Goal: Communication & Community: Answer question/provide support

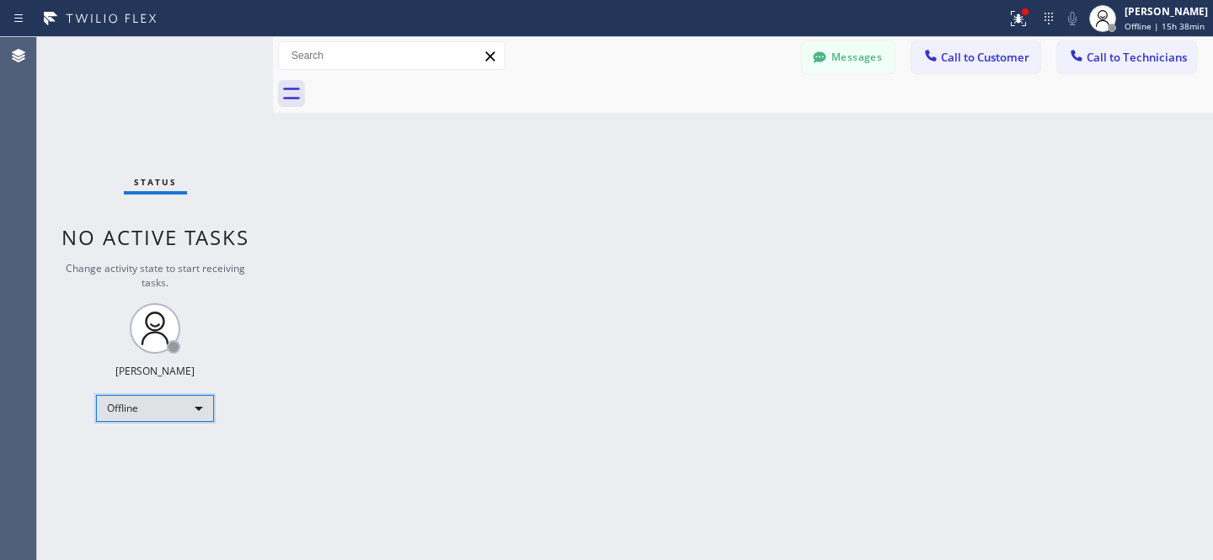
click at [166, 407] on div "Offline" at bounding box center [155, 408] width 118 height 27
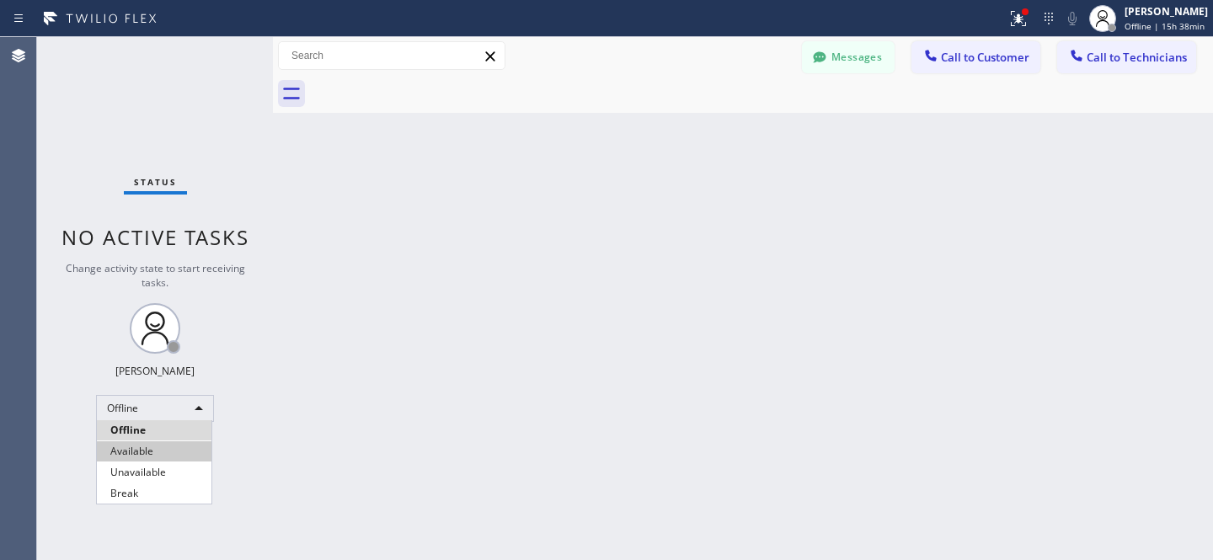
click at [147, 443] on li "Available" at bounding box center [154, 451] width 115 height 20
click at [1114, 47] on button "Call to Technicians" at bounding box center [1126, 57] width 139 height 32
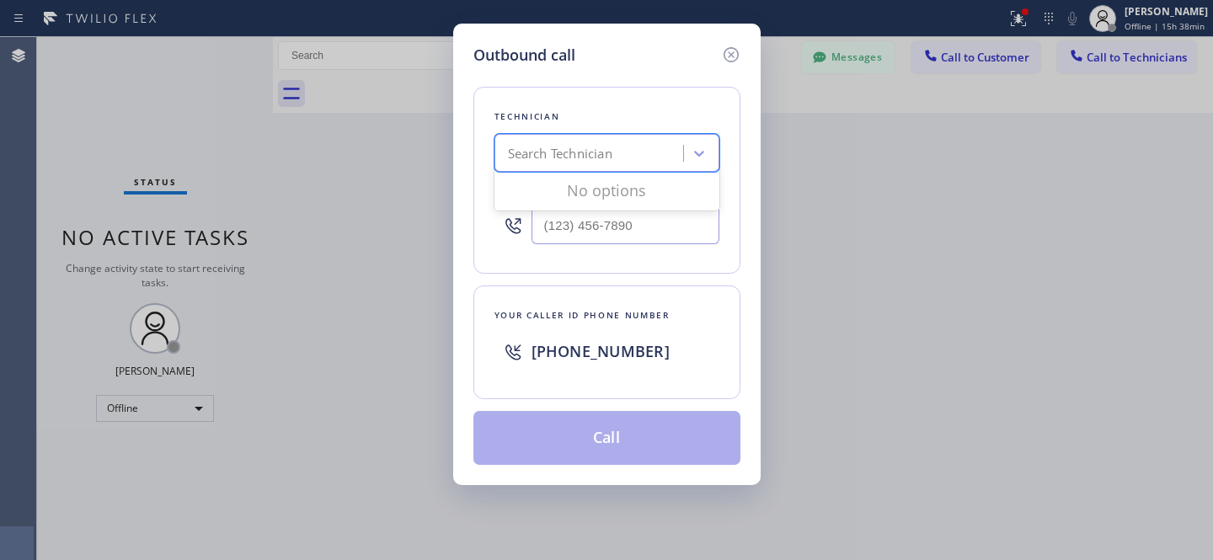
click at [583, 161] on div "Search Technician" at bounding box center [560, 153] width 104 height 19
type input "sd roman"
click at [732, 58] on icon at bounding box center [731, 55] width 20 height 20
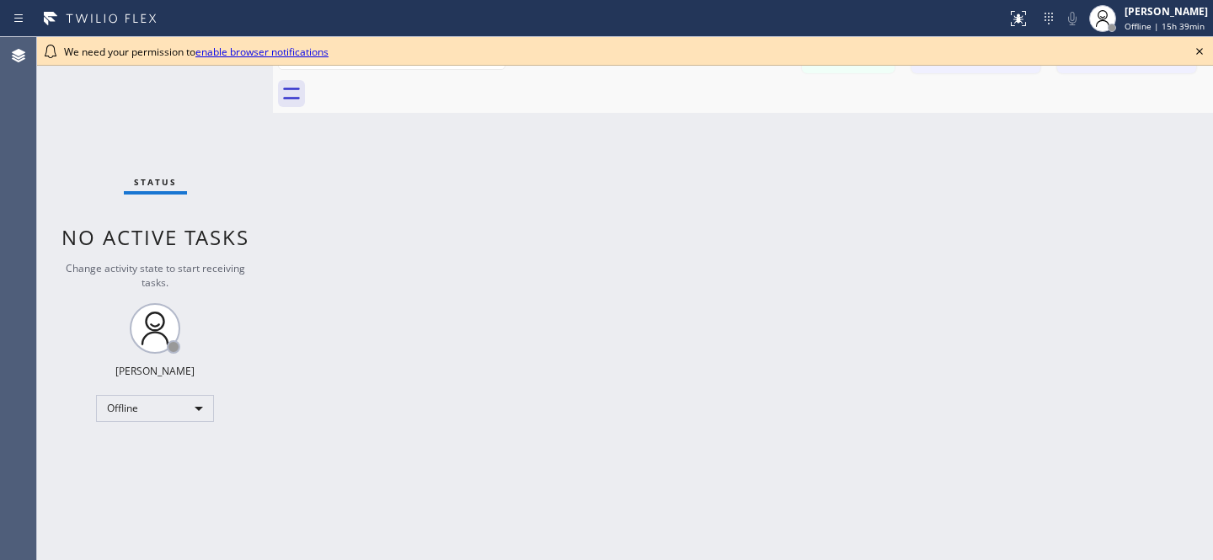
click at [1201, 49] on icon at bounding box center [1199, 51] width 7 height 7
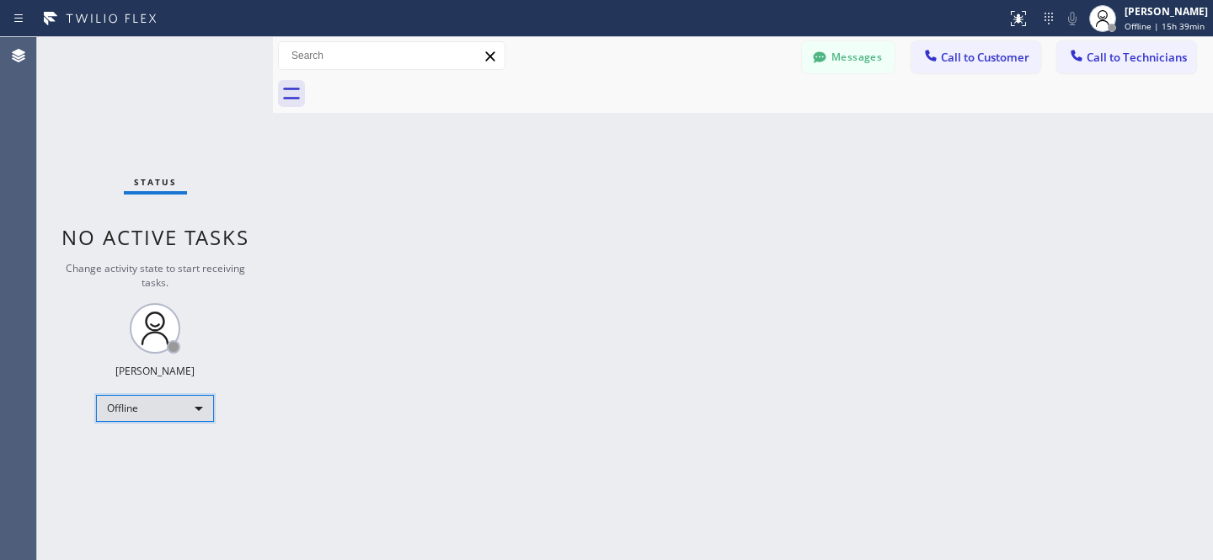
click at [159, 414] on div "Offline" at bounding box center [155, 408] width 118 height 27
click at [135, 449] on li "Available" at bounding box center [154, 451] width 115 height 20
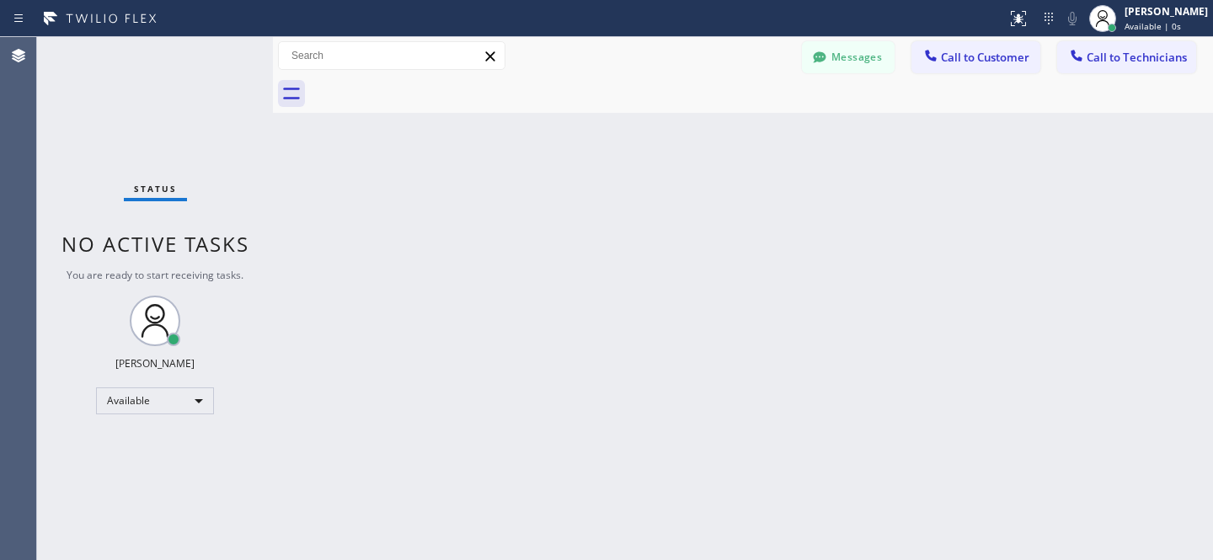
click at [1132, 59] on span "Call to Technicians" at bounding box center [1137, 57] width 100 height 15
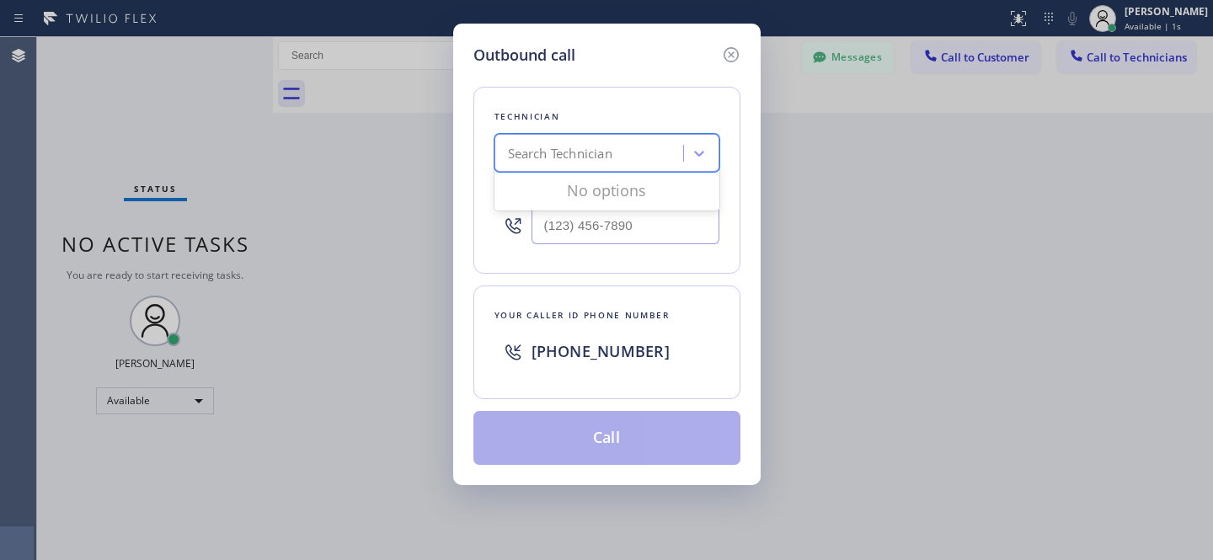
click at [581, 149] on div "Search Technician" at bounding box center [560, 153] width 104 height 19
type input "sd roman"
click at [540, 191] on div "[PERSON_NAME]" at bounding box center [607, 189] width 225 height 30
type input "[PHONE_NUMBER]"
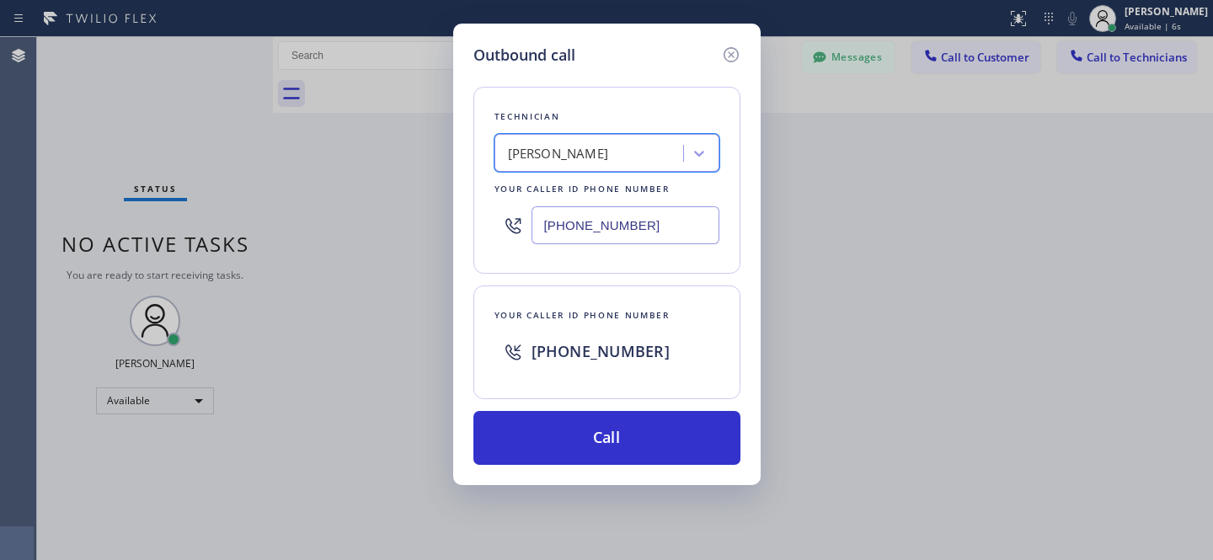
drag, startPoint x: 597, startPoint y: 436, endPoint x: 643, endPoint y: 412, distance: 51.2
click at [597, 436] on button "Call" at bounding box center [606, 438] width 267 height 54
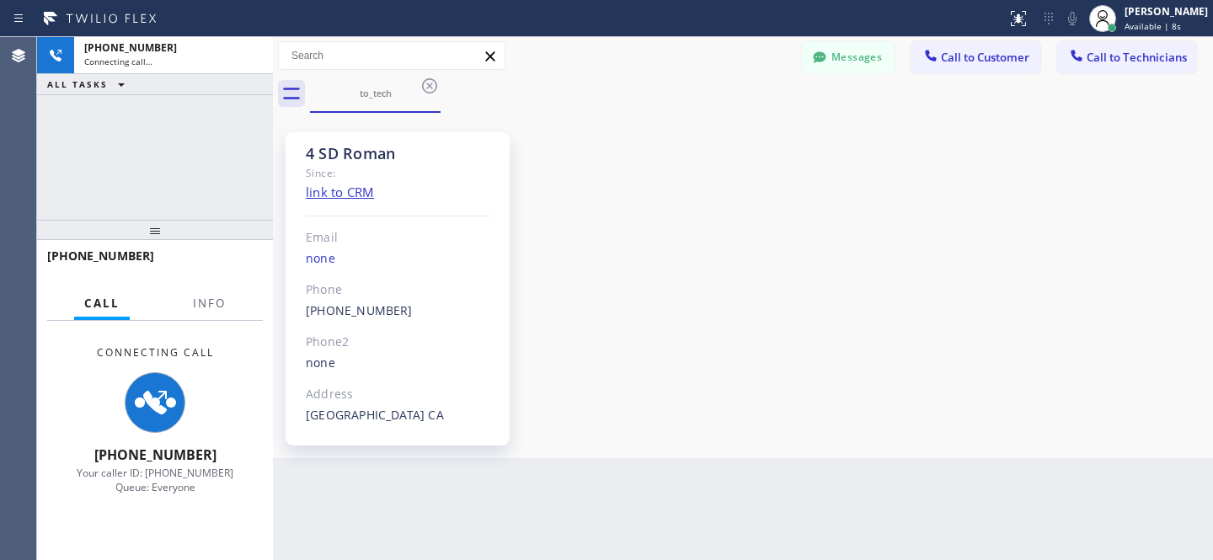
scroll to position [432, 0]
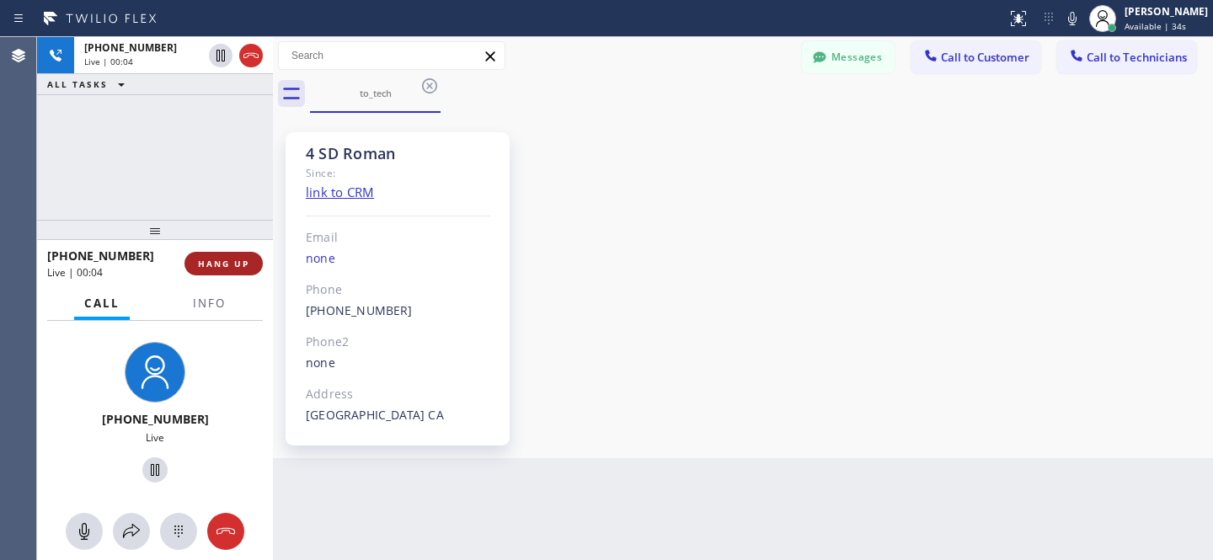
click at [230, 259] on span "HANG UP" at bounding box center [223, 264] width 51 height 12
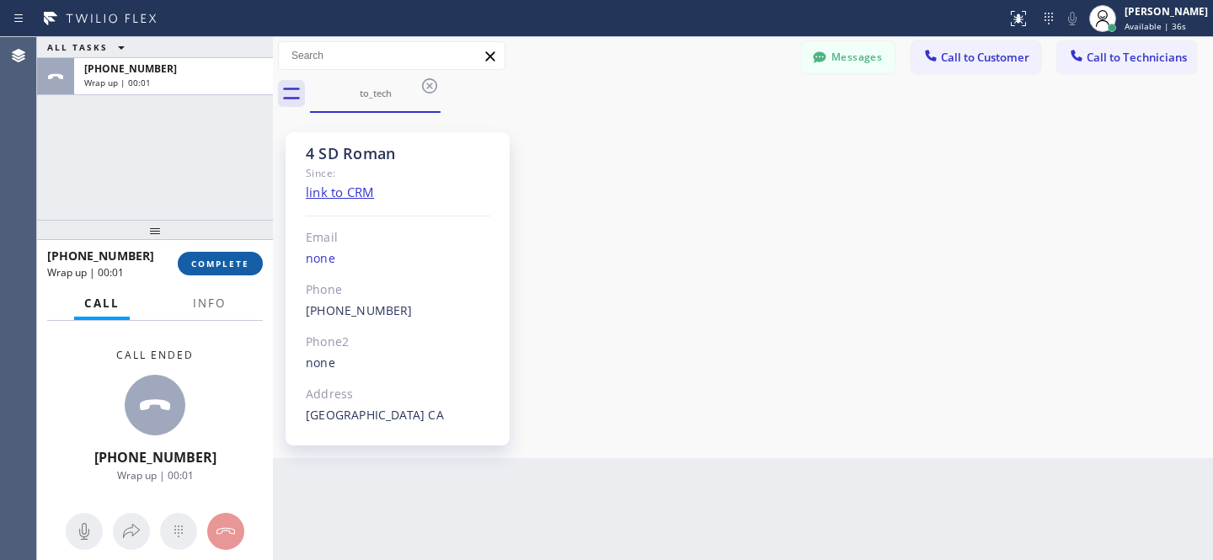
click at [245, 266] on span "COMPLETE" at bounding box center [220, 264] width 58 height 12
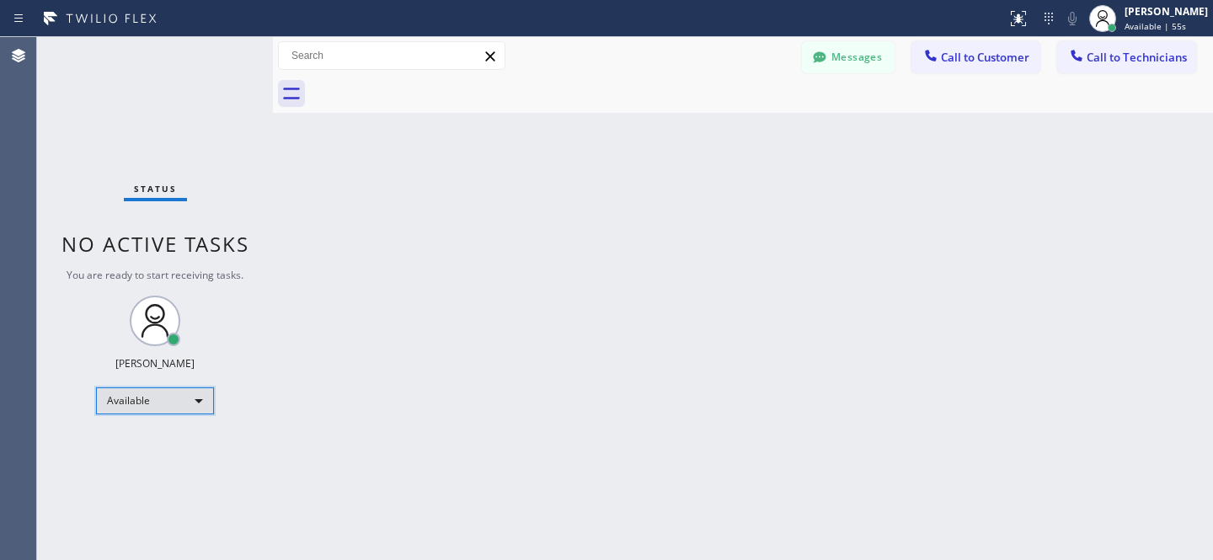
click at [162, 399] on div "Available" at bounding box center [155, 401] width 118 height 27
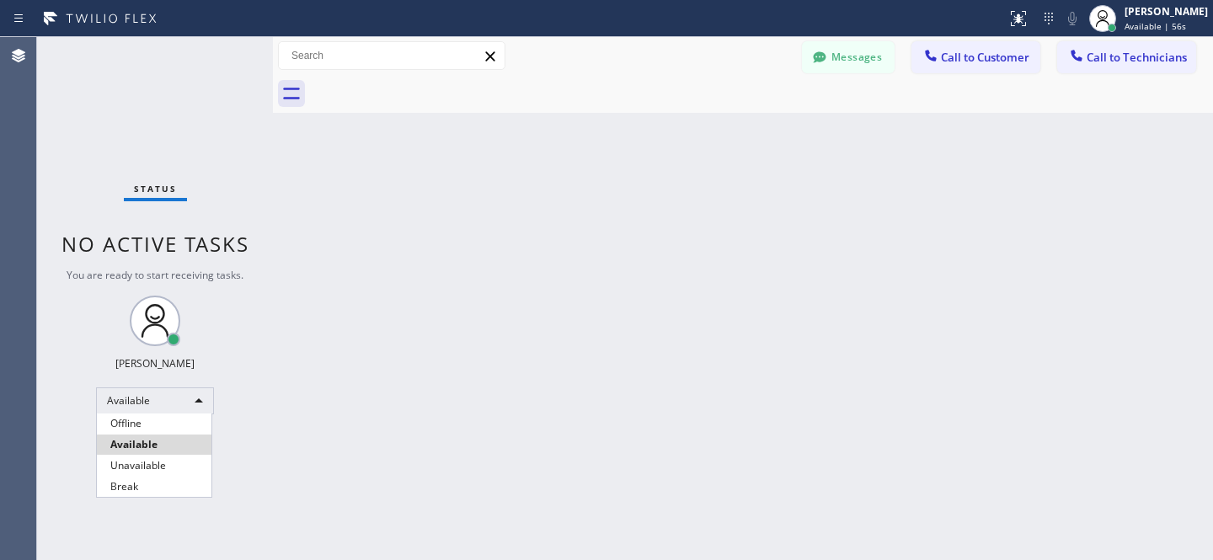
drag, startPoint x: 149, startPoint y: 415, endPoint x: 183, endPoint y: 399, distance: 37.3
click at [149, 415] on li "Offline" at bounding box center [154, 424] width 115 height 20
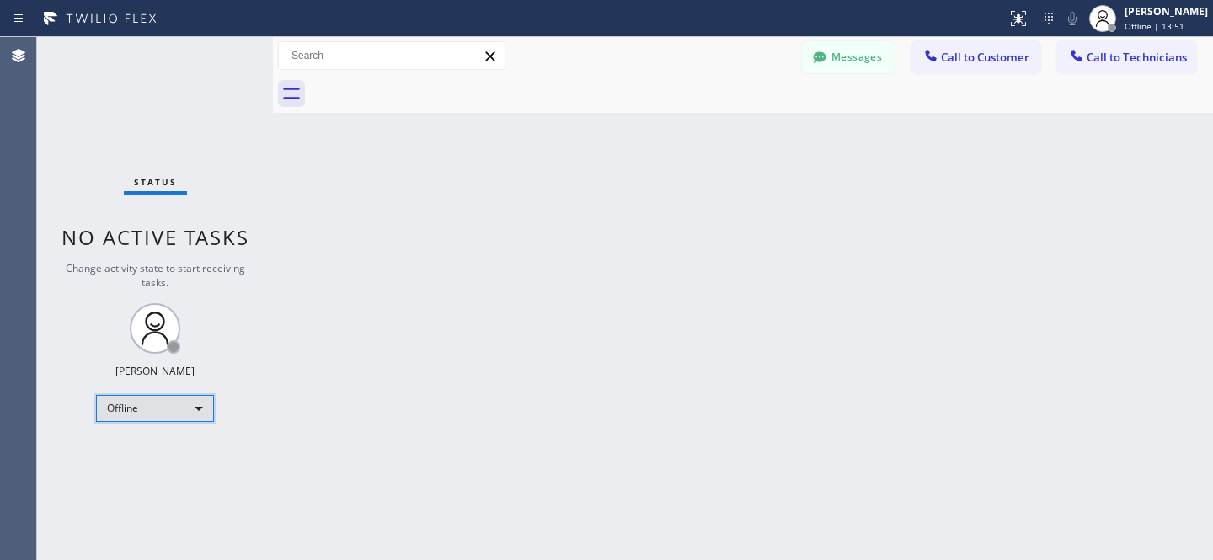
click at [178, 410] on div "Offline" at bounding box center [155, 408] width 118 height 27
click at [151, 458] on li "Available" at bounding box center [154, 451] width 115 height 20
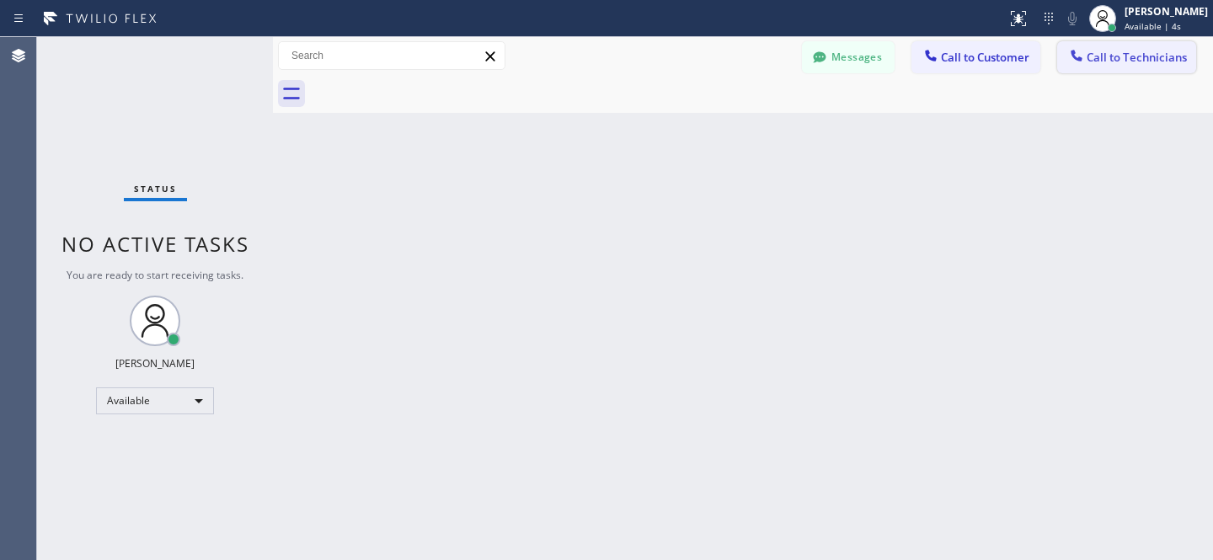
click at [1103, 51] on span "Call to Technicians" at bounding box center [1137, 57] width 100 height 15
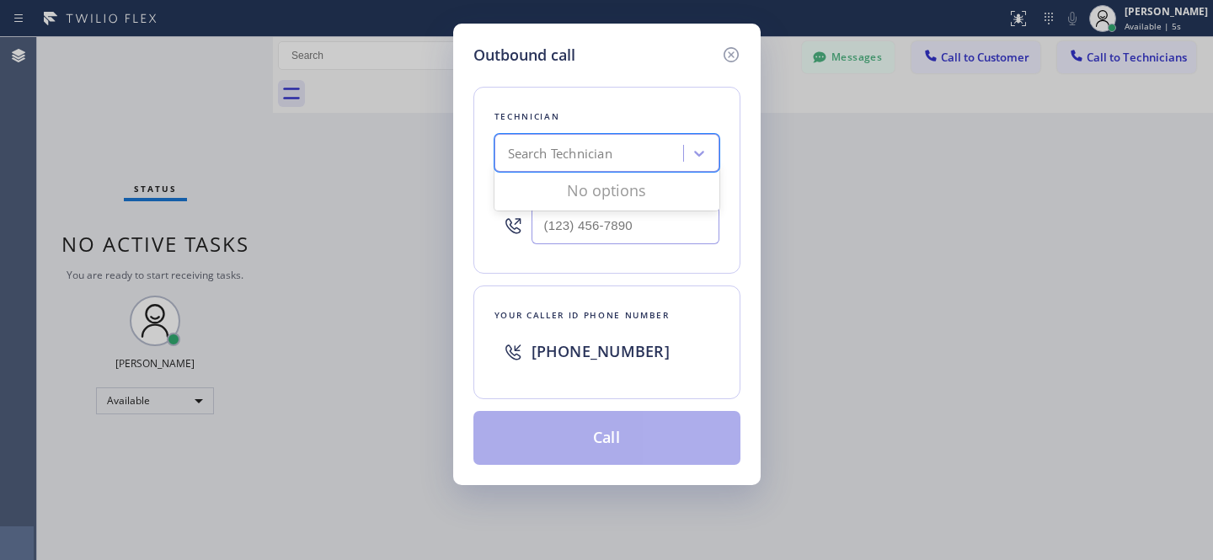
click at [597, 151] on div "Search Technician" at bounding box center [560, 153] width 104 height 19
type input "sd roman"
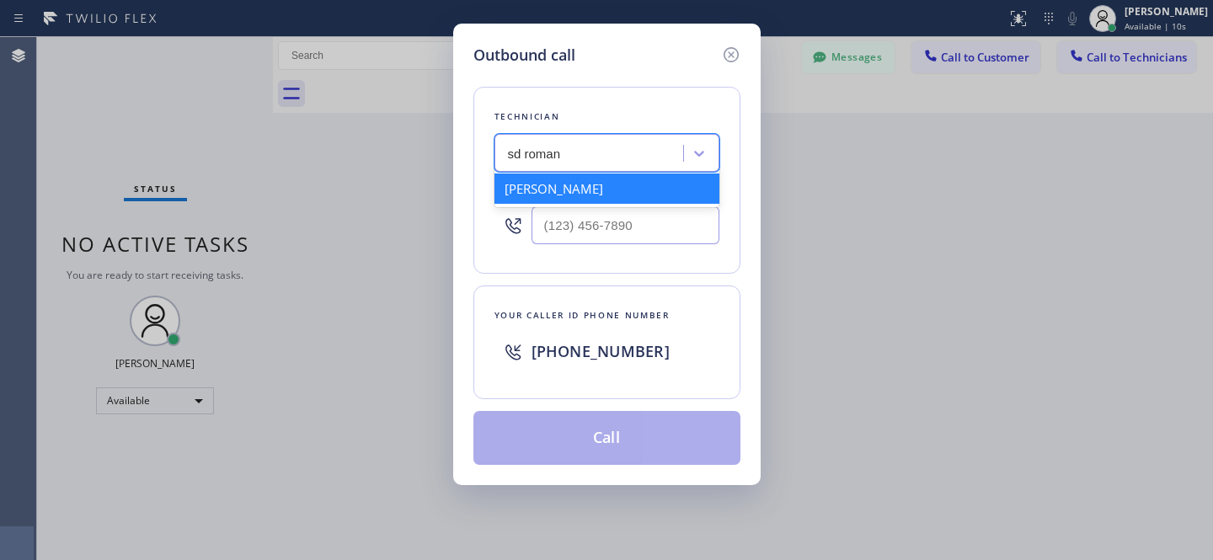
click at [541, 187] on div "[PERSON_NAME]" at bounding box center [607, 189] width 225 height 30
type input "[PHONE_NUMBER]"
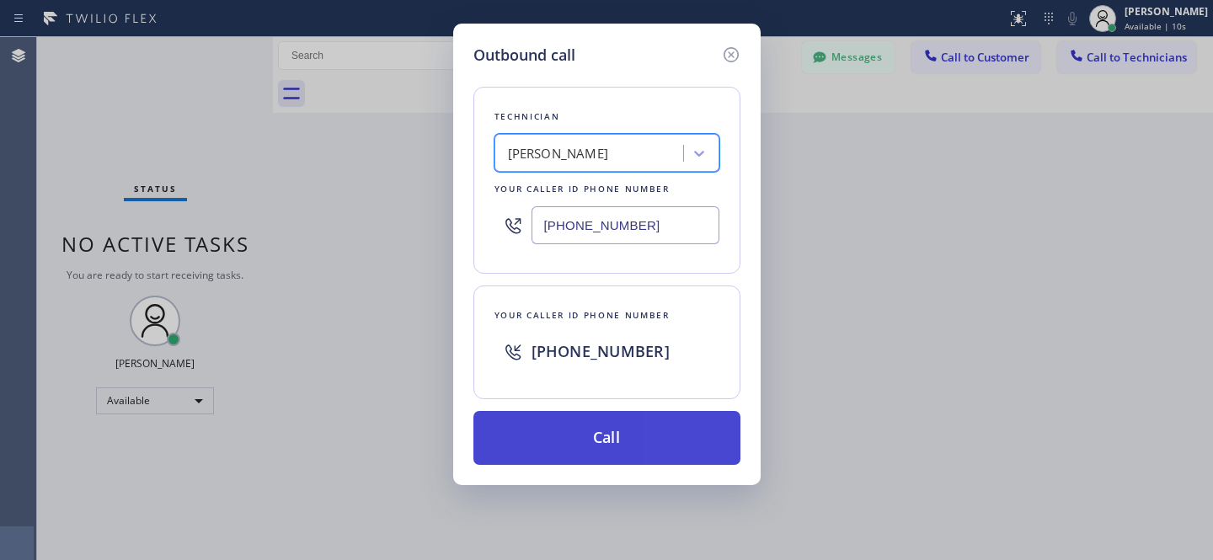
drag, startPoint x: 641, startPoint y: 444, endPoint x: 655, endPoint y: 420, distance: 28.3
click at [640, 443] on button "Call" at bounding box center [606, 438] width 267 height 54
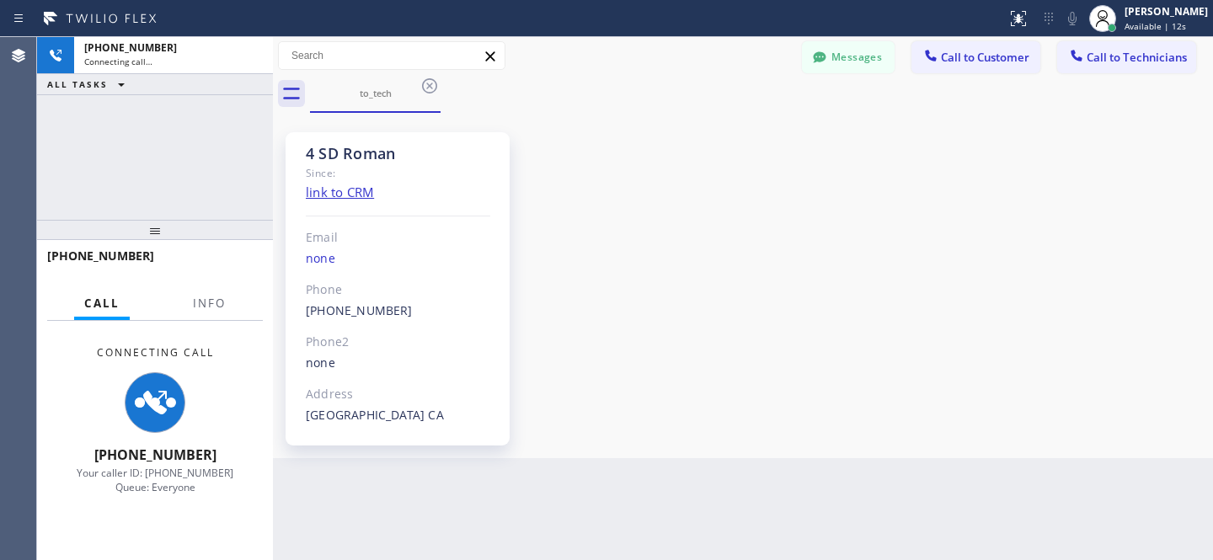
scroll to position [432, 0]
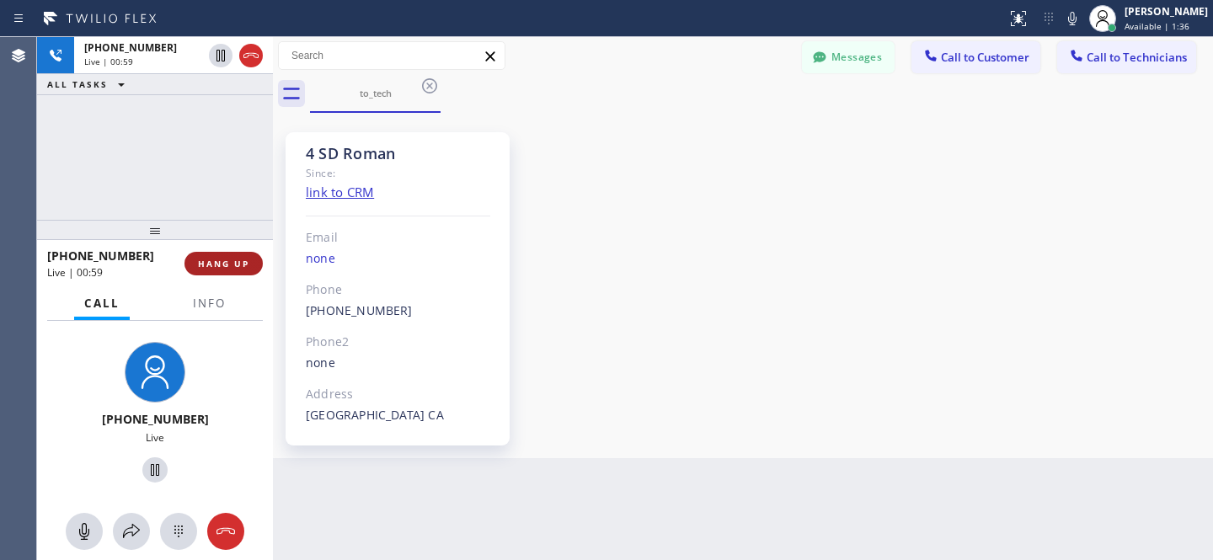
click at [224, 262] on span "HANG UP" at bounding box center [223, 264] width 51 height 12
click at [249, 265] on span "HANG UP" at bounding box center [223, 264] width 51 height 12
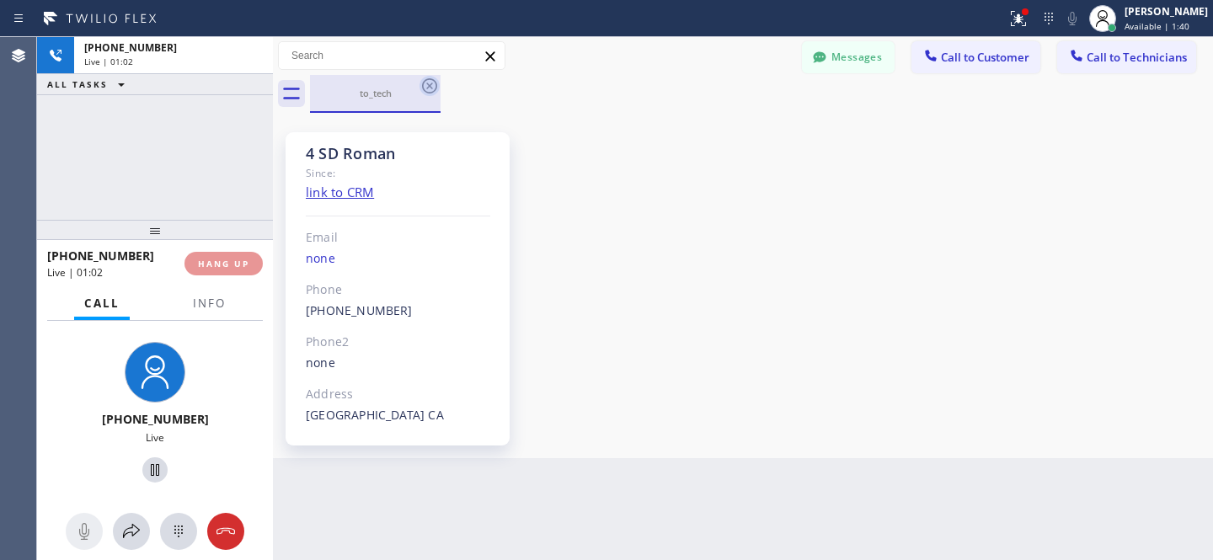
click at [430, 85] on icon at bounding box center [429, 85] width 15 height 15
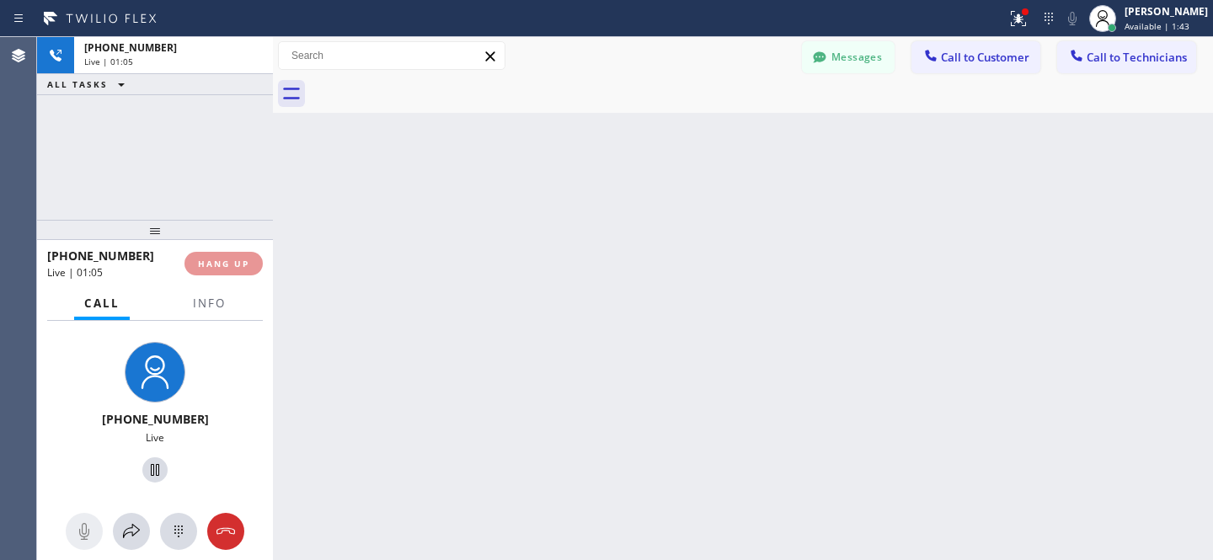
drag, startPoint x: 229, startPoint y: 528, endPoint x: 298, endPoint y: 498, distance: 75.4
click at [230, 527] on icon at bounding box center [226, 532] width 20 height 20
click at [225, 261] on span "HANG UP" at bounding box center [223, 264] width 51 height 12
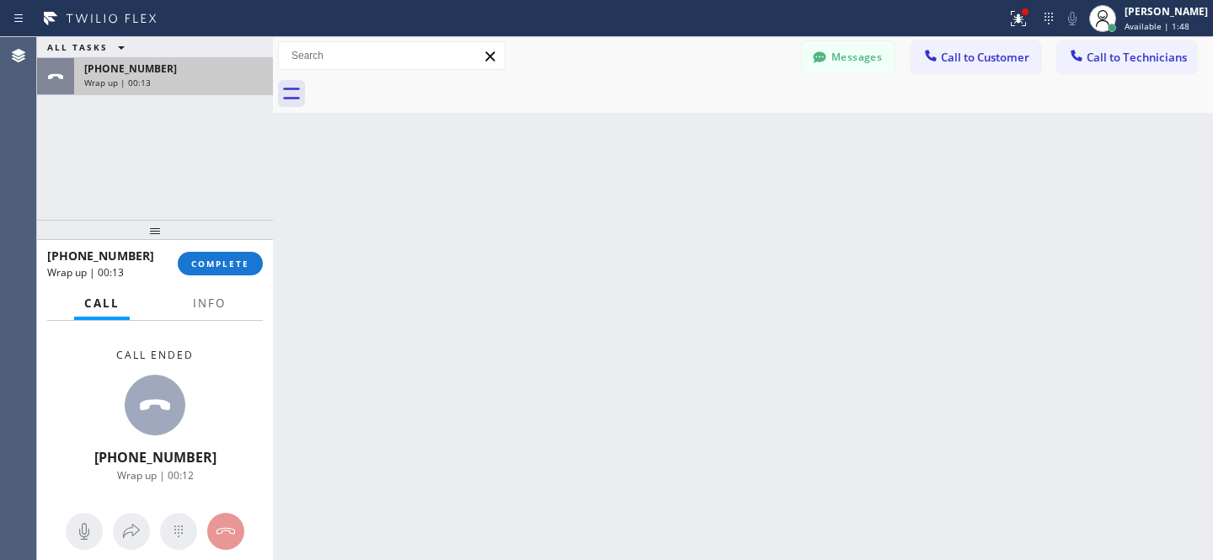
click at [141, 68] on span "[PHONE_NUMBER]" at bounding box center [130, 69] width 93 height 14
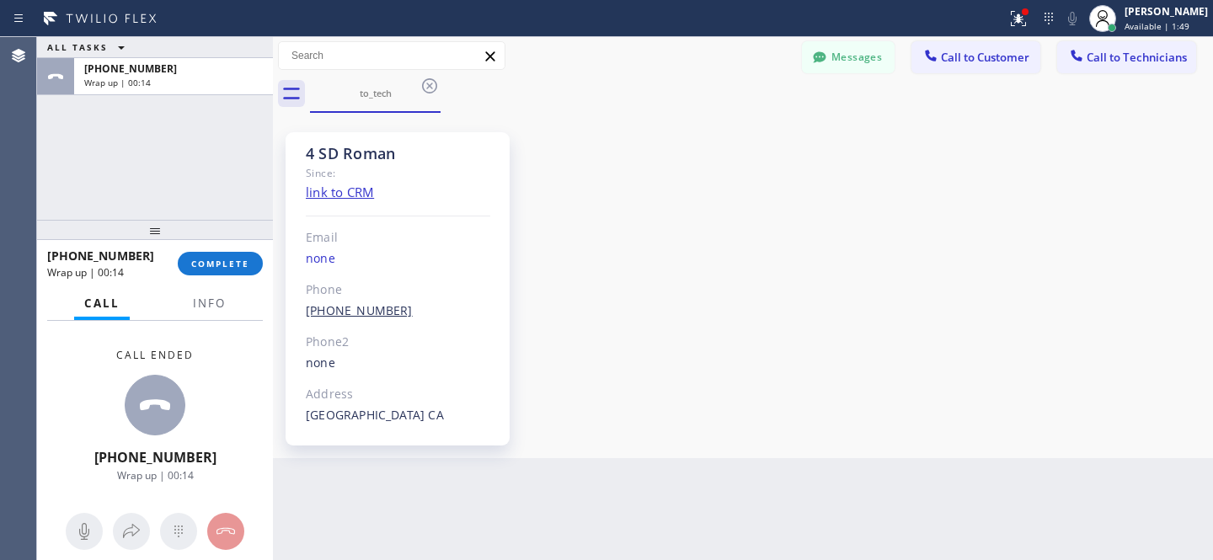
click at [361, 314] on link "[PHONE_NUMBER]" at bounding box center [359, 310] width 107 height 16
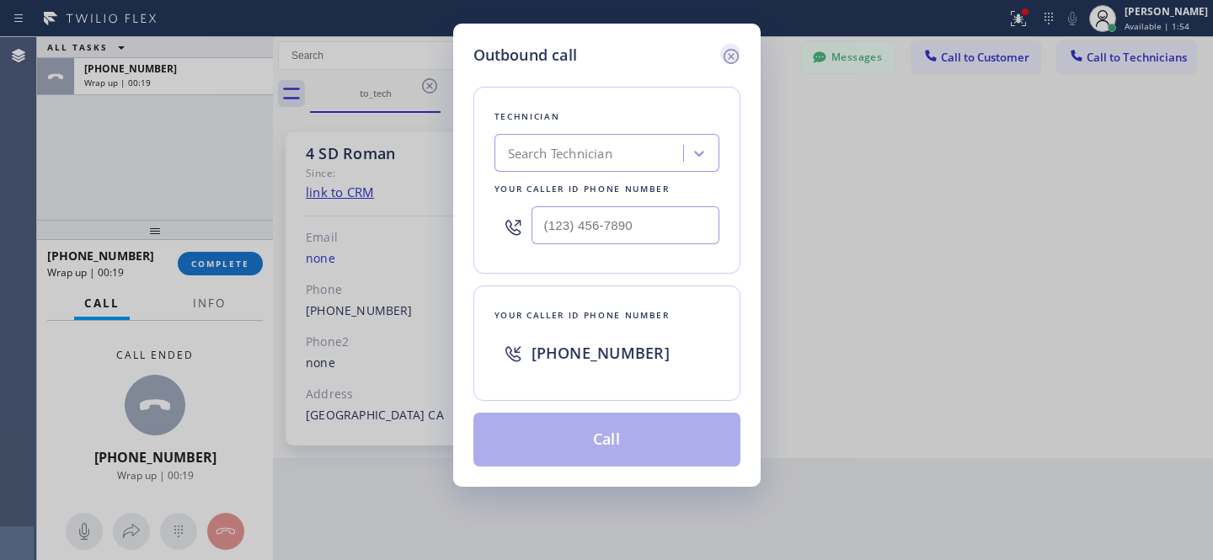
type input "[PHONE_NUMBER]"
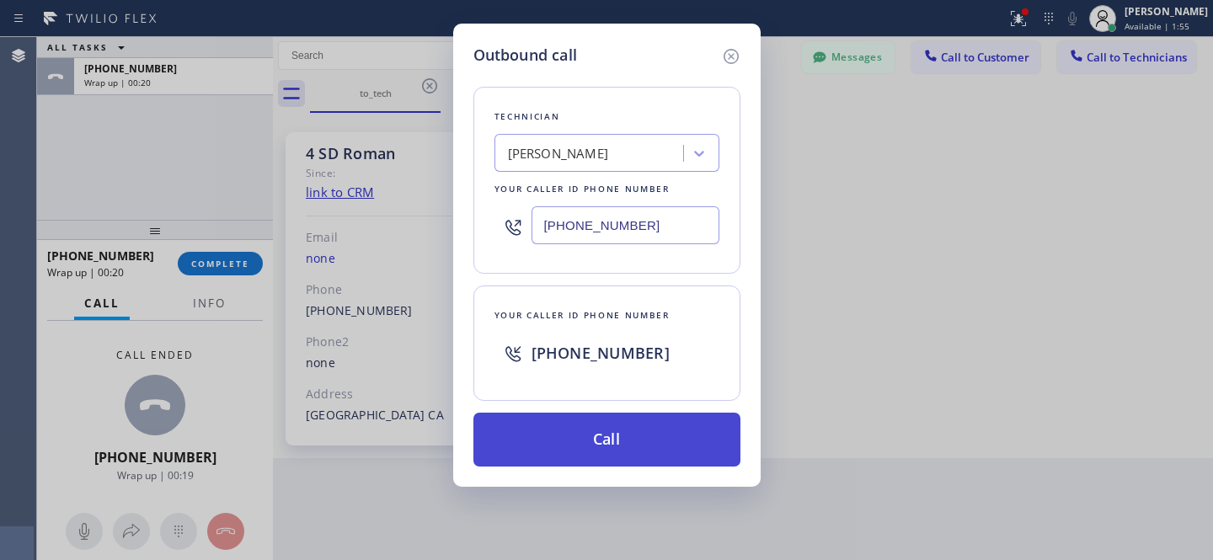
click at [641, 454] on button "Call" at bounding box center [606, 440] width 267 height 54
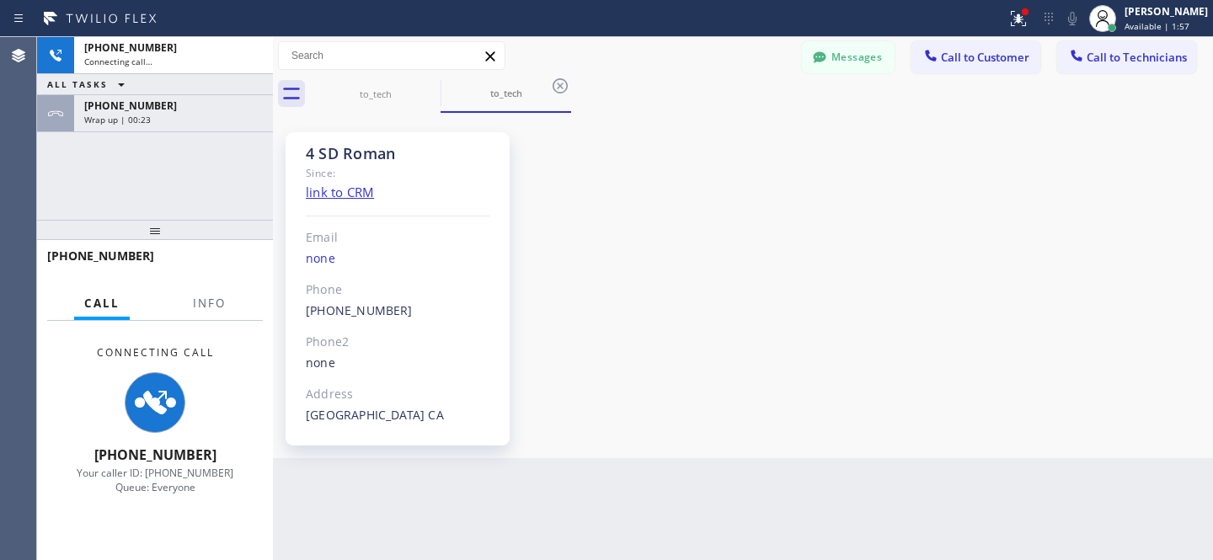
scroll to position [432, 0]
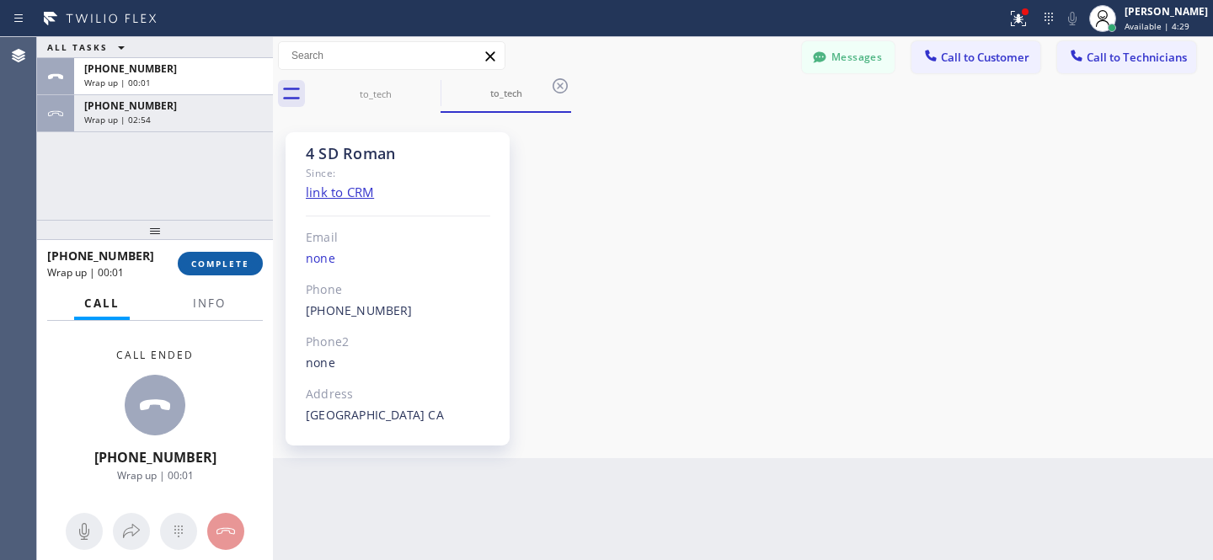
drag, startPoint x: 198, startPoint y: 266, endPoint x: 258, endPoint y: 272, distance: 60.1
click at [198, 265] on span "COMPLETE" at bounding box center [220, 264] width 58 height 12
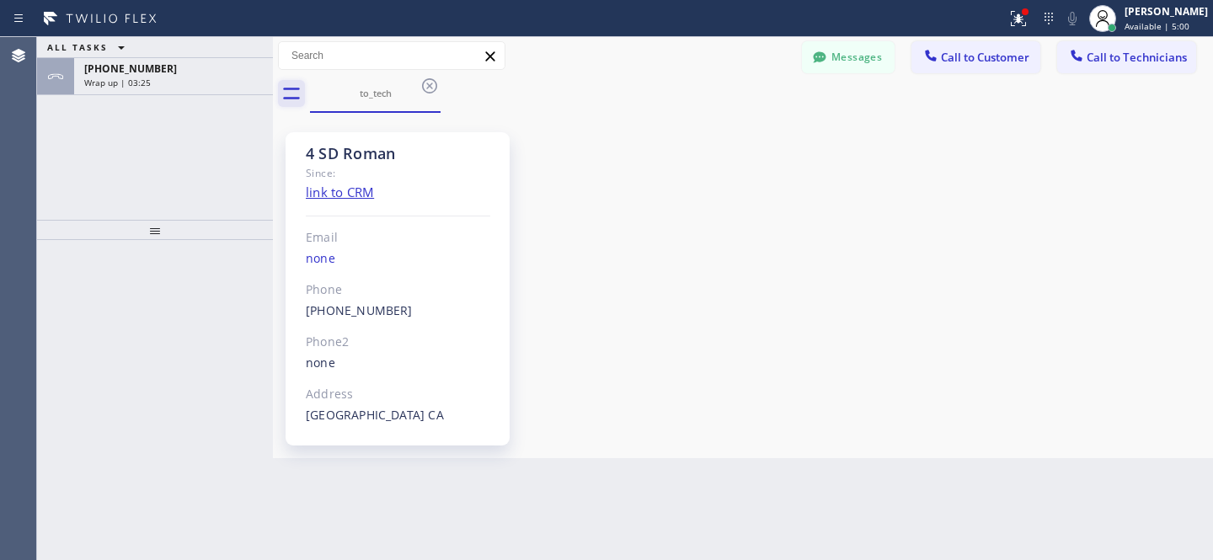
drag, startPoint x: 434, startPoint y: 88, endPoint x: 296, endPoint y: 90, distance: 138.2
click at [433, 88] on icon at bounding box center [430, 86] width 20 height 20
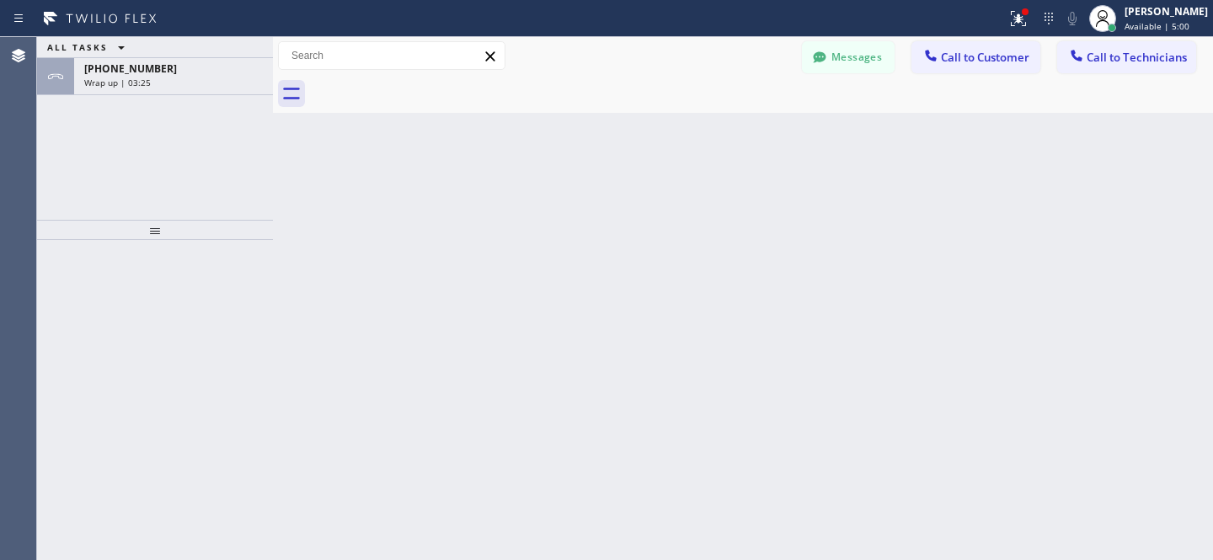
click at [229, 80] on div "Wrap up | 03:25" at bounding box center [173, 83] width 179 height 12
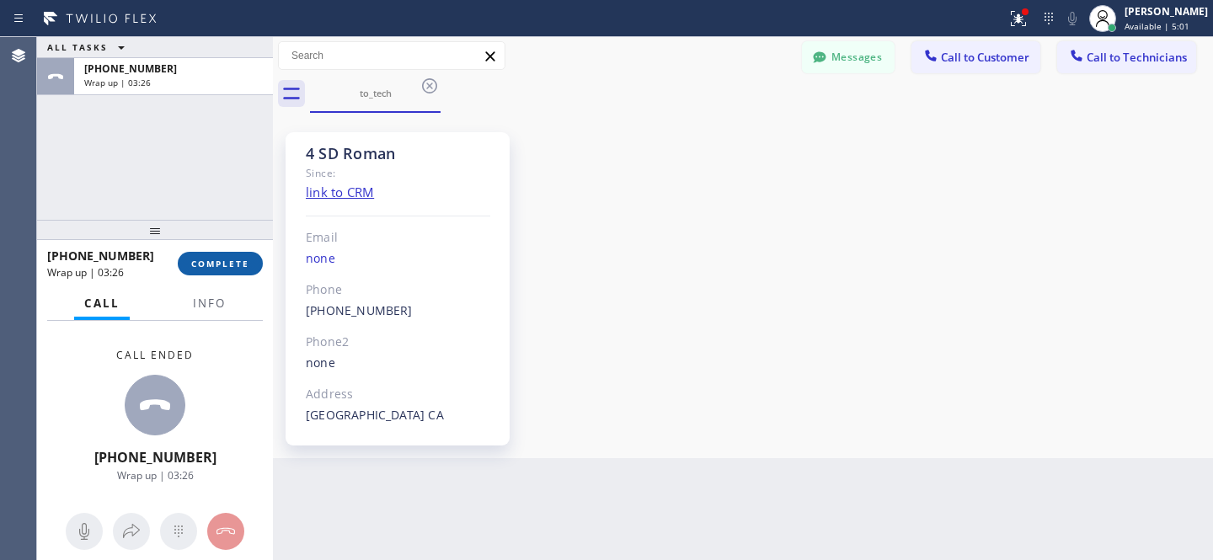
scroll to position [432, 0]
click at [219, 266] on span "COMPLETE" at bounding box center [220, 264] width 58 height 12
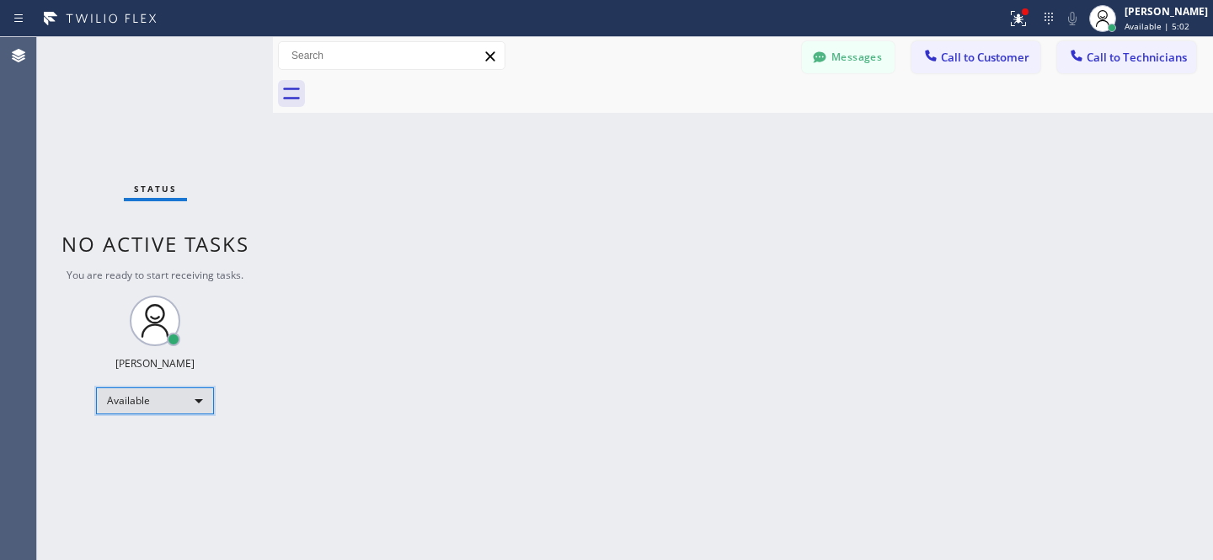
click at [164, 398] on div "Available" at bounding box center [155, 401] width 118 height 27
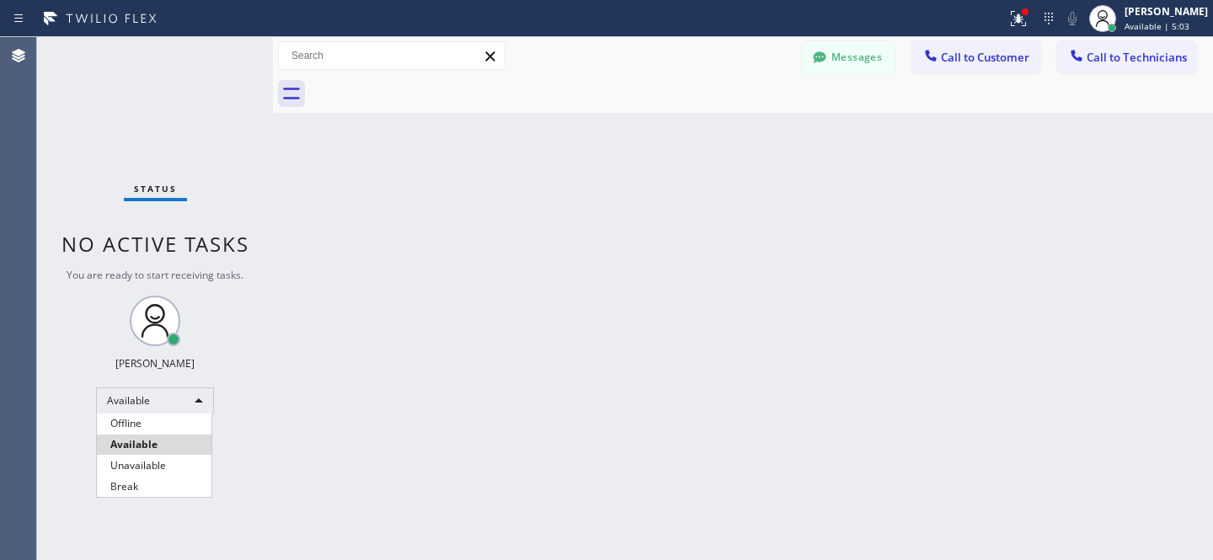
click at [142, 428] on li "Offline" at bounding box center [154, 424] width 115 height 20
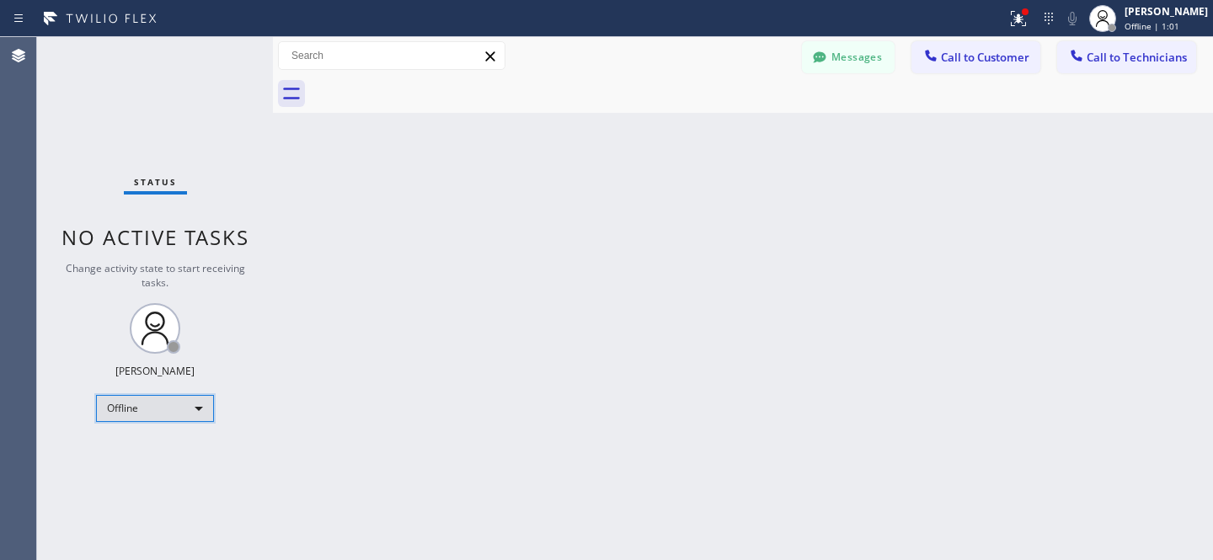
click at [188, 405] on div "Offline" at bounding box center [155, 408] width 118 height 27
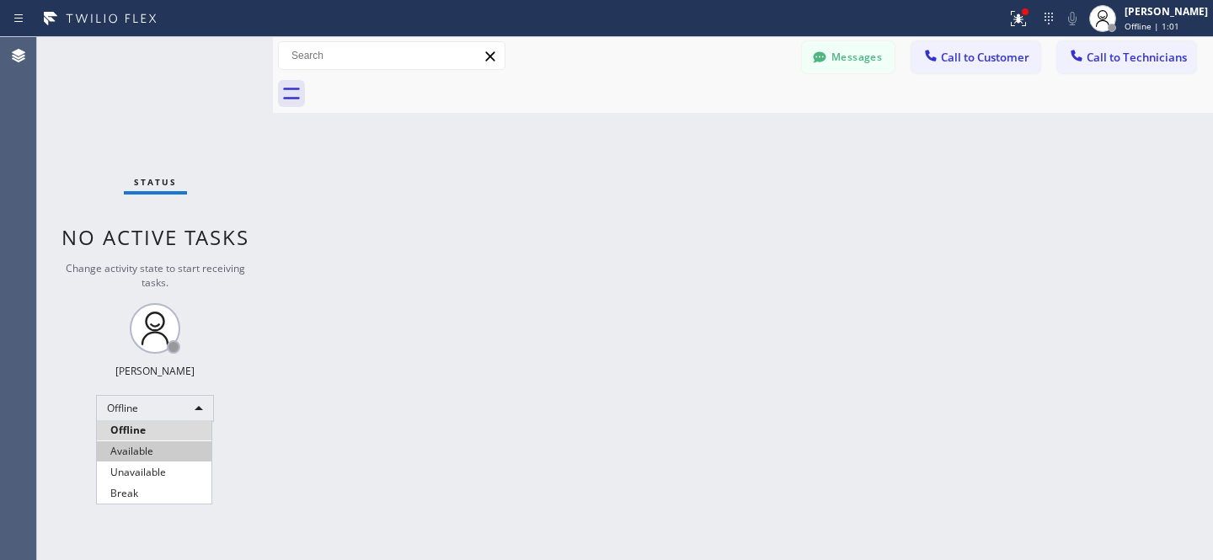
drag, startPoint x: 141, startPoint y: 447, endPoint x: 158, endPoint y: 441, distance: 18.6
click at [141, 447] on li "Available" at bounding box center [154, 451] width 115 height 20
click at [1001, 58] on span "Call to Customer" at bounding box center [985, 57] width 88 height 15
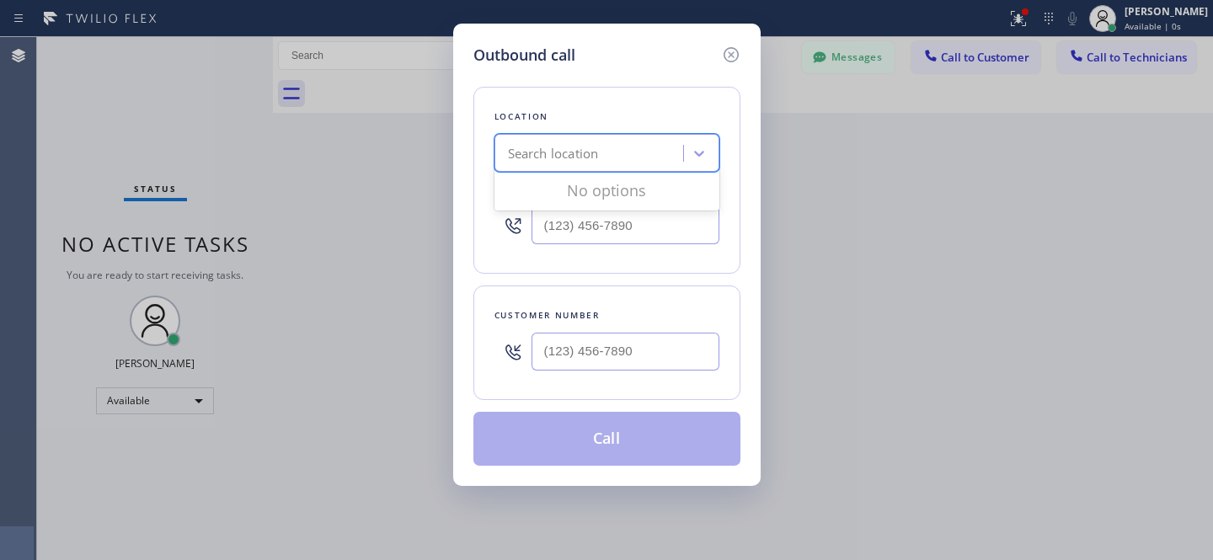
click at [603, 152] on div "Search location" at bounding box center [592, 153] width 184 height 29
paste input "[PHONE_NUMBER]"
type input "[PHONE_NUMBER]"
click at [645, 355] on input "(___) ___-____" at bounding box center [626, 352] width 188 height 38
paste input "760) 445-7449"
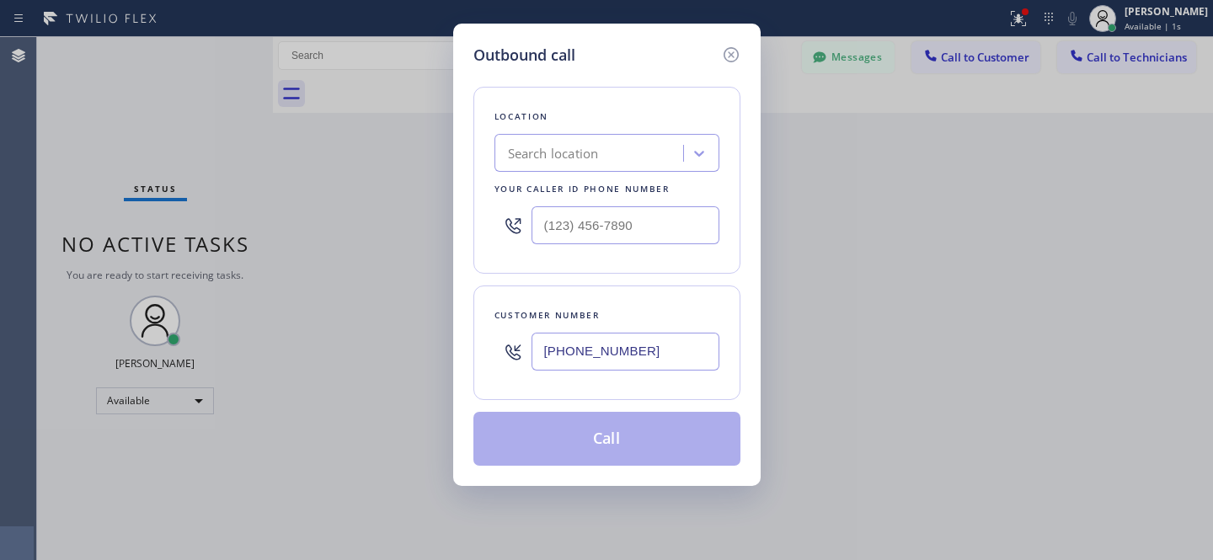
type input "[PHONE_NUMBER]"
click at [593, 154] on div "Search location" at bounding box center [553, 153] width 91 height 19
paste input "Most Honest Appliance Repair Encinitas"
type input "Most Honest Appliance Repair Encinitas"
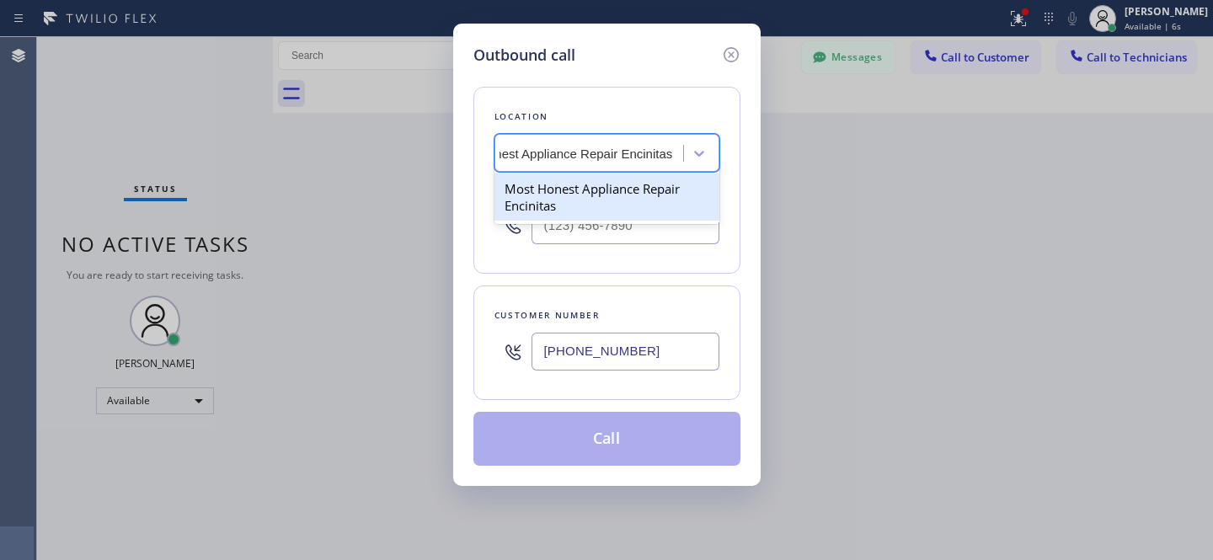
click at [579, 183] on div "Most Honest Appliance Repair Encinitas" at bounding box center [607, 197] width 225 height 47
type input "[PHONE_NUMBER]"
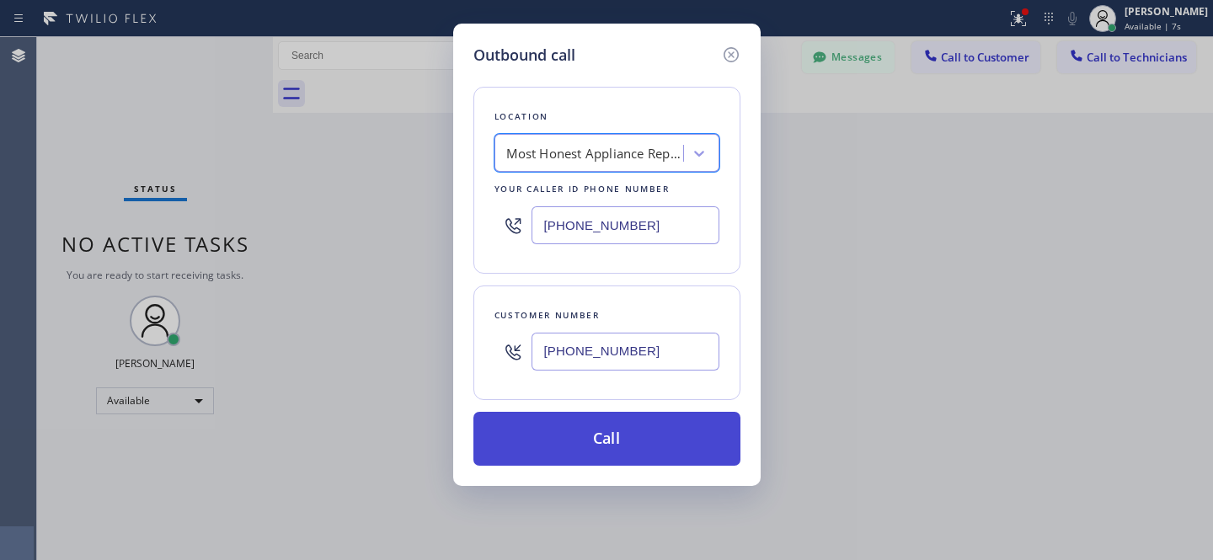
click at [624, 441] on button "Call" at bounding box center [606, 439] width 267 height 54
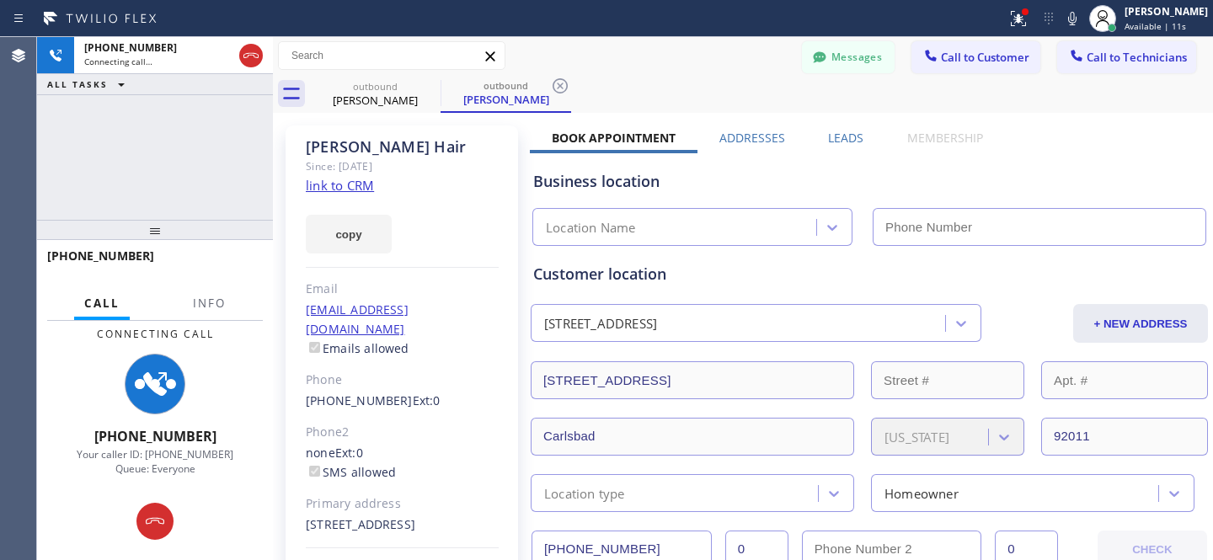
type input "[PHONE_NUMBER]"
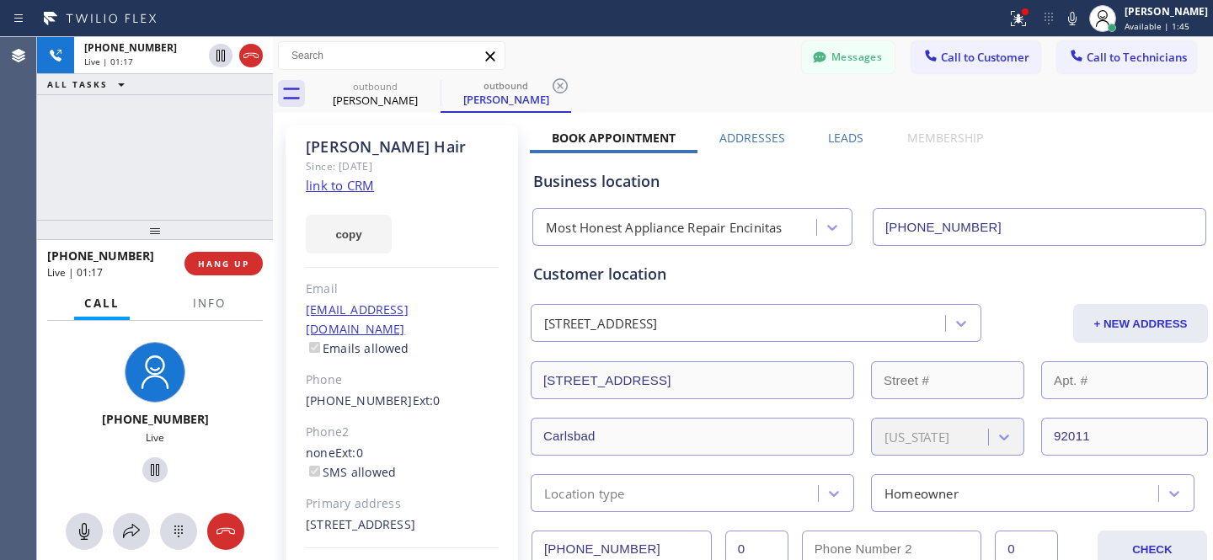
click at [655, 66] on div "Messages Call to Customer Call to Technicians Outbound call Location Most Hones…" at bounding box center [743, 55] width 940 height 29
click at [220, 268] on span "HANG UP" at bounding box center [223, 264] width 51 height 12
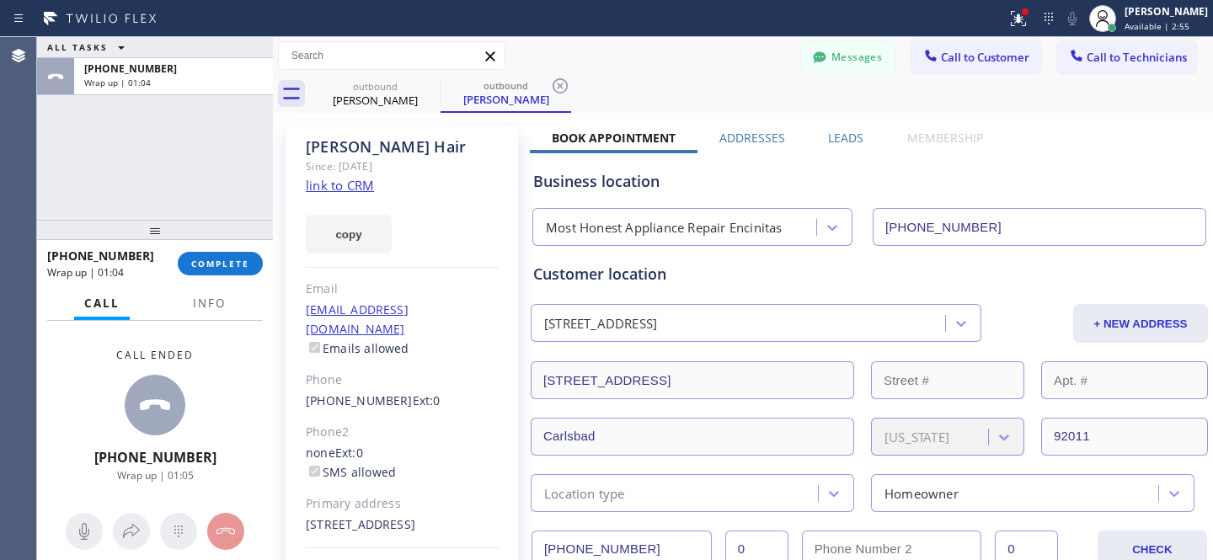
click at [559, 79] on icon at bounding box center [560, 85] width 15 height 15
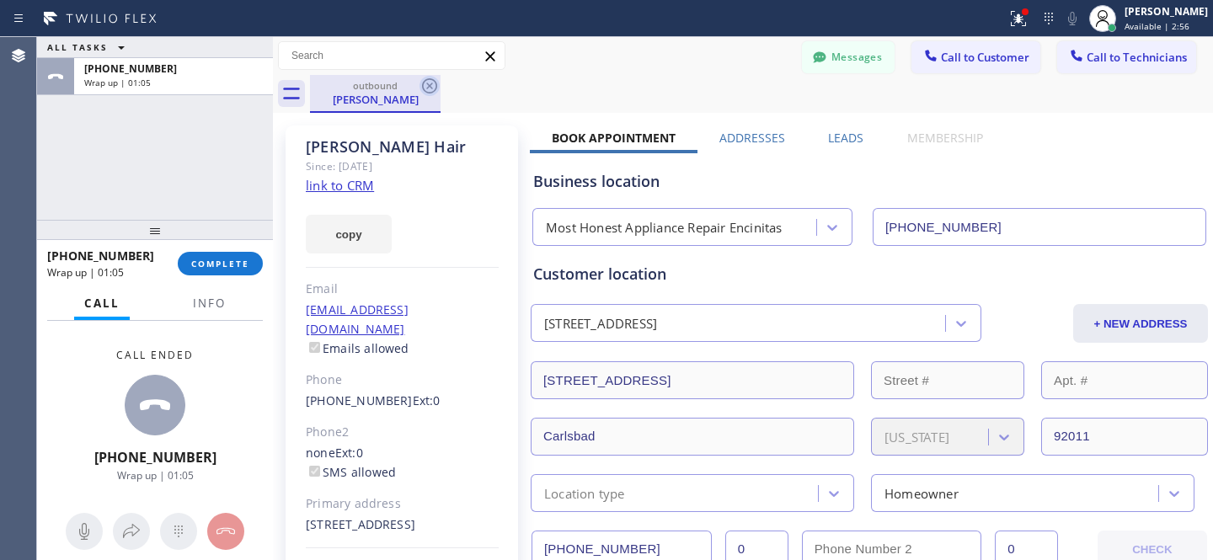
click at [434, 86] on icon at bounding box center [430, 86] width 20 height 20
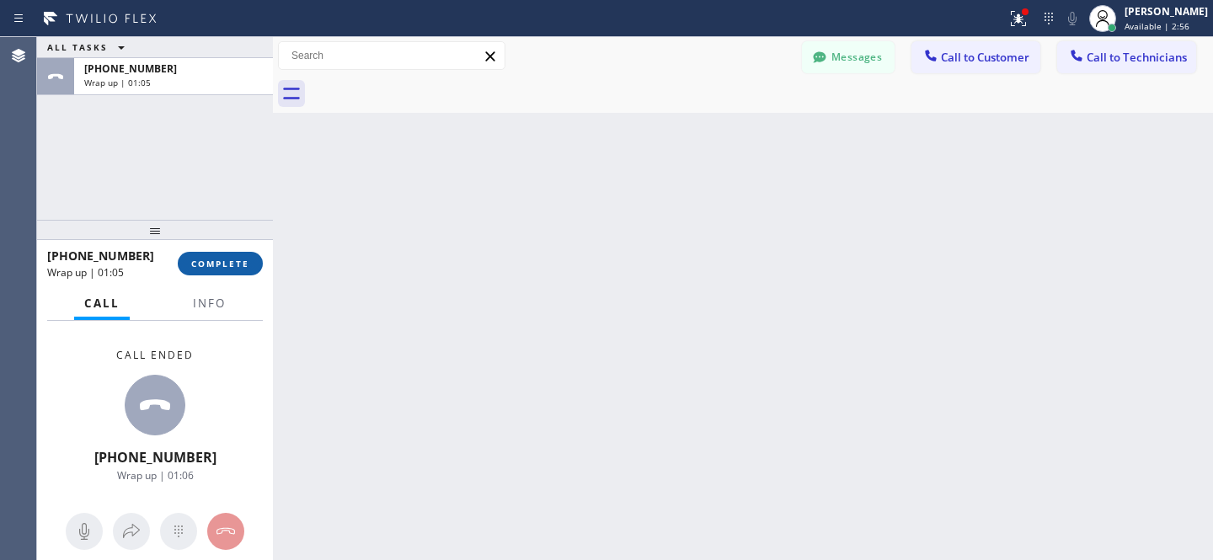
click at [238, 268] on span "COMPLETE" at bounding box center [220, 264] width 58 height 12
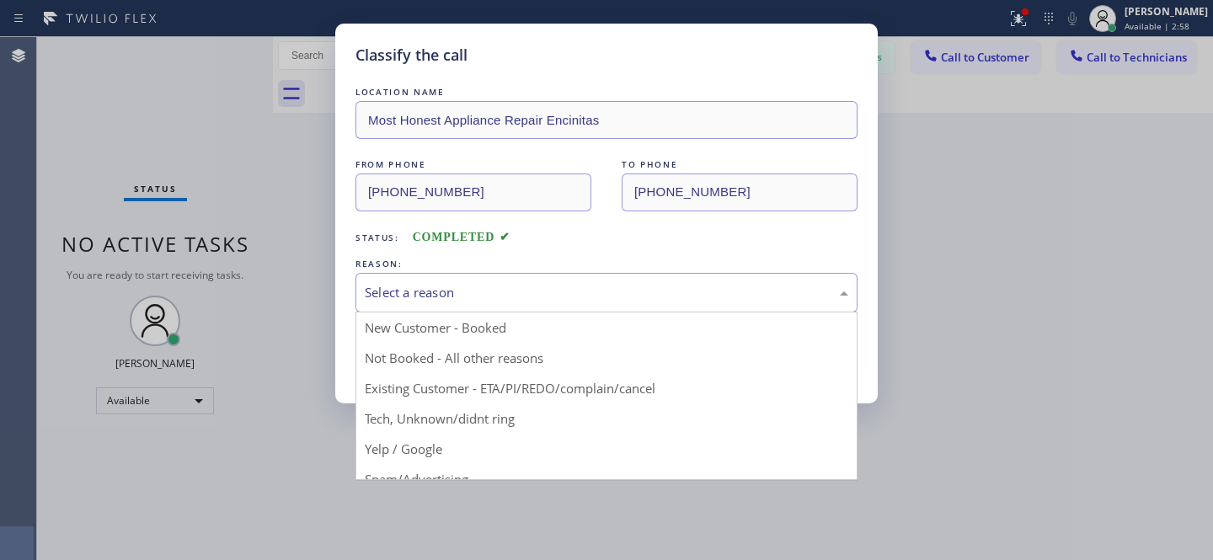
click at [424, 286] on div "Select a reason" at bounding box center [607, 292] width 484 height 19
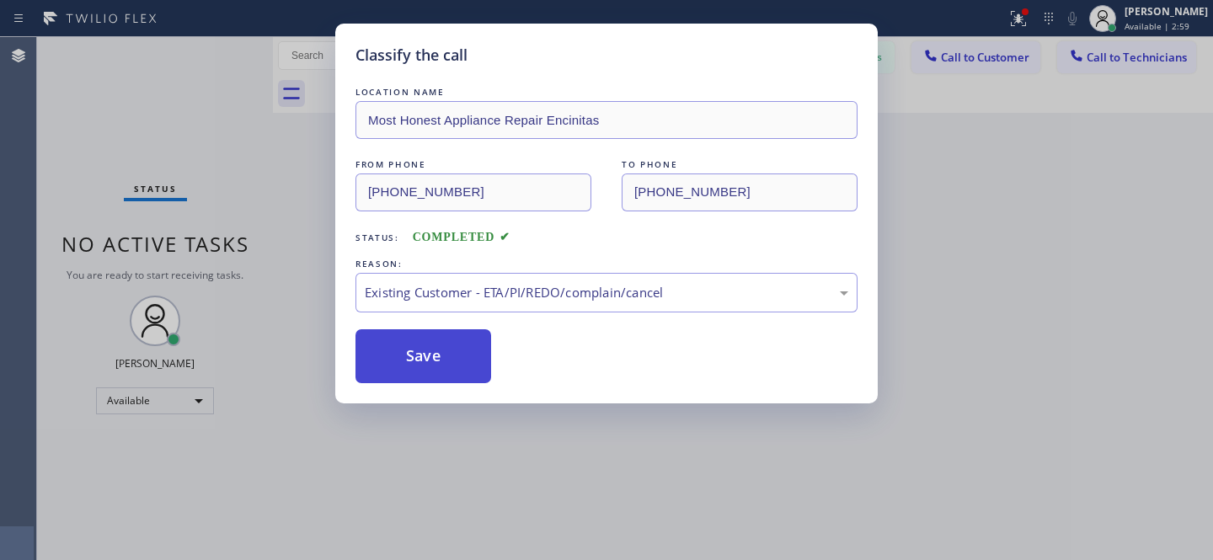
click at [422, 369] on button "Save" at bounding box center [424, 356] width 136 height 54
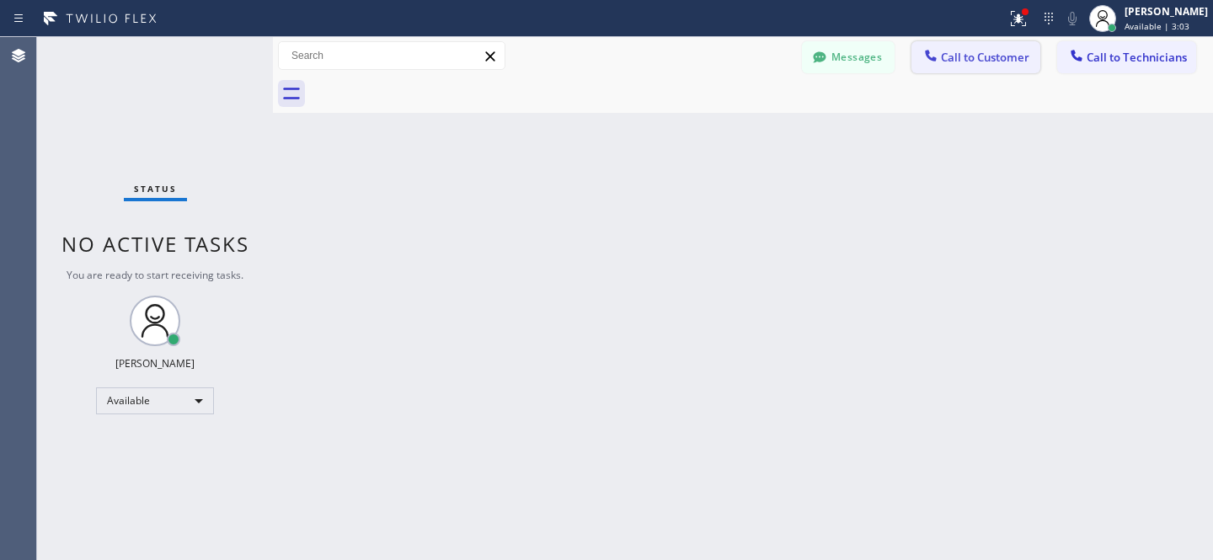
click at [968, 62] on span "Call to Customer" at bounding box center [985, 57] width 88 height 15
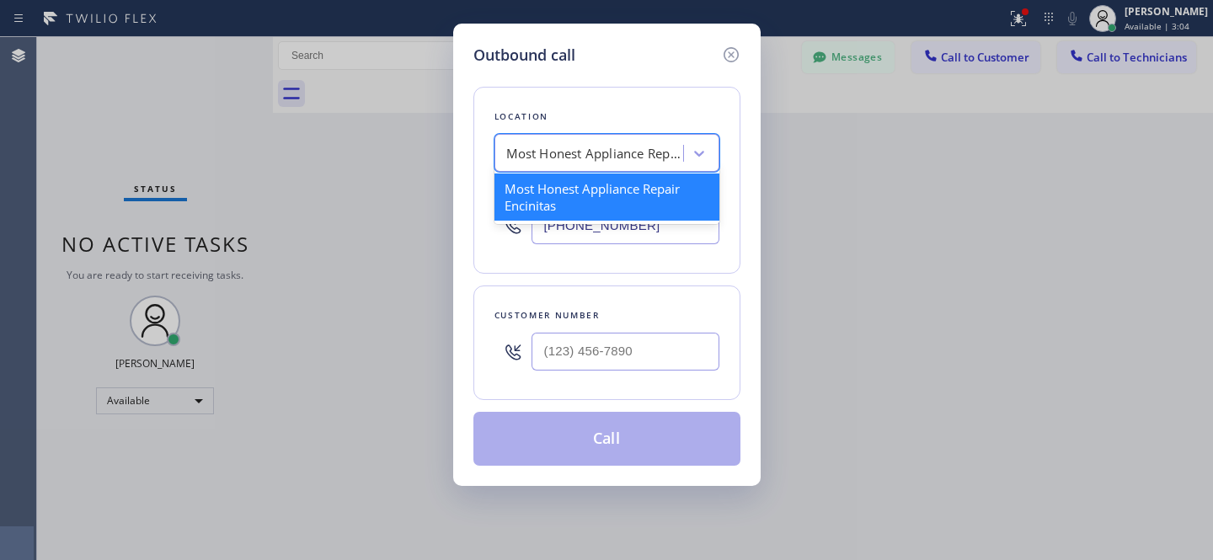
click at [604, 161] on div "Most Honest Appliance Repair Encinitas" at bounding box center [594, 153] width 177 height 19
paste input "[PHONE_NUMBER]"
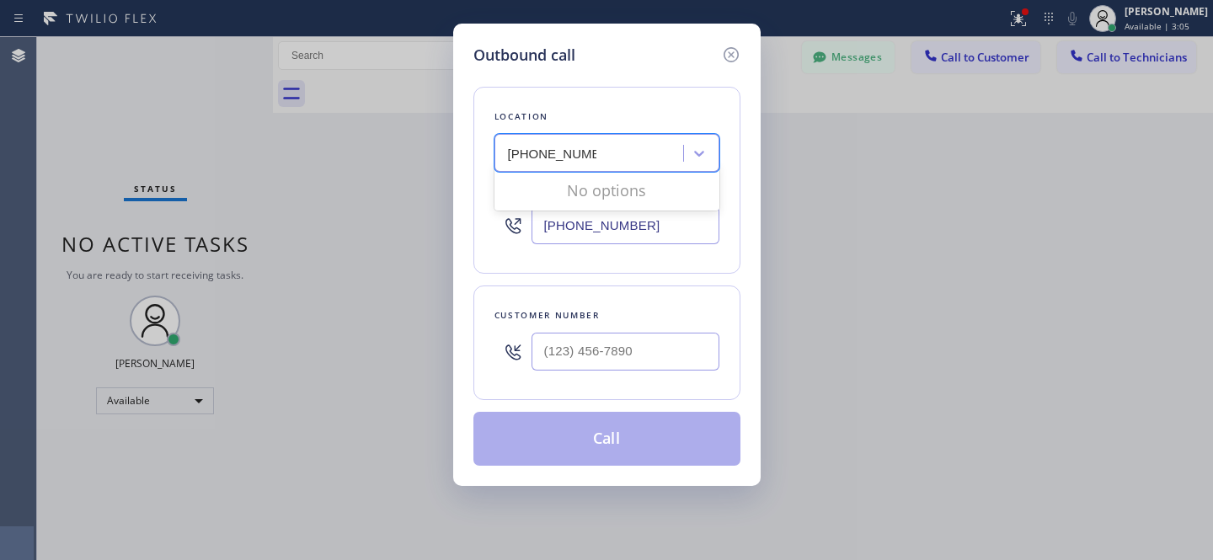
type input "[PHONE_NUMBER]"
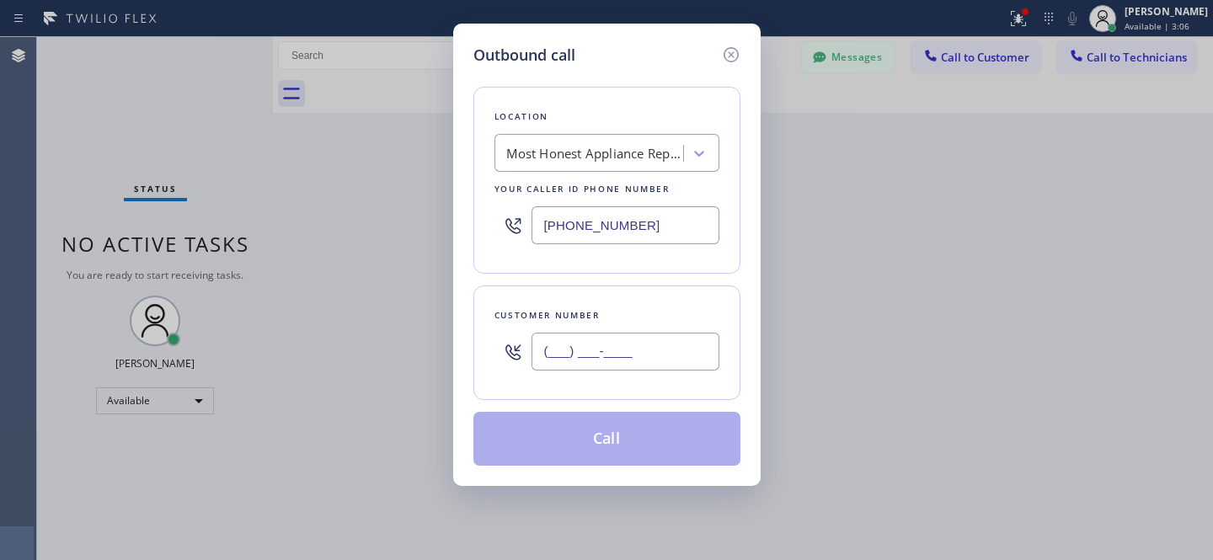
click at [644, 344] on input "(___) ___-____" at bounding box center [626, 352] width 188 height 38
paste input "858) 344-2098"
type input "[PHONE_NUMBER]"
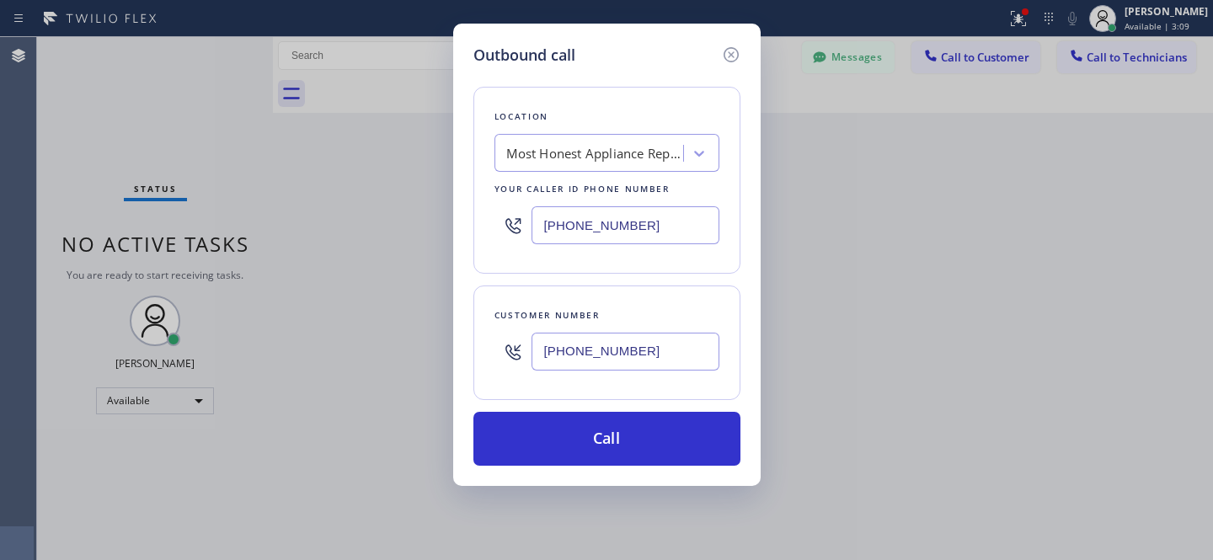
click at [584, 159] on div "Most Honest Appliance Repair Encinitas" at bounding box center [594, 153] width 177 height 19
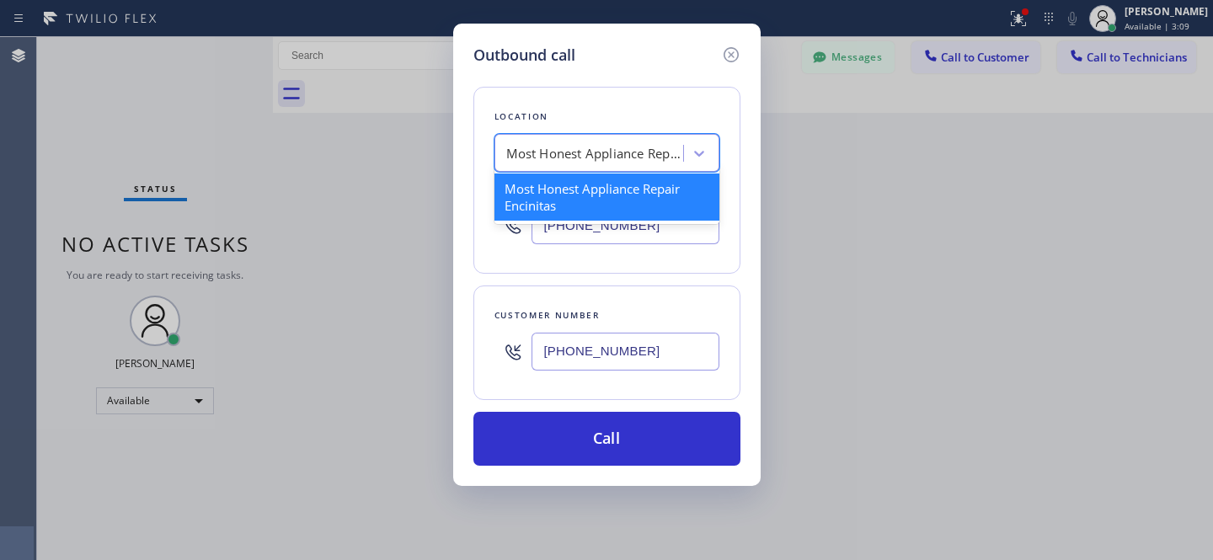
paste input "Wolf Appliance Repair Expert"
type input "Wolf Appliance Repair Expert"
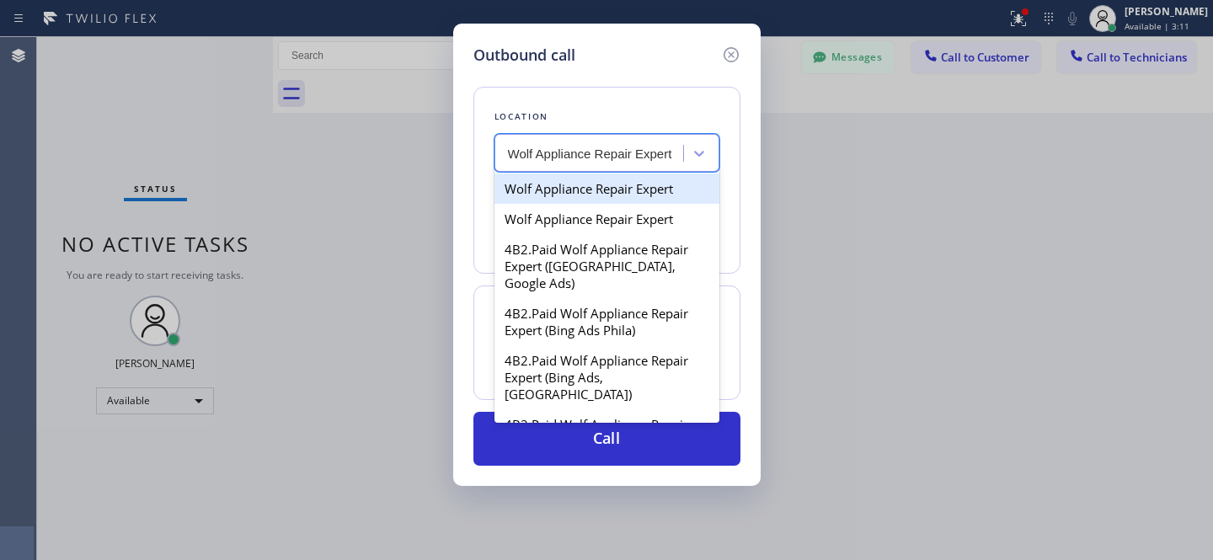
click at [584, 192] on div "Wolf Appliance Repair Expert" at bounding box center [607, 189] width 225 height 30
type input "[PHONE_NUMBER]"
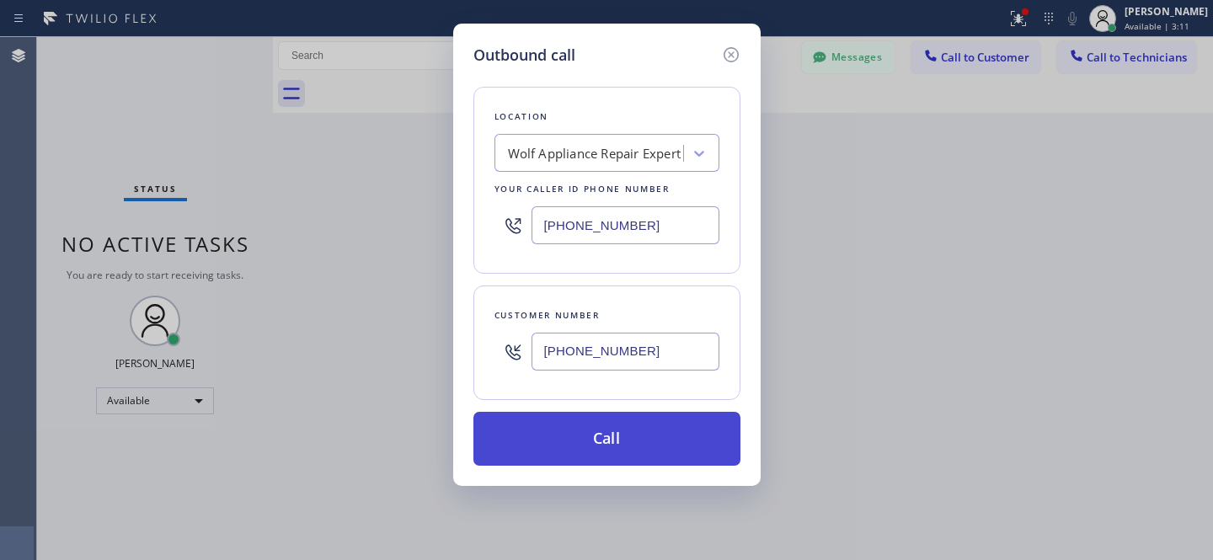
click at [645, 434] on button "Call" at bounding box center [606, 439] width 267 height 54
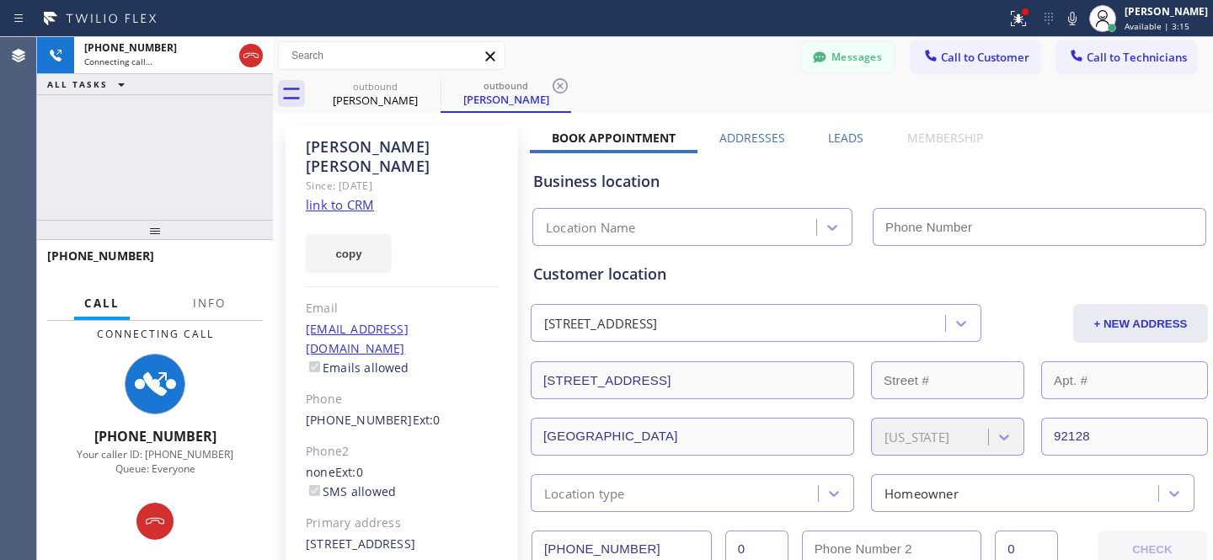
type input "[PHONE_NUMBER]"
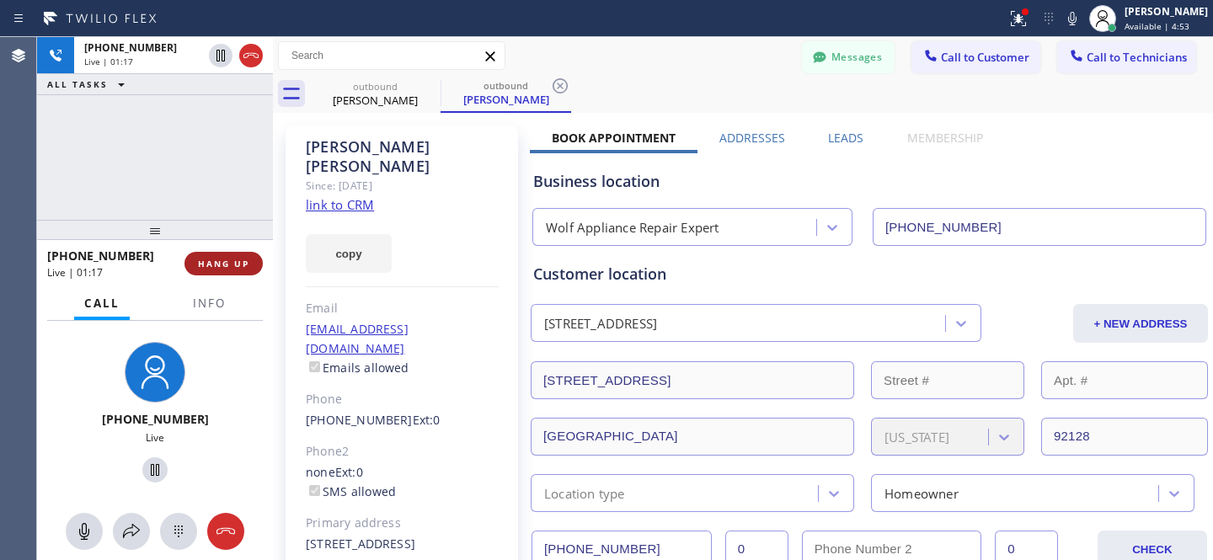
click at [240, 271] on button "HANG UP" at bounding box center [224, 264] width 78 height 24
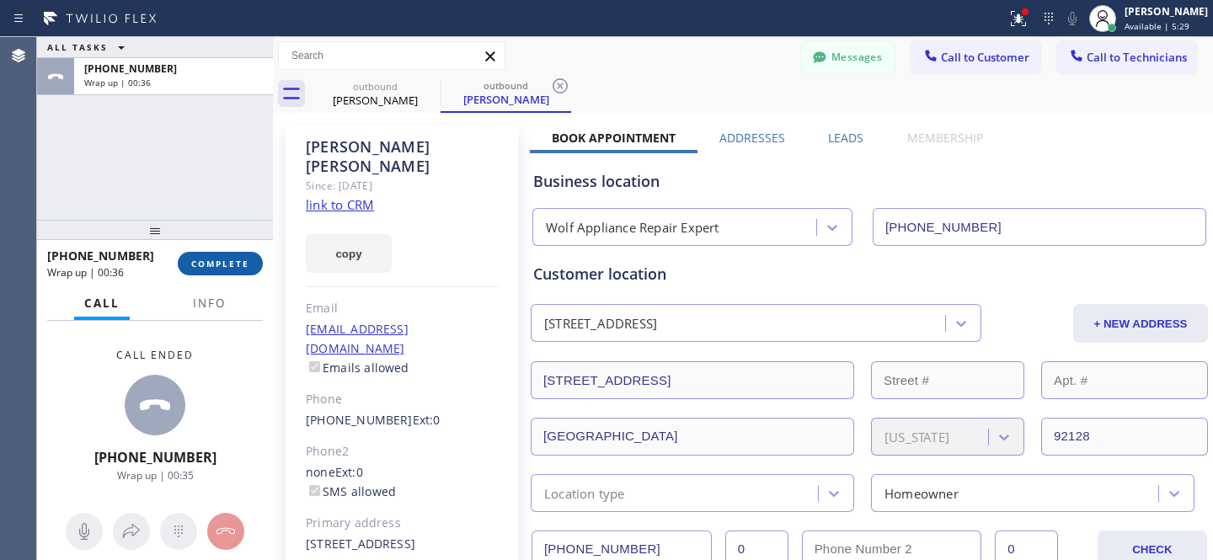
click at [236, 267] on span "COMPLETE" at bounding box center [220, 264] width 58 height 12
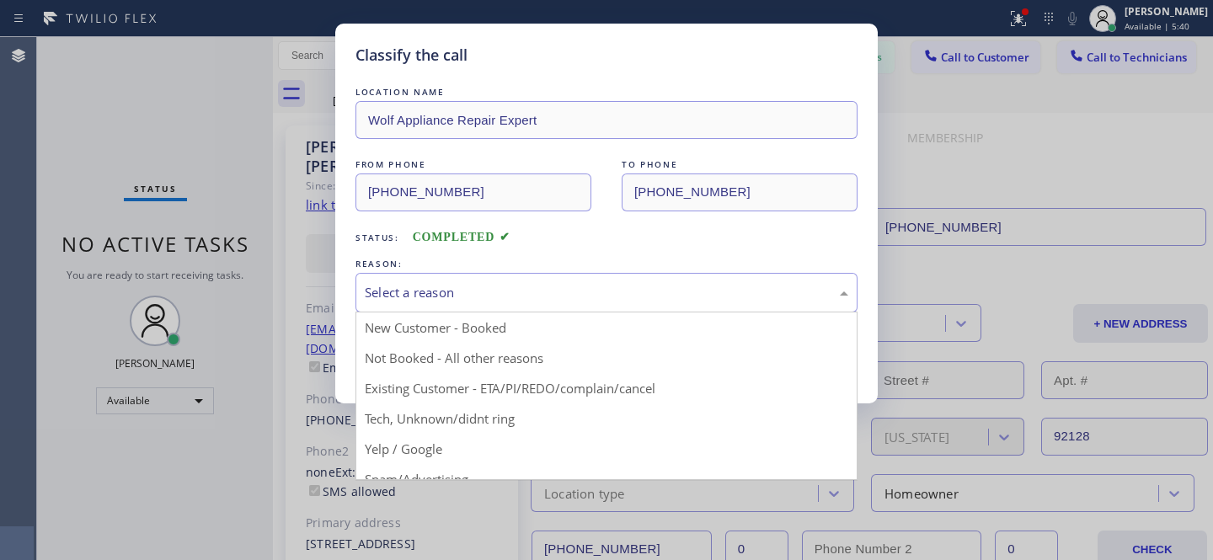
click at [508, 286] on div "Select a reason" at bounding box center [607, 292] width 484 height 19
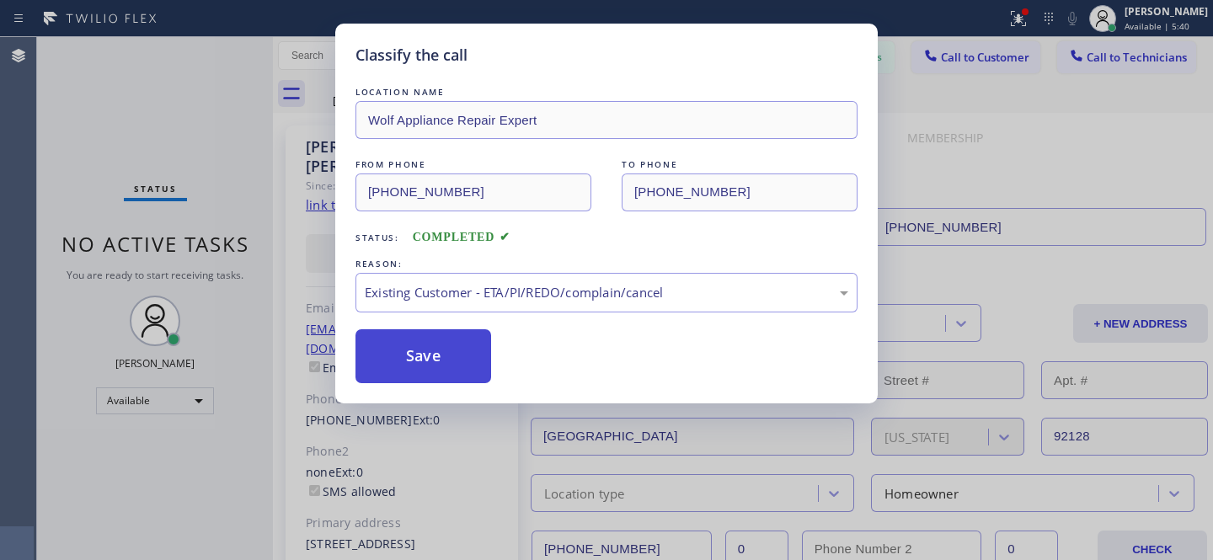
drag, startPoint x: 479, startPoint y: 393, endPoint x: 473, endPoint y: 379, distance: 15.1
click at [470, 377] on button "Save" at bounding box center [424, 356] width 136 height 54
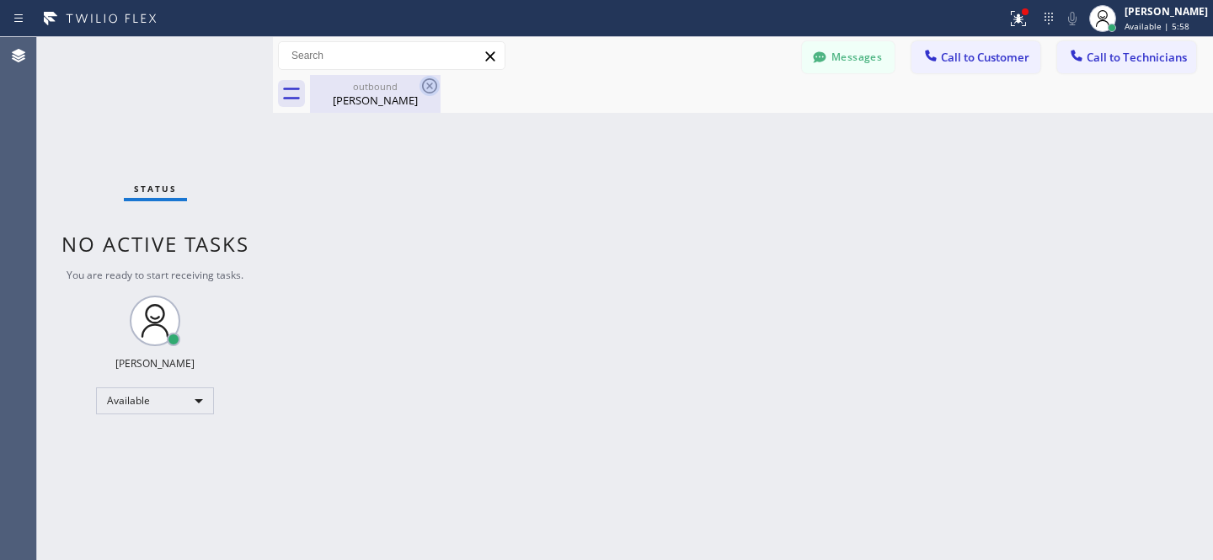
drag, startPoint x: 359, startPoint y: 99, endPoint x: 421, endPoint y: 93, distance: 62.6
click at [359, 98] on div "[PERSON_NAME]" at bounding box center [375, 100] width 127 height 15
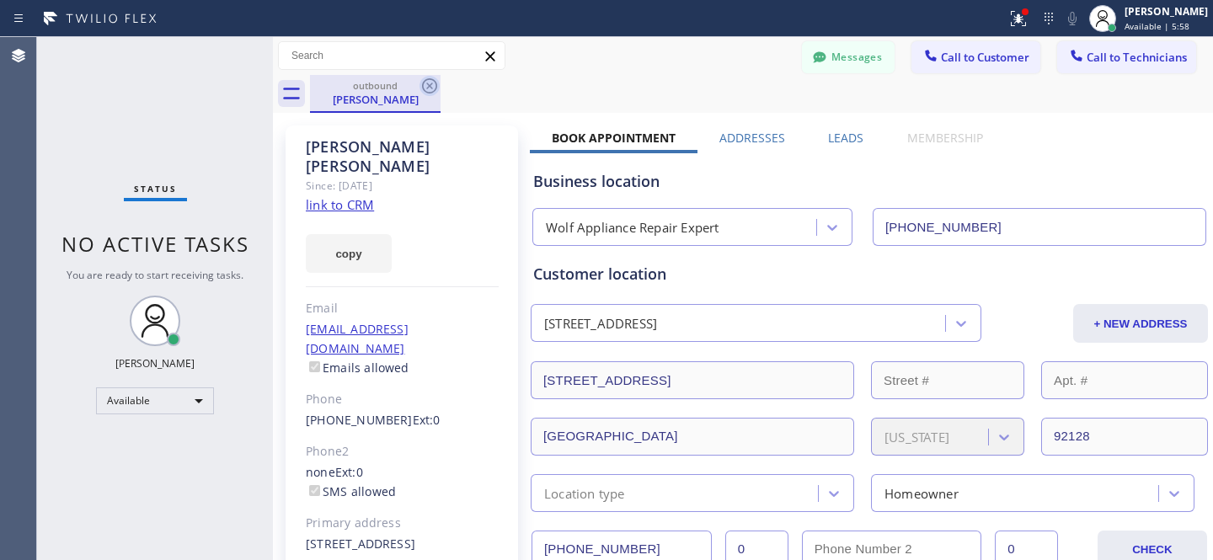
click at [427, 88] on icon at bounding box center [429, 85] width 15 height 15
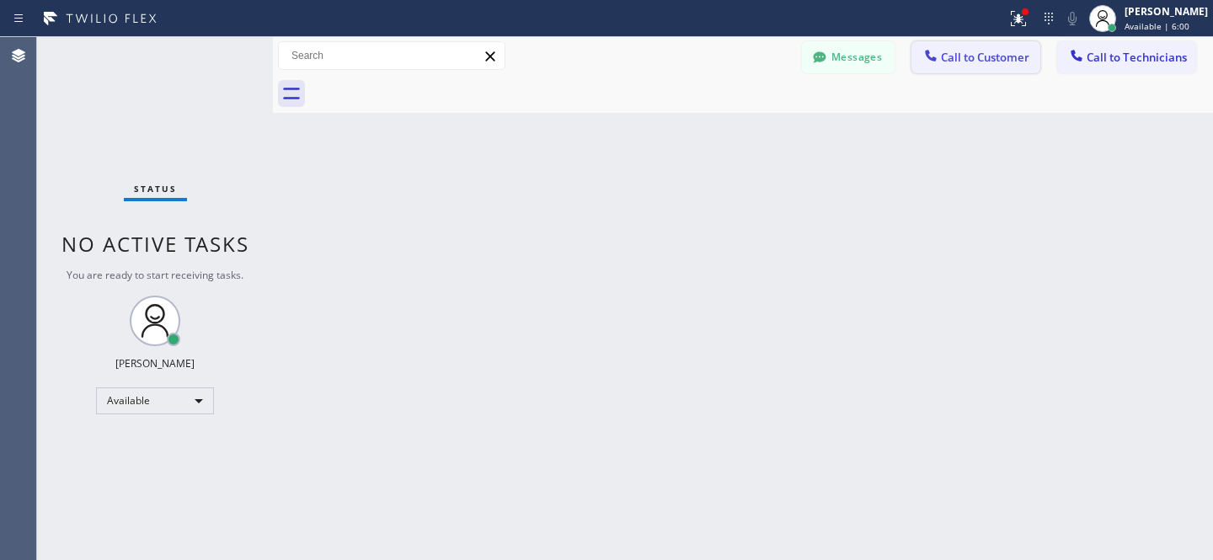
click at [987, 58] on span "Call to Customer" at bounding box center [985, 57] width 88 height 15
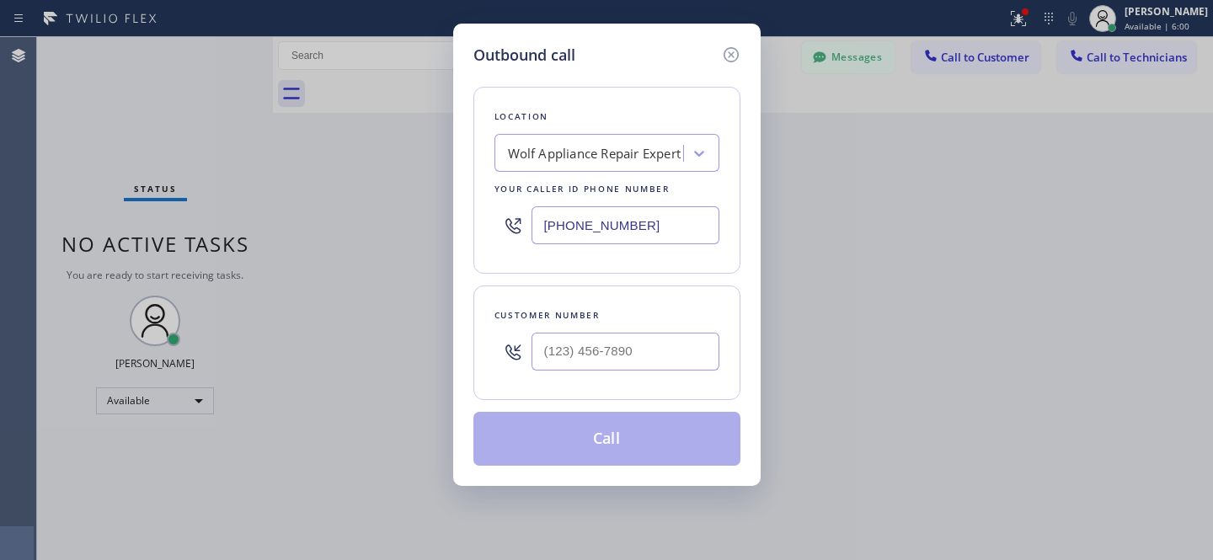
click at [570, 158] on div "Wolf Appliance Repair Expert" at bounding box center [595, 153] width 174 height 19
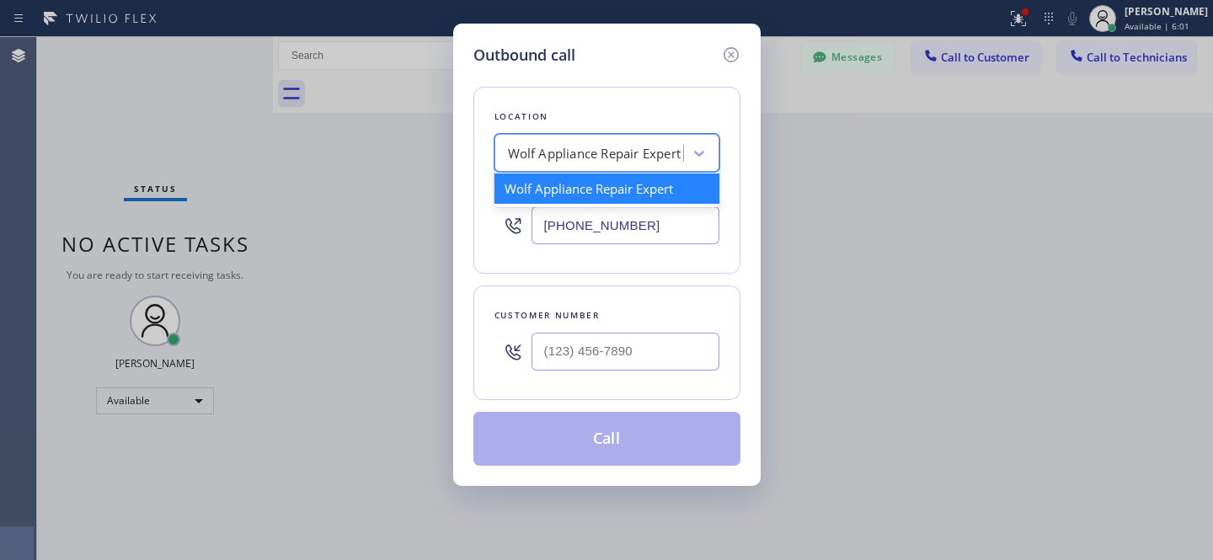
paste input "Thermador Repair Group"
type input "Thermador Repair Group"
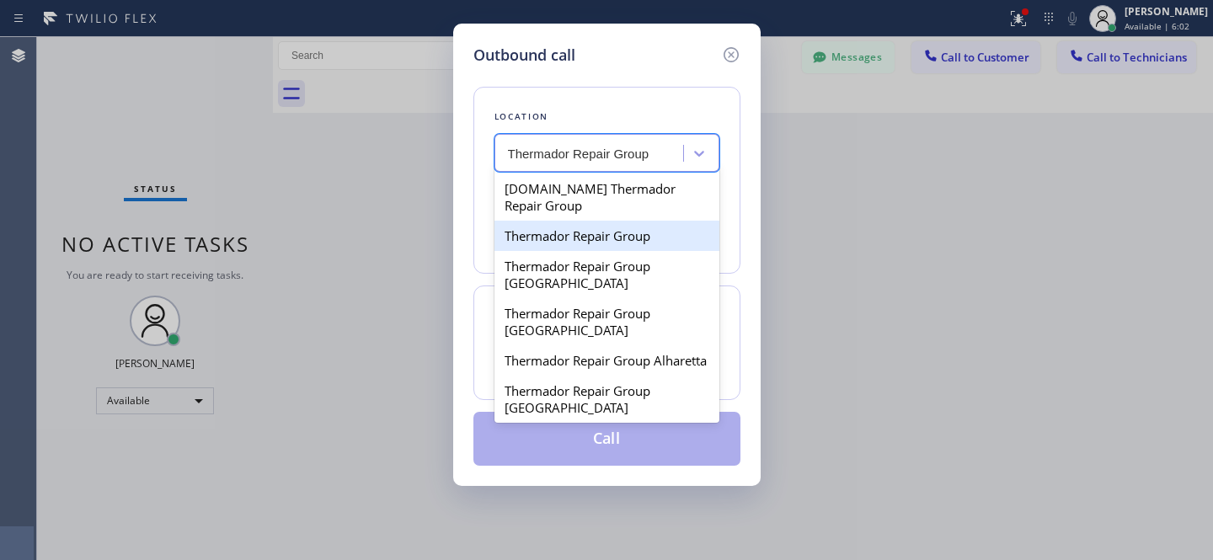
click at [554, 235] on div "Thermador Repair Group" at bounding box center [607, 236] width 225 height 30
type input "[PHONE_NUMBER]"
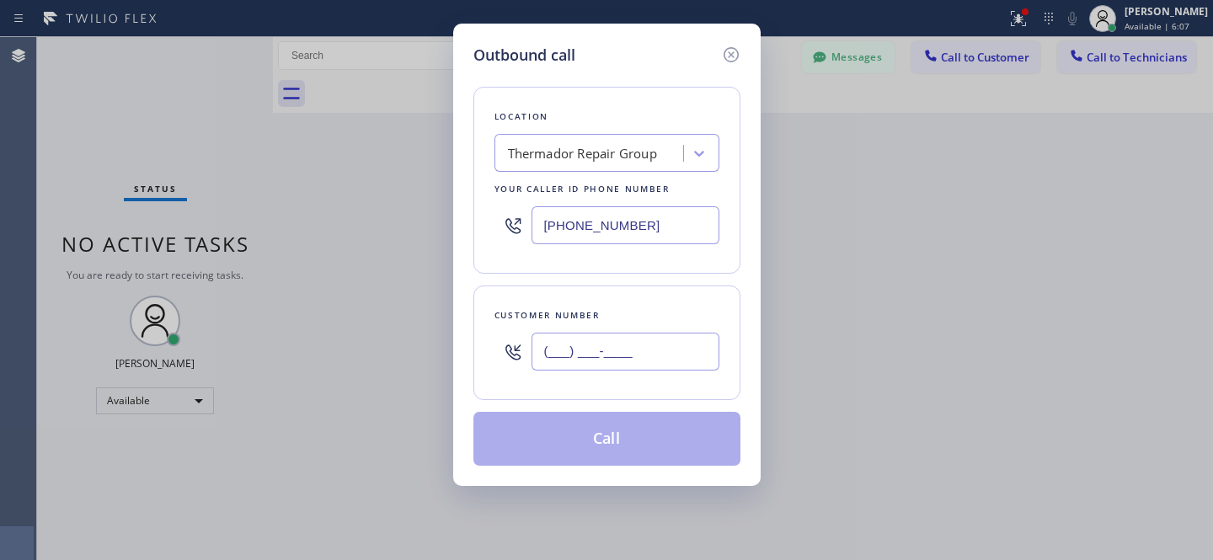
drag, startPoint x: 614, startPoint y: 350, endPoint x: 664, endPoint y: 340, distance: 50.9
click at [616, 351] on input "(___) ___-____" at bounding box center [626, 352] width 188 height 38
paste input "619) 370-7444"
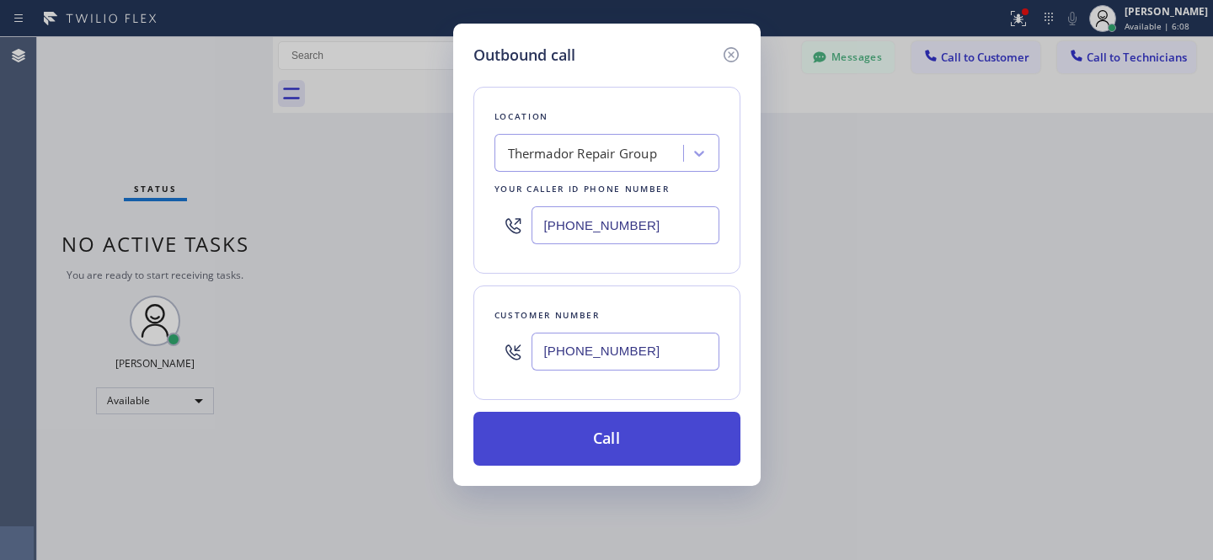
type input "[PHONE_NUMBER]"
drag, startPoint x: 618, startPoint y: 447, endPoint x: 618, endPoint y: 425, distance: 22.8
click at [617, 447] on button "Call" at bounding box center [606, 439] width 267 height 54
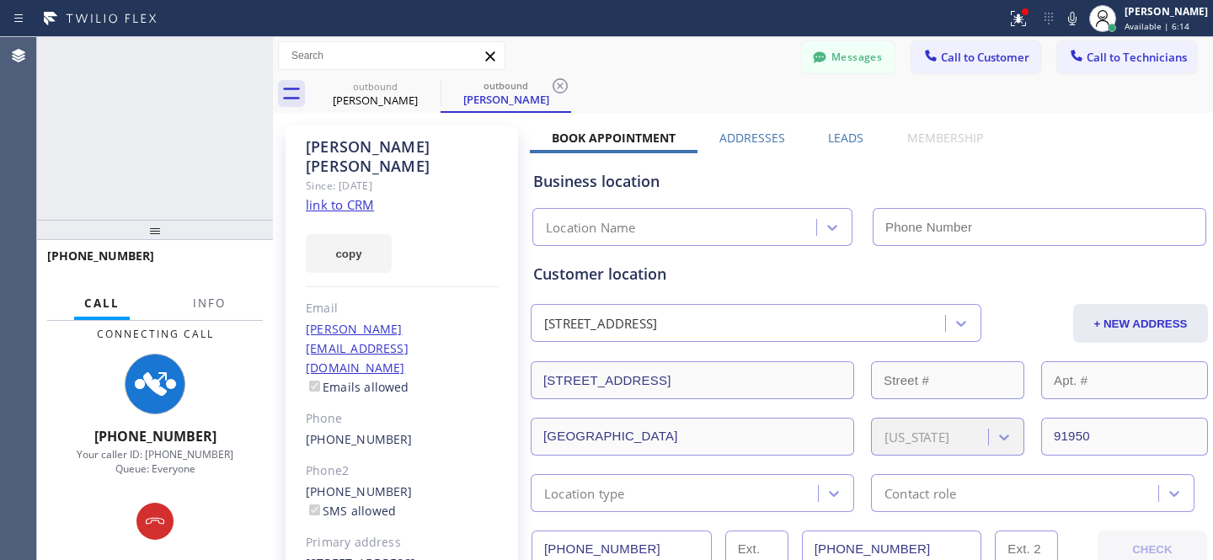
type input "[PHONE_NUMBER]"
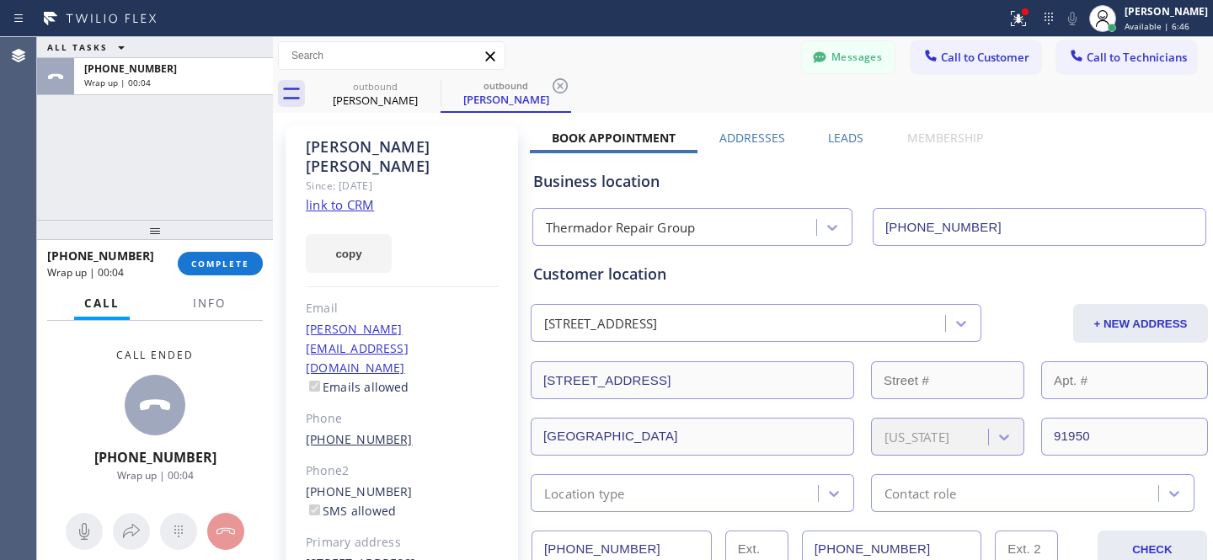
click at [351, 431] on link "[PHONE_NUMBER]" at bounding box center [359, 439] width 107 height 16
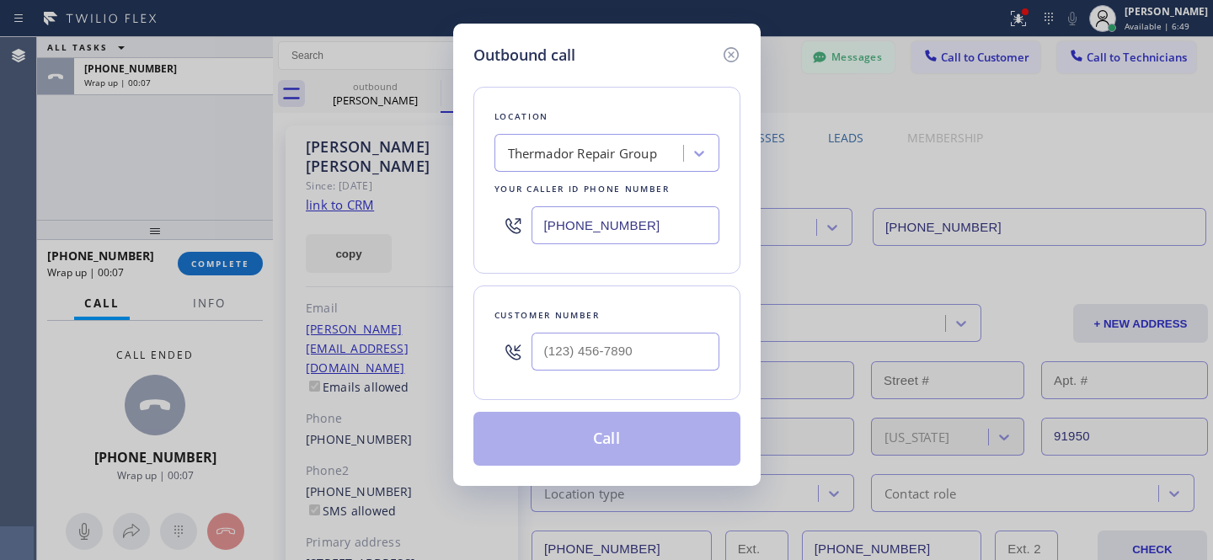
click at [698, 262] on div "Location Thermador Repair Group Your caller id phone number [PHONE_NUMBER]" at bounding box center [606, 180] width 267 height 187
click at [696, 262] on div "Location Thermador Repair Group Your caller id phone number [PHONE_NUMBER]" at bounding box center [606, 180] width 267 height 187
click at [734, 52] on icon at bounding box center [731, 55] width 20 height 20
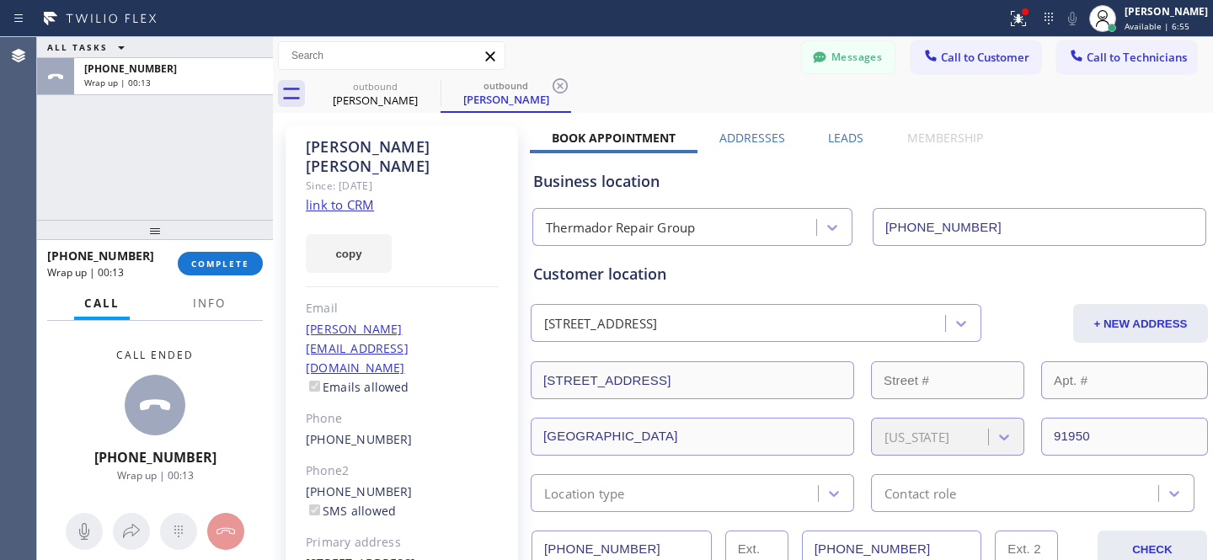
click at [353, 431] on div "[PHONE_NUMBER]" at bounding box center [402, 440] width 193 height 19
click at [354, 431] on link "[PHONE_NUMBER]" at bounding box center [359, 439] width 107 height 16
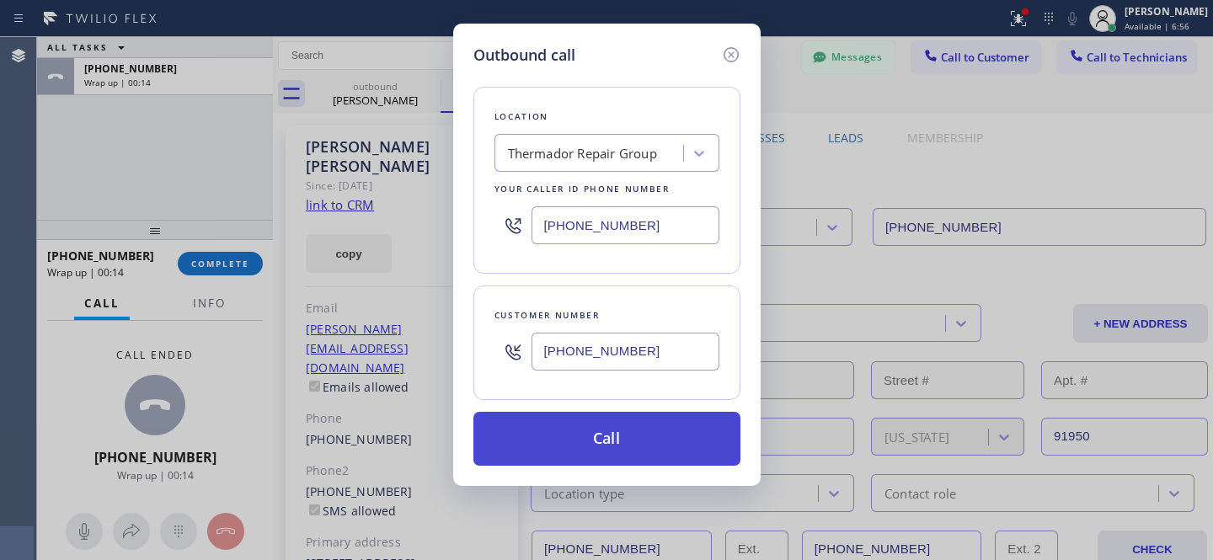
click at [602, 431] on button "Call" at bounding box center [606, 439] width 267 height 54
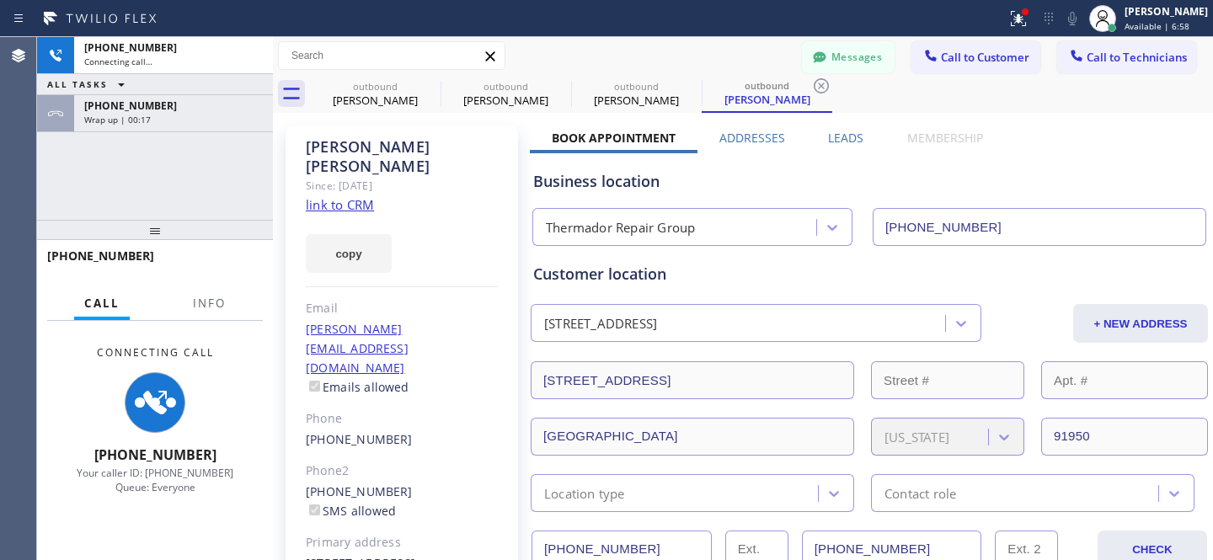
type input "[PHONE_NUMBER]"
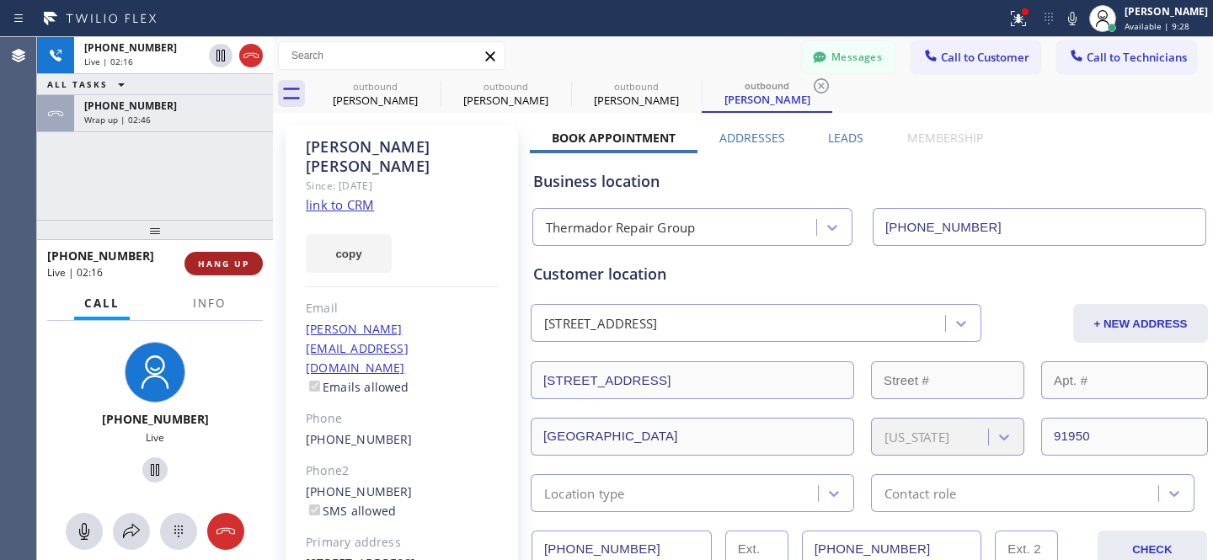
drag, startPoint x: 216, startPoint y: 264, endPoint x: 256, endPoint y: 267, distance: 40.6
click at [215, 263] on span "HANG UP" at bounding box center [223, 264] width 51 height 12
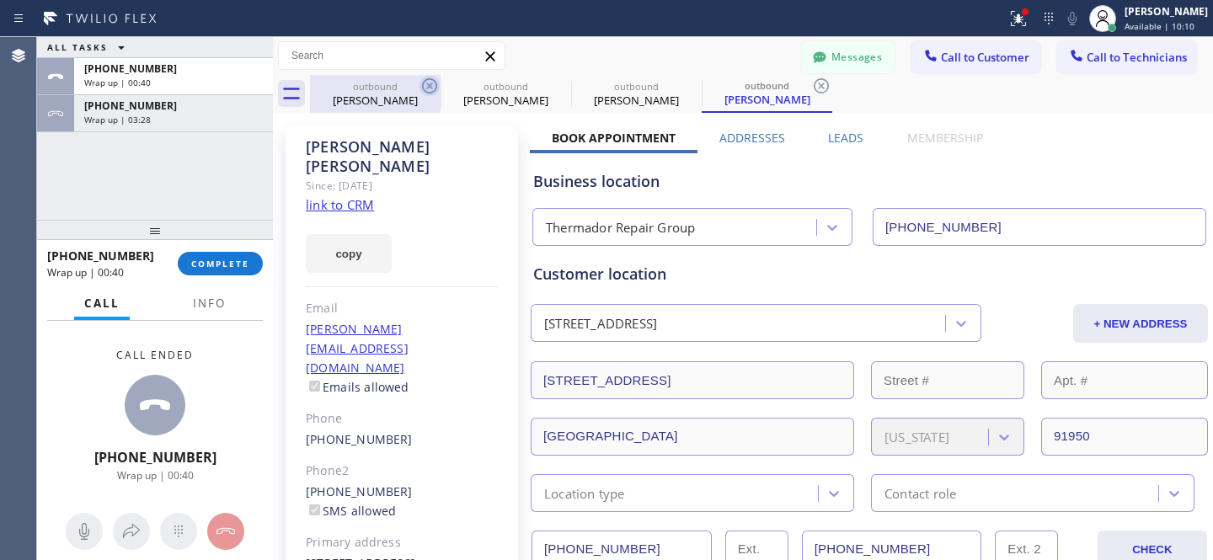
click at [432, 87] on icon at bounding box center [430, 86] width 20 height 20
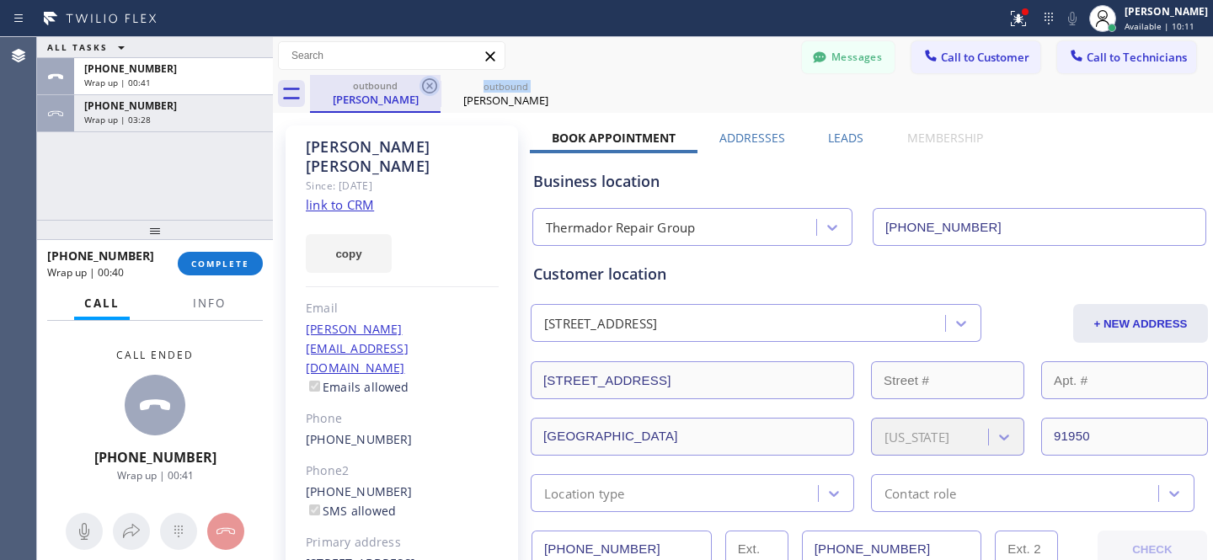
click at [431, 86] on icon at bounding box center [430, 86] width 20 height 20
click at [550, 87] on icon at bounding box center [560, 86] width 20 height 20
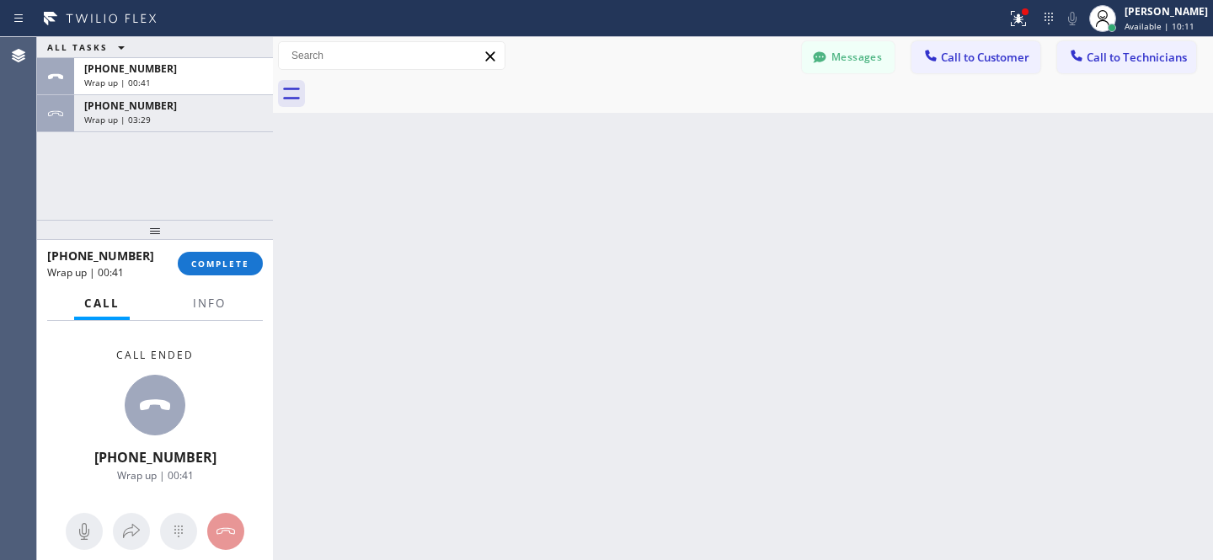
click at [431, 87] on div at bounding box center [761, 94] width 903 height 38
click at [203, 265] on span "COMPLETE" at bounding box center [220, 264] width 58 height 12
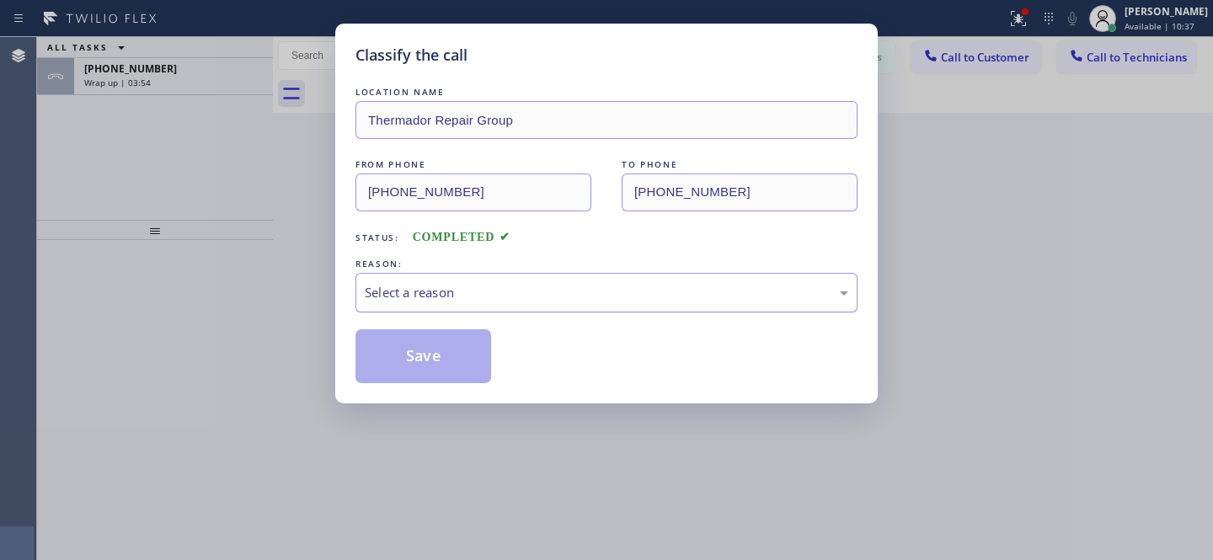
click at [536, 302] on div "Select a reason" at bounding box center [607, 292] width 484 height 19
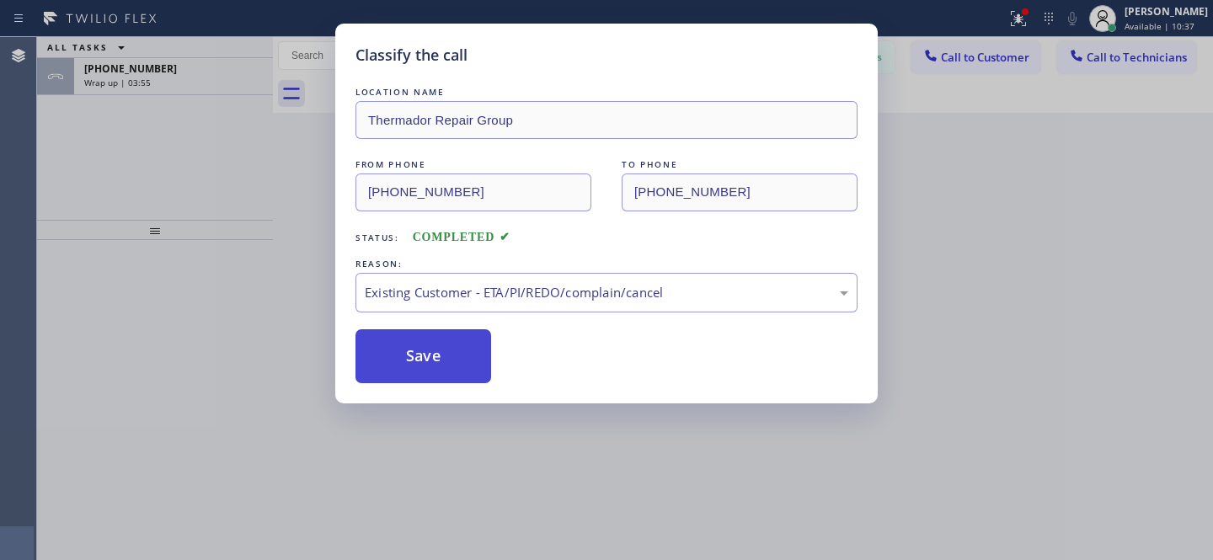
drag, startPoint x: 487, startPoint y: 384, endPoint x: 453, endPoint y: 359, distance: 42.1
click at [453, 359] on button "Save" at bounding box center [424, 356] width 136 height 54
click at [193, 87] on div "Classify the call LOCATION NAME Thermador Repair Group FROM PHONE [PHONE_NUMBER…" at bounding box center [606, 280] width 1213 height 560
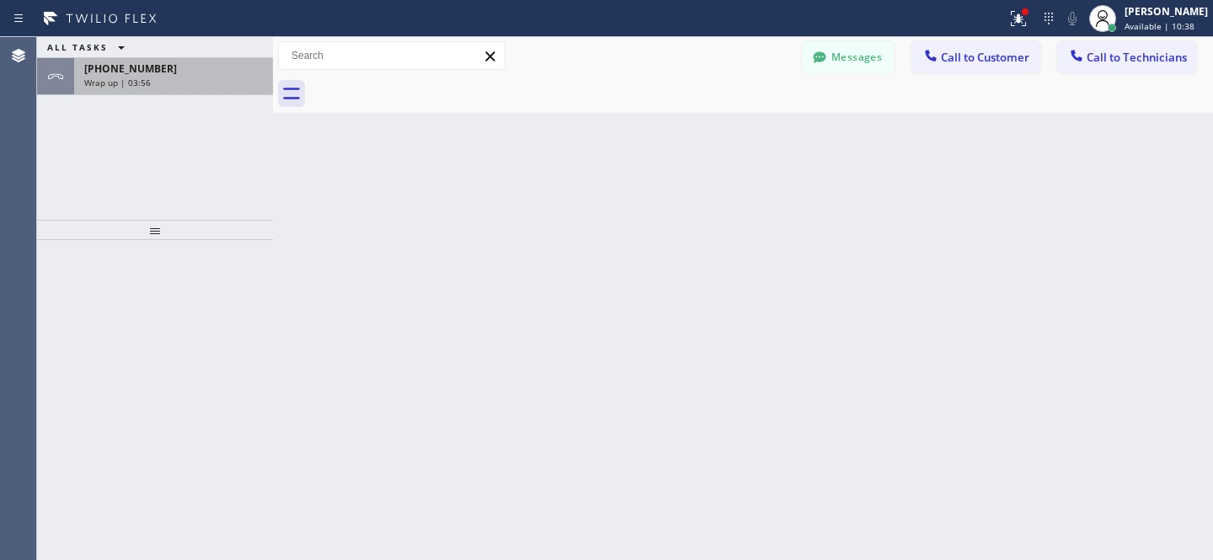
click at [177, 83] on div "Wrap up | 03:56" at bounding box center [173, 83] width 179 height 12
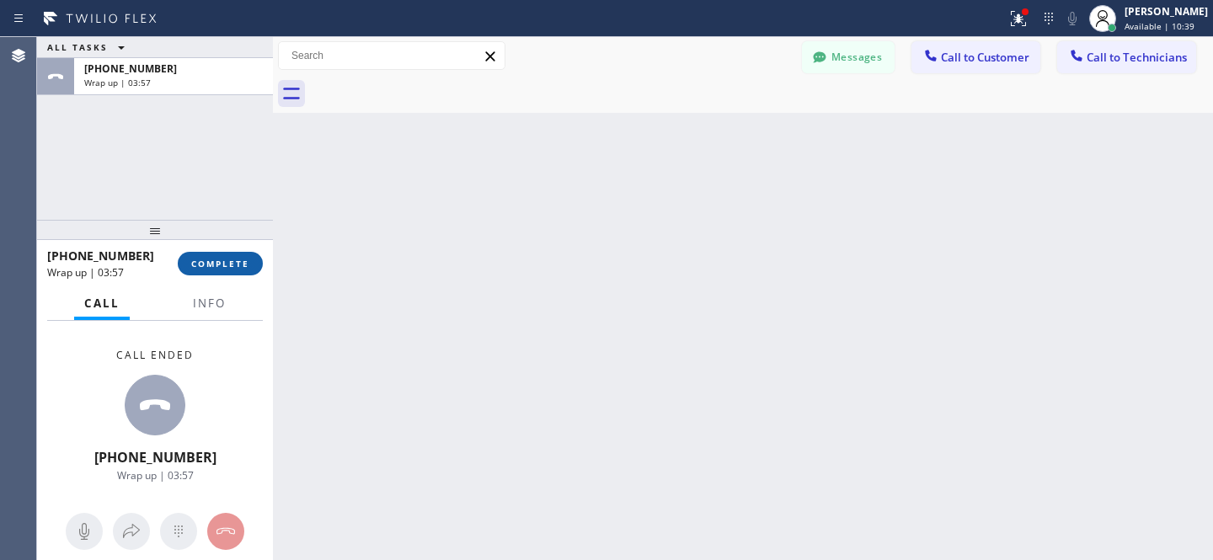
click at [220, 253] on button "COMPLETE" at bounding box center [220, 264] width 85 height 24
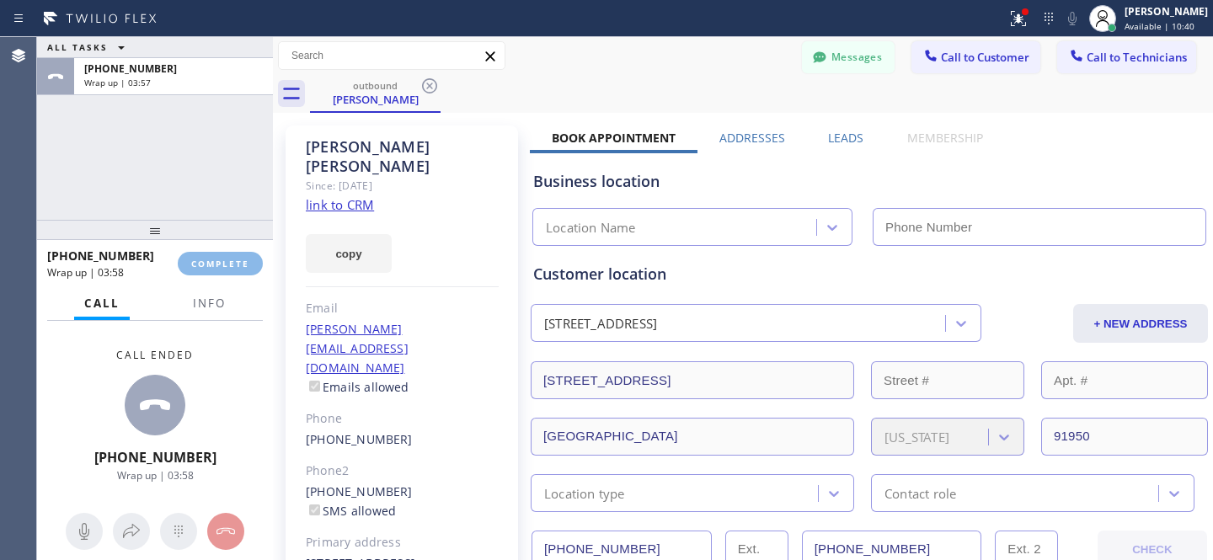
type input "[PHONE_NUMBER]"
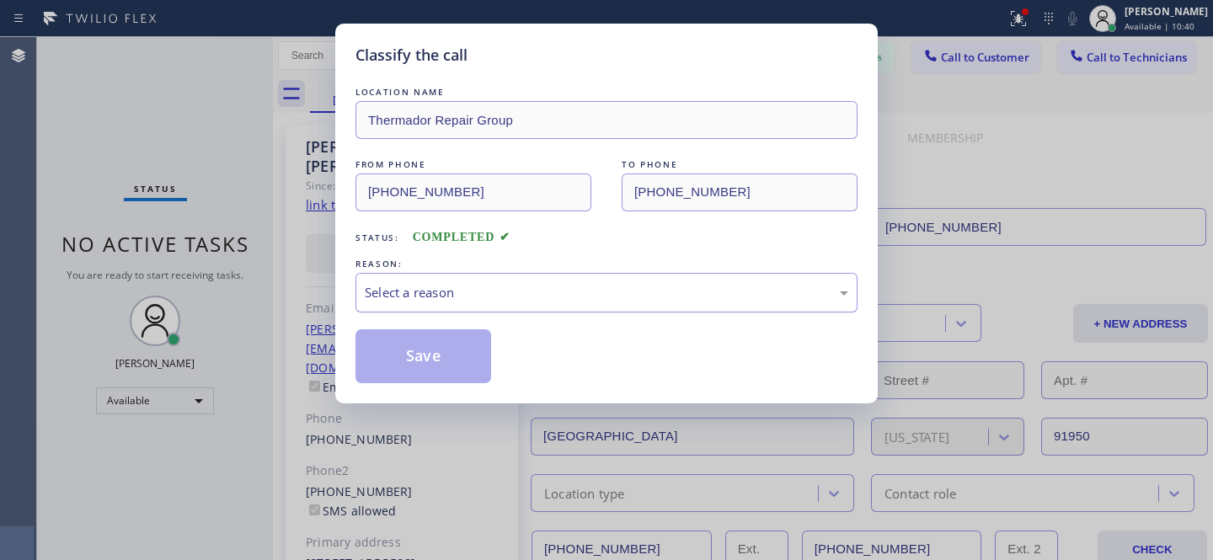
click at [519, 273] on div "REASON: Select a reason" at bounding box center [607, 283] width 502 height 57
click at [515, 281] on div "Select a reason" at bounding box center [607, 293] width 502 height 40
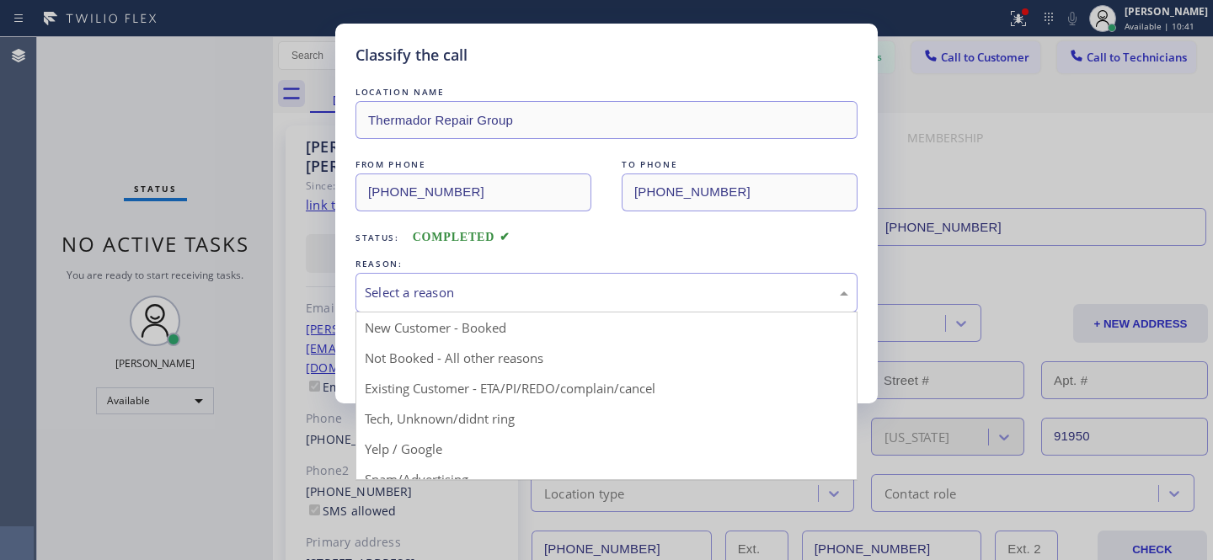
drag, startPoint x: 484, startPoint y: 395, endPoint x: 468, endPoint y: 366, distance: 32.4
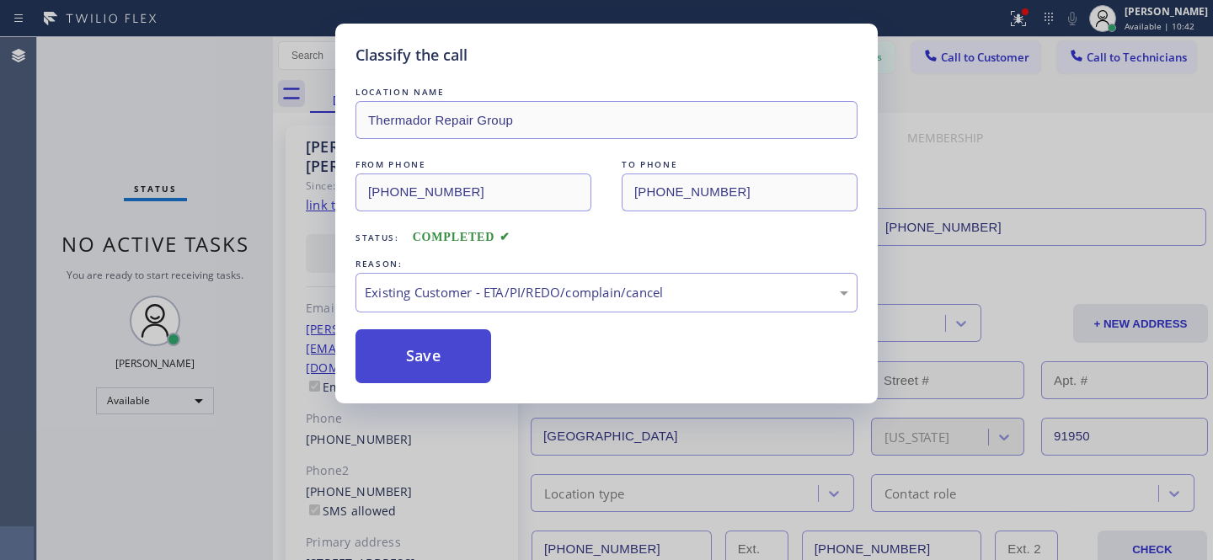
drag, startPoint x: 468, startPoint y: 366, endPoint x: 455, endPoint y: 353, distance: 18.5
click at [468, 366] on button "Save" at bounding box center [424, 356] width 136 height 54
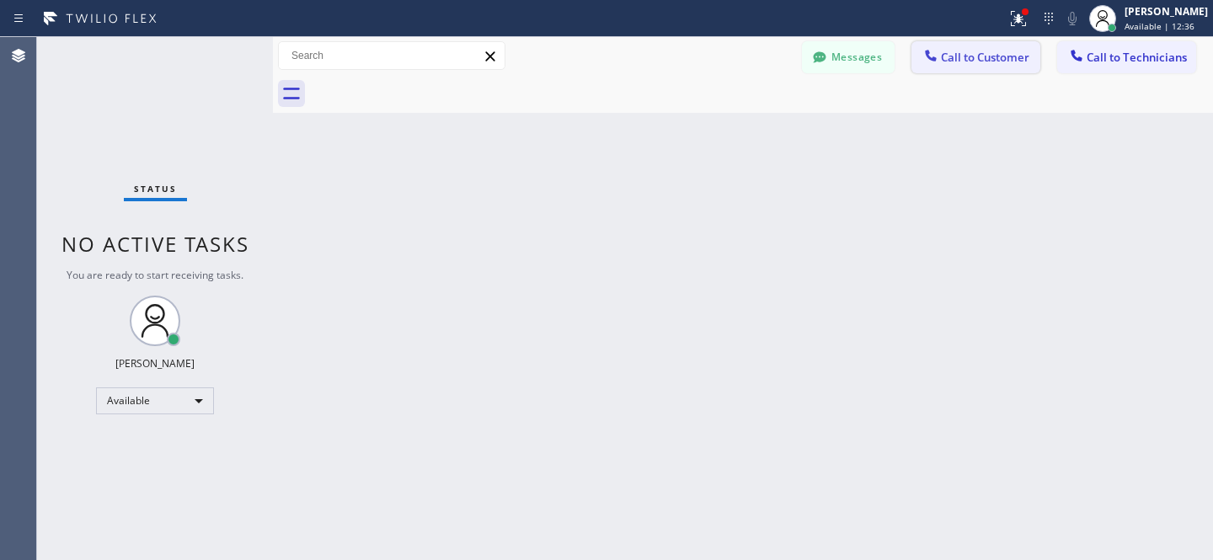
click at [963, 45] on button "Call to Customer" at bounding box center [976, 57] width 129 height 32
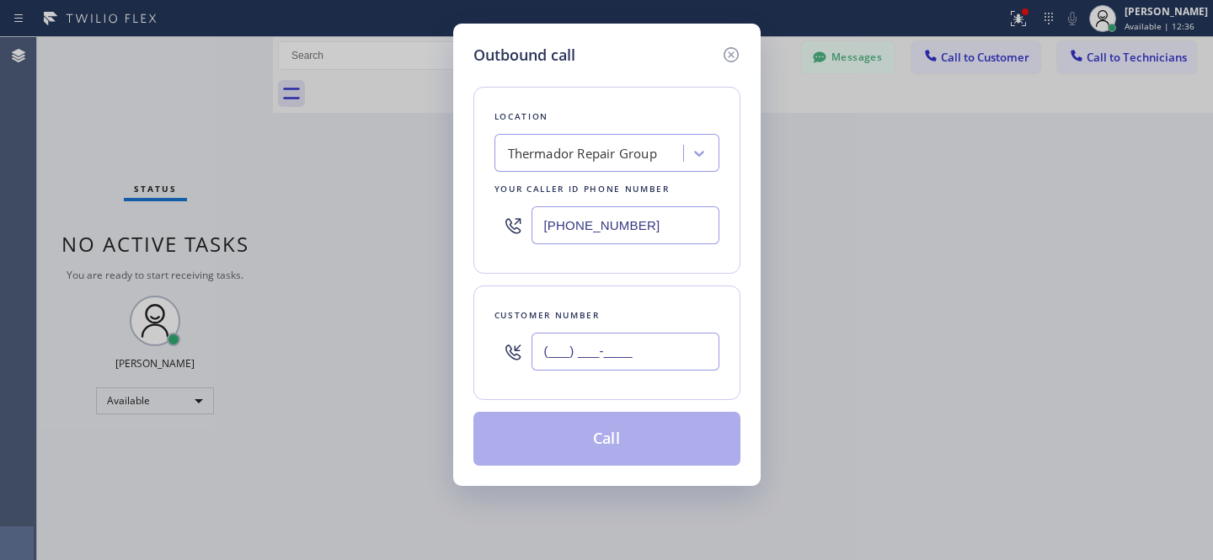
click at [616, 359] on input "(___) ___-____" at bounding box center [626, 352] width 188 height 38
paste input "760) 585-5304"
type input "[PHONE_NUMBER]"
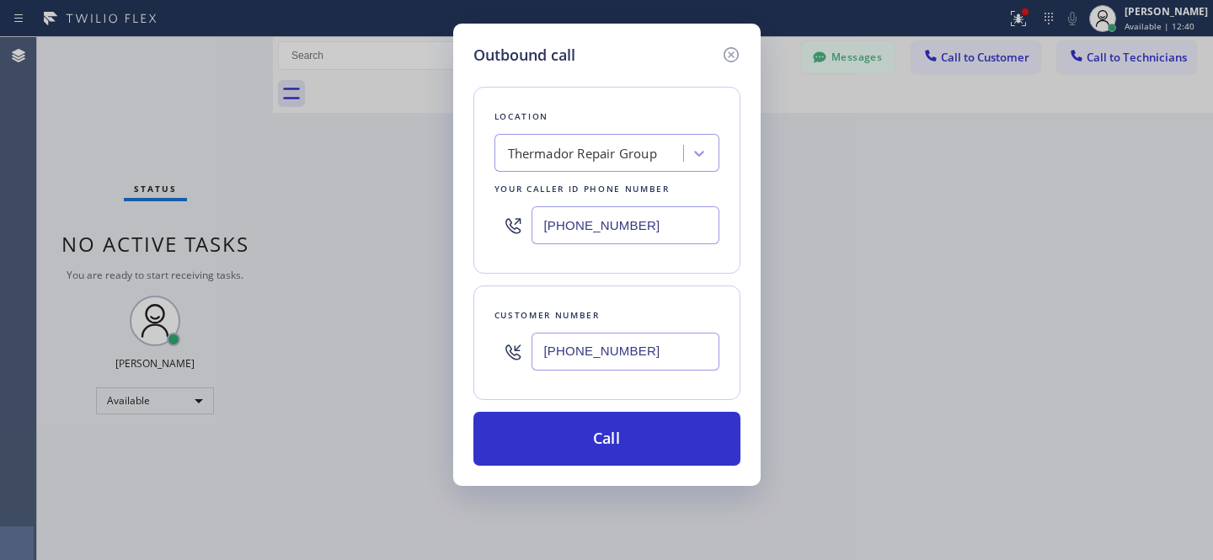
click at [613, 145] on div "Thermador Repair Group" at bounding box center [582, 153] width 149 height 19
paste input "Viking Repair Service"
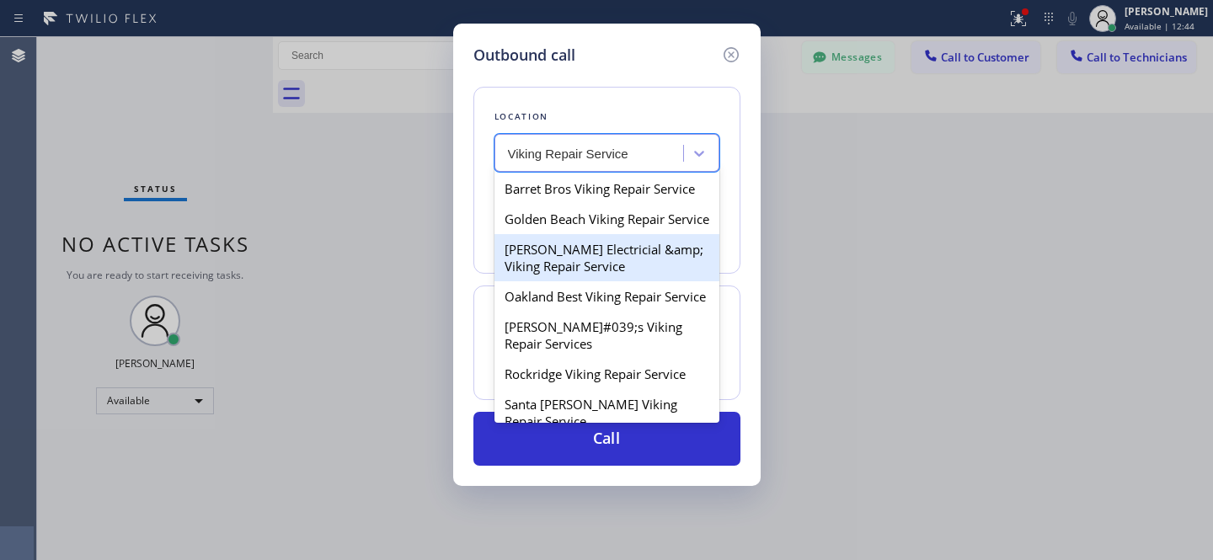
type input "Viking Repair Service"
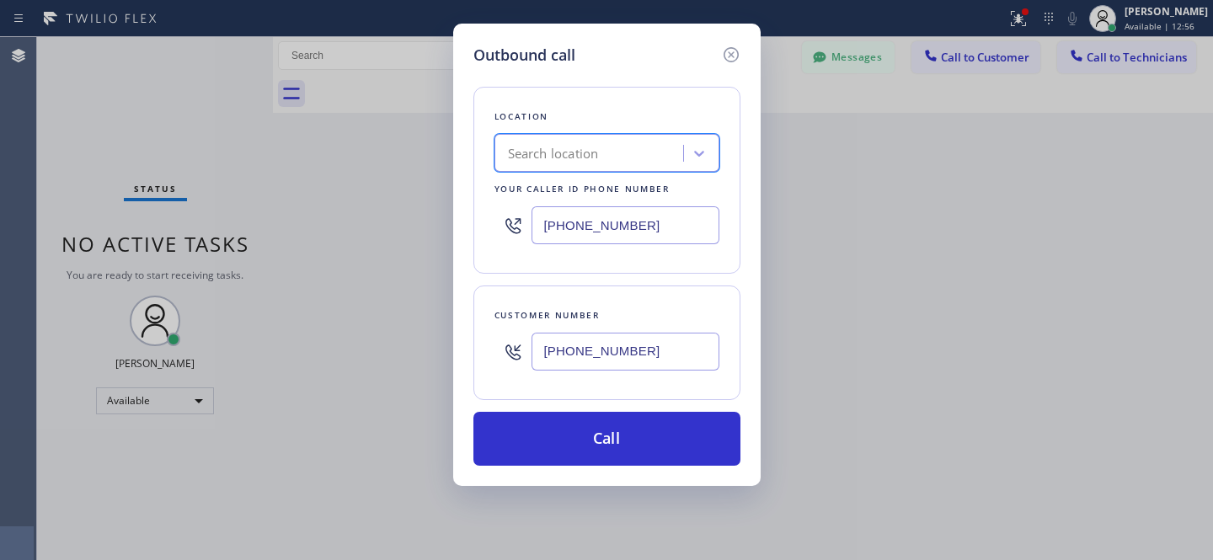
click at [651, 225] on input "[PHONE_NUMBER]" at bounding box center [626, 225] width 188 height 38
paste input "731-4952"
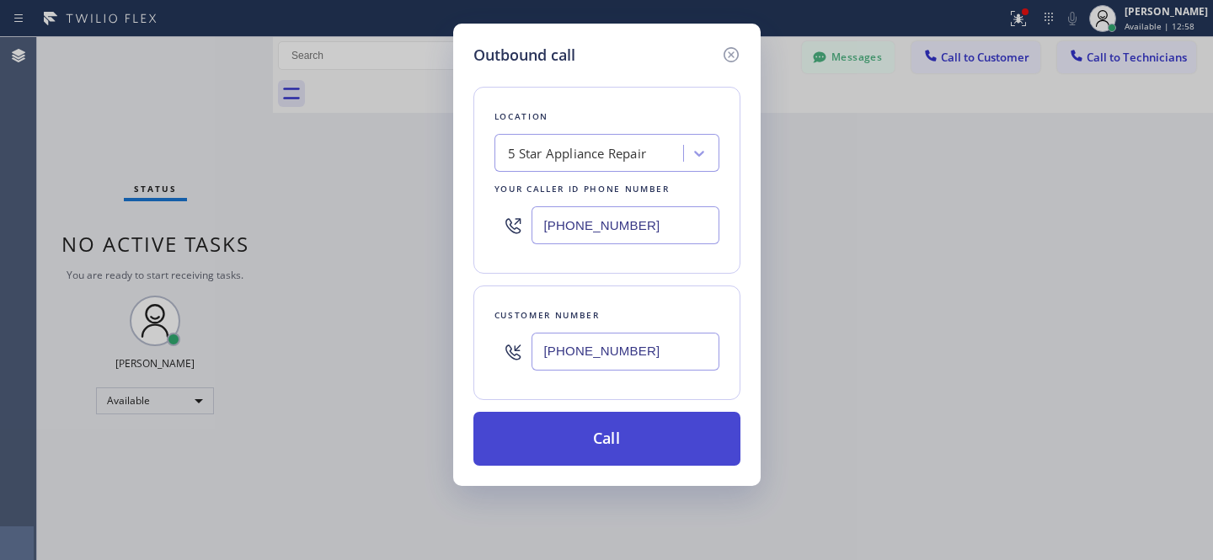
type input "[PHONE_NUMBER]"
click at [660, 431] on button "Call" at bounding box center [606, 439] width 267 height 54
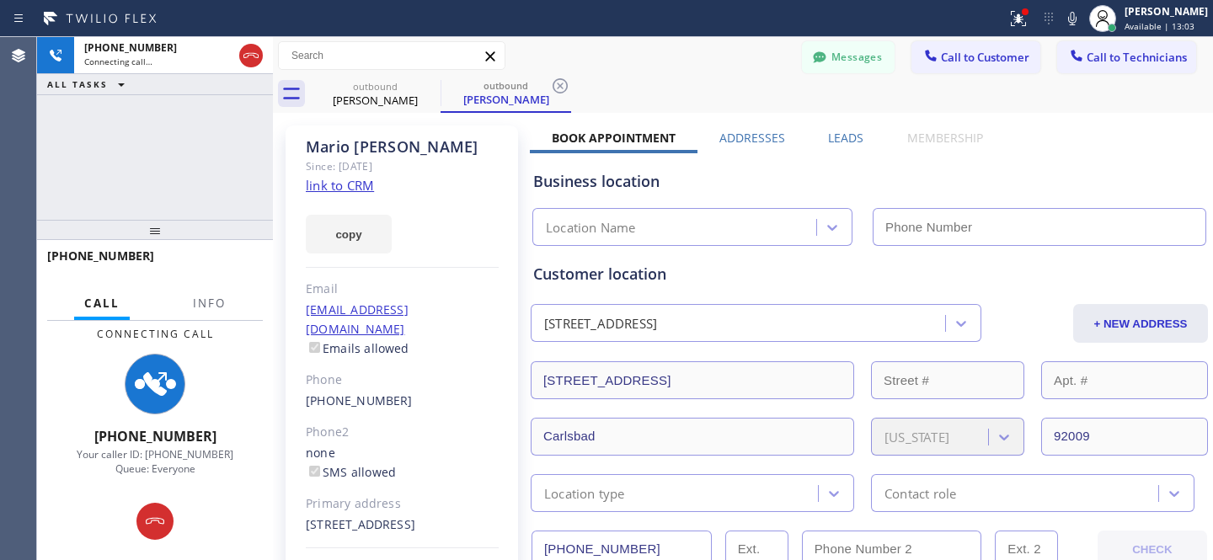
type input "[PHONE_NUMBER]"
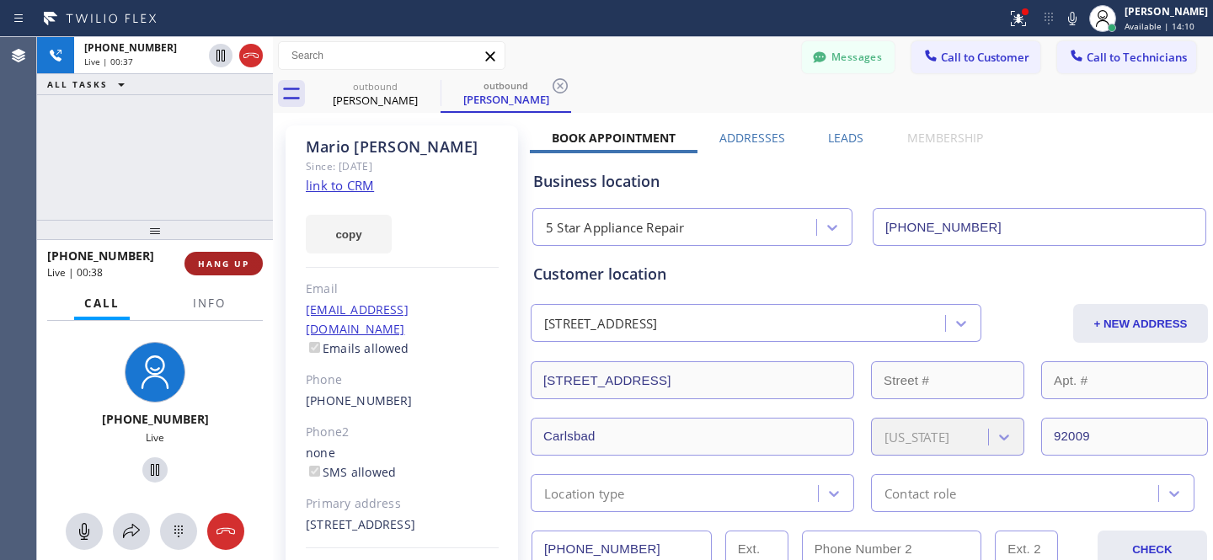
click at [243, 274] on button "HANG UP" at bounding box center [224, 264] width 78 height 24
click at [243, 273] on button "HANG UP" at bounding box center [224, 264] width 78 height 24
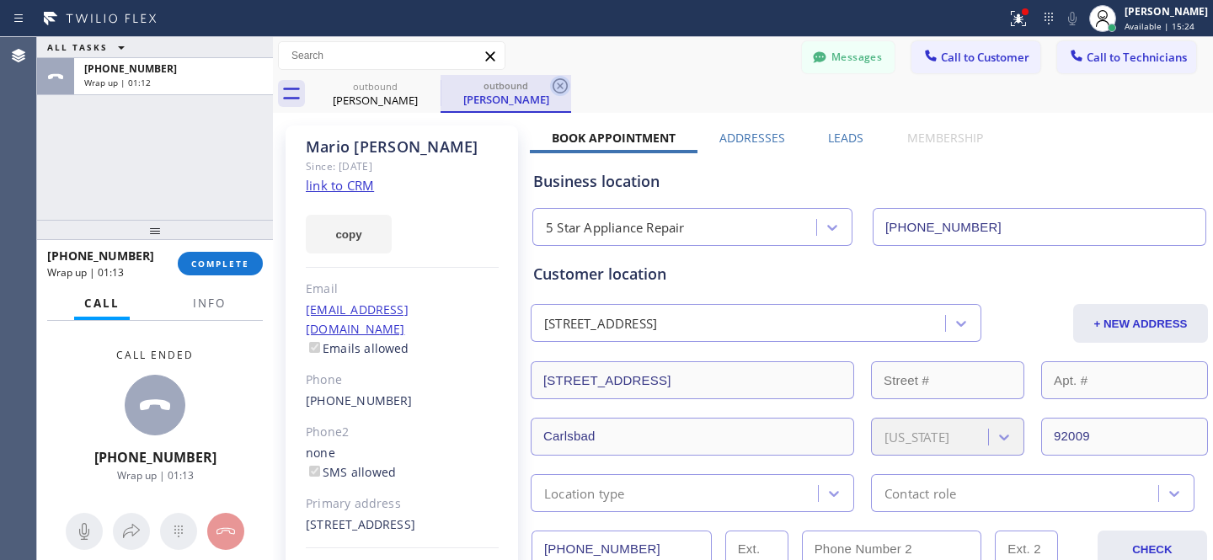
click at [561, 86] on icon at bounding box center [560, 86] width 20 height 20
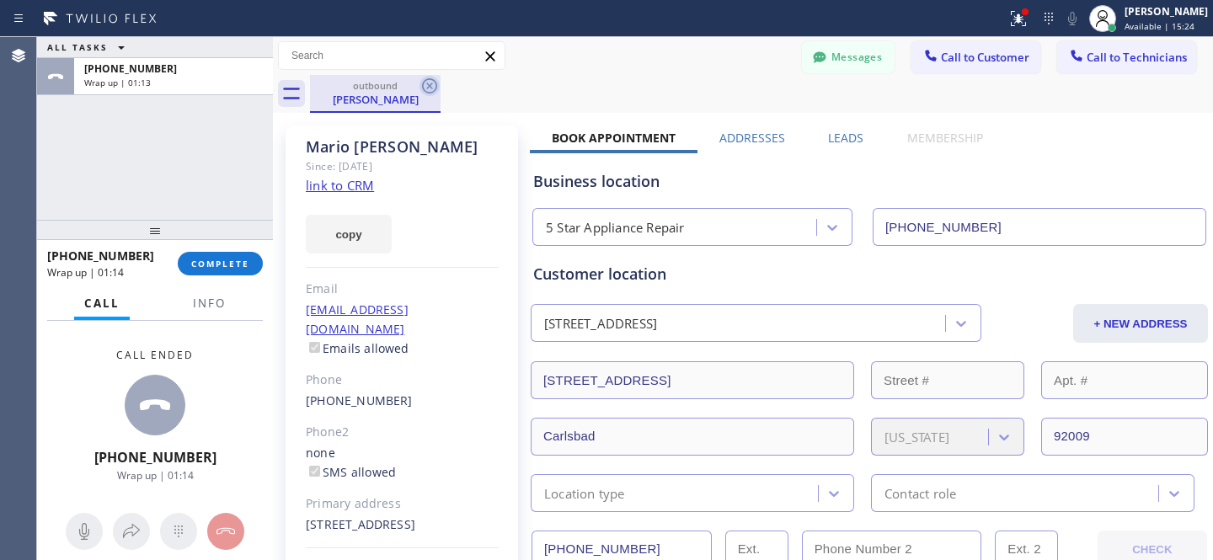
click at [424, 86] on icon at bounding box center [430, 86] width 20 height 20
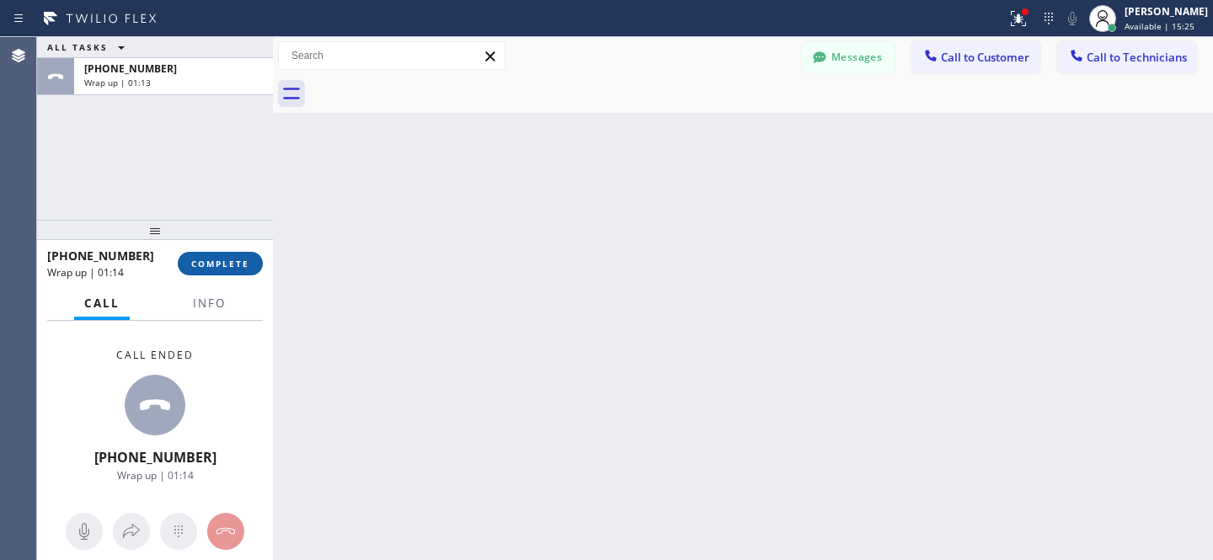
click at [219, 256] on button "COMPLETE" at bounding box center [220, 264] width 85 height 24
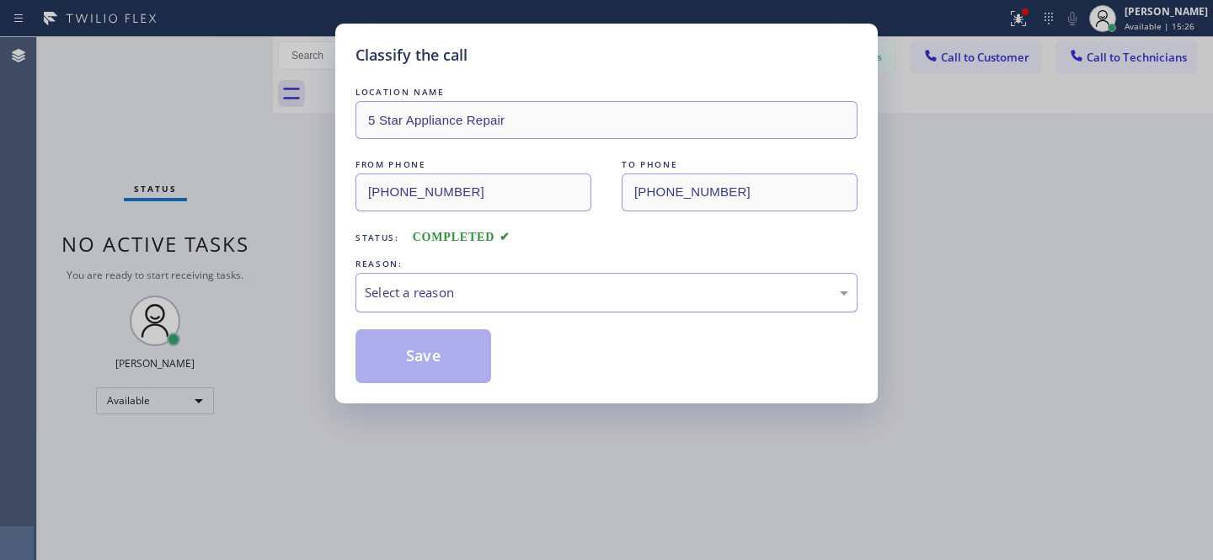
click at [463, 298] on div "Select a reason" at bounding box center [607, 292] width 484 height 19
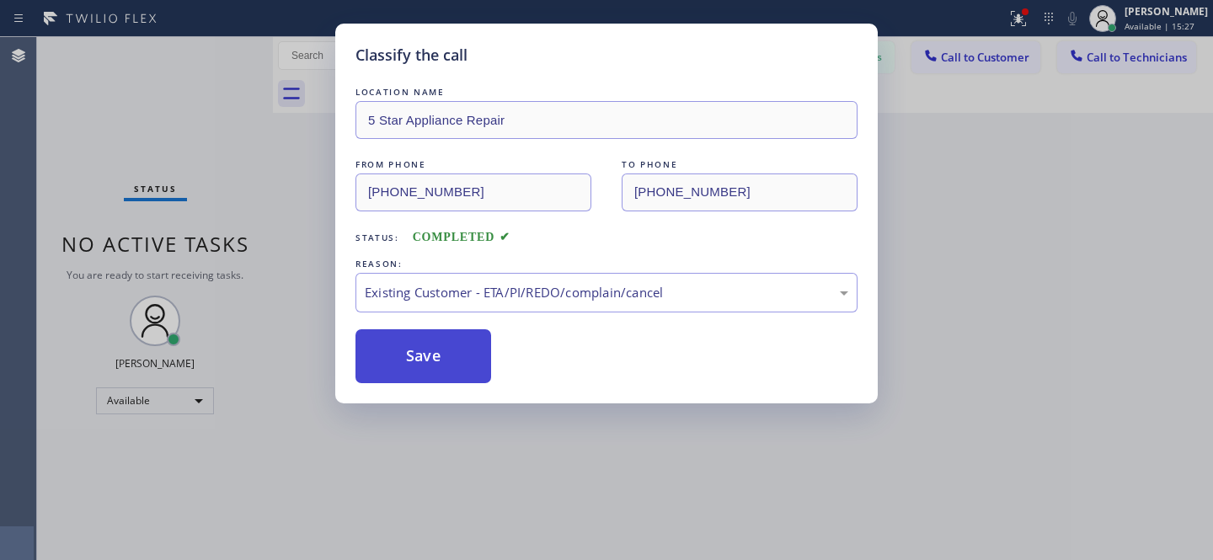
click at [428, 363] on button "Save" at bounding box center [424, 356] width 136 height 54
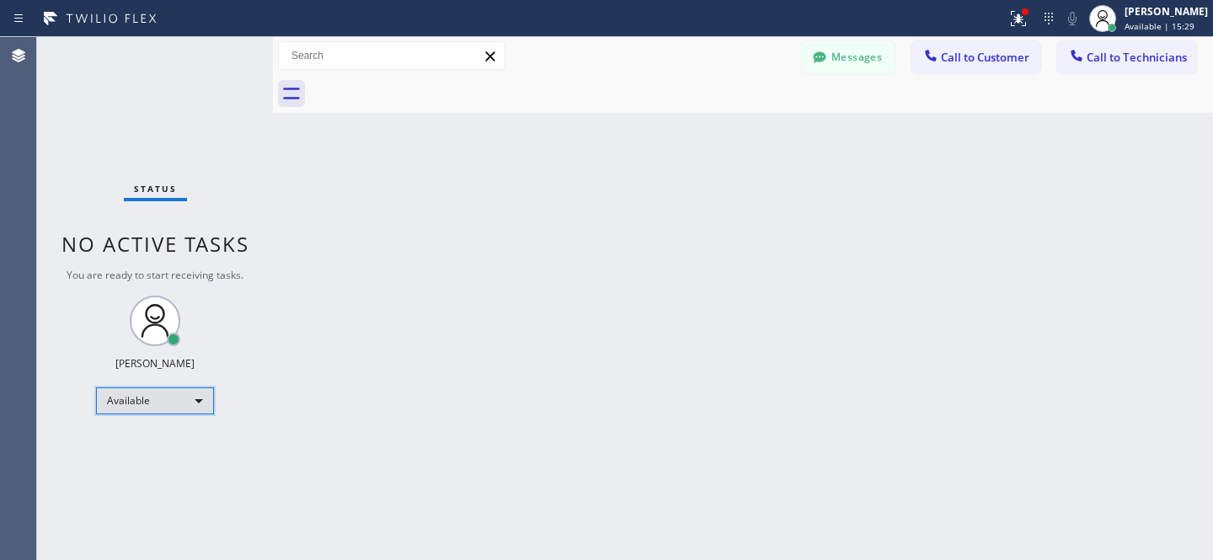
click at [166, 399] on div "Available" at bounding box center [155, 401] width 118 height 27
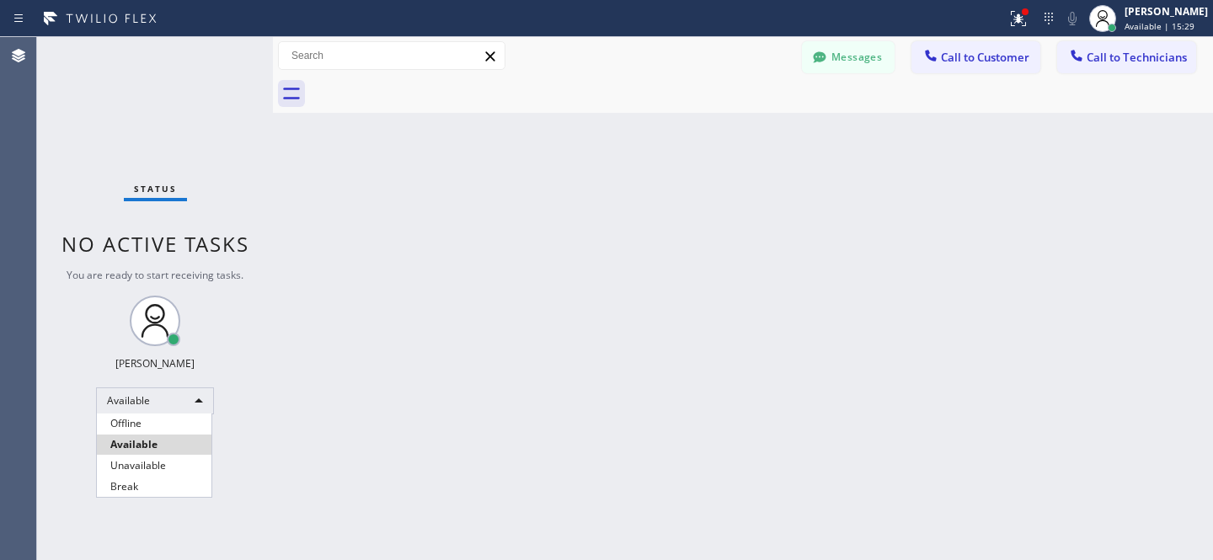
click at [160, 407] on div at bounding box center [606, 280] width 1213 height 560
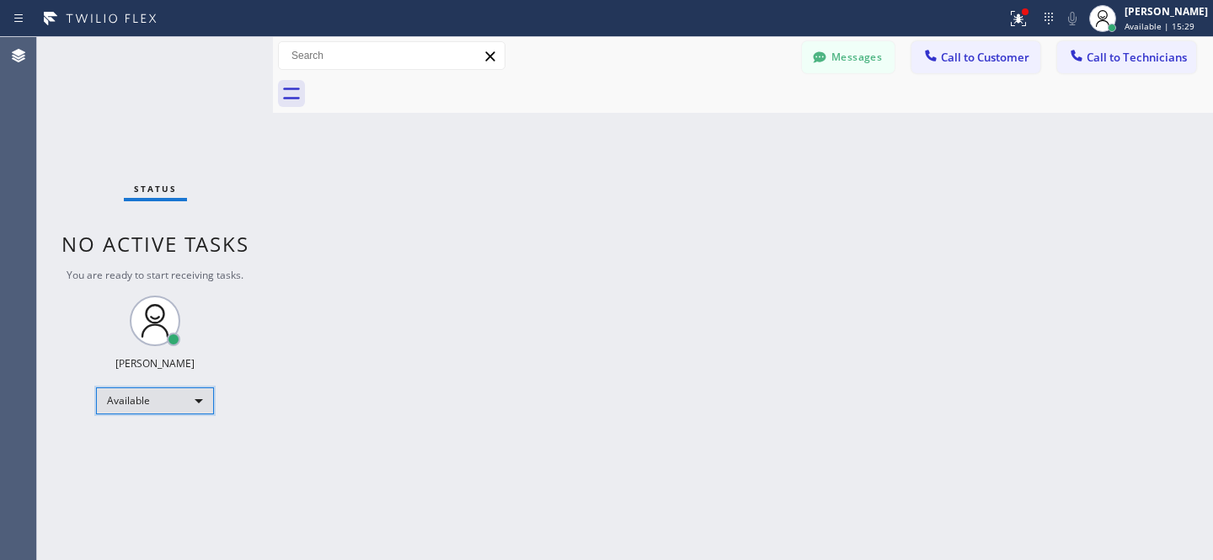
click at [157, 410] on div "Available" at bounding box center [155, 401] width 118 height 27
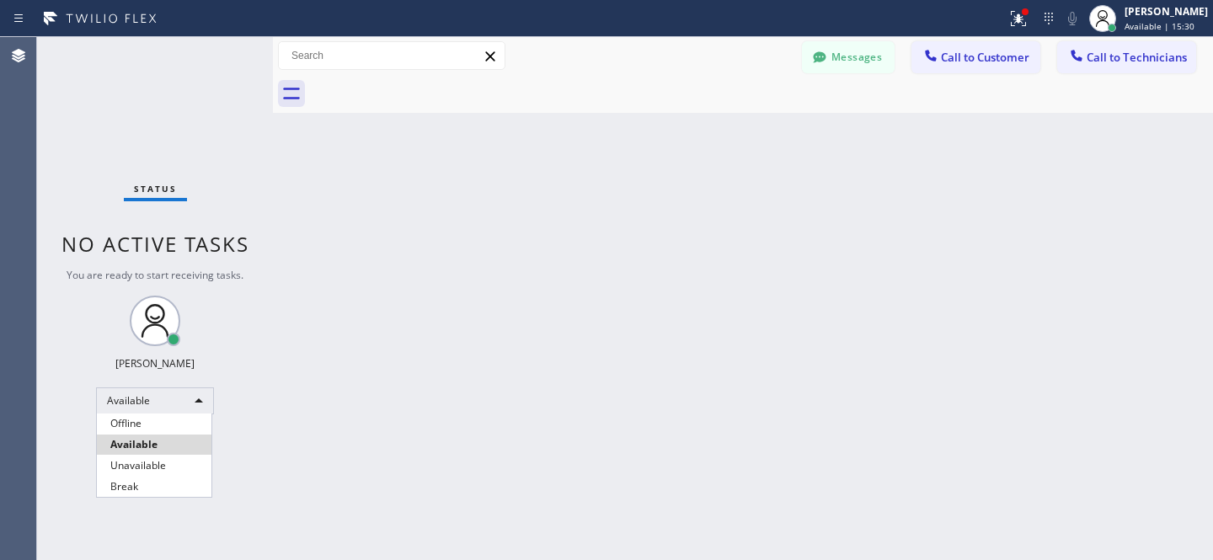
click at [148, 395] on div at bounding box center [606, 280] width 1213 height 560
click at [146, 414] on div "Status No active tasks You are ready to start receiving tasks. [PERSON_NAME] Av…" at bounding box center [155, 298] width 236 height 523
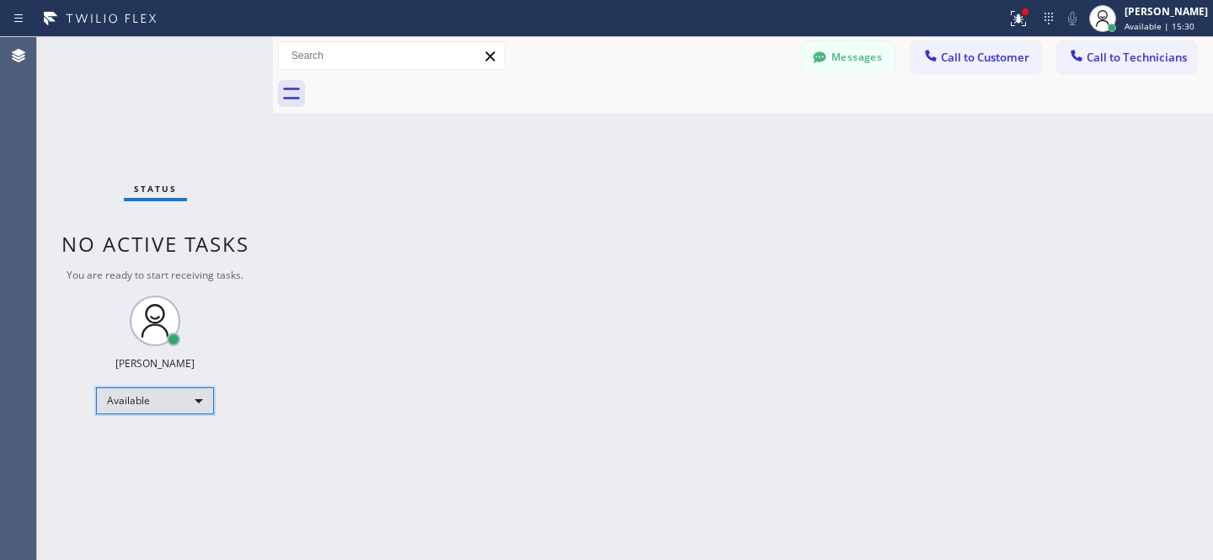
click at [146, 406] on div "Available" at bounding box center [155, 401] width 118 height 27
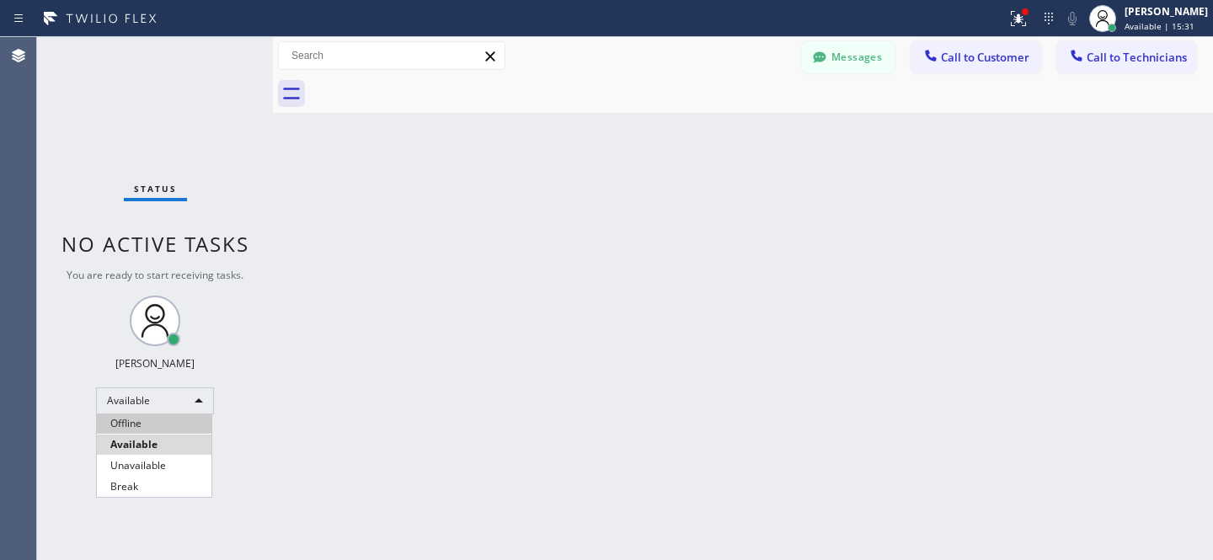
click at [145, 427] on li "Offline" at bounding box center [154, 424] width 115 height 20
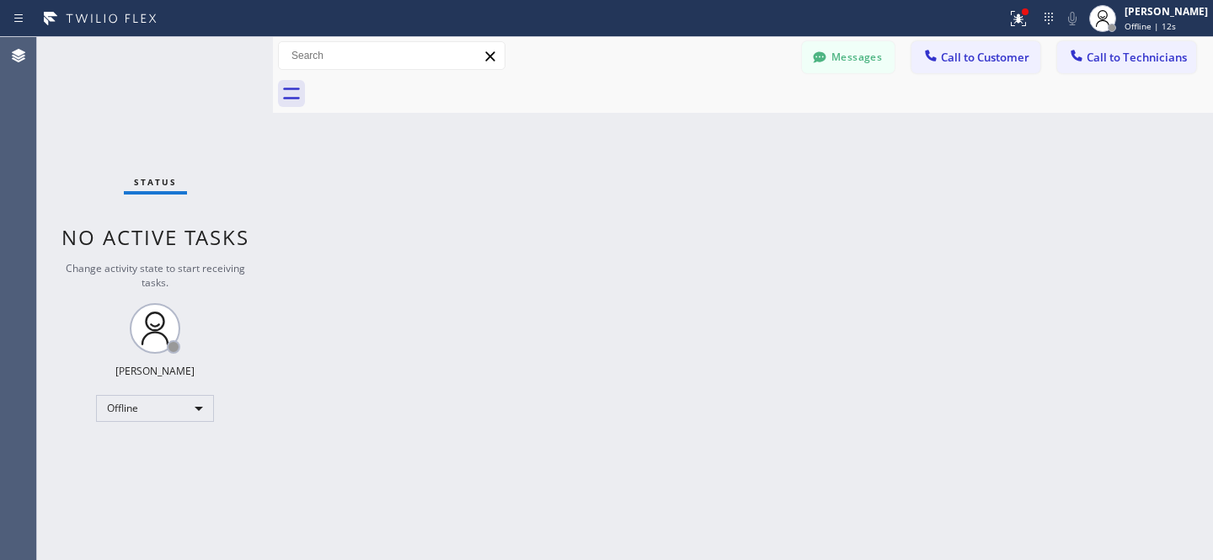
click at [863, 58] on button "Messages" at bounding box center [848, 57] width 93 height 32
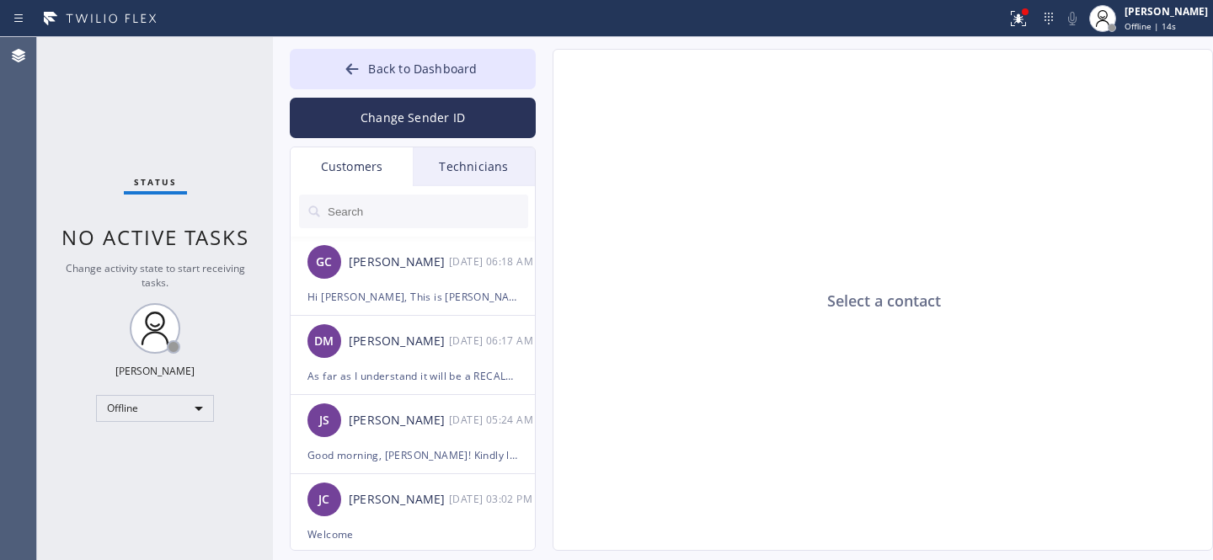
click at [382, 220] on input "text" at bounding box center [427, 212] width 202 height 34
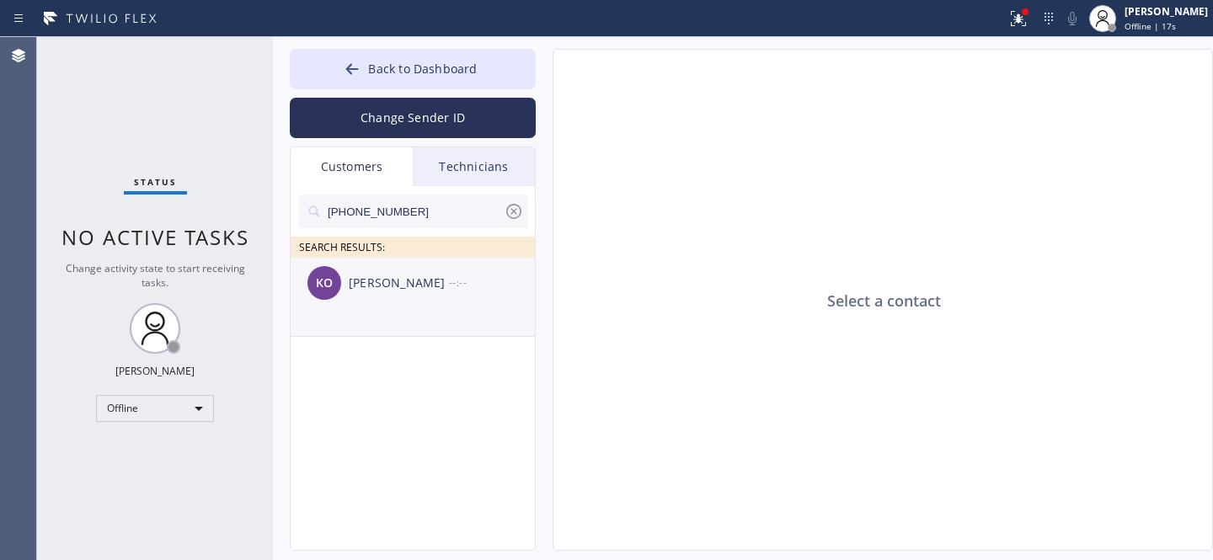
click at [416, 302] on div "[PERSON_NAME] --:--" at bounding box center [414, 283] width 246 height 51
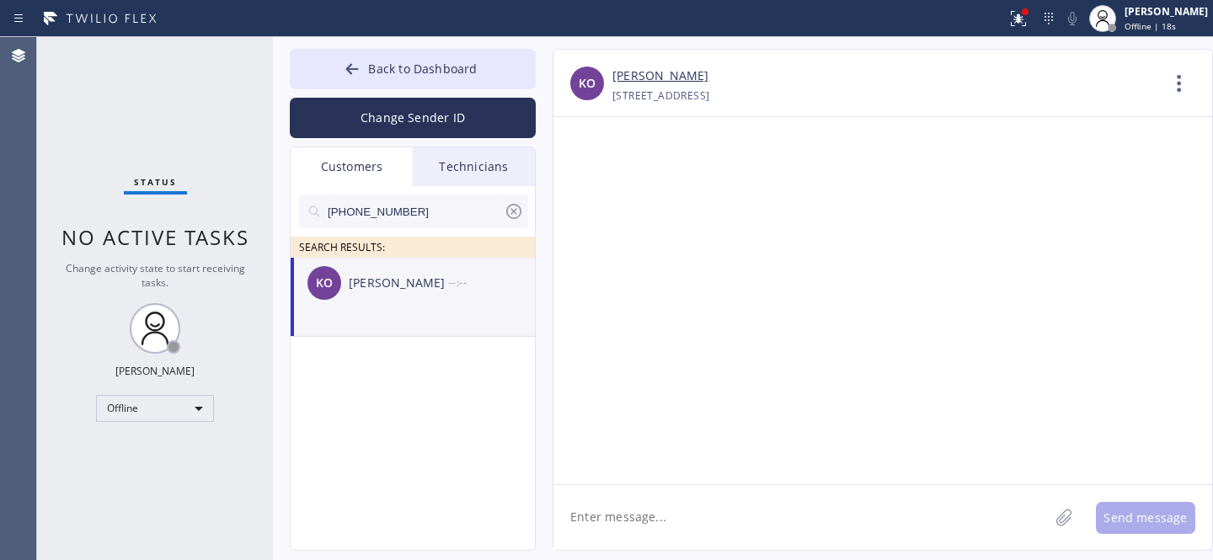
drag, startPoint x: 664, startPoint y: 516, endPoint x: 691, endPoint y: 485, distance: 40.6
click at [665, 516] on textarea at bounding box center [801, 517] width 495 height 65
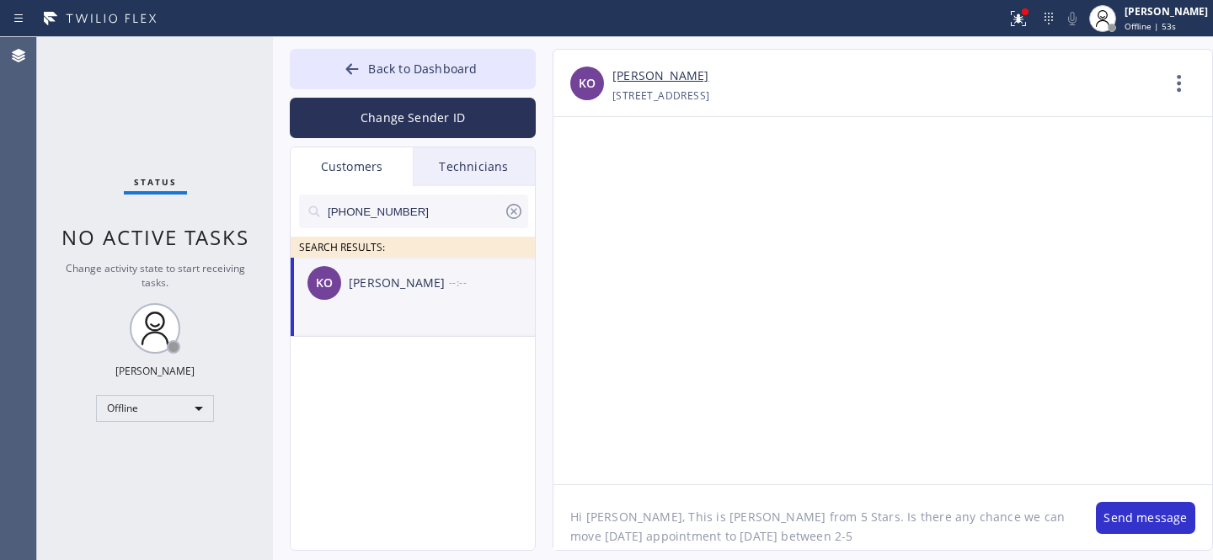
click at [857, 536] on textarea "Hi [PERSON_NAME], This is [PERSON_NAME] from 5 Stars. Is there any chance we ca…" at bounding box center [817, 517] width 526 height 65
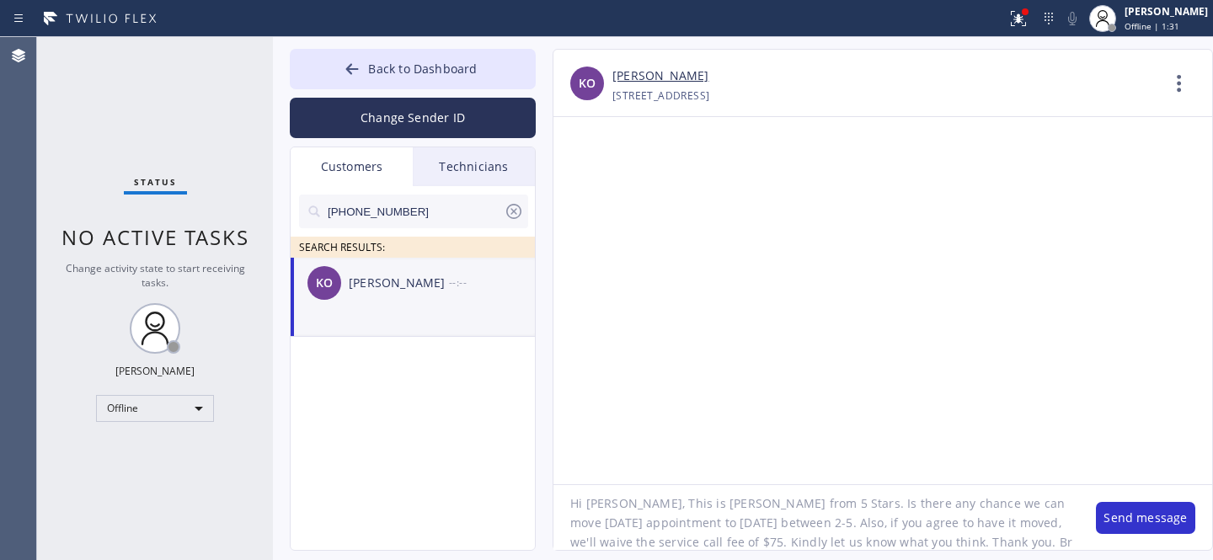
type textarea "Hi [PERSON_NAME], This is [PERSON_NAME] from 5 Stars. Is there any chance we ca…"
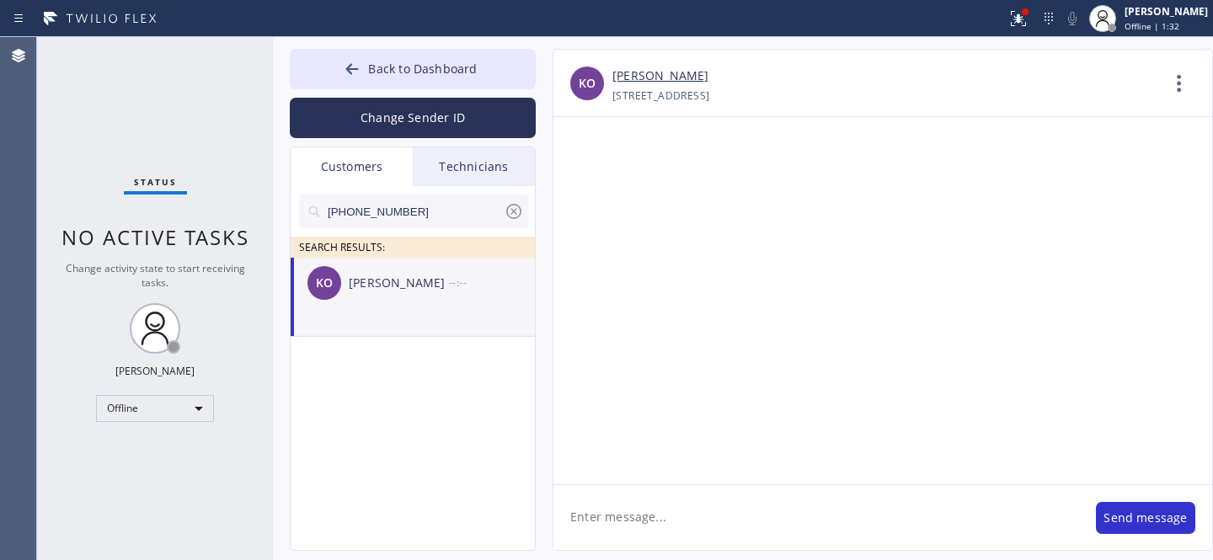
scroll to position [0, 0]
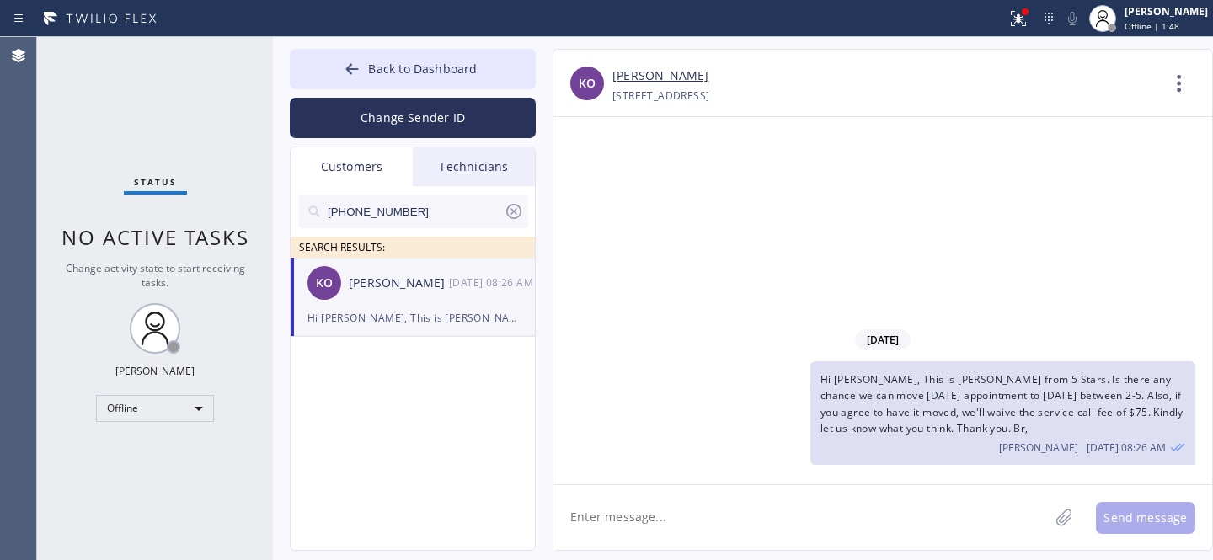
click at [508, 215] on icon at bounding box center [514, 211] width 20 height 20
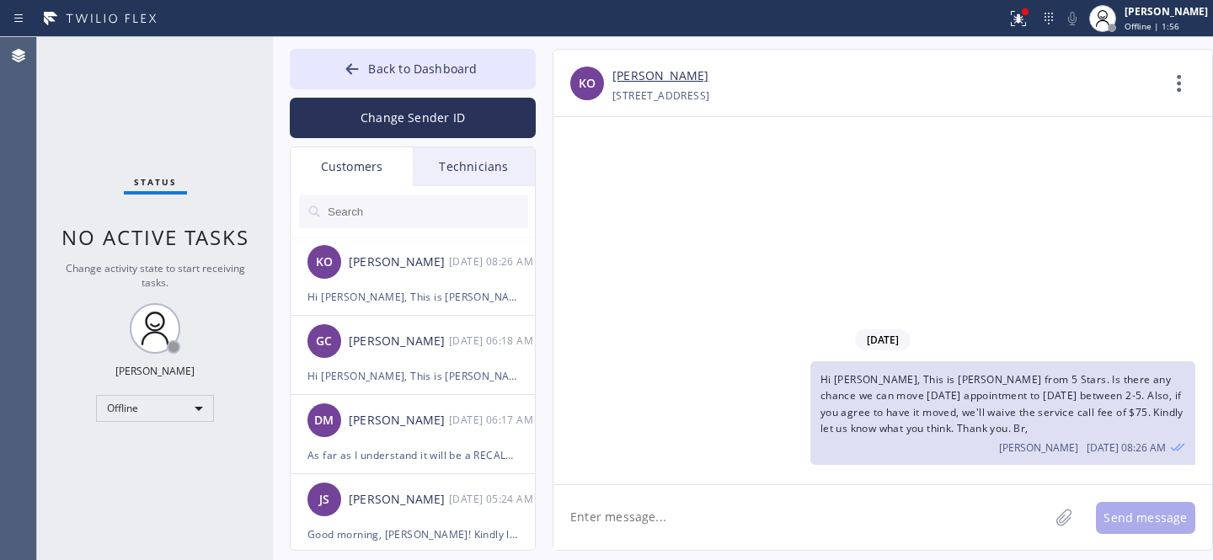
click at [411, 211] on input "text" at bounding box center [427, 212] width 202 height 34
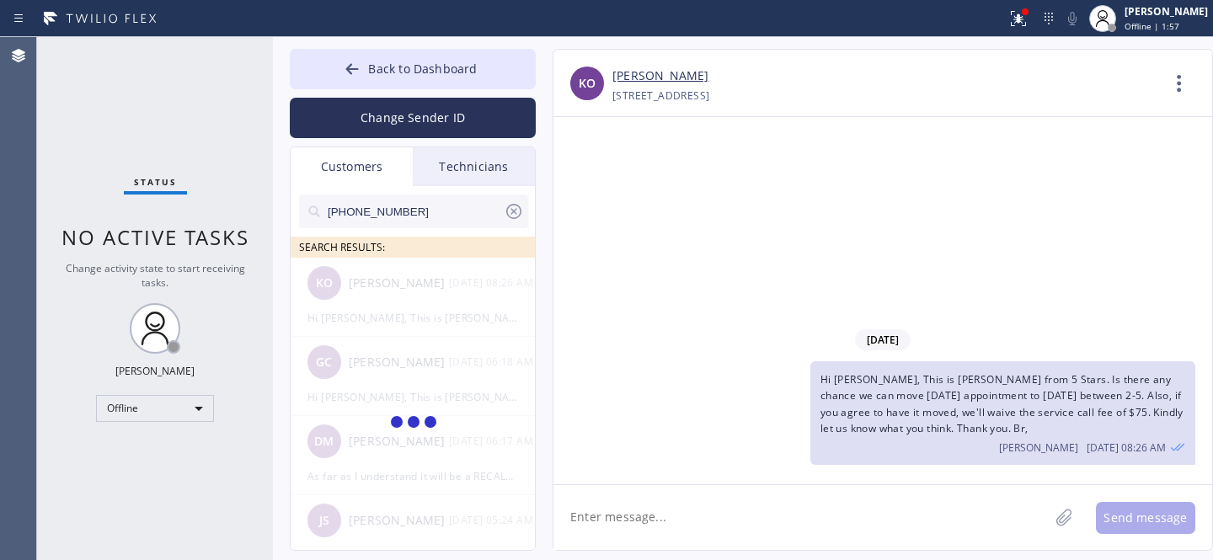
click at [883, 381] on span "Hi [PERSON_NAME], This is [PERSON_NAME] from 5 Stars. Is there any chance we ca…" at bounding box center [1002, 403] width 363 height 63
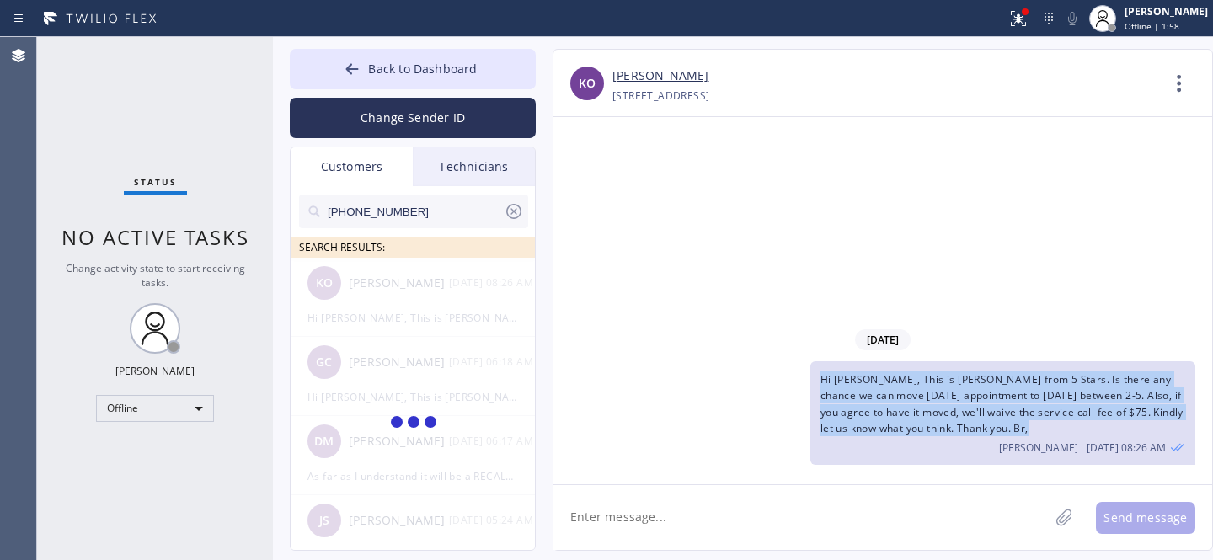
click at [883, 381] on span "Hi [PERSON_NAME], This is [PERSON_NAME] from 5 Stars. Is there any chance we ca…" at bounding box center [1002, 403] width 363 height 63
copy span "Hi [PERSON_NAME], This is [PERSON_NAME] from 5 Stars. Is there any chance we ca…"
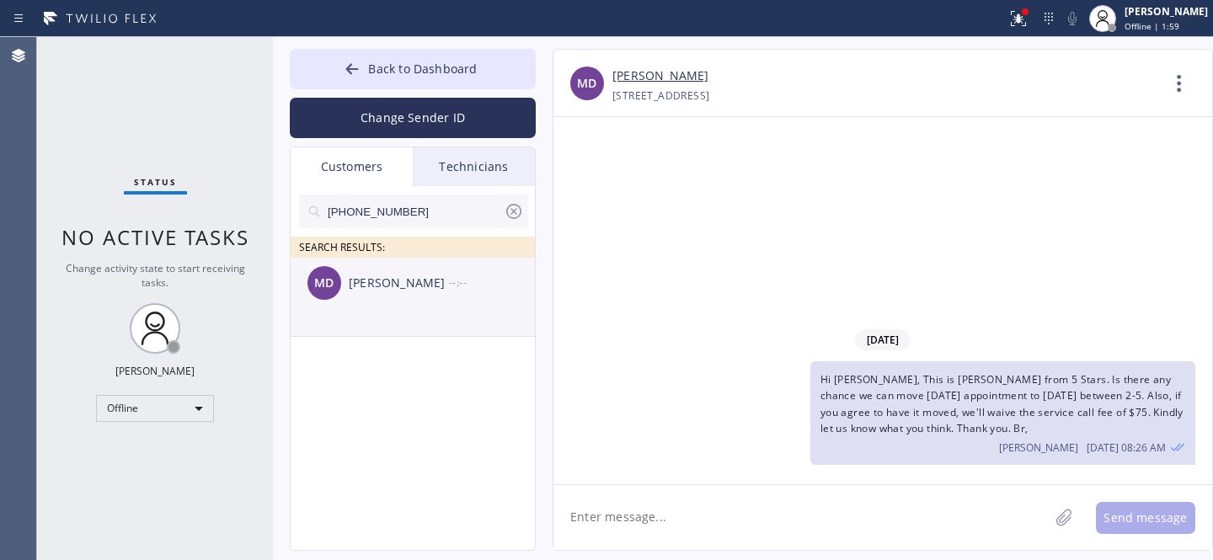
click at [383, 293] on div "MD [PERSON_NAME] --:--" at bounding box center [414, 283] width 246 height 51
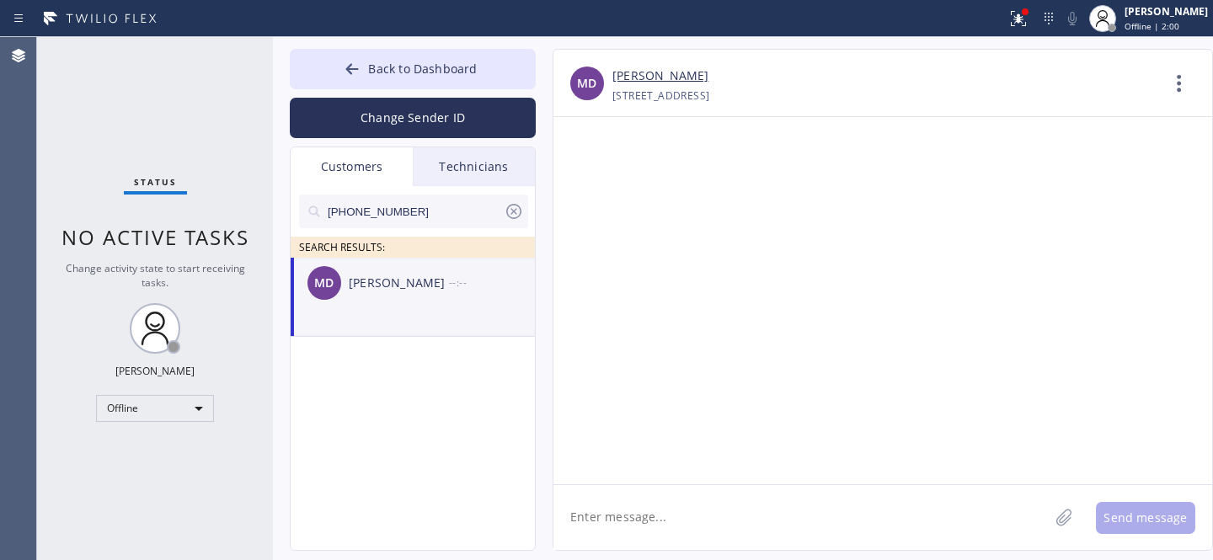
click at [636, 494] on textarea at bounding box center [801, 517] width 495 height 65
paste textarea "Hi [PERSON_NAME], This is [PERSON_NAME] from 5 Stars. Is there any chance we ca…"
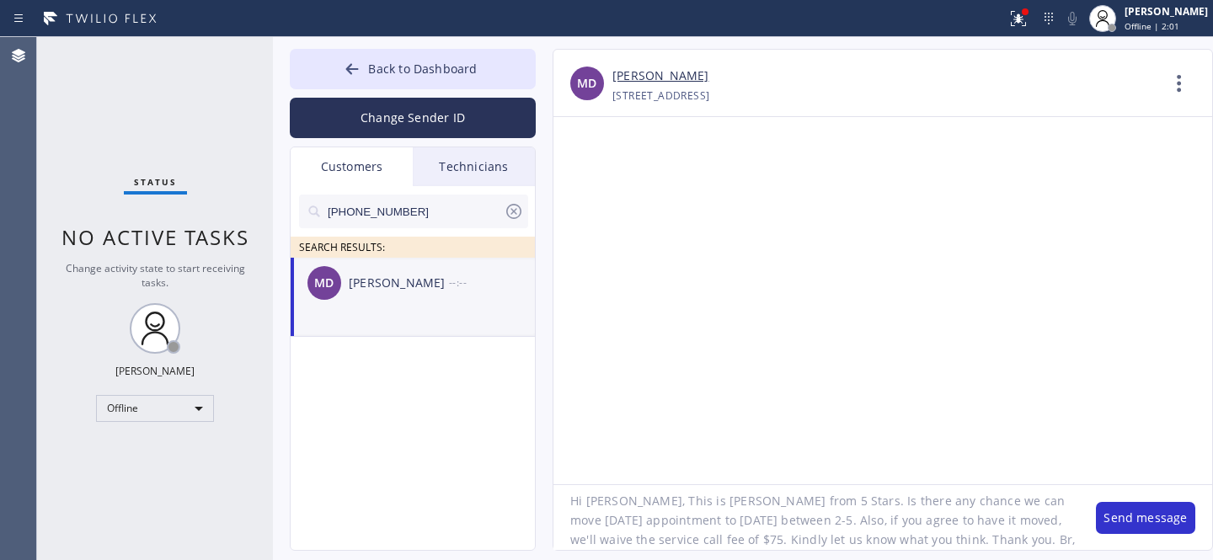
scroll to position [11, 0]
click at [599, 500] on textarea "Hi [PERSON_NAME], This is [PERSON_NAME] from 5 Stars. Is there any chance we ca…" at bounding box center [817, 517] width 526 height 65
drag, startPoint x: 976, startPoint y: 509, endPoint x: 1007, endPoint y: 508, distance: 30.3
click at [1007, 508] on textarea "Hi [PERSON_NAME], This is [PERSON_NAME] from 5 Stars. Is there any chance we ca…" at bounding box center [817, 517] width 526 height 65
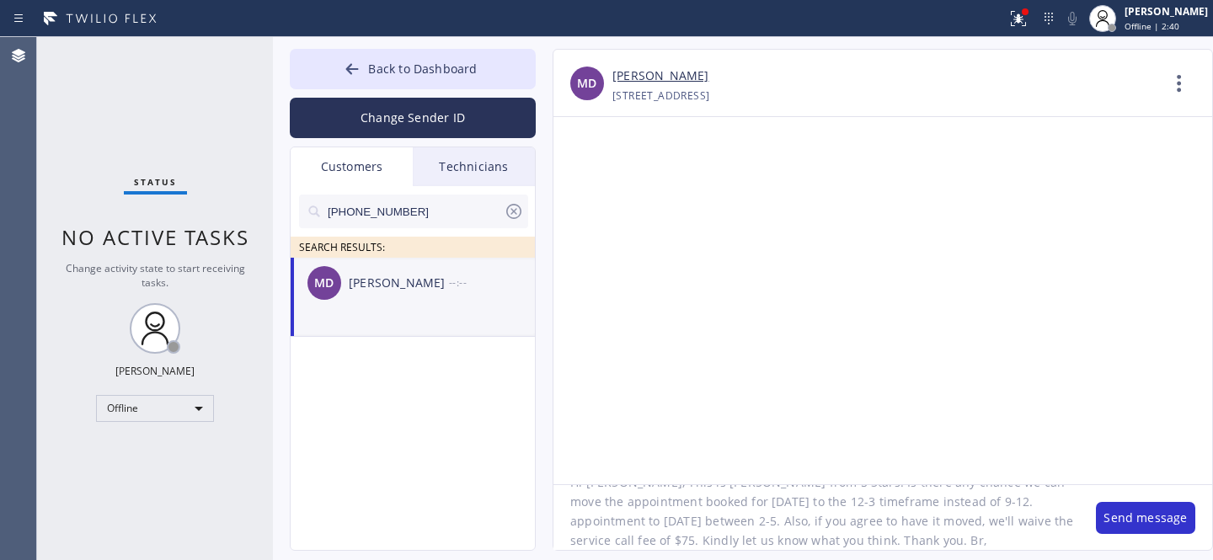
scroll to position [39, 0]
drag, startPoint x: 912, startPoint y: 501, endPoint x: 1050, endPoint y: 512, distance: 138.6
click at [1050, 512] on textarea "Hi [PERSON_NAME], This is [PERSON_NAME] from 5 Stars. Is there any chance we ca…" at bounding box center [817, 517] width 526 height 65
click at [572, 504] on textarea "Hi [PERSON_NAME], This is [PERSON_NAME] from 5 Stars. Is there any chance we ca…" at bounding box center [817, 517] width 526 height 65
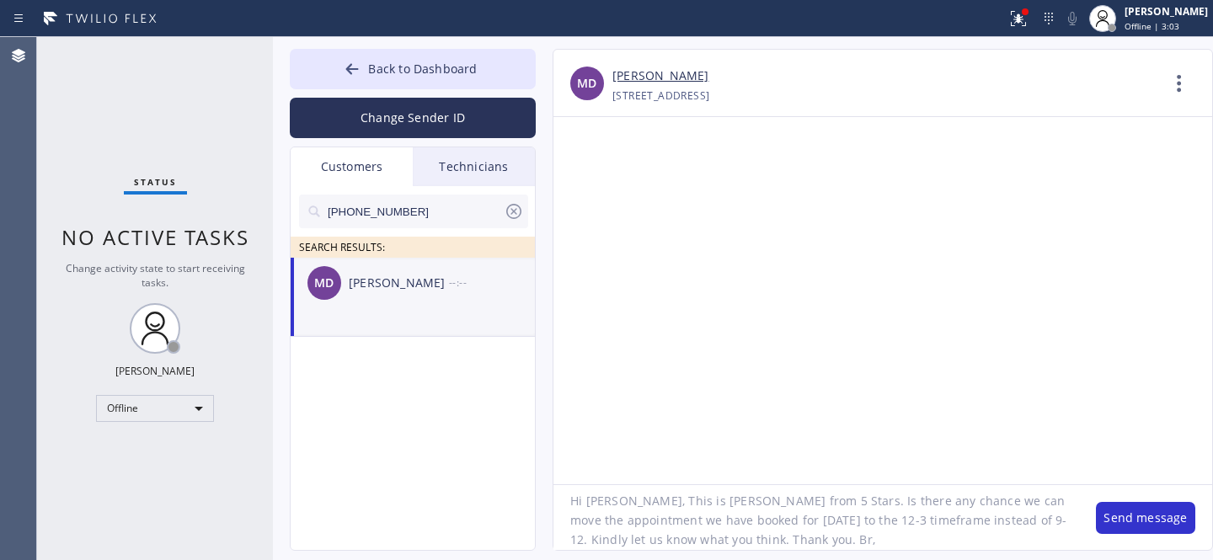
click at [671, 505] on textarea "Hi [PERSON_NAME], This is [PERSON_NAME] from 5 Stars. Is there any chance we ca…" at bounding box center [817, 517] width 526 height 65
click at [670, 505] on textarea "Hi [PERSON_NAME], This is [PERSON_NAME] from 5 Stars. Is there any chance we ca…" at bounding box center [817, 517] width 526 height 65
click at [777, 505] on textarea "Hi [PERSON_NAME], This is [PERSON_NAME] from 5 Stars. Is there any chance we ca…" at bounding box center [817, 517] width 526 height 65
drag, startPoint x: 1029, startPoint y: 508, endPoint x: 585, endPoint y: 520, distance: 444.2
click at [585, 520] on textarea "Hi [PERSON_NAME], This is [PERSON_NAME] from 5 Stars. Is there any chance we ca…" at bounding box center [817, 517] width 526 height 65
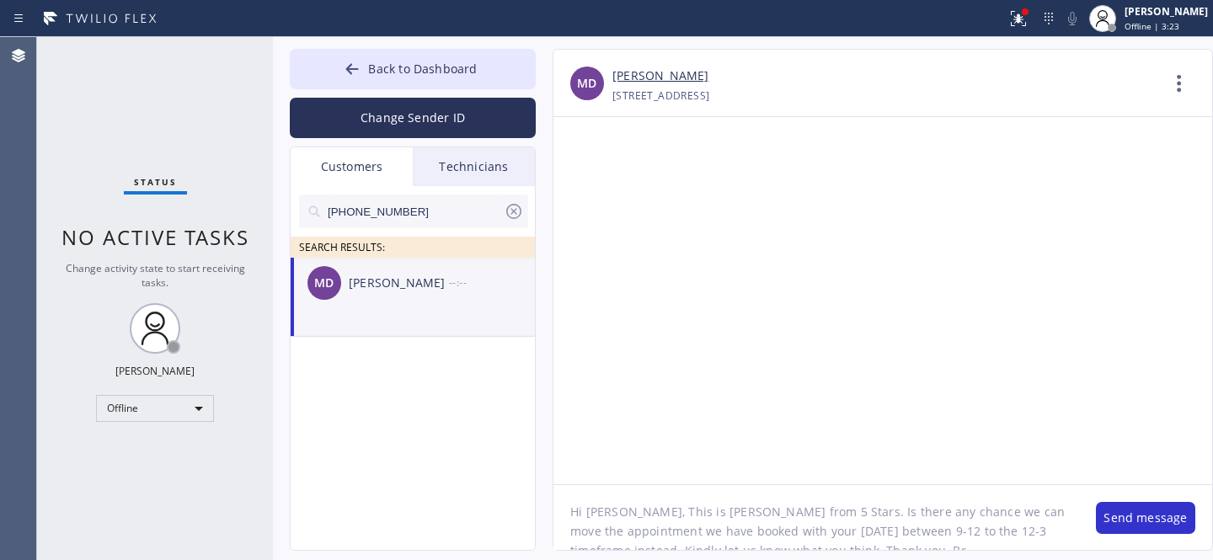
scroll to position [0, 0]
type textarea "Hi [PERSON_NAME], This is [PERSON_NAME] from 5 Stars. Is there any chance we ca…"
click at [1164, 517] on button "Send message" at bounding box center [1145, 518] width 99 height 32
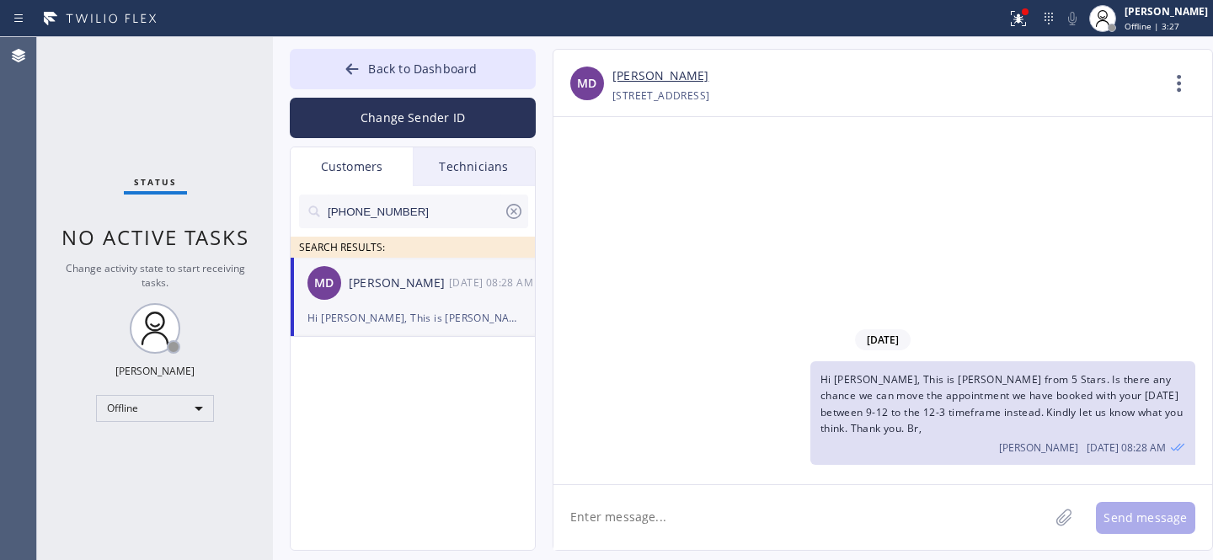
click at [514, 211] on icon at bounding box center [513, 211] width 15 height 15
click at [431, 61] on span "Back to Dashboard" at bounding box center [422, 69] width 109 height 16
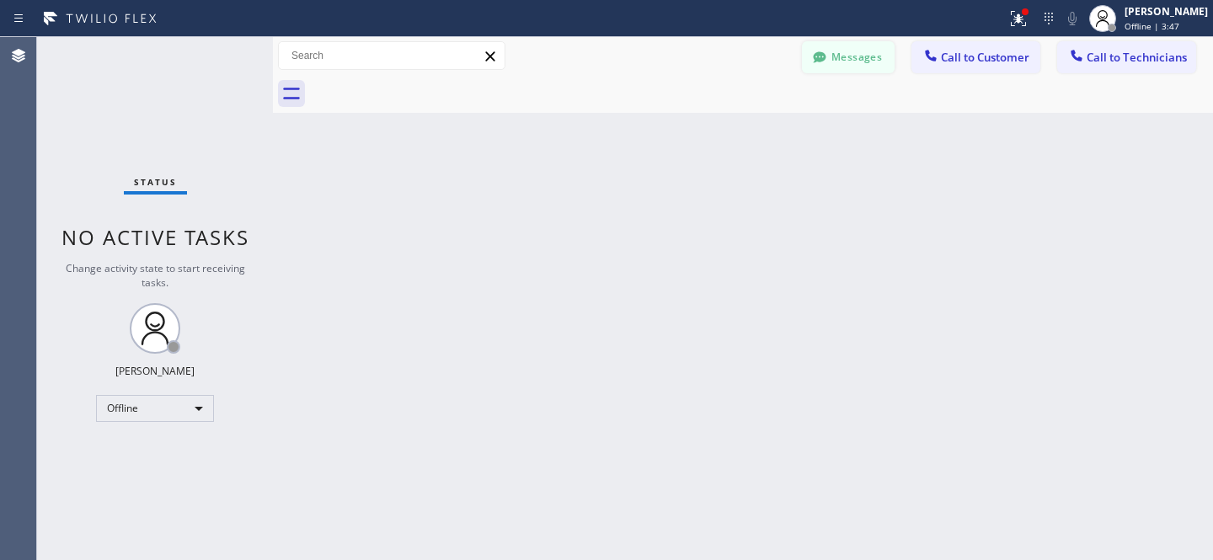
click at [868, 58] on button "Messages" at bounding box center [848, 57] width 93 height 32
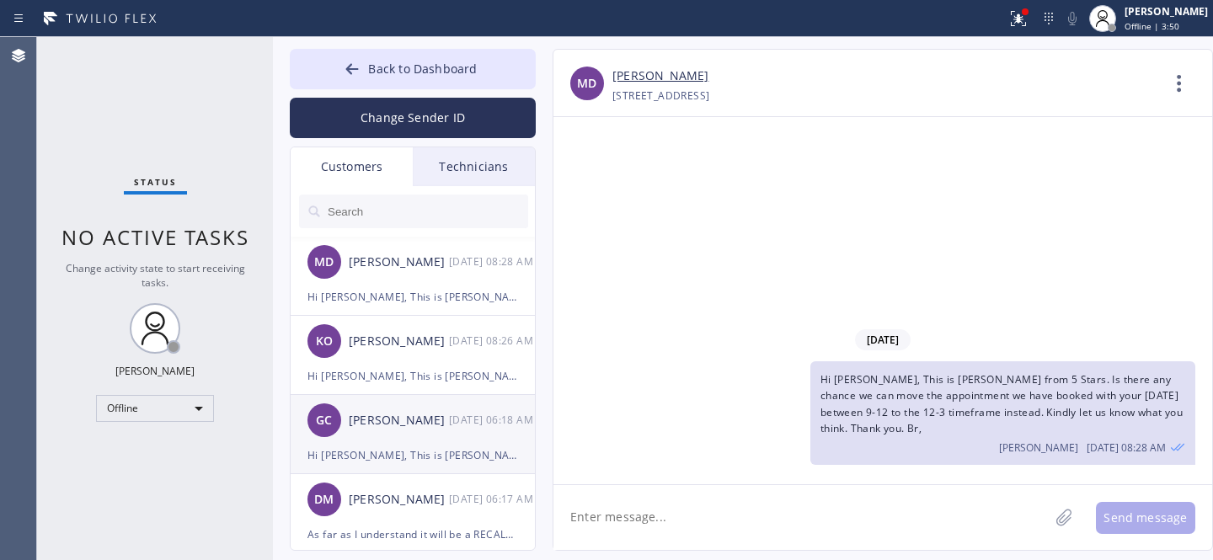
click at [459, 442] on div "GC [PERSON_NAME] [DATE] 06:18 AM" at bounding box center [414, 420] width 246 height 51
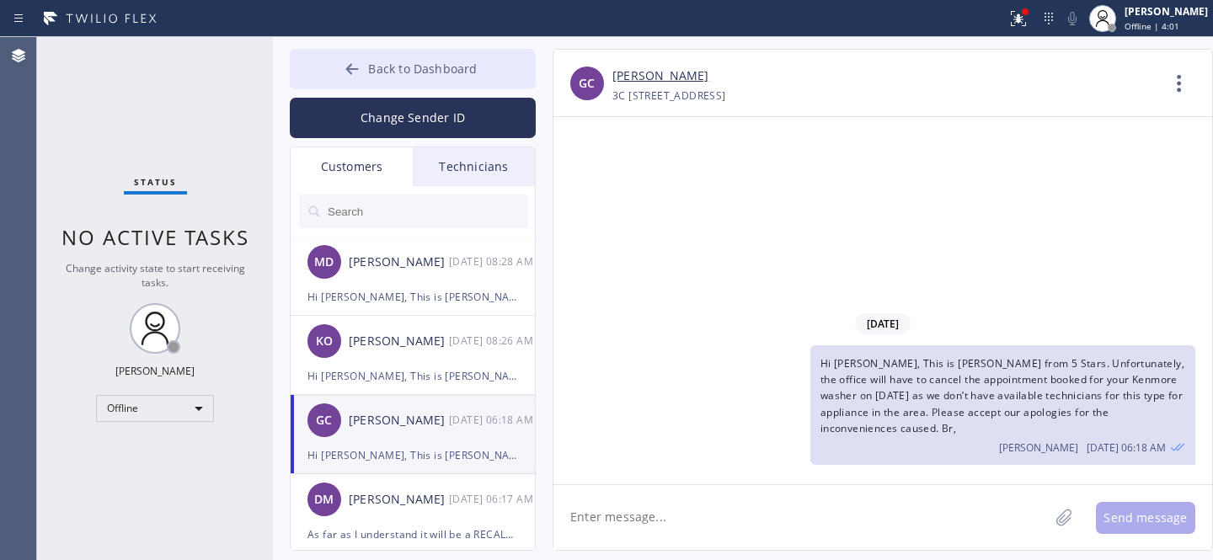
click at [371, 69] on span "Back to Dashboard" at bounding box center [422, 69] width 109 height 16
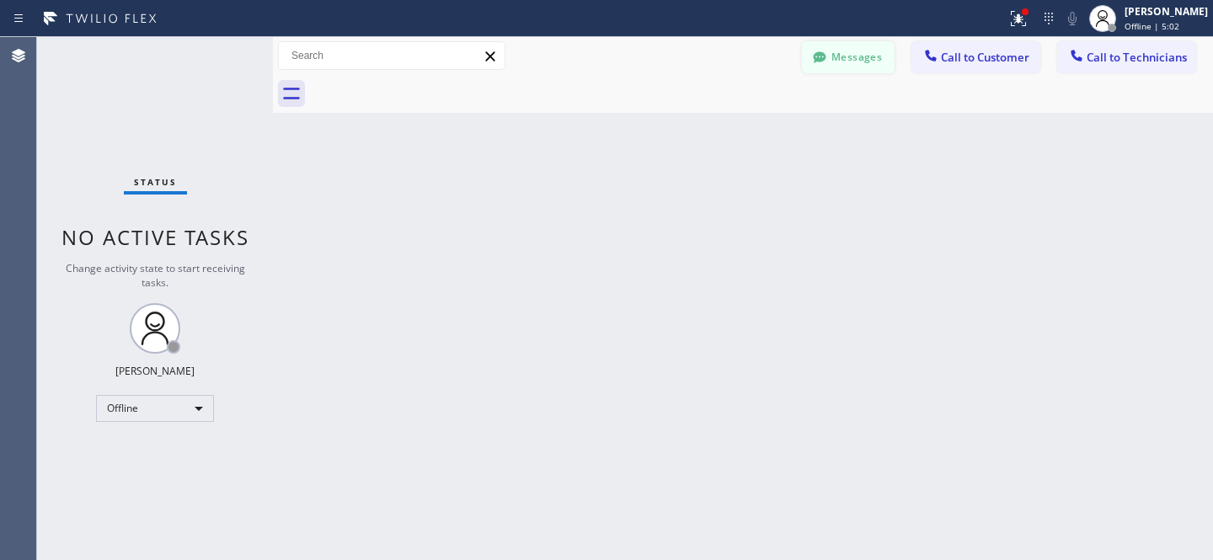
click at [858, 54] on button "Messages" at bounding box center [848, 57] width 93 height 32
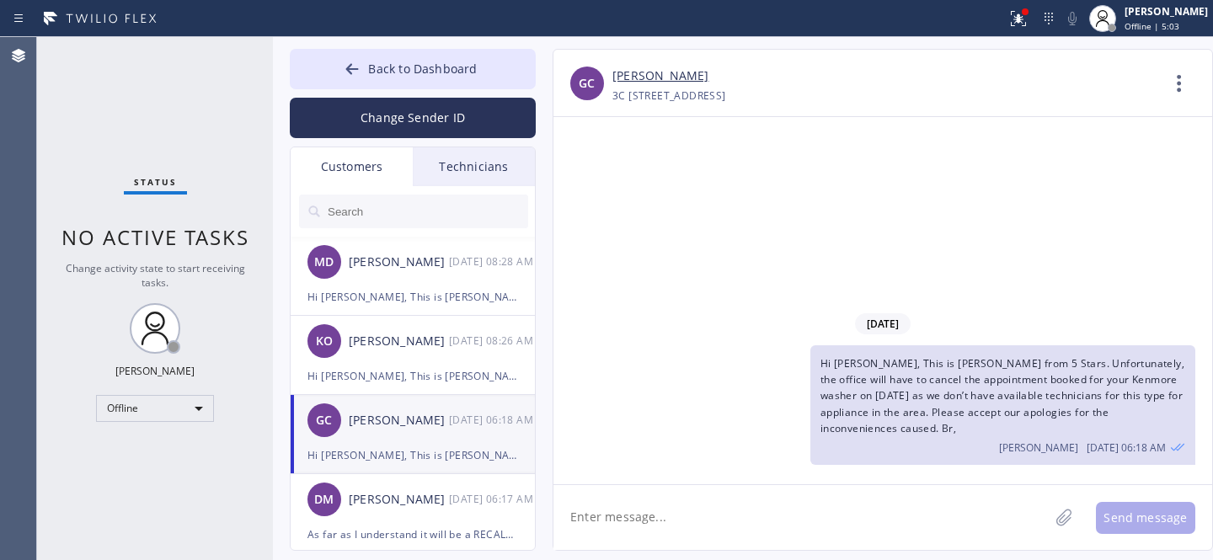
click at [382, 75] on span "Back to Dashboard" at bounding box center [422, 69] width 109 height 16
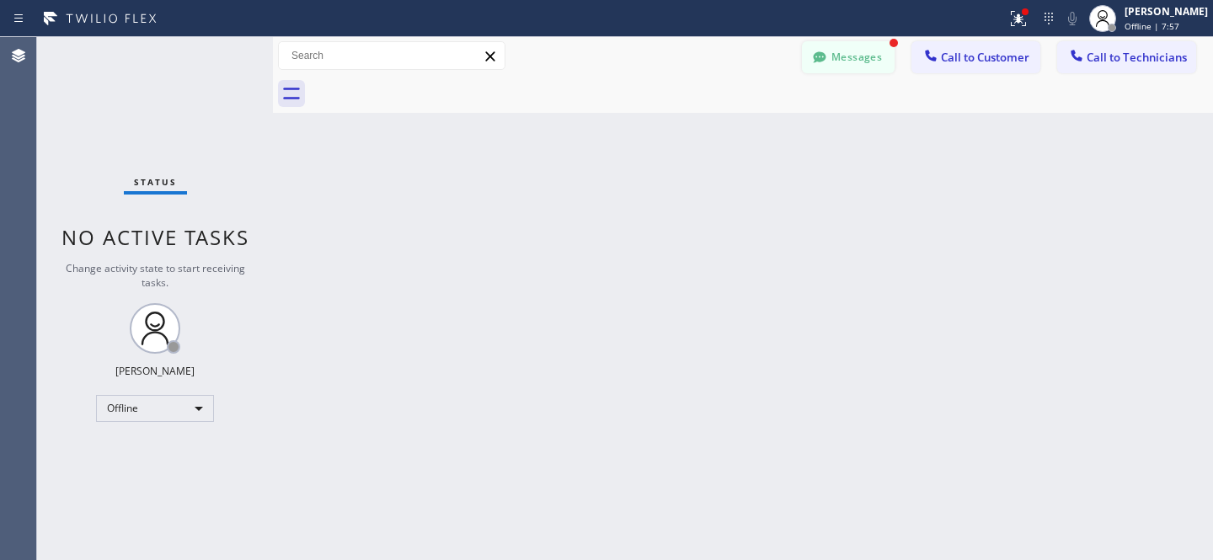
click at [853, 67] on button "Messages" at bounding box center [848, 57] width 93 height 32
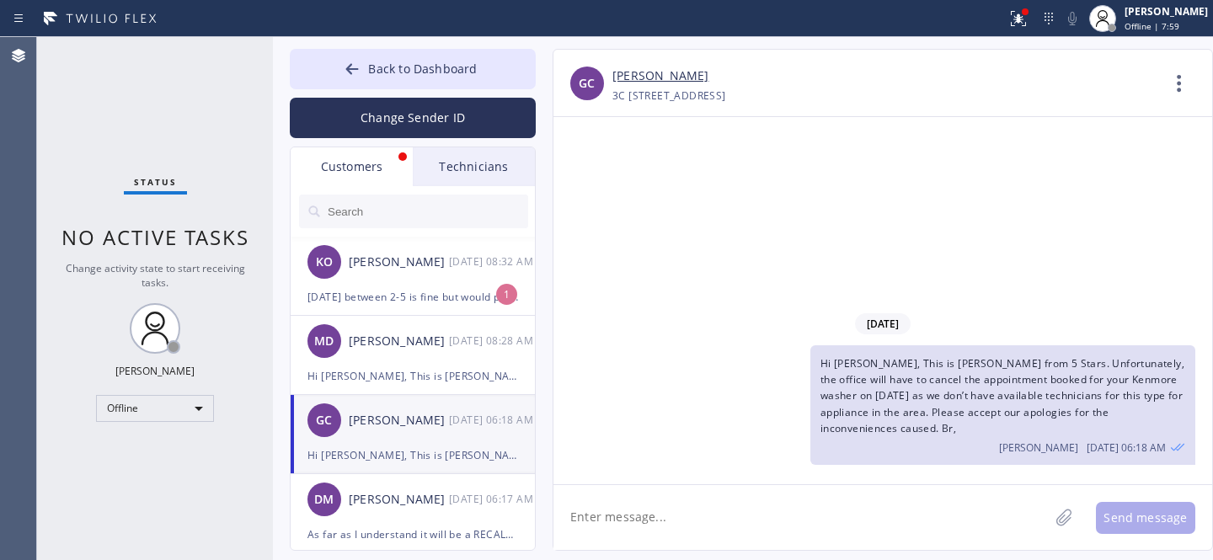
click at [401, 281] on div "KO [PERSON_NAME] [DATE] 08:32 AM" at bounding box center [414, 262] width 246 height 51
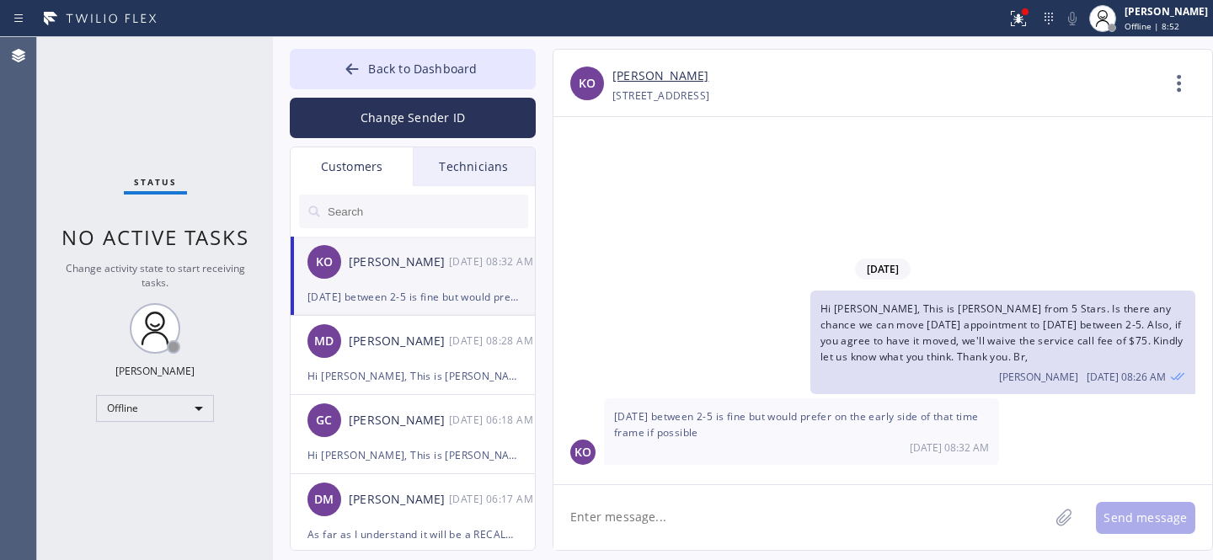
click at [699, 522] on textarea at bounding box center [801, 517] width 495 height 65
paste textarea "[DATE] 2pm - 5pm"
type textarea "Rescheduled: [DATE] 2pm - 5pm. Service call fee waived. Thank you."
click at [1140, 518] on button "Send message" at bounding box center [1145, 518] width 99 height 32
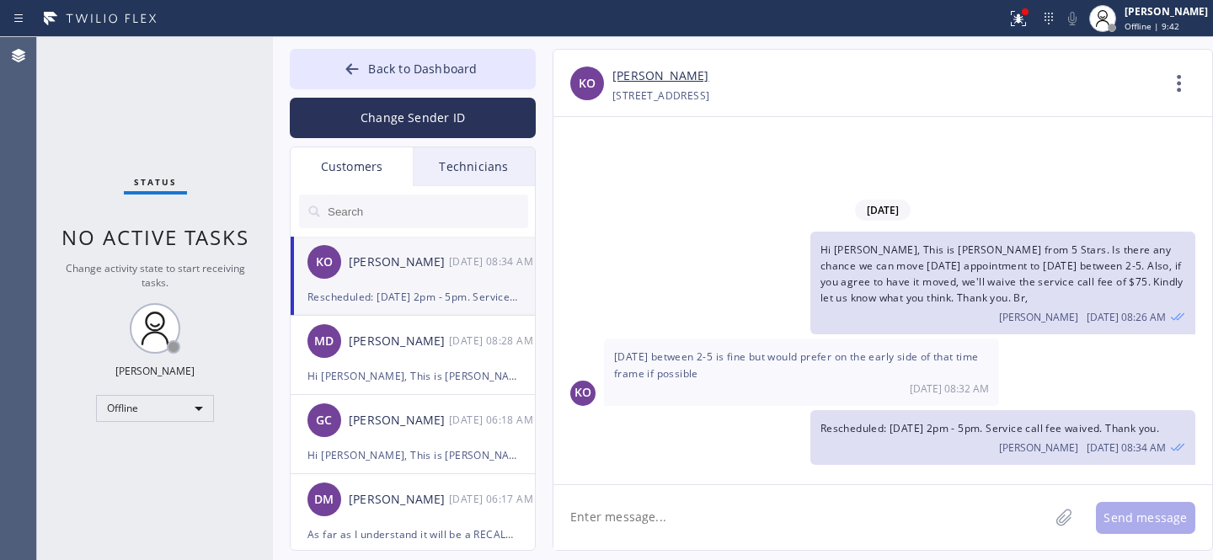
click at [384, 62] on span "Back to Dashboard" at bounding box center [422, 69] width 109 height 16
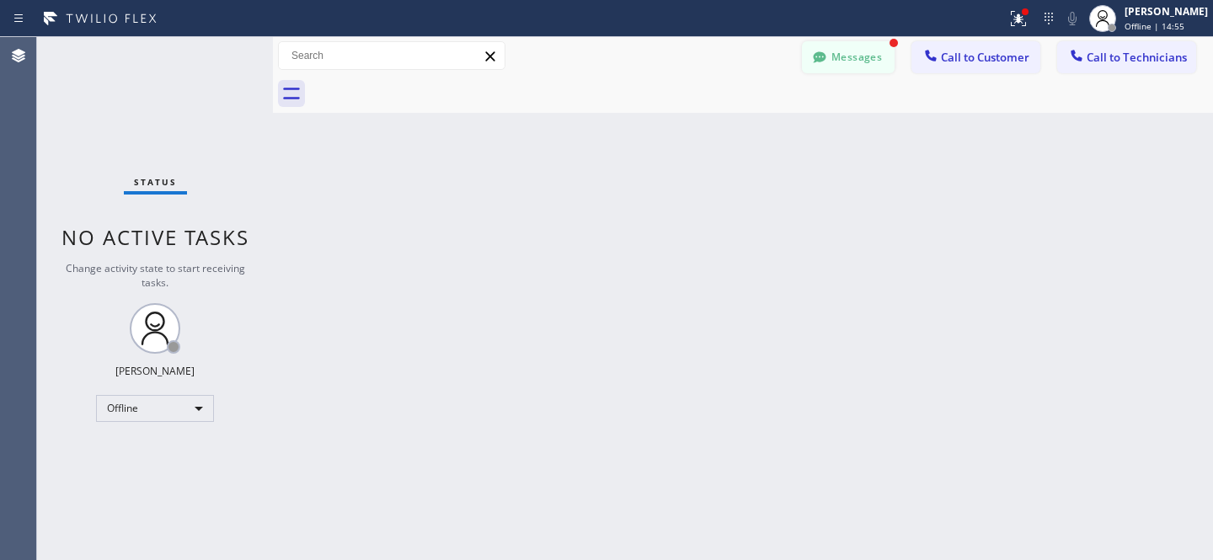
click at [845, 63] on button "Messages" at bounding box center [848, 57] width 93 height 32
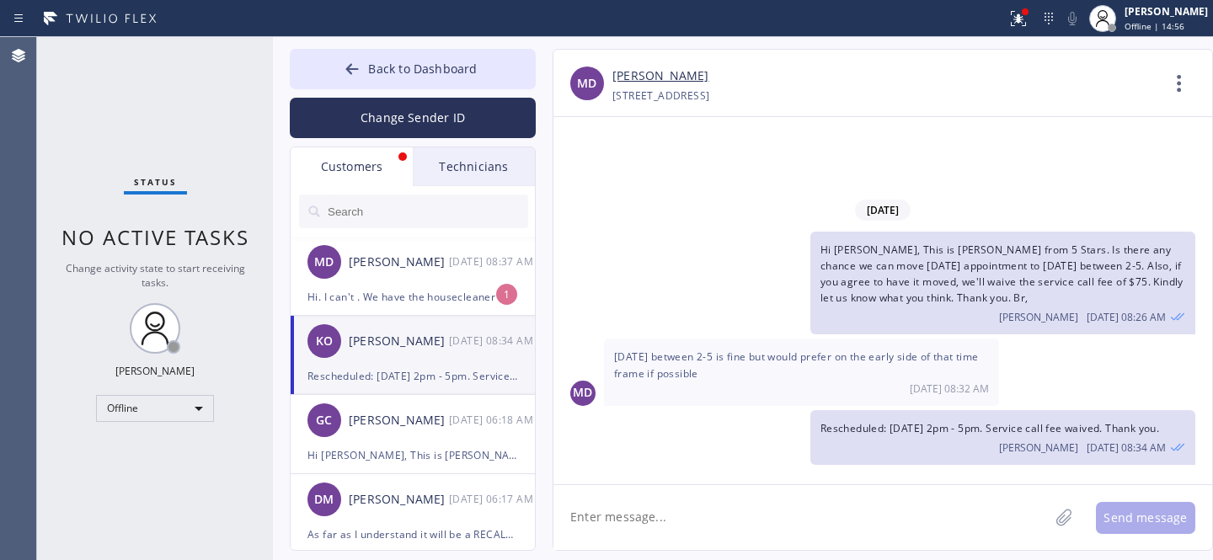
click at [393, 270] on div "[PERSON_NAME]" at bounding box center [399, 262] width 100 height 19
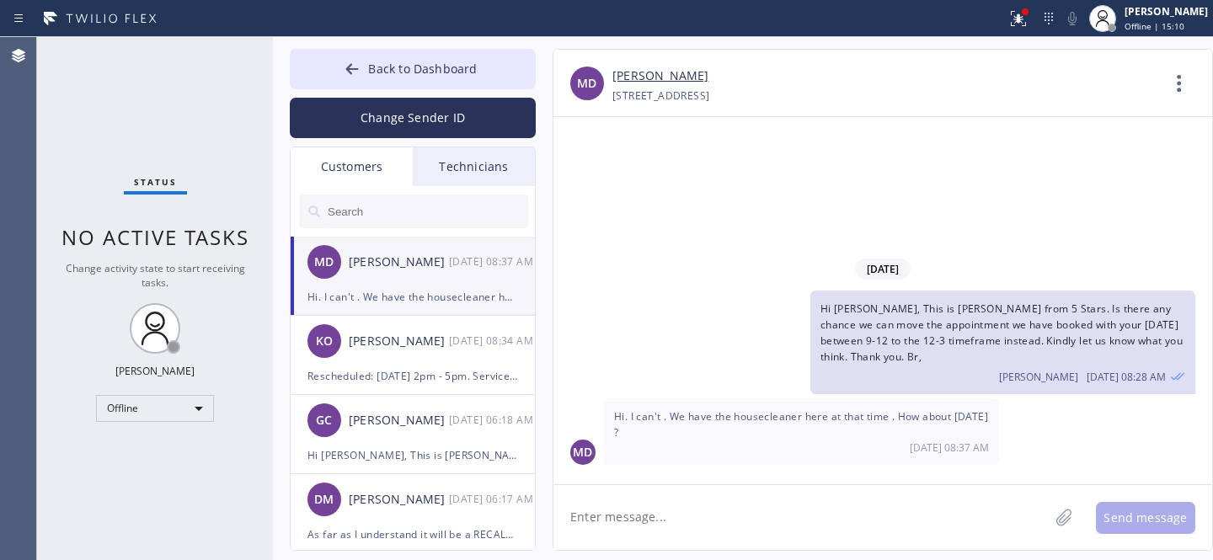
click at [732, 511] on textarea at bounding box center [801, 517] width 495 height 65
type textarea "Fri 12-3?"
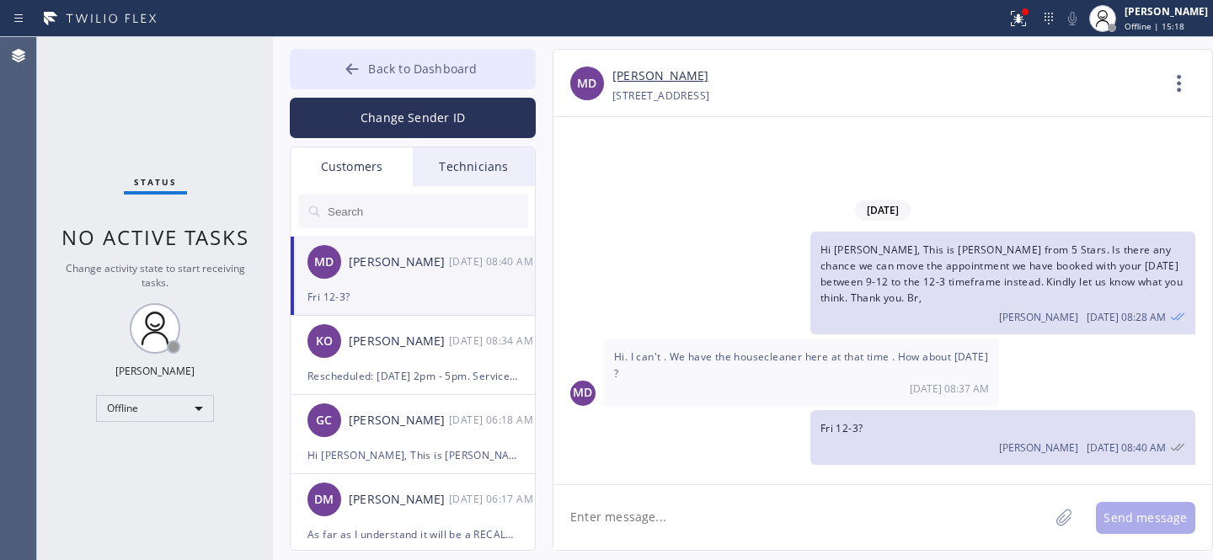
click at [353, 63] on icon at bounding box center [352, 69] width 17 height 17
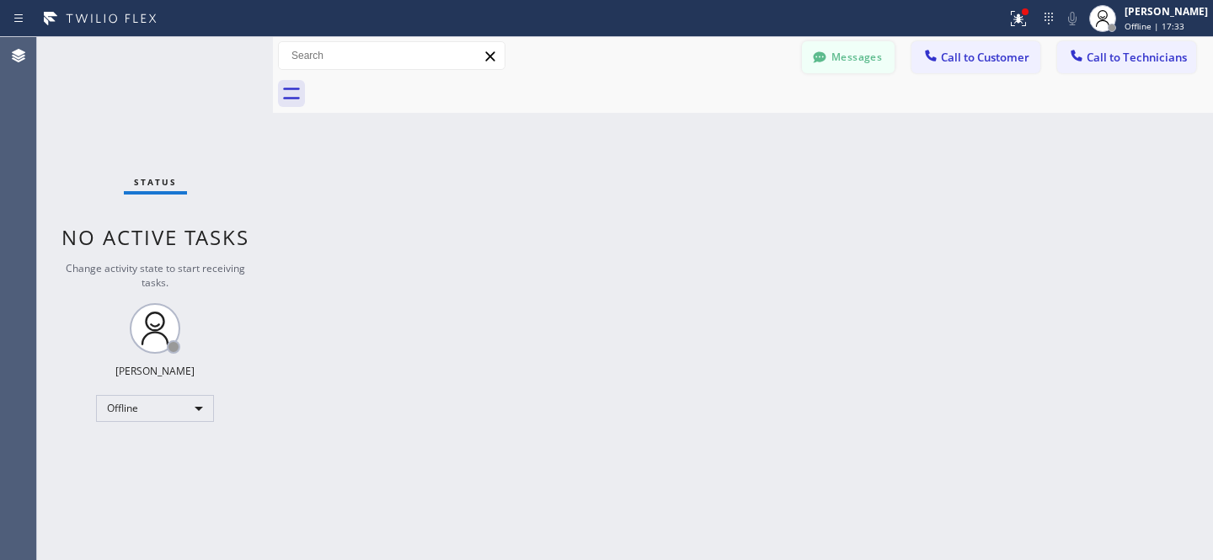
click at [841, 49] on button "Messages" at bounding box center [848, 57] width 93 height 32
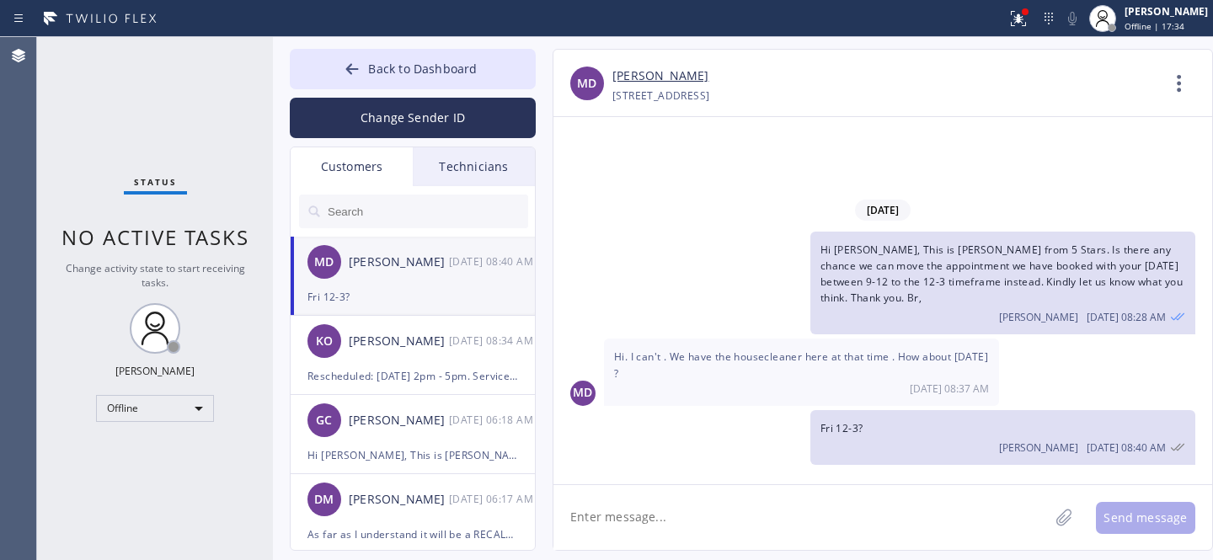
click at [388, 264] on div "[PERSON_NAME]" at bounding box center [399, 262] width 100 height 19
click at [364, 57] on button "Back to Dashboard" at bounding box center [413, 69] width 246 height 40
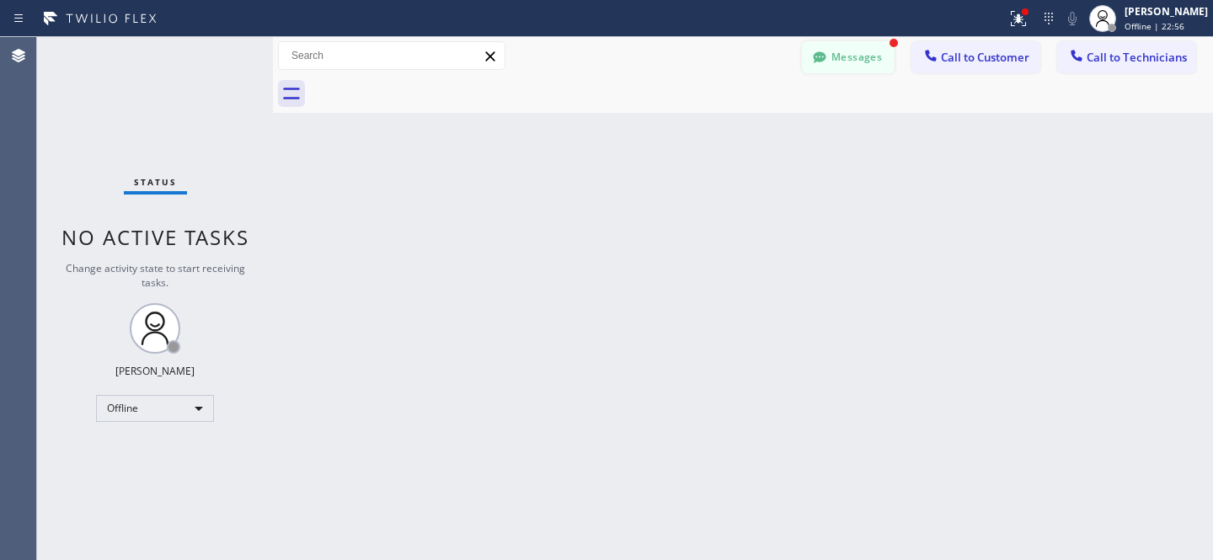
click at [857, 61] on button "Messages" at bounding box center [848, 57] width 93 height 32
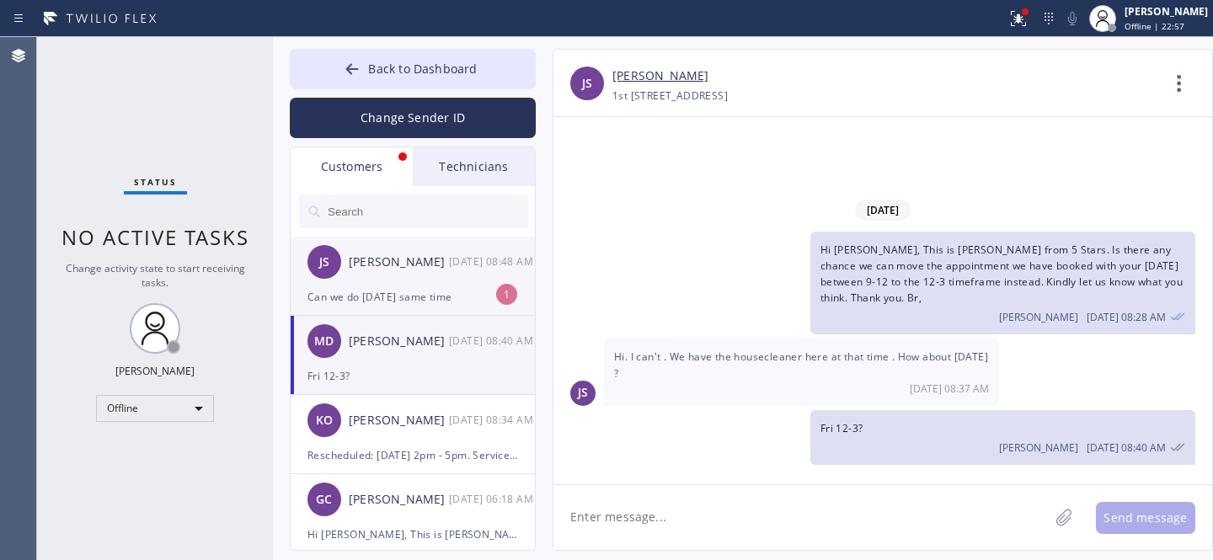
click at [400, 275] on div "JS [PERSON_NAME] [DATE] 08:48 AM" at bounding box center [414, 262] width 246 height 51
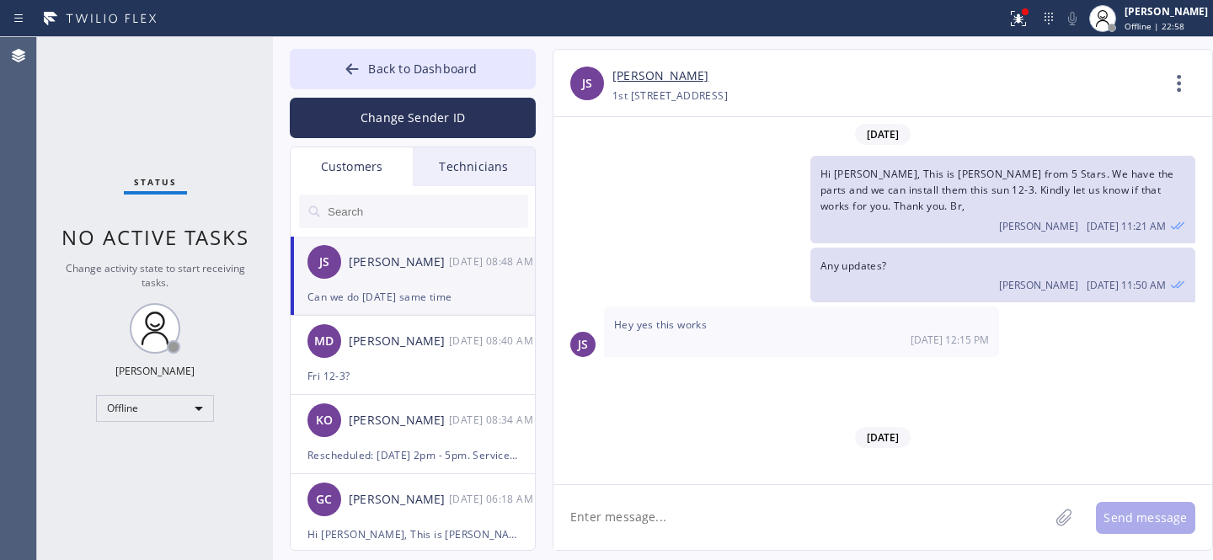
scroll to position [618, 0]
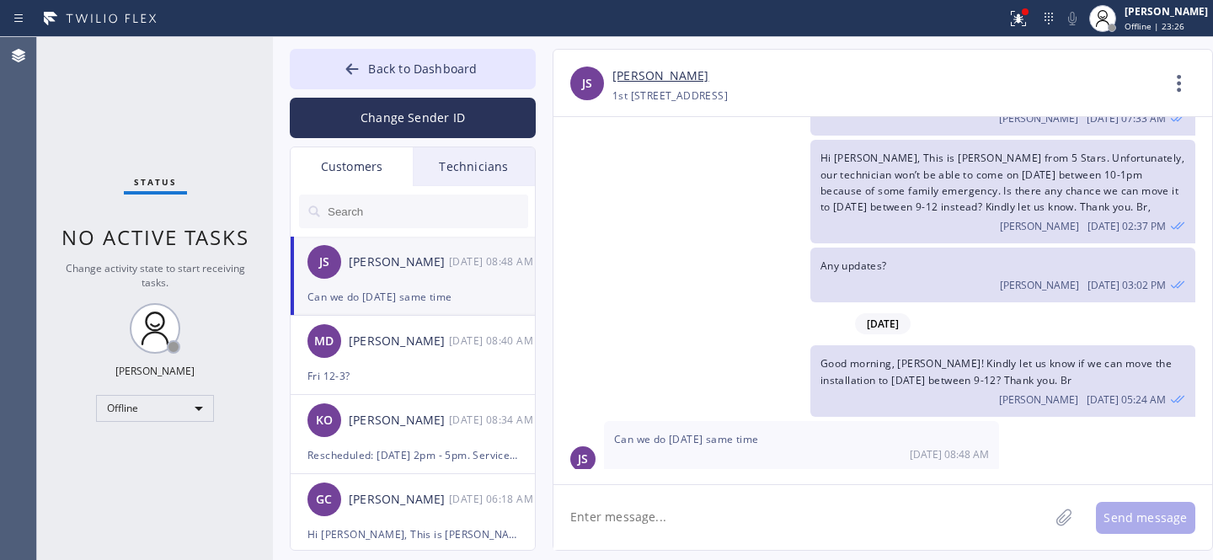
click at [666, 507] on textarea at bounding box center [801, 517] width 495 height 65
click at [658, 512] on textarea "Sure." at bounding box center [817, 517] width 526 height 65
paste textarea "[DATE] 10am - 1pm"
click at [762, 514] on textarea "Sure. Rescheduled: [DATE] 10am - 1pm. Thank you." at bounding box center [817, 517] width 526 height 65
type textarea "Sure. Rescheduled: [DATE] between 10am - 1pm. Thank you."
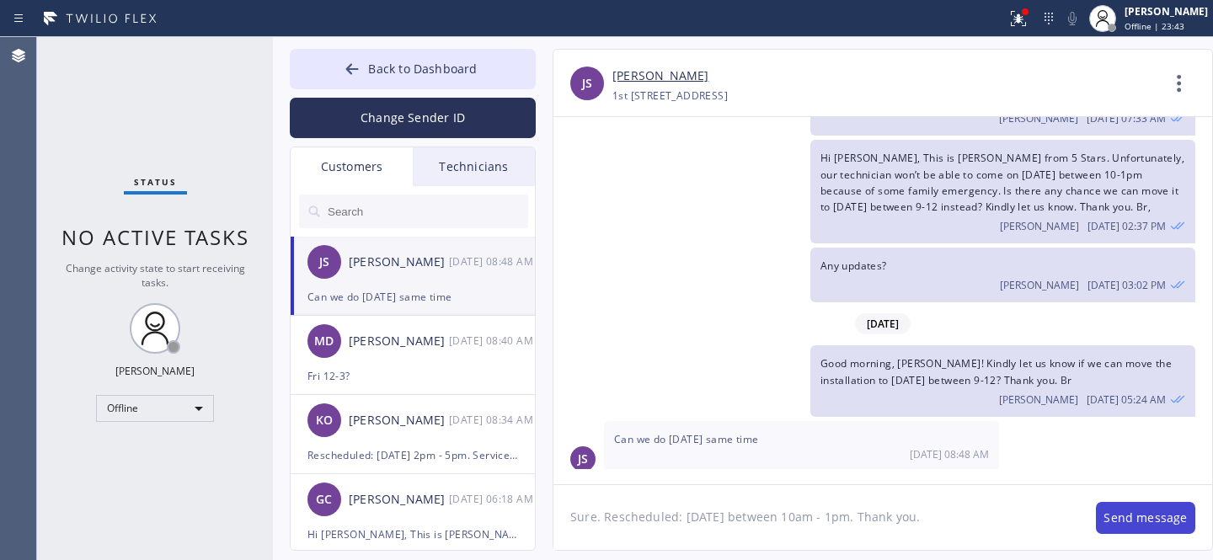
click at [1121, 509] on button "Send message" at bounding box center [1145, 518] width 99 height 32
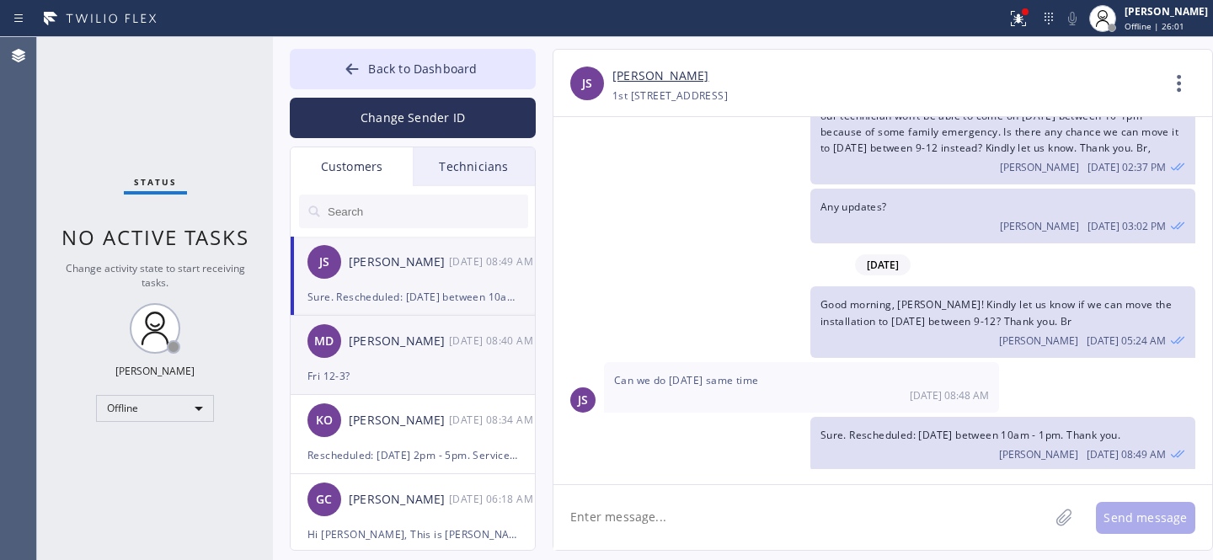
click at [401, 361] on div "MD [PERSON_NAME] [DATE] 08:40 AM" at bounding box center [414, 341] width 246 height 51
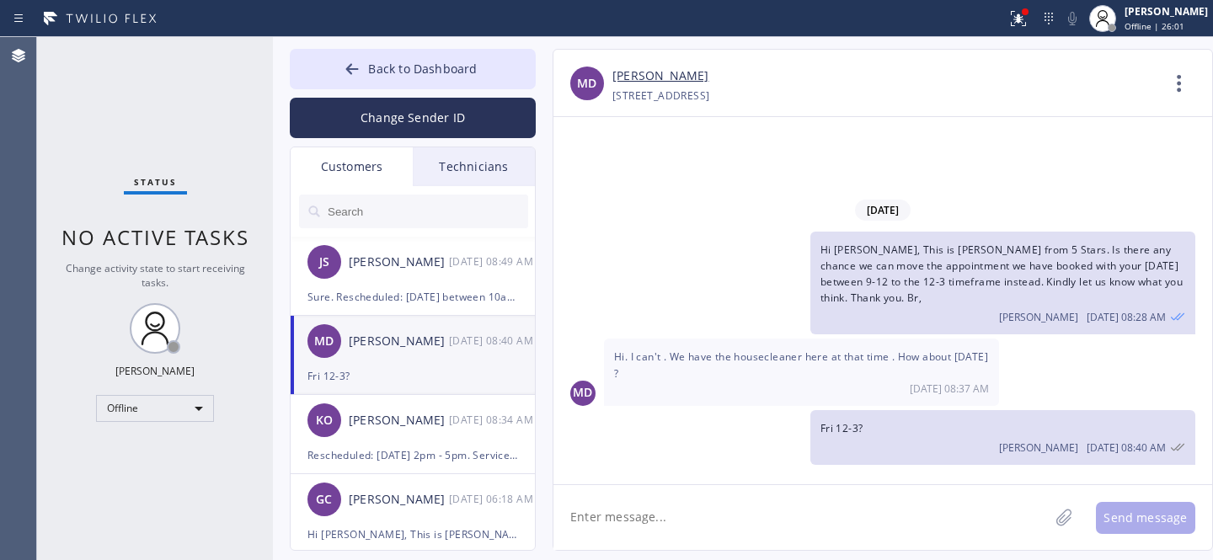
scroll to position [0, 0]
click at [673, 512] on textarea at bounding box center [801, 517] width 495 height 65
type textarea "Any updates?"
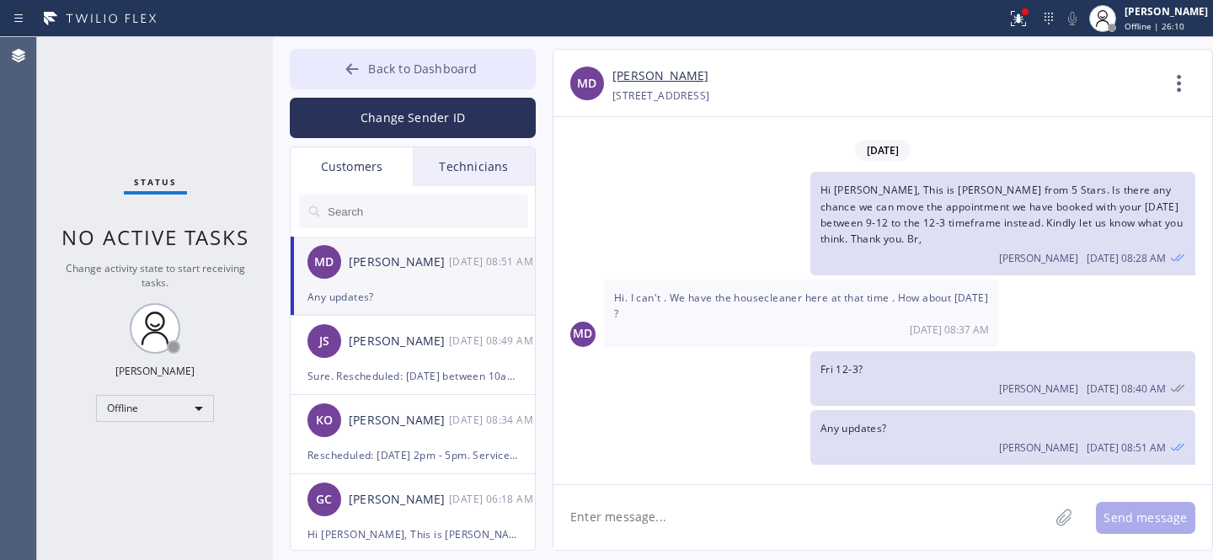
click at [395, 56] on button "Back to Dashboard" at bounding box center [413, 69] width 246 height 40
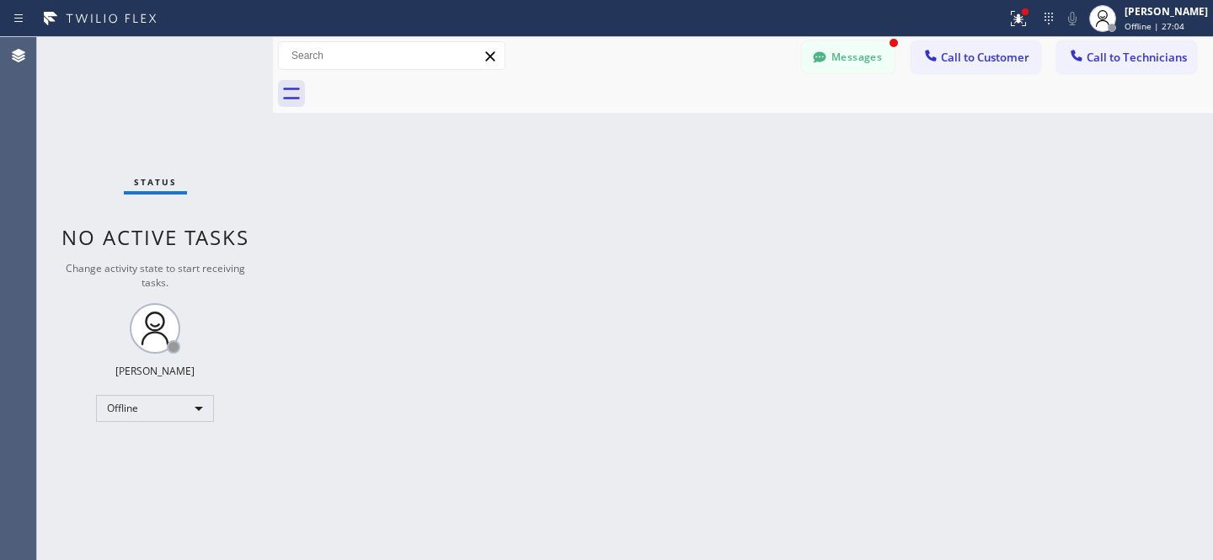
scroll to position [36, 0]
drag, startPoint x: 816, startPoint y: 53, endPoint x: 409, endPoint y: 255, distance: 455.2
click at [817, 53] on icon at bounding box center [819, 57] width 17 height 17
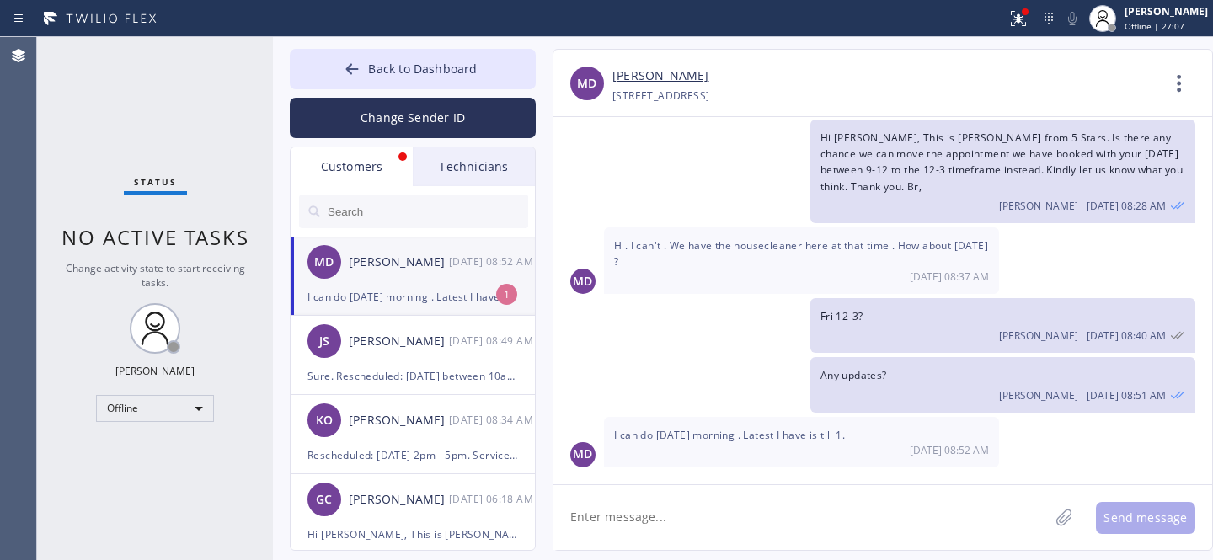
click at [408, 256] on div "[PERSON_NAME]" at bounding box center [399, 262] width 100 height 19
click at [679, 520] on textarea at bounding box center [801, 517] width 495 height 65
type textarea "how about Thus"
click at [681, 508] on textarea at bounding box center [801, 517] width 495 height 65
type textarea "how about Thur 12pm onwards?"
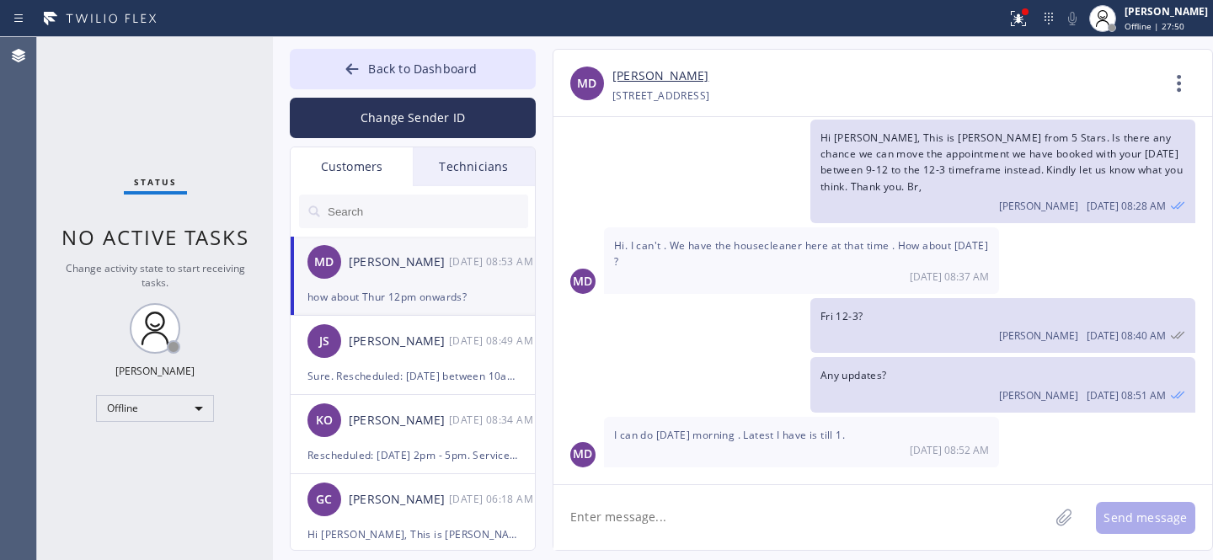
scroll to position [94, 0]
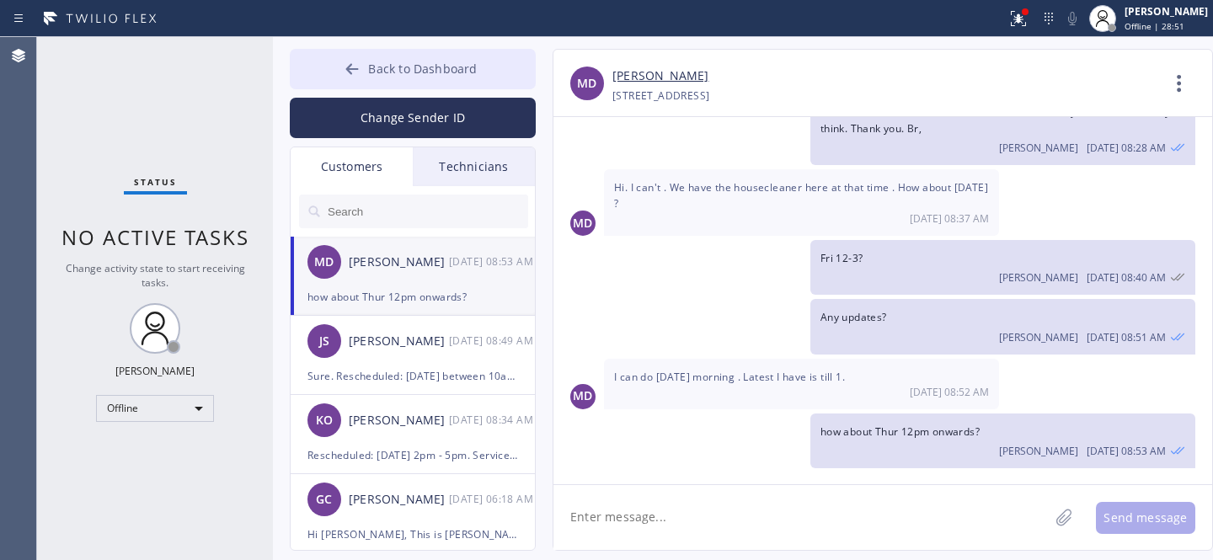
click at [394, 72] on span "Back to Dashboard" at bounding box center [422, 69] width 109 height 16
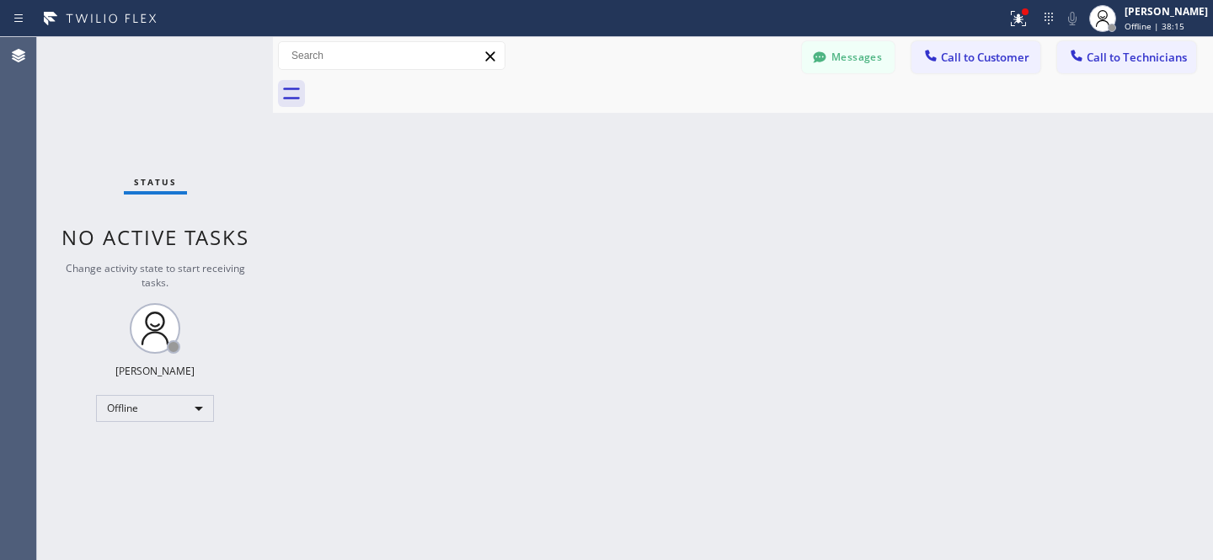
drag, startPoint x: 834, startPoint y: 66, endPoint x: 362, endPoint y: 220, distance: 496.4
click at [833, 66] on button "Messages" at bounding box center [848, 57] width 93 height 32
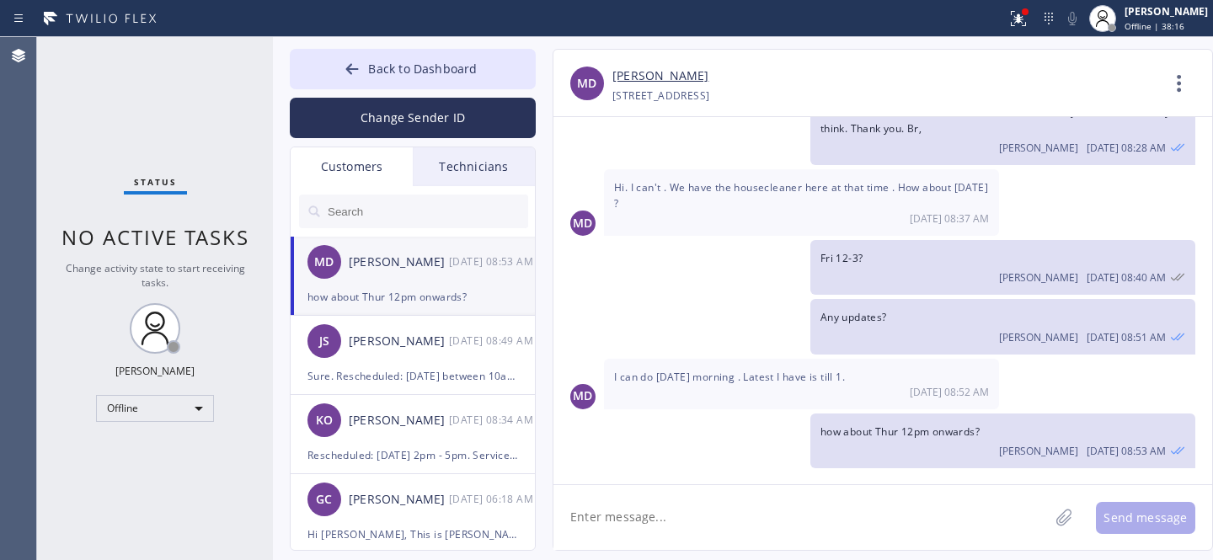
click at [361, 213] on input "text" at bounding box center [427, 212] width 202 height 34
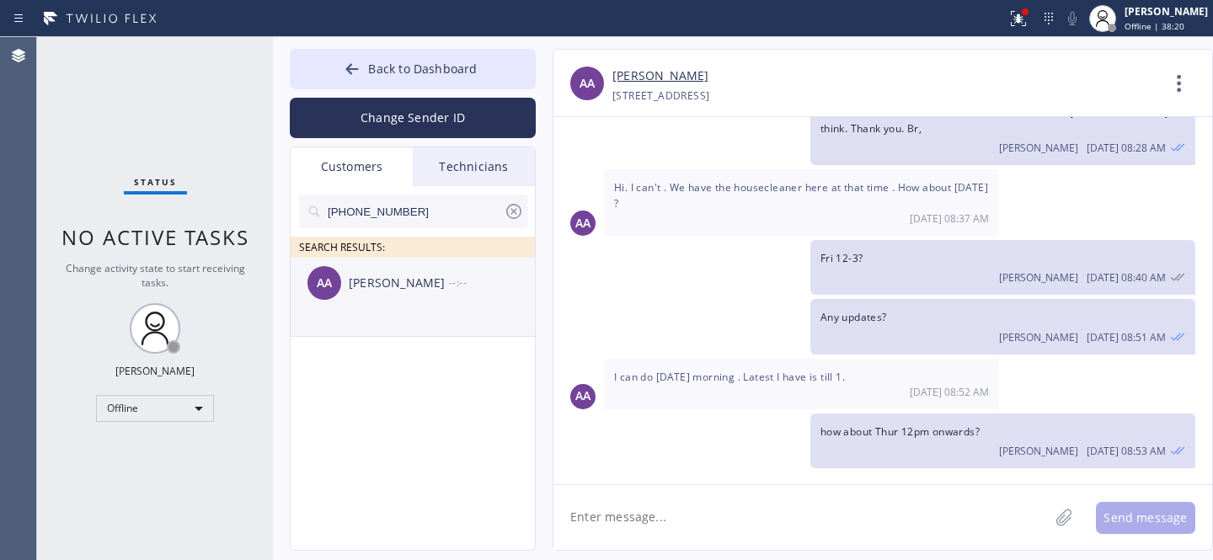
click at [397, 301] on div "AA [PERSON_NAME] --:--" at bounding box center [414, 283] width 246 height 51
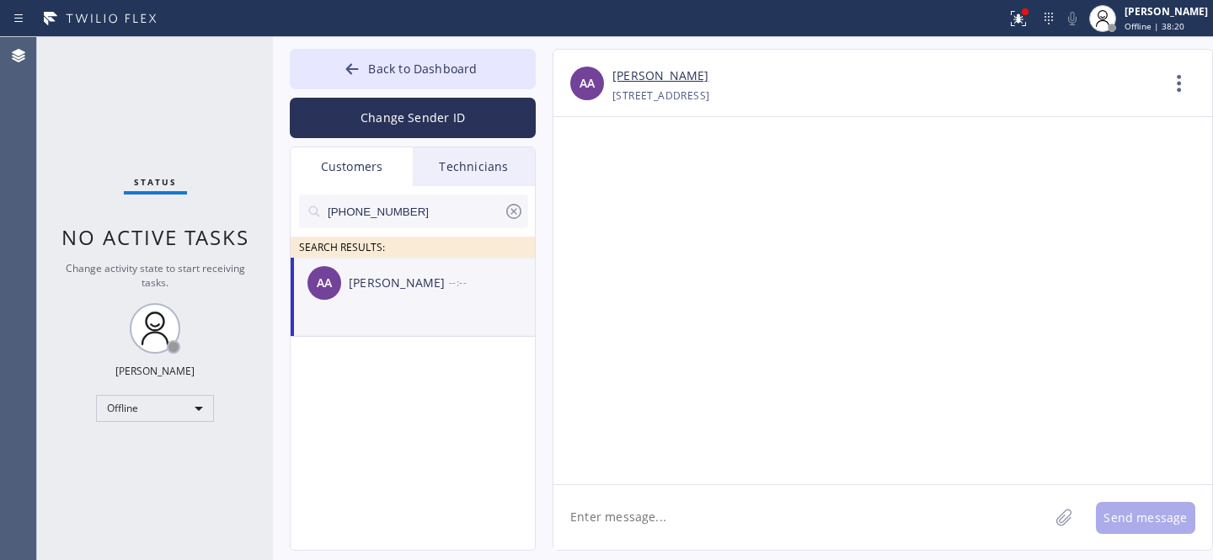
scroll to position [0, 0]
drag, startPoint x: 646, startPoint y: 519, endPoint x: 673, endPoint y: 517, distance: 27.0
click at [646, 519] on textarea at bounding box center [801, 517] width 495 height 65
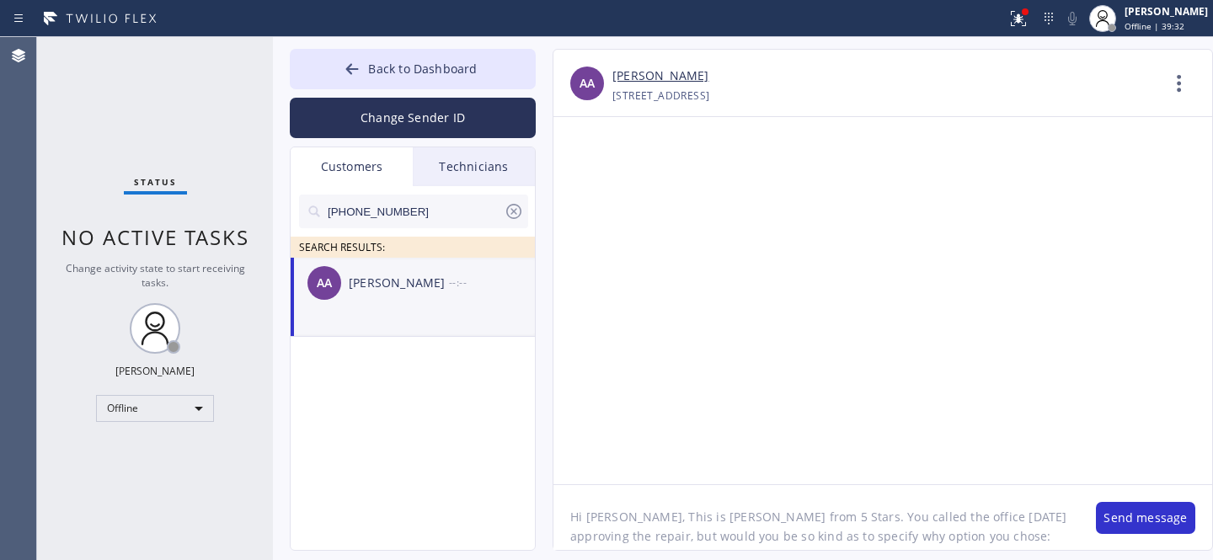
scroll to position [13, 0]
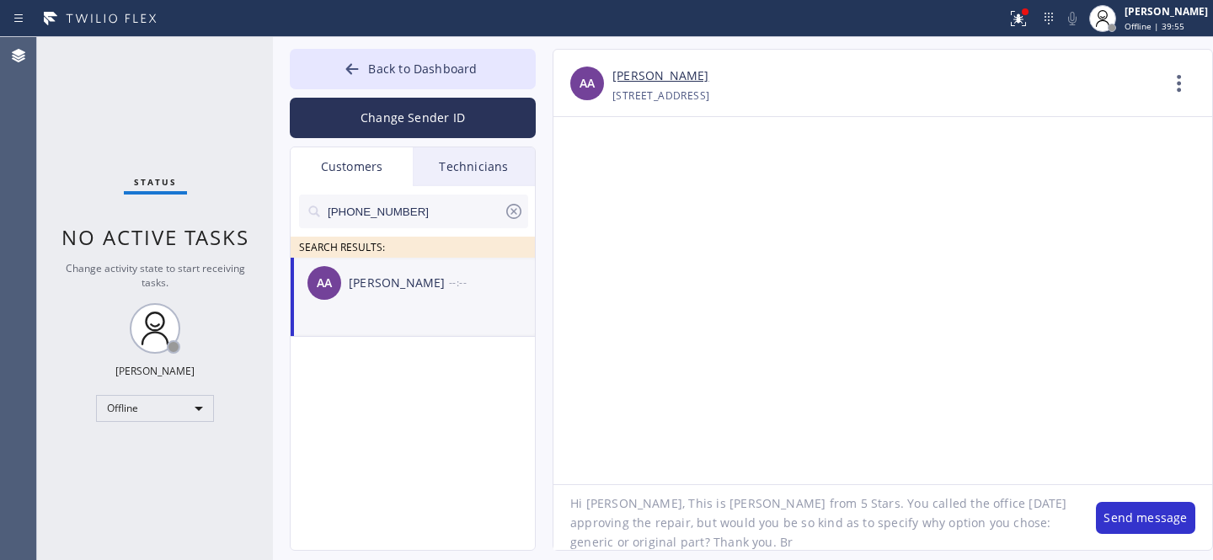
click at [933, 525] on textarea "Hi [PERSON_NAME], This is [PERSON_NAME] from 5 Stars. You called the office [DA…" at bounding box center [817, 517] width 526 height 65
click at [923, 522] on textarea "Hi [PERSON_NAME], This is [PERSON_NAME] from 5 Stars. You called the office [DA…" at bounding box center [817, 517] width 526 height 65
click at [934, 518] on textarea "Hi [PERSON_NAME], This is [PERSON_NAME] from 5 Stars. You called the office [DA…" at bounding box center [817, 517] width 526 height 65
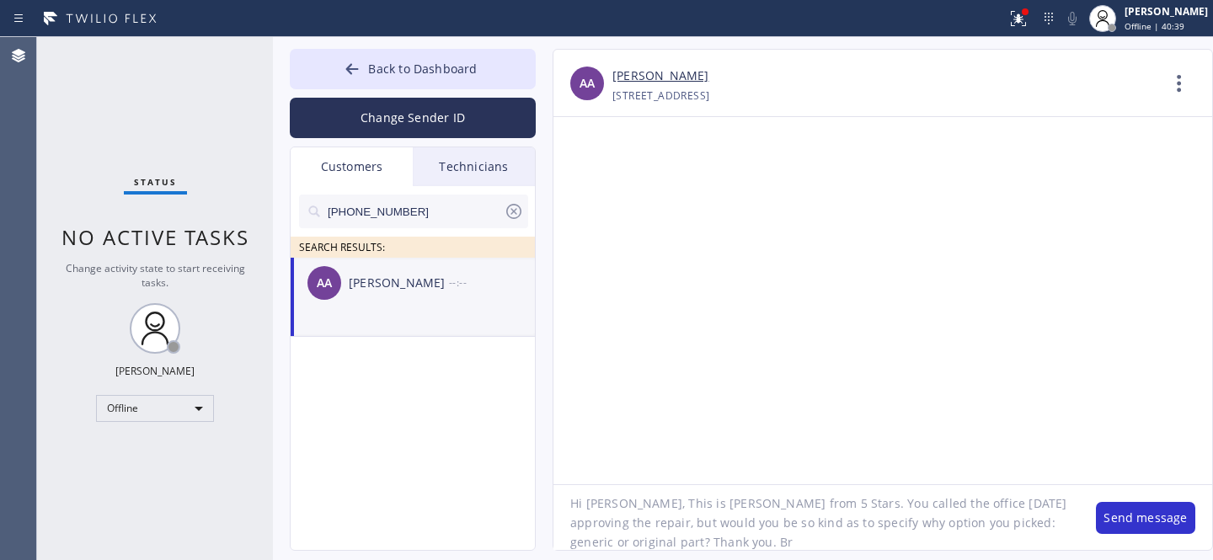
click at [850, 520] on textarea "Hi [PERSON_NAME], This is [PERSON_NAME] from 5 Stars. You called the office [DA…" at bounding box center [817, 517] width 526 height 65
drag, startPoint x: 931, startPoint y: 527, endPoint x: 961, endPoint y: 548, distance: 37.4
click at [961, 521] on textarea "Hi [PERSON_NAME], This is [PERSON_NAME] from 5 Stars. You called the office [DA…" at bounding box center [817, 517] width 526 height 65
click at [699, 540] on textarea "Hi [PERSON_NAME], This is [PERSON_NAME] from 5 Stars. You called the office [DA…" at bounding box center [817, 517] width 526 height 65
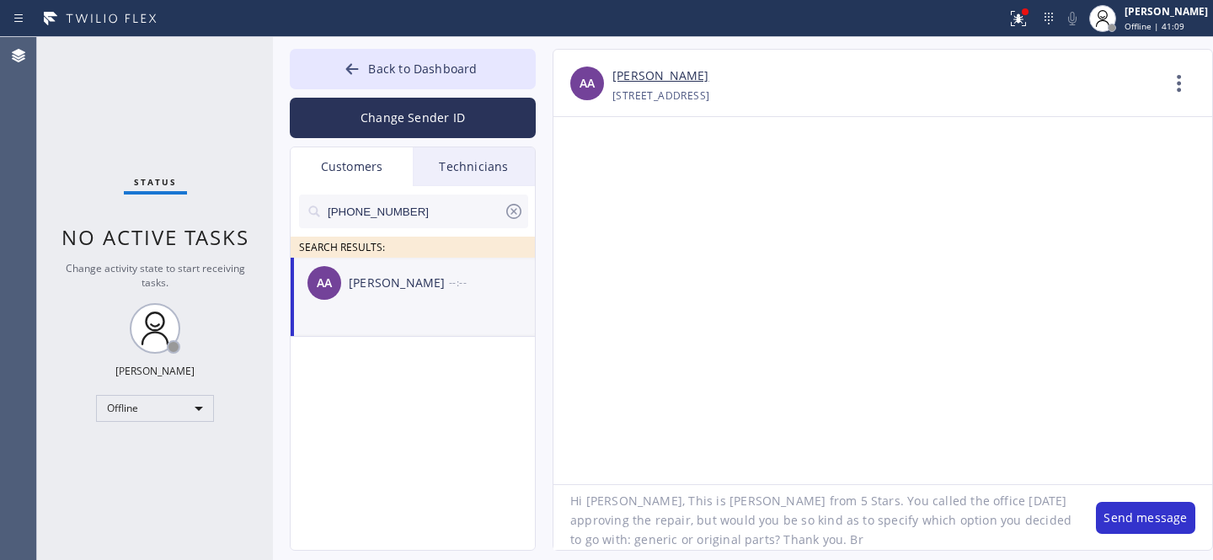
click at [630, 538] on textarea "Hi [PERSON_NAME], This is [PERSON_NAME] from 5 Stars. You called the office [DA…" at bounding box center [817, 517] width 526 height 65
click at [869, 533] on textarea "Hi [PERSON_NAME], This is [PERSON_NAME] from 5 Stars. You called the office [DA…" at bounding box center [817, 517] width 526 height 65
click at [739, 539] on textarea "Hi [PERSON_NAME], This is [PERSON_NAME] from 5 Stars. You called the office [DA…" at bounding box center [817, 517] width 526 height 65
drag, startPoint x: 927, startPoint y: 520, endPoint x: 981, endPoint y: 520, distance: 53.9
click at [982, 520] on textarea "Hi [PERSON_NAME], This is [PERSON_NAME] from 5 Stars. You called the office [DA…" at bounding box center [817, 517] width 526 height 65
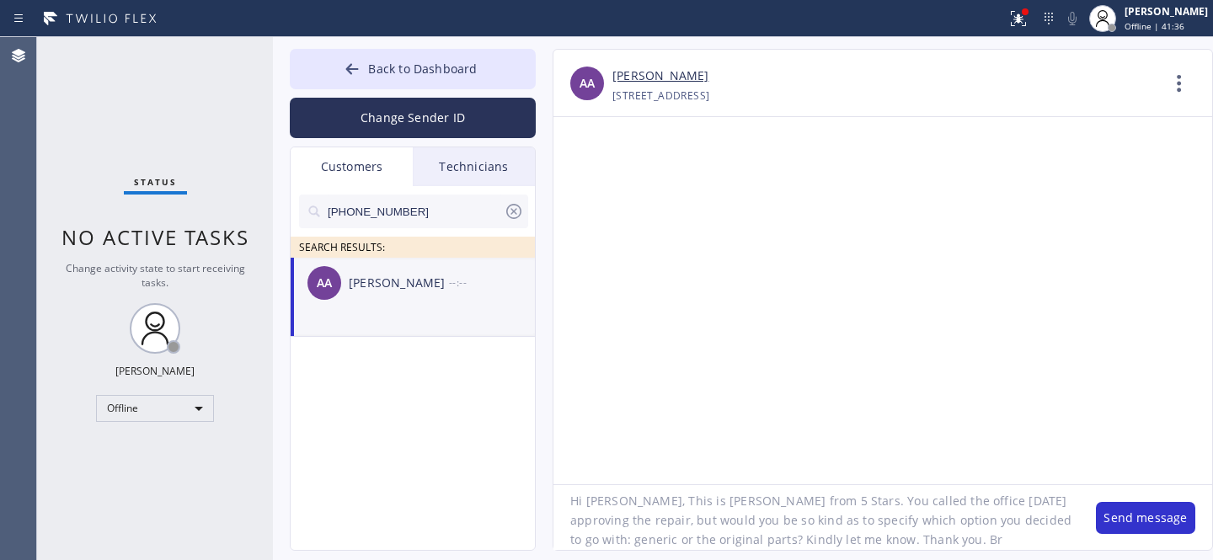
drag, startPoint x: 972, startPoint y: 521, endPoint x: 929, endPoint y: 521, distance: 43.0
click at [929, 521] on textarea "Hi [PERSON_NAME], This is [PERSON_NAME] from 5 Stars. You called the office [DA…" at bounding box center [817, 517] width 526 height 65
click at [570, 541] on textarea "Hi [PERSON_NAME], This is [PERSON_NAME] from 5 Stars. You called the office [DA…" at bounding box center [817, 517] width 526 height 65
type textarea "Hi [PERSON_NAME], This is [PERSON_NAME] from 5 Stars. You called the office [DA…"
click at [1140, 531] on button "Send message" at bounding box center [1145, 518] width 99 height 32
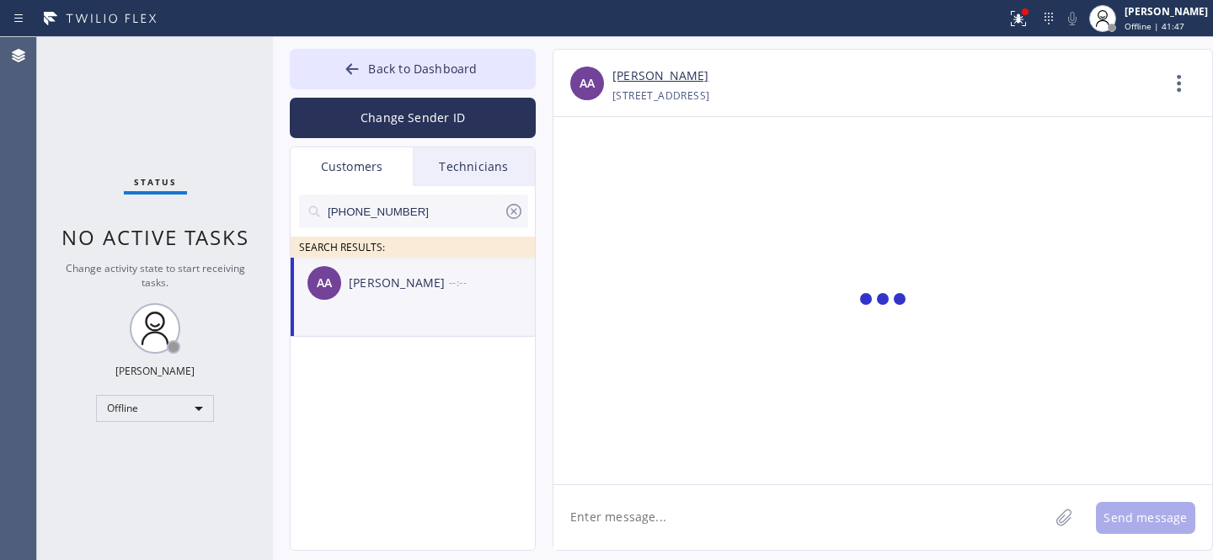
scroll to position [0, 0]
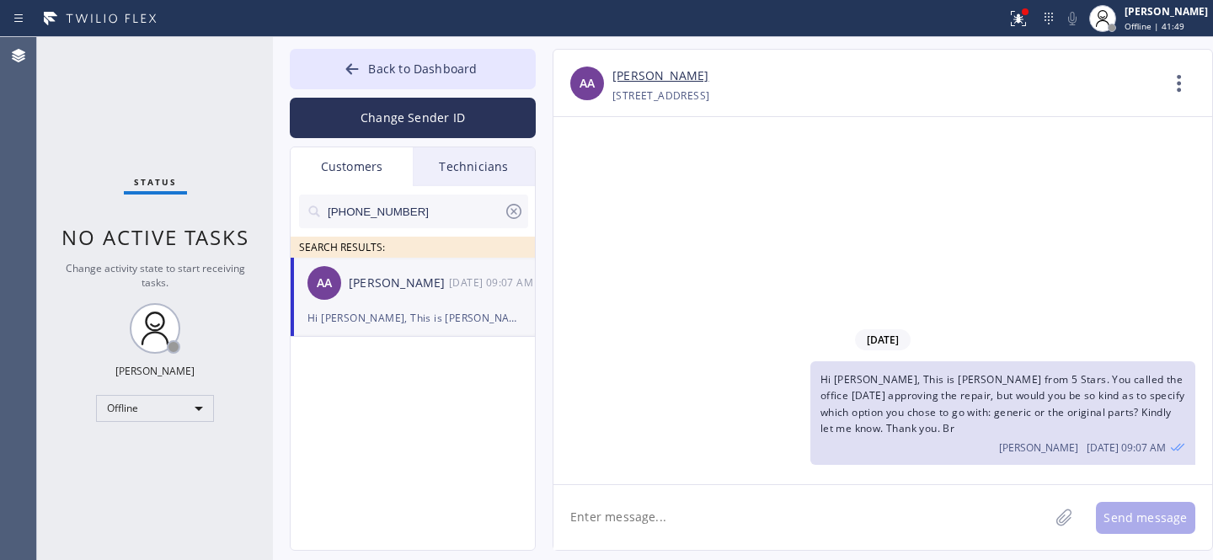
click at [517, 210] on icon at bounding box center [514, 211] width 20 height 20
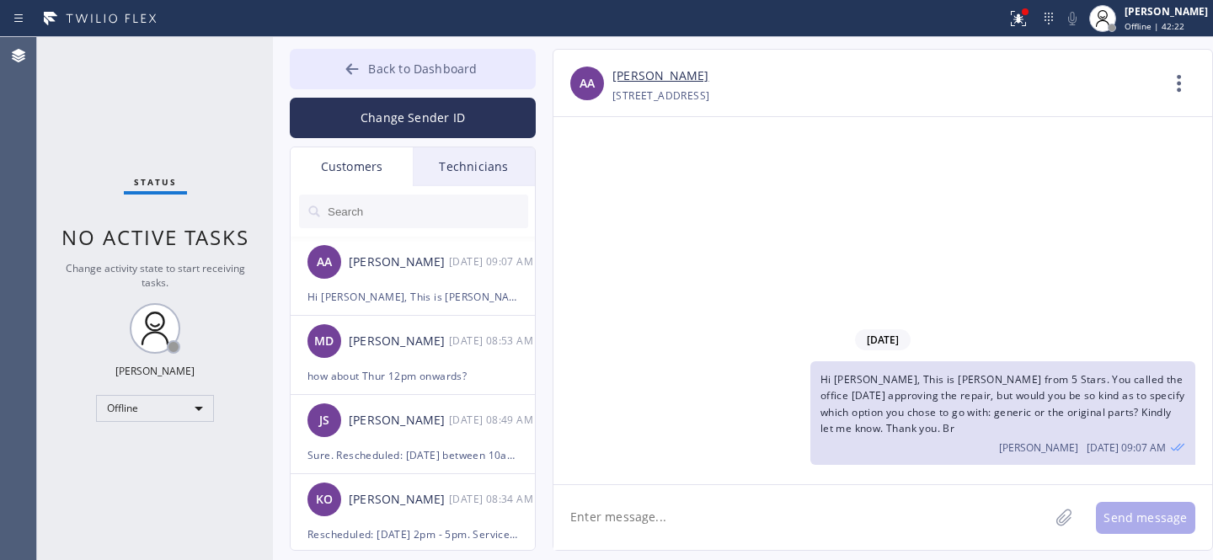
click at [392, 65] on span "Back to Dashboard" at bounding box center [422, 69] width 109 height 16
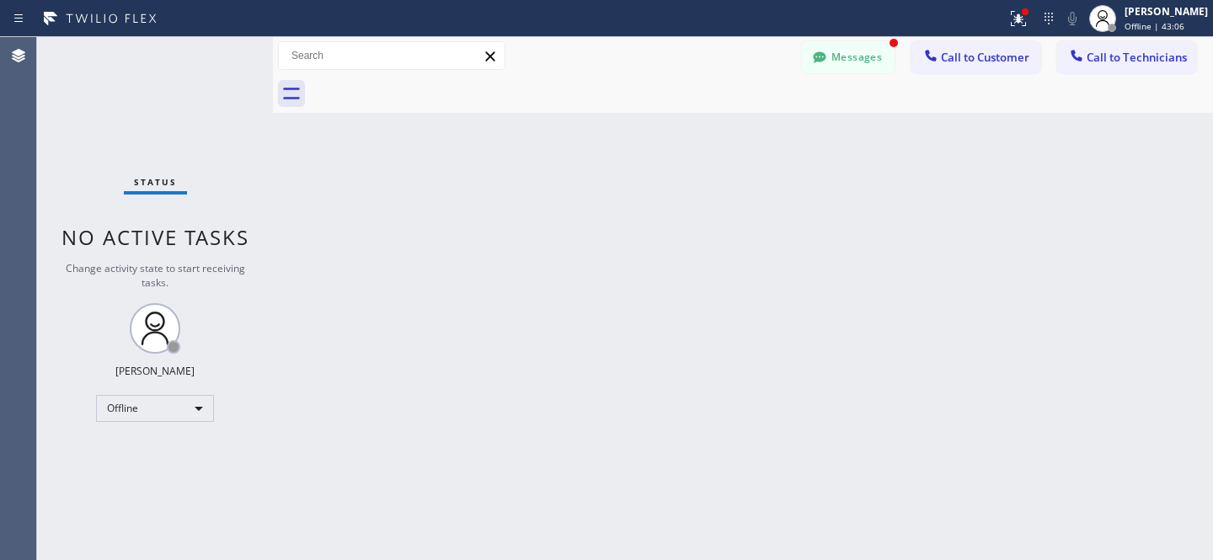
click at [853, 61] on button "Messages" at bounding box center [848, 57] width 93 height 32
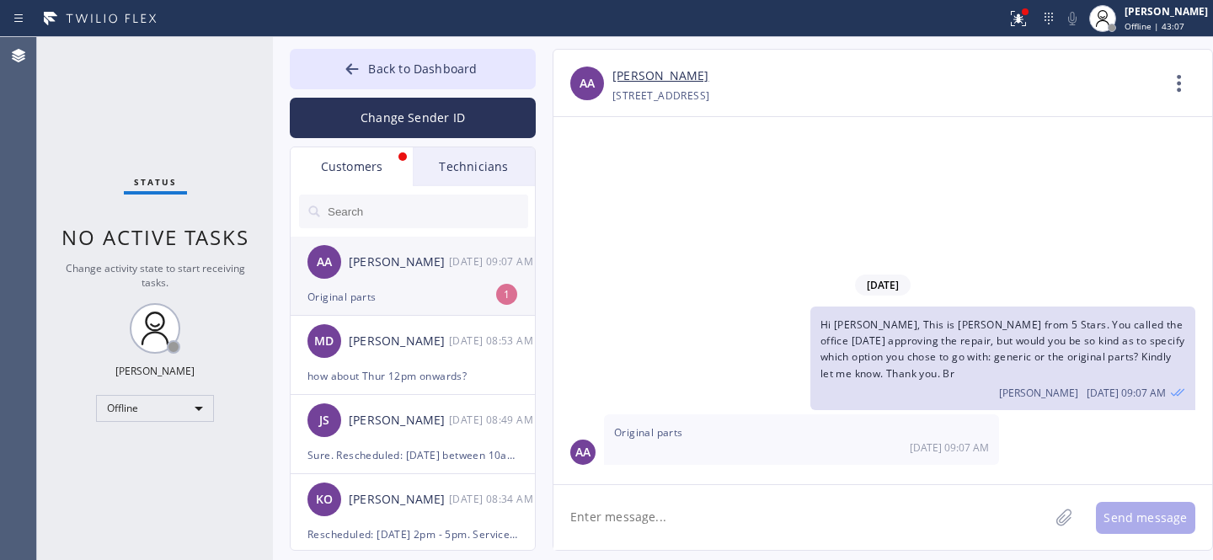
click at [404, 294] on div "Original parts" at bounding box center [413, 296] width 211 height 19
click at [661, 84] on link "[PERSON_NAME]" at bounding box center [661, 76] width 96 height 19
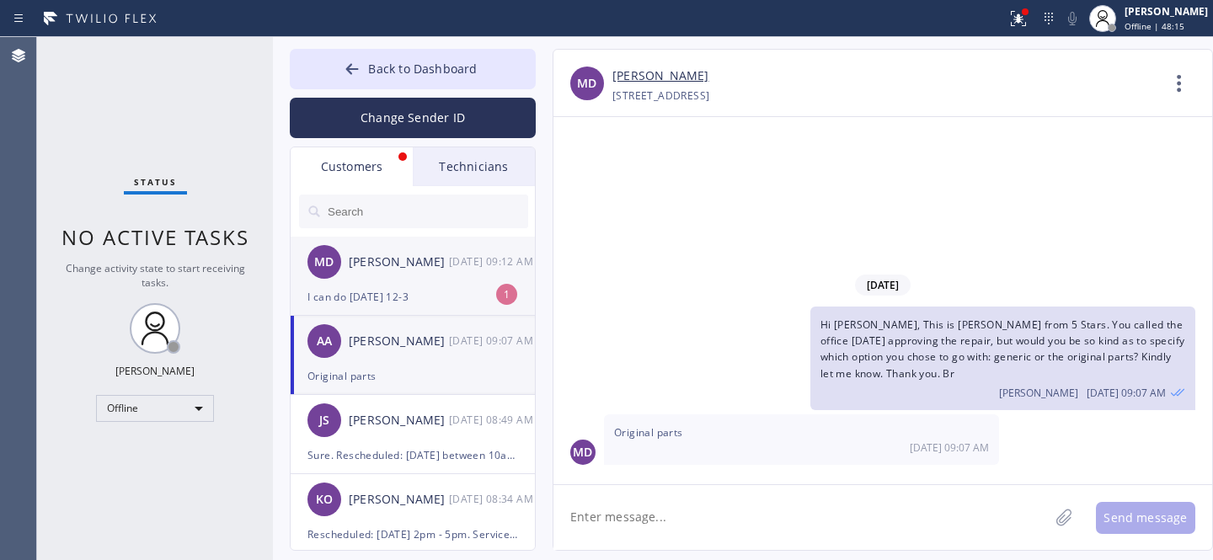
click at [407, 274] on div "MD [PERSON_NAME] [DATE] 09:12 AM" at bounding box center [414, 262] width 246 height 51
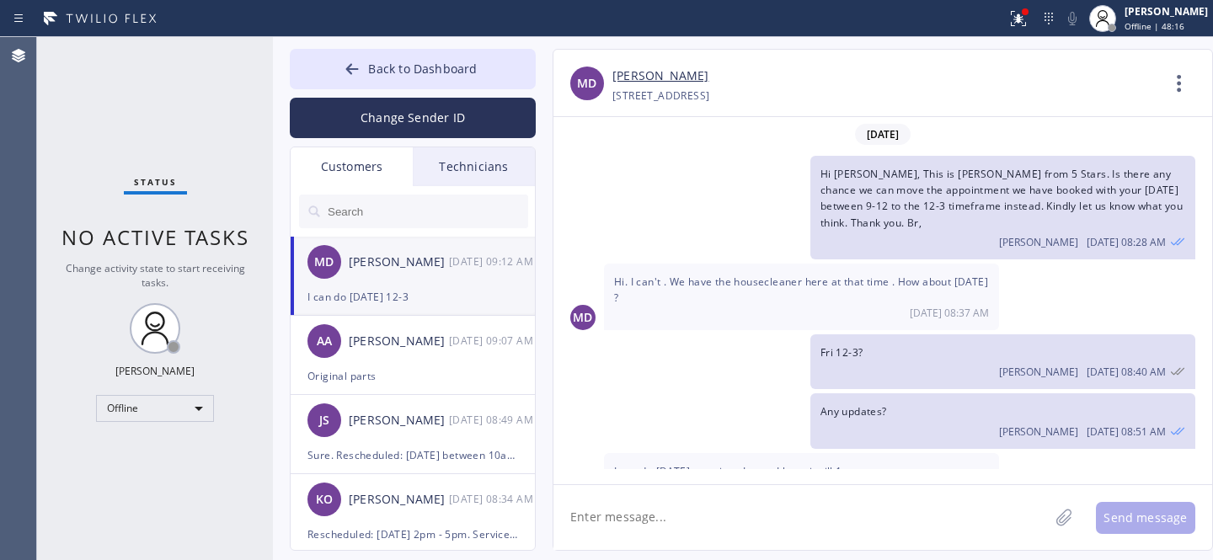
scroll to position [149, 0]
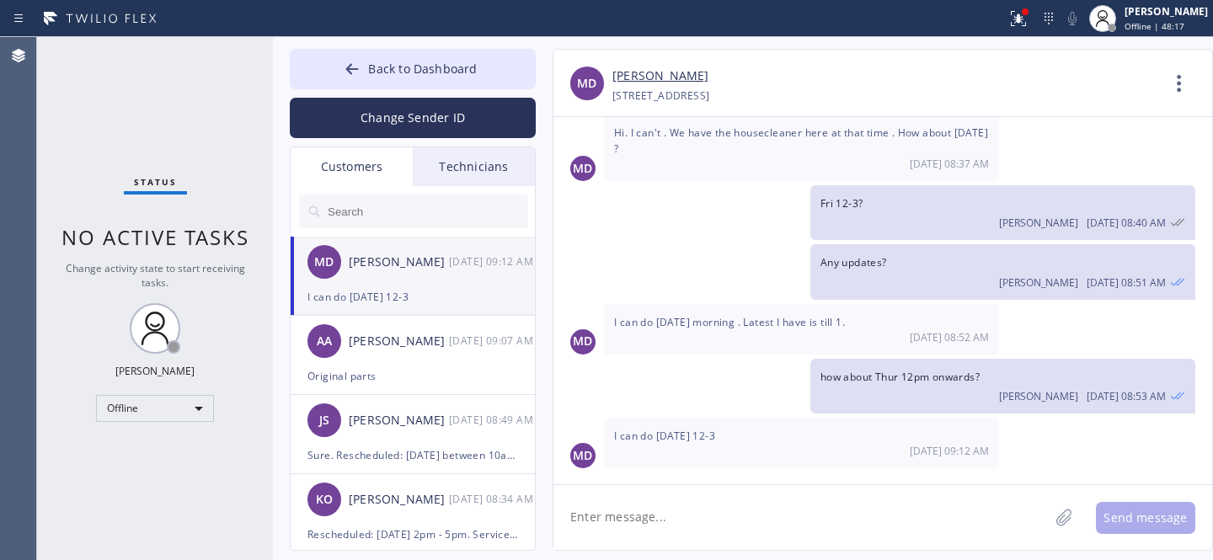
click at [703, 522] on textarea at bounding box center [801, 517] width 495 height 65
click at [636, 81] on link "[PERSON_NAME]" at bounding box center [661, 76] width 96 height 19
drag, startPoint x: 393, startPoint y: 273, endPoint x: 530, endPoint y: 313, distance: 142.9
click at [399, 275] on div "MD [PERSON_NAME] [DATE] 09:12 AM" at bounding box center [414, 262] width 246 height 51
click at [703, 513] on textarea at bounding box center [801, 517] width 495 height 65
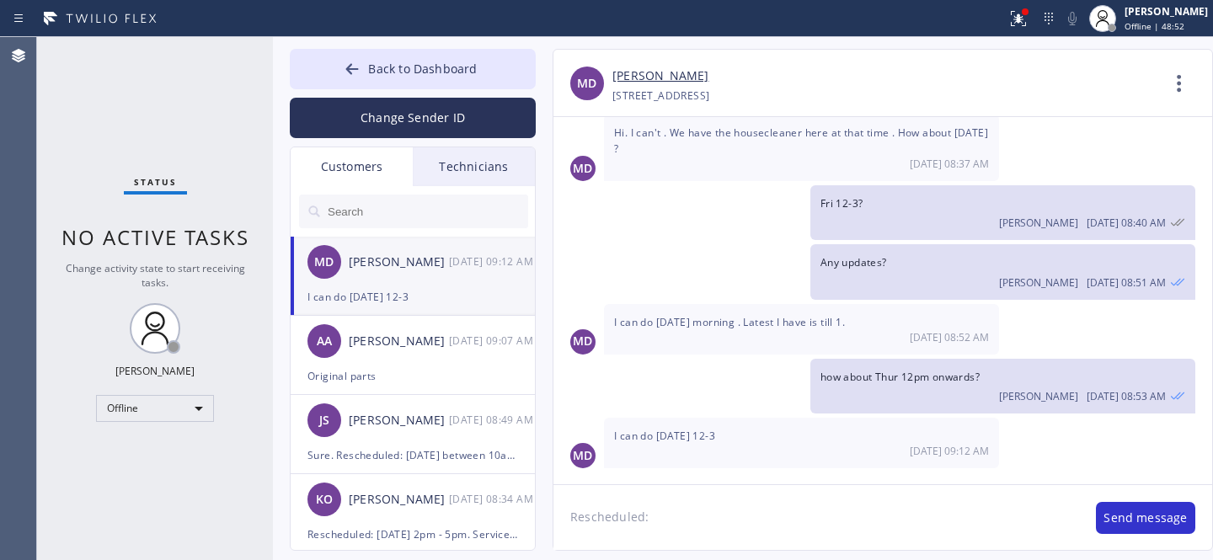
paste textarea "[DATE] 12pm - 3pm"
click at [718, 516] on textarea "Rescheduled: [DATE] 12pm - 3pm" at bounding box center [817, 517] width 526 height 65
click at [864, 509] on textarea "Rescheduled: [DATE] between 12pm - 3pm" at bounding box center [817, 517] width 526 height 65
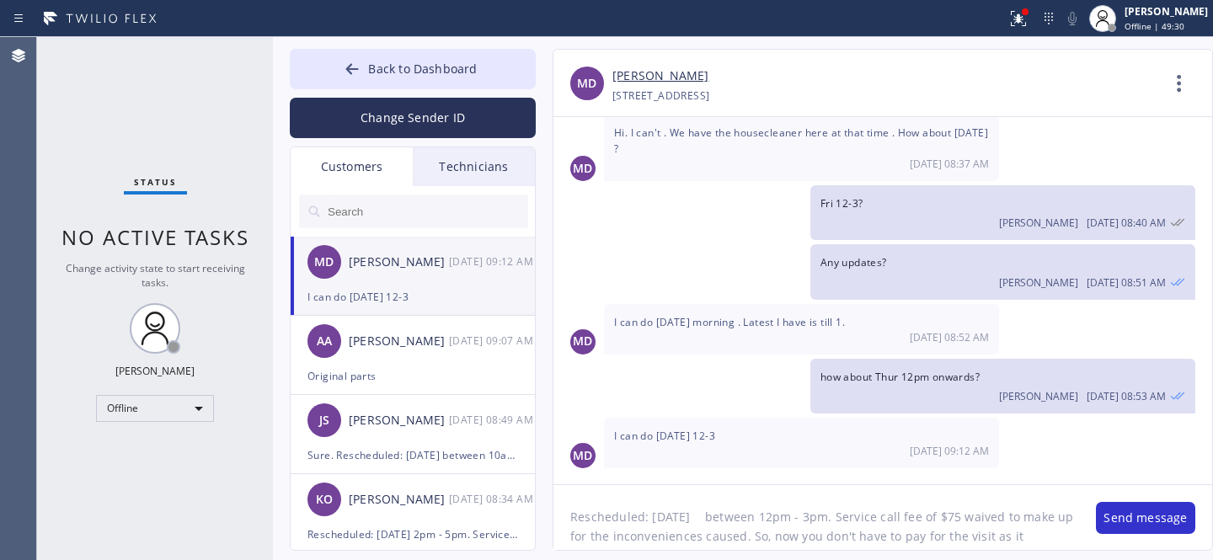
drag, startPoint x: 850, startPoint y: 538, endPoint x: 832, endPoint y: 556, distance: 25.6
click at [818, 532] on textarea "Rescheduled: [DATE] between 12pm - 3pm. Service call fee of $75 waived to make …" at bounding box center [817, 517] width 526 height 65
click at [1030, 534] on textarea "Rescheduled: [DATE] between 12pm - 3pm. Service call fee of $75 waived to make …" at bounding box center [817, 517] width 526 height 65
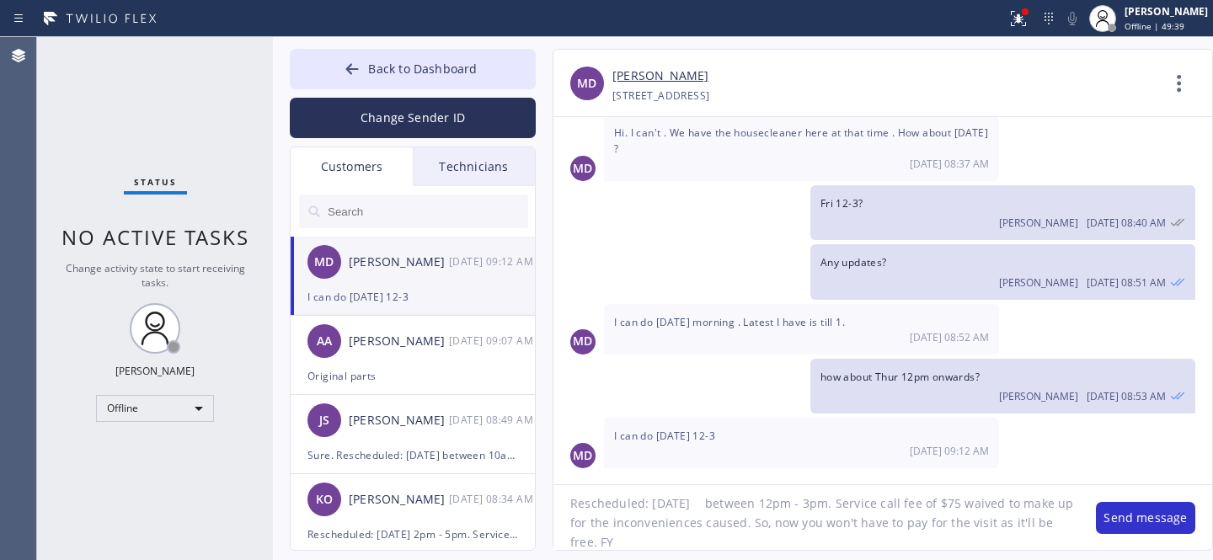
type textarea "Rescheduled: [DATE] between 12pm - 3pm. Service call fee of $75 waived to make …"
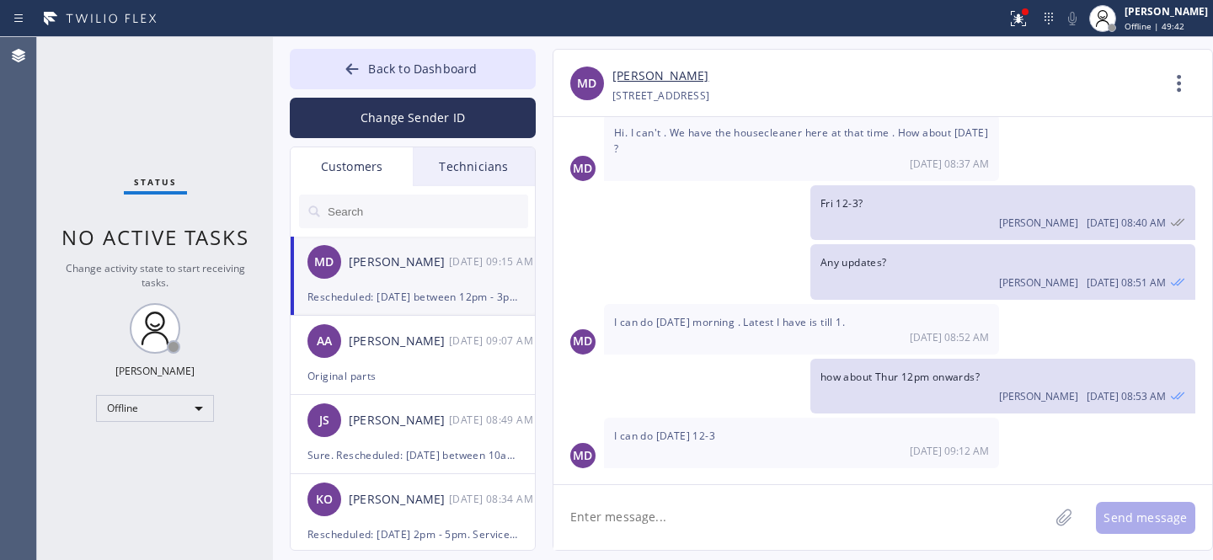
scroll to position [240, 0]
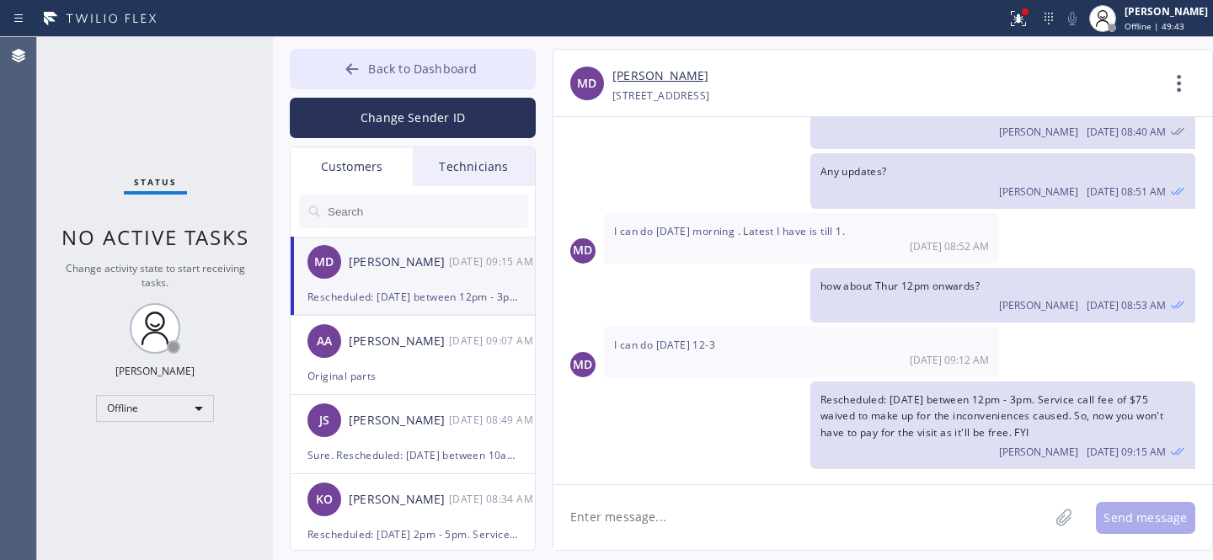
click at [367, 57] on button "Back to Dashboard" at bounding box center [413, 69] width 246 height 40
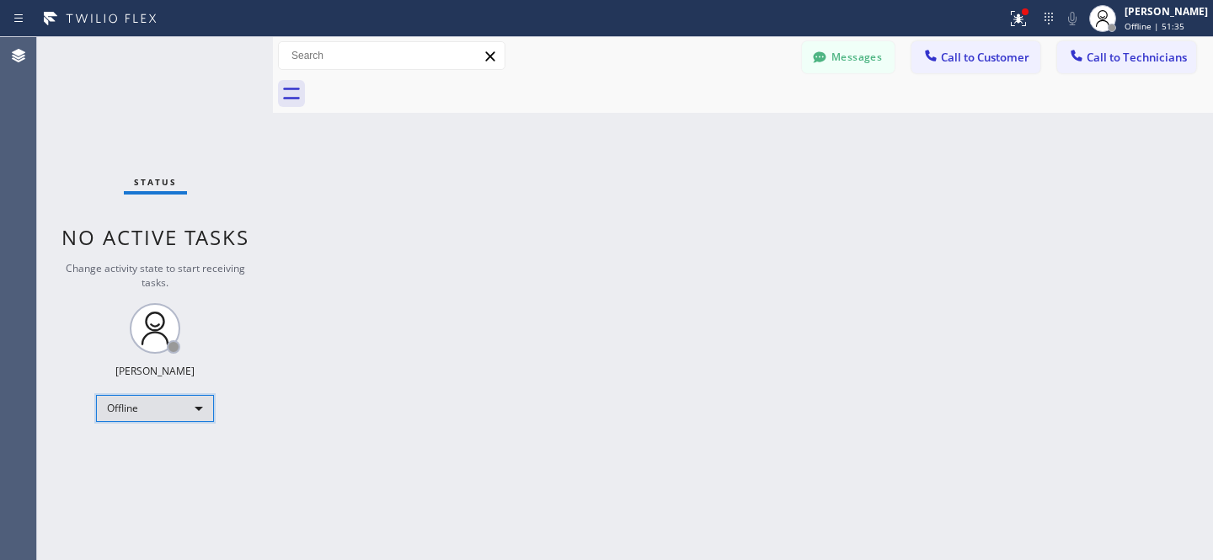
click at [175, 418] on div "Offline" at bounding box center [155, 408] width 118 height 27
drag, startPoint x: 155, startPoint y: 444, endPoint x: 189, endPoint y: 436, distance: 34.7
click at [155, 443] on li "Available" at bounding box center [154, 451] width 115 height 20
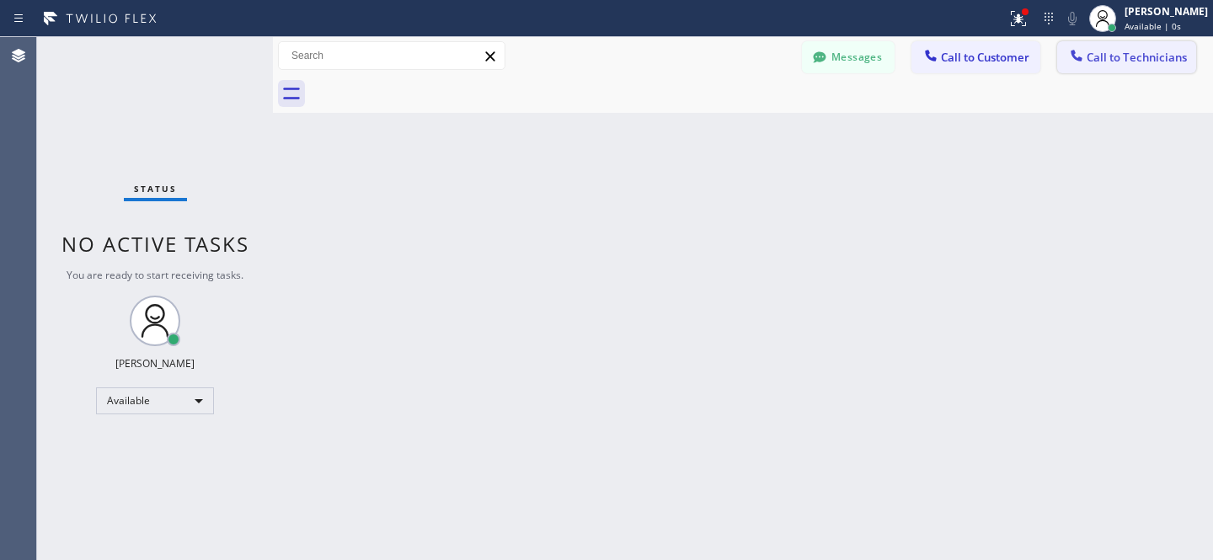
click at [1086, 60] on div at bounding box center [1077, 57] width 20 height 20
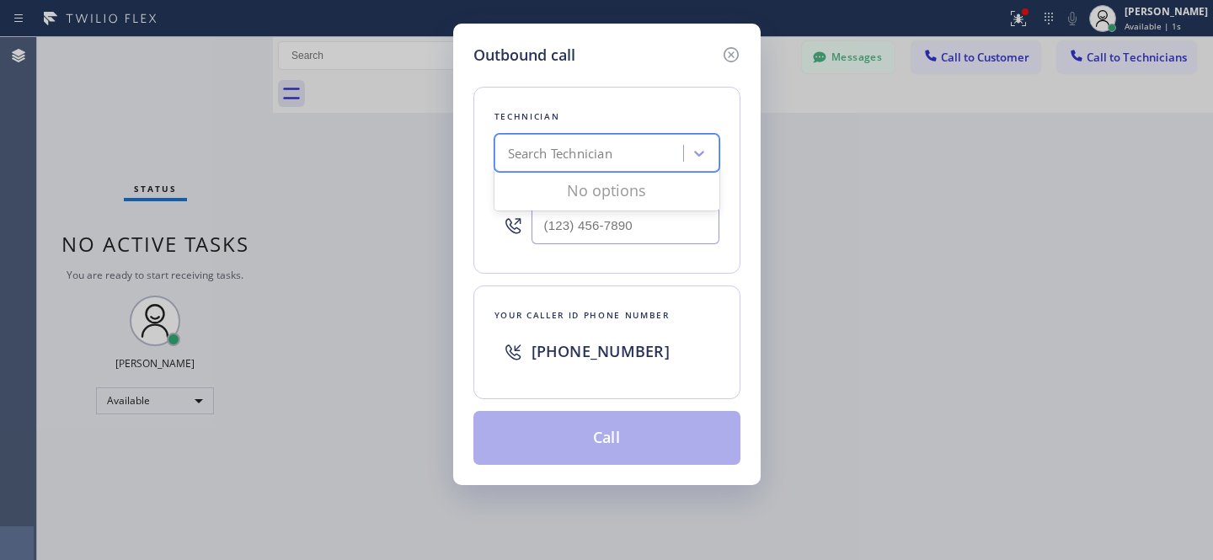
click at [576, 147] on div "Search Technician" at bounding box center [560, 153] width 104 height 19
type input "la art"
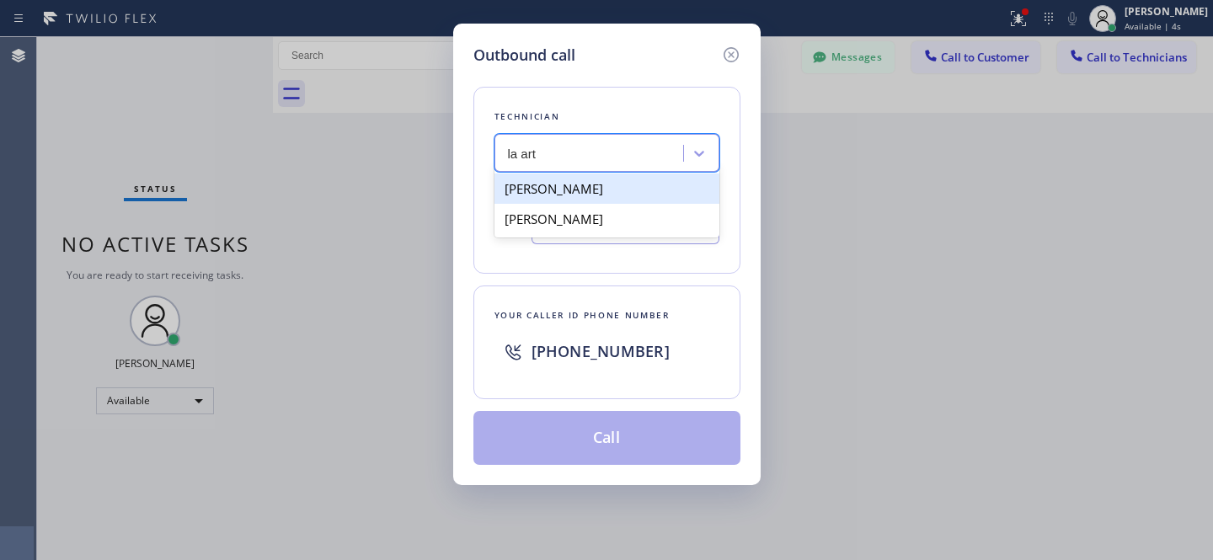
click at [560, 190] on div "[PERSON_NAME]" at bounding box center [607, 189] width 225 height 30
type input "[PHONE_NUMBER]"
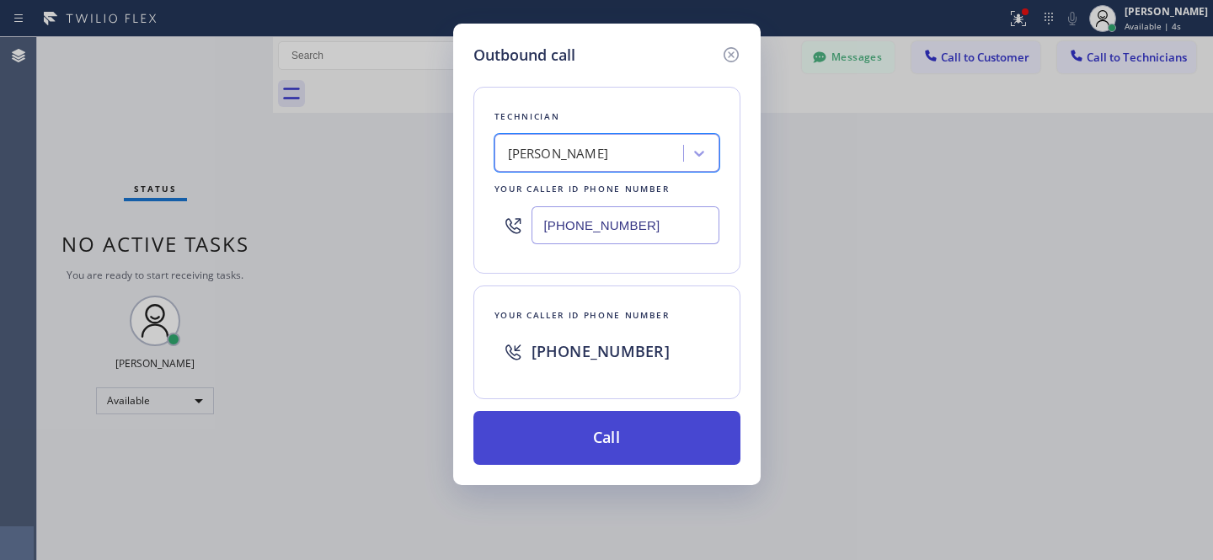
drag, startPoint x: 625, startPoint y: 433, endPoint x: 664, endPoint y: 415, distance: 42.6
click at [625, 432] on button "Call" at bounding box center [606, 438] width 267 height 54
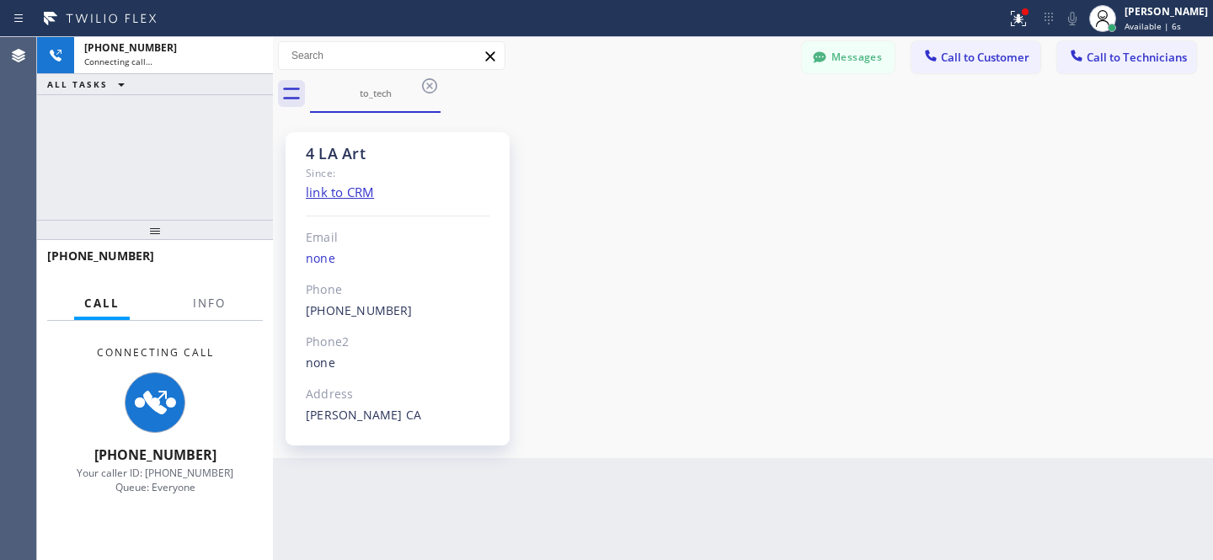
scroll to position [121, 0]
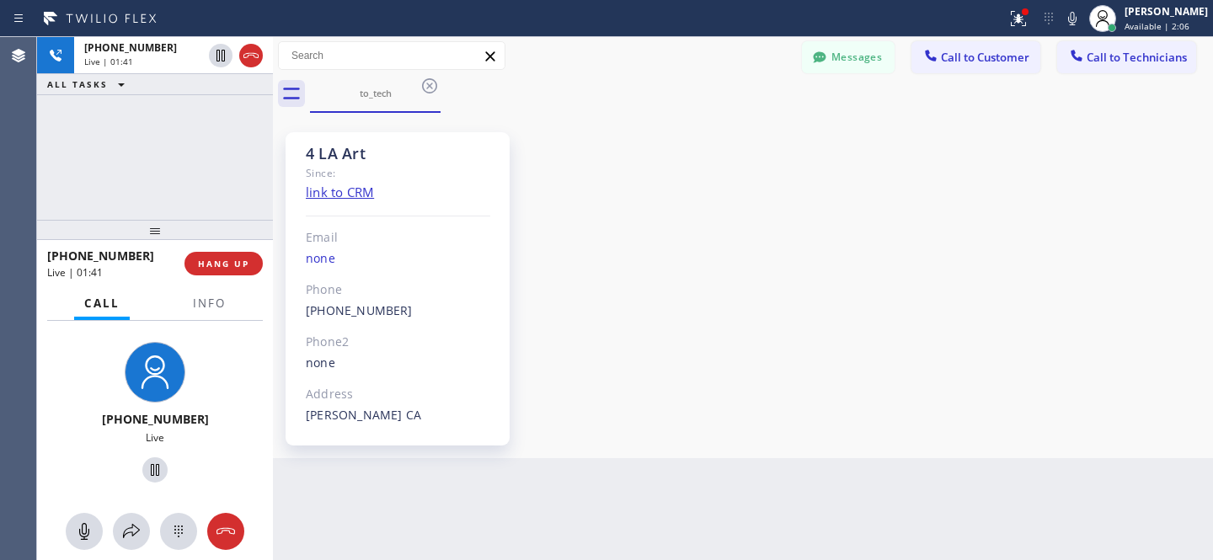
click at [730, 268] on div "4 LA Art Since: link to CRM Email none Phone [PHONE_NUMBER] Outbound call Techn…" at bounding box center [743, 285] width 932 height 337
click at [236, 265] on span "HANG UP" at bounding box center [223, 264] width 51 height 12
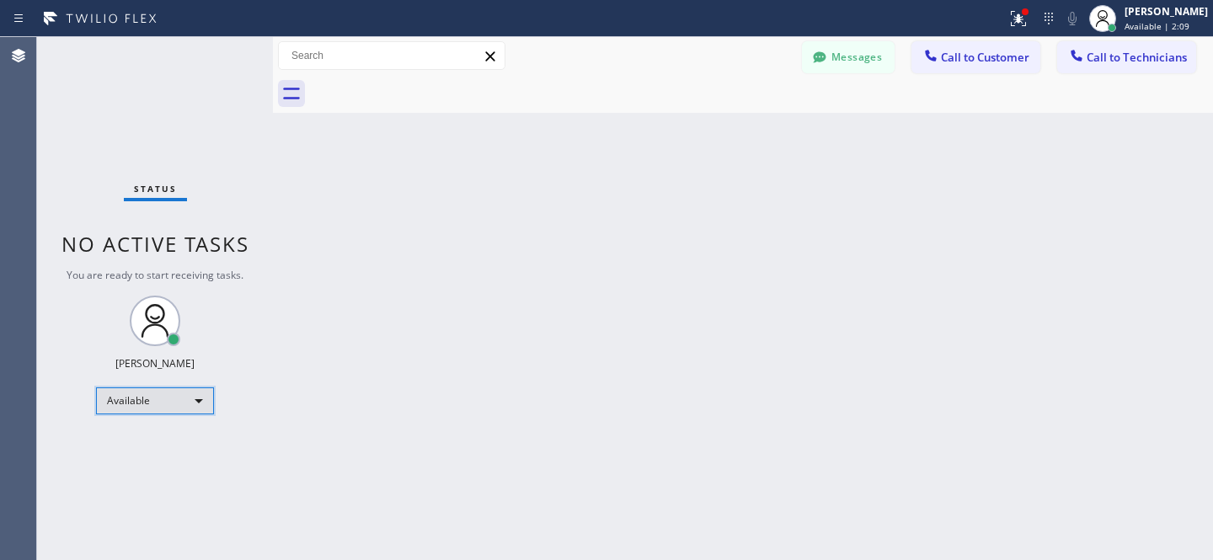
click at [148, 396] on div "Available" at bounding box center [155, 401] width 118 height 27
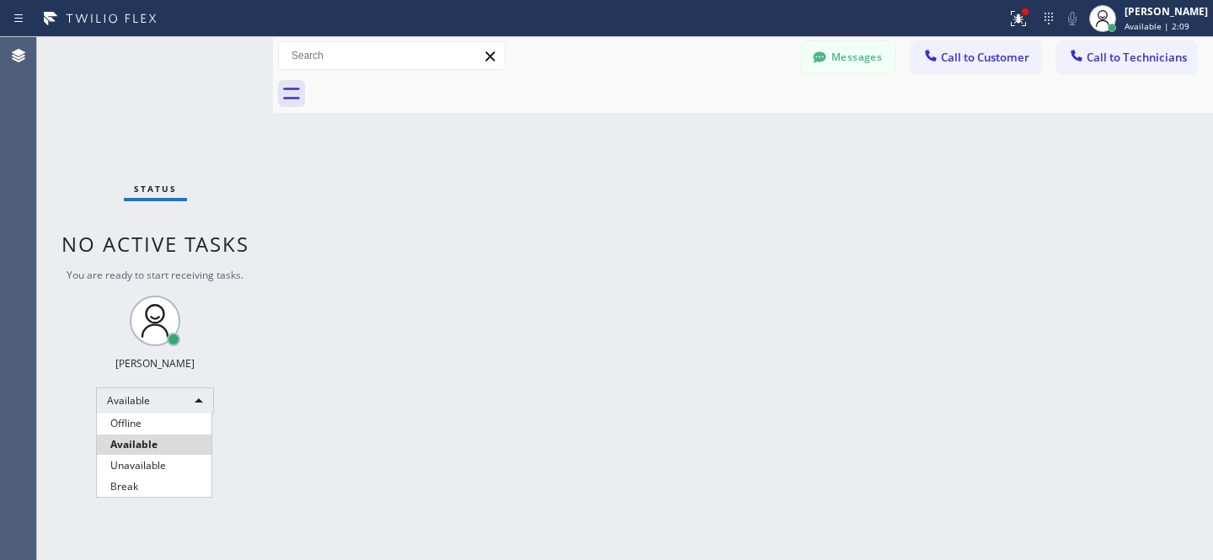
click at [152, 410] on div at bounding box center [606, 280] width 1213 height 560
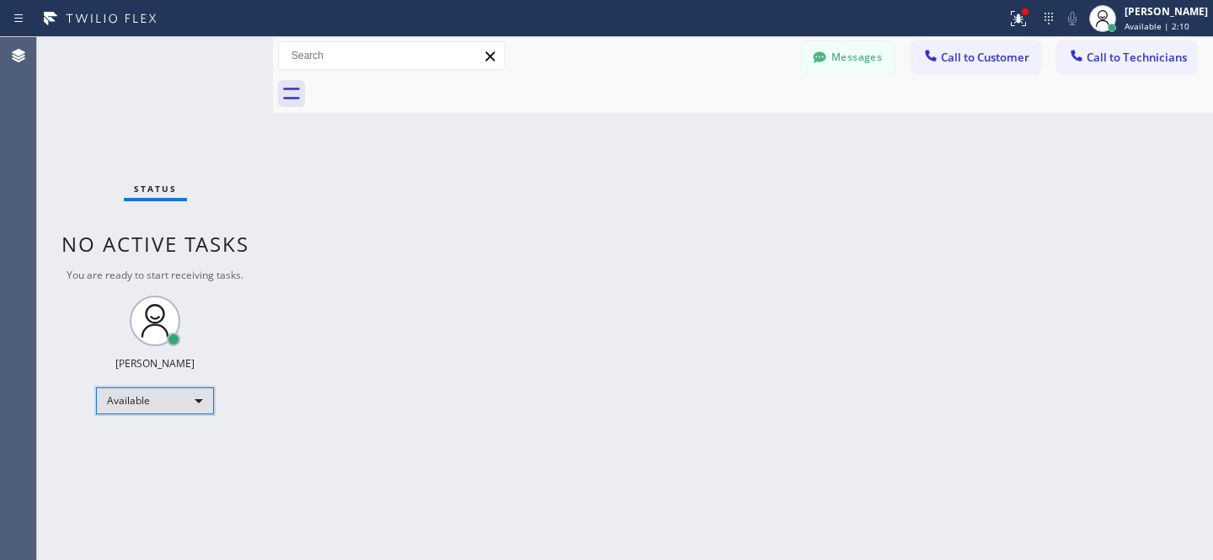
click at [162, 389] on div "Available" at bounding box center [155, 401] width 118 height 27
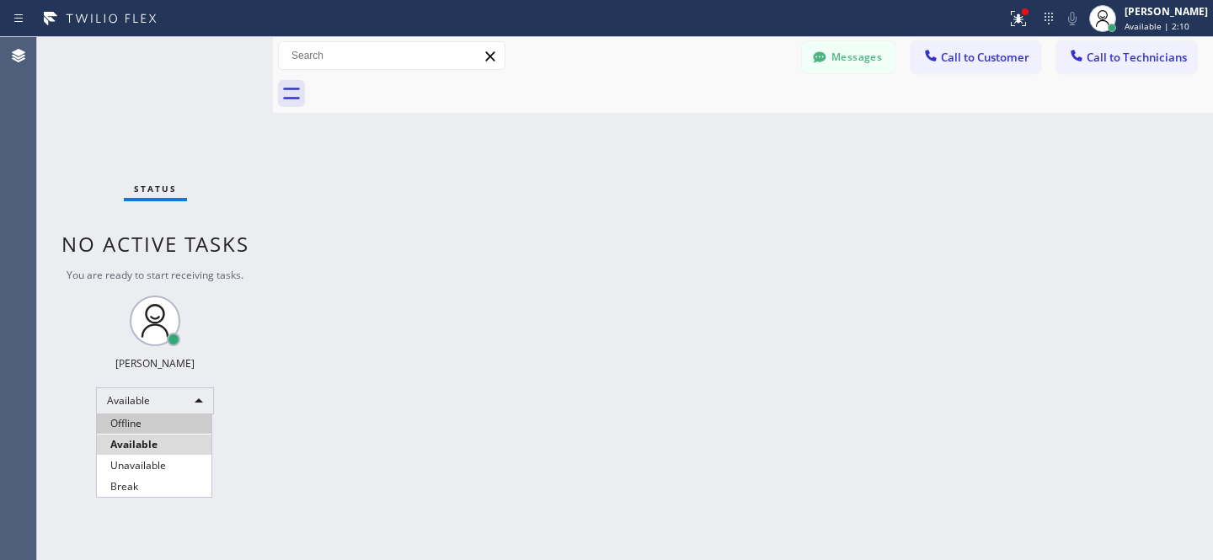
click at [150, 425] on li "Offline" at bounding box center [154, 424] width 115 height 20
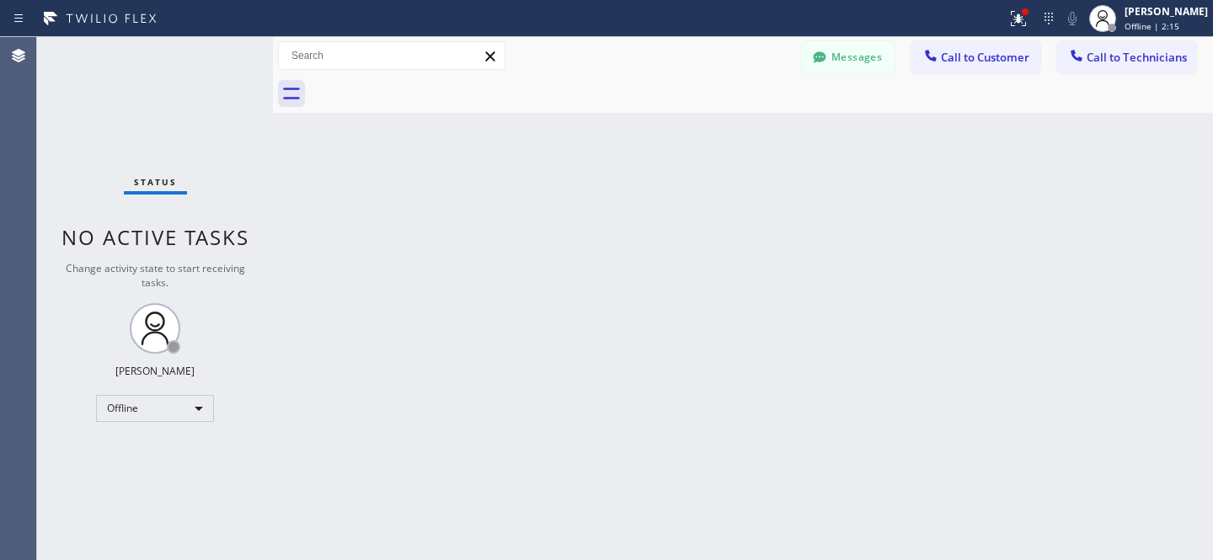
click at [821, 67] on button "Messages" at bounding box center [848, 57] width 93 height 32
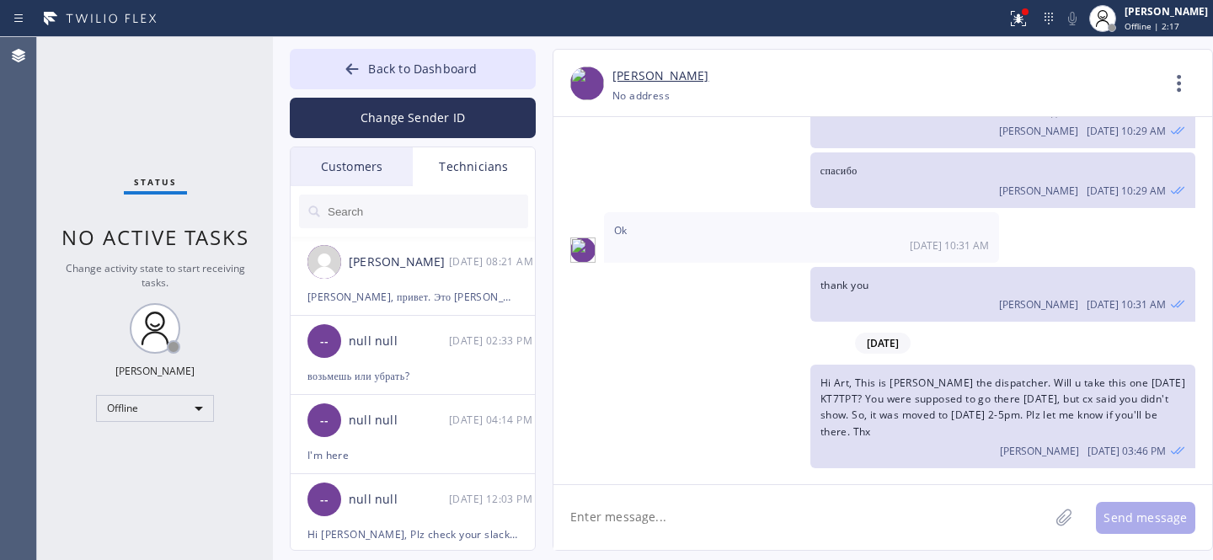
drag, startPoint x: 326, startPoint y: 149, endPoint x: 438, endPoint y: 247, distance: 148.7
click at [326, 149] on div "Customers" at bounding box center [352, 166] width 122 height 39
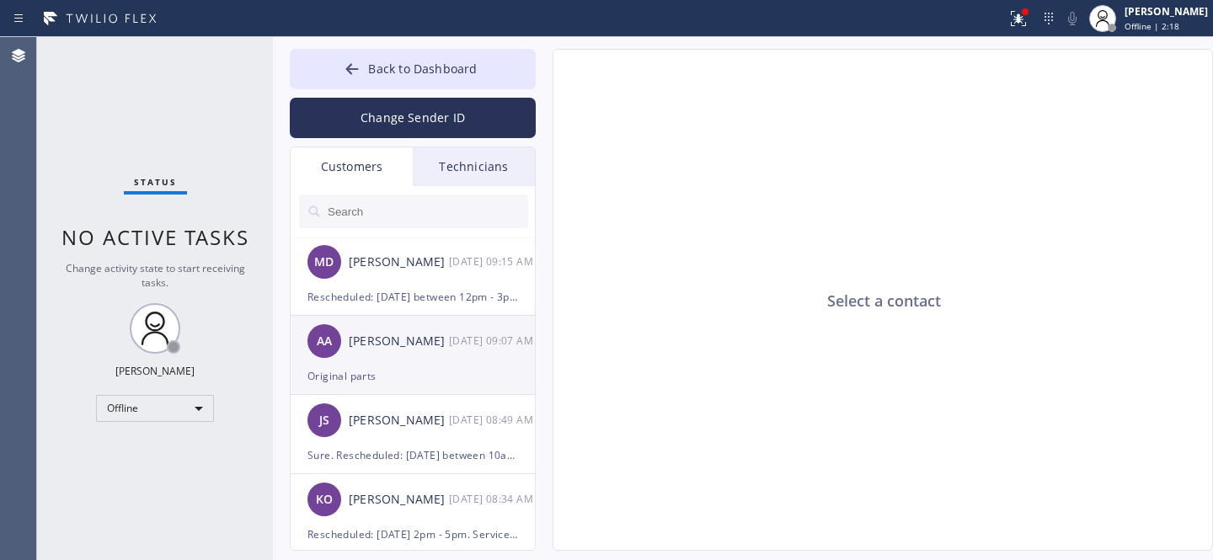
click at [404, 280] on div "MD [PERSON_NAME] [DATE] 09:15 AM" at bounding box center [414, 262] width 246 height 51
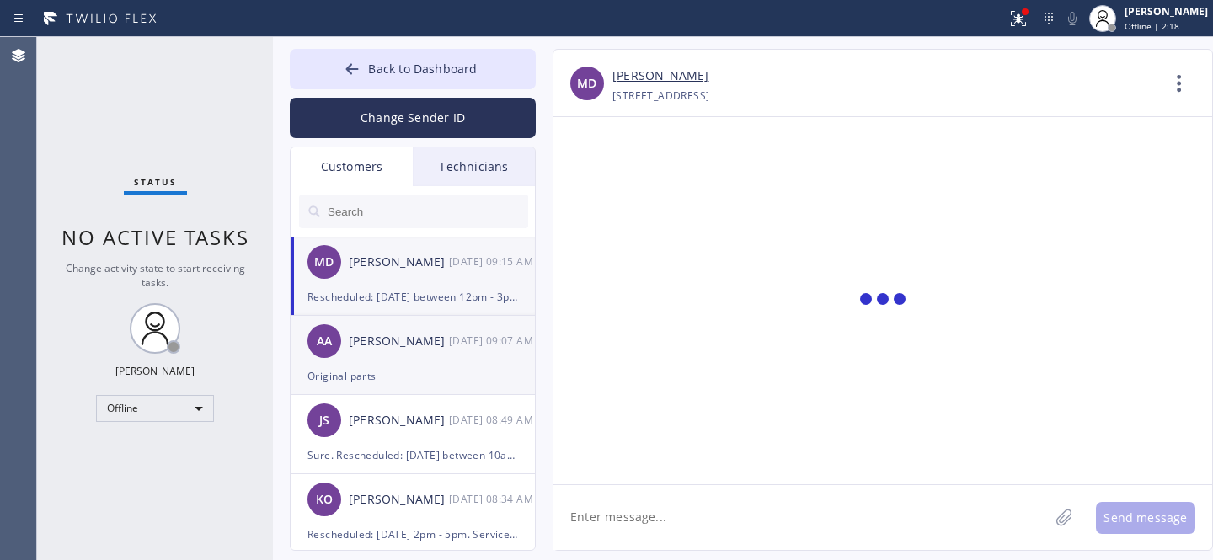
click at [407, 375] on div "Original parts" at bounding box center [413, 375] width 211 height 19
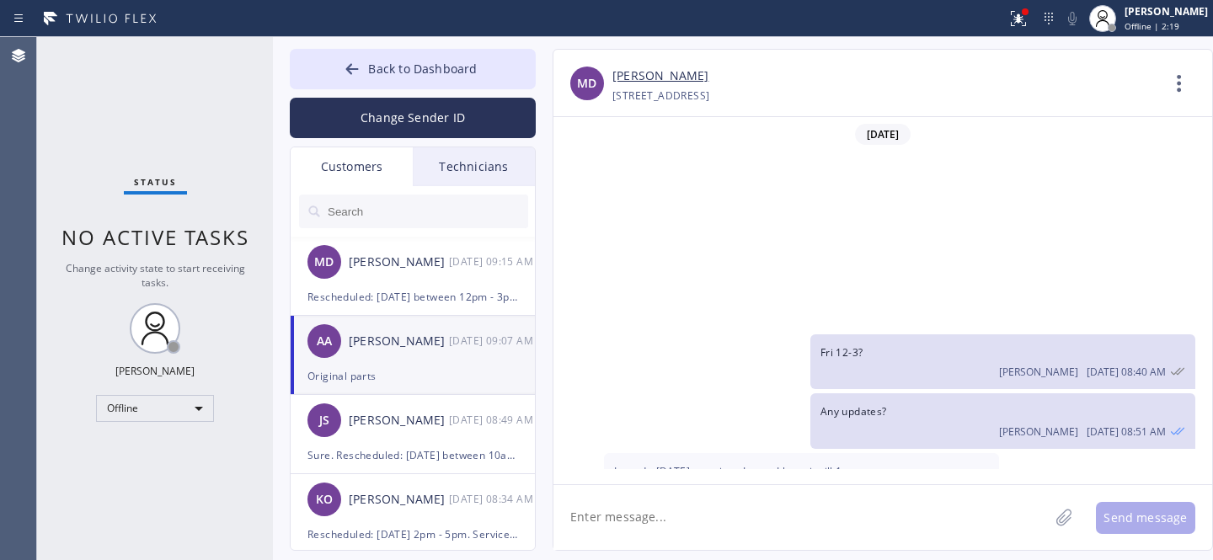
scroll to position [240, 0]
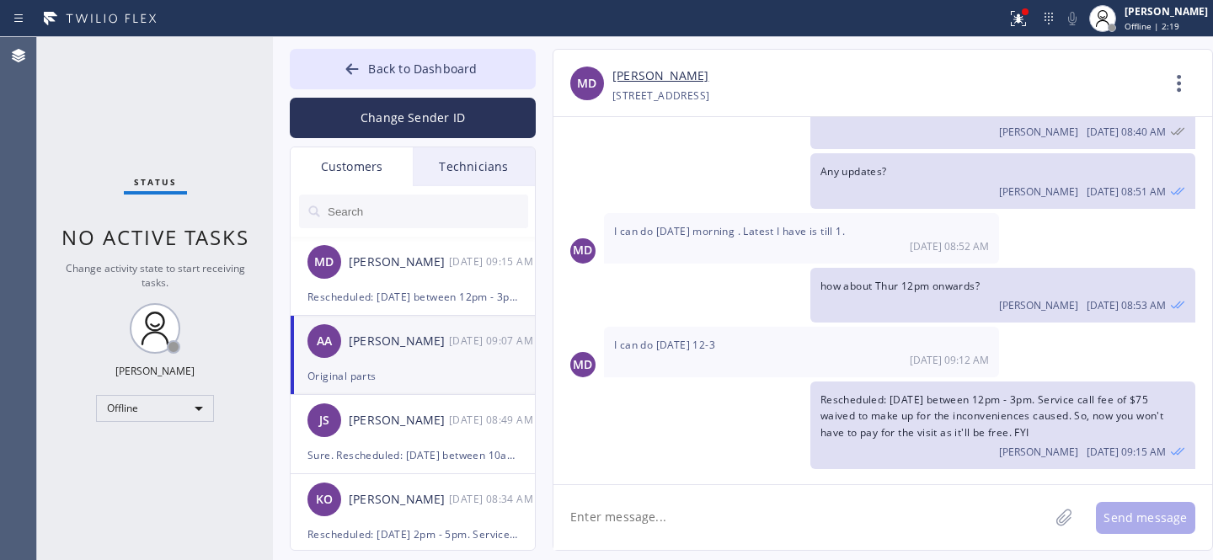
click at [650, 511] on textarea at bounding box center [801, 517] width 495 height 65
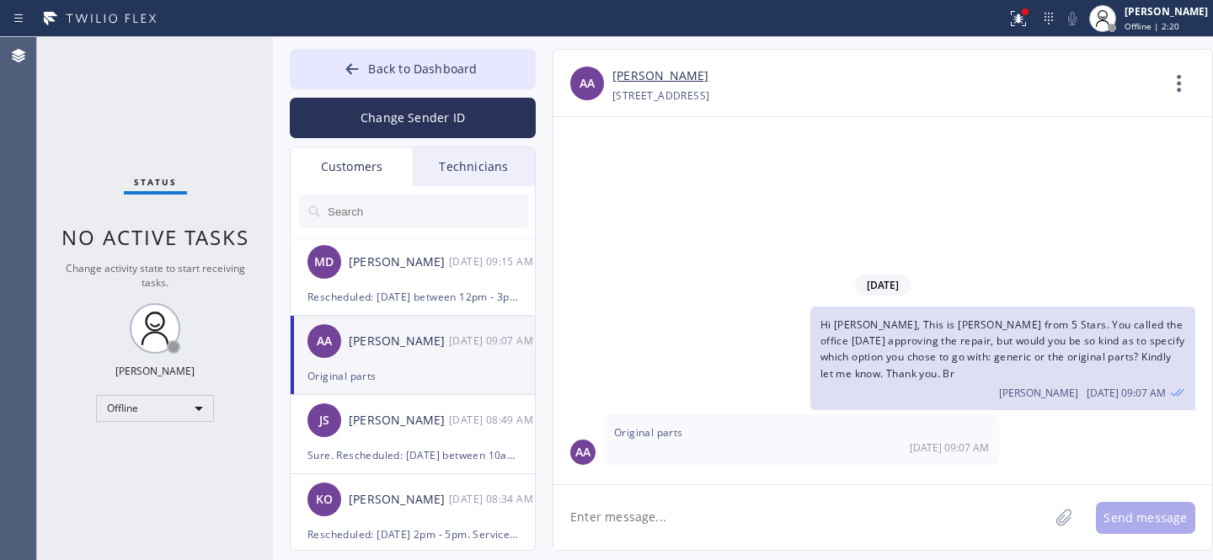
scroll to position [0, 0]
type textarea "Ok"
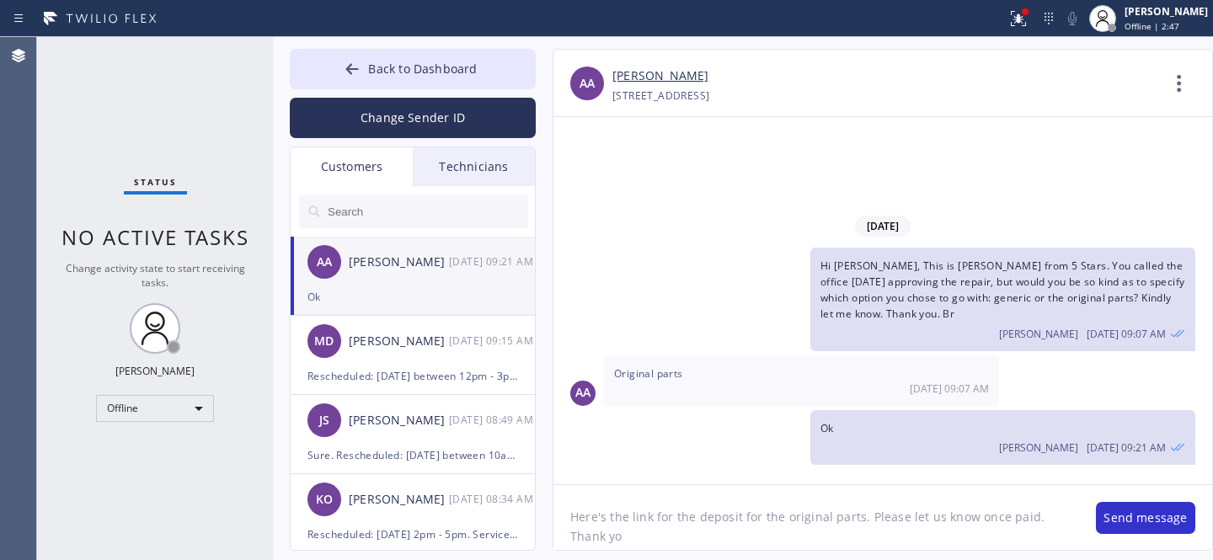
type textarea "Here's the link for the deposit for the original parts. Please let us know once…"
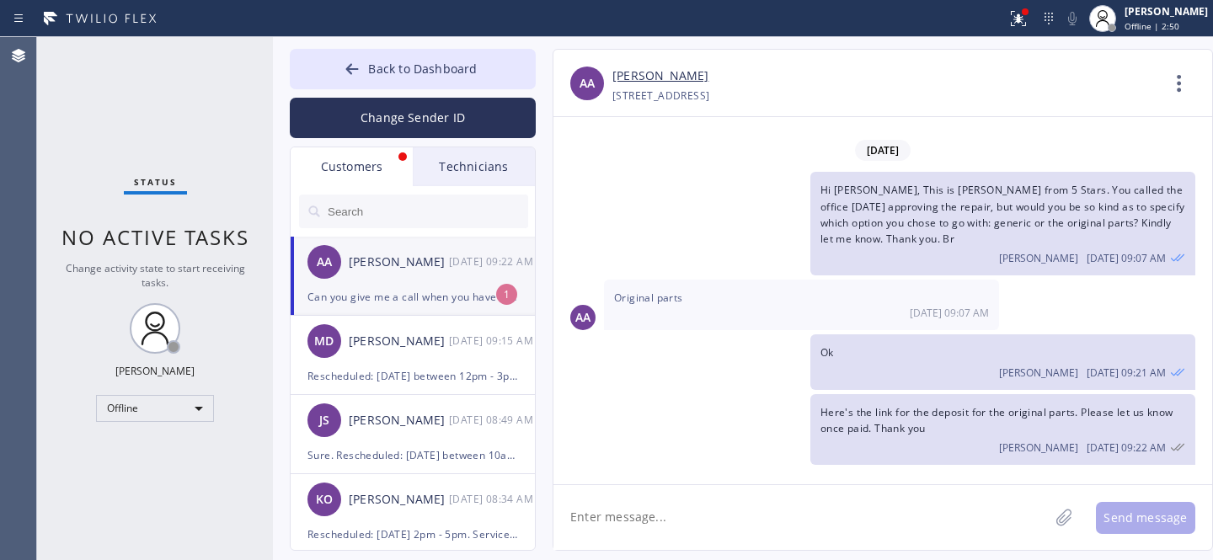
paste textarea "[URL][DOMAIN_NAME]"
type textarea "[URL][DOMAIN_NAME]"
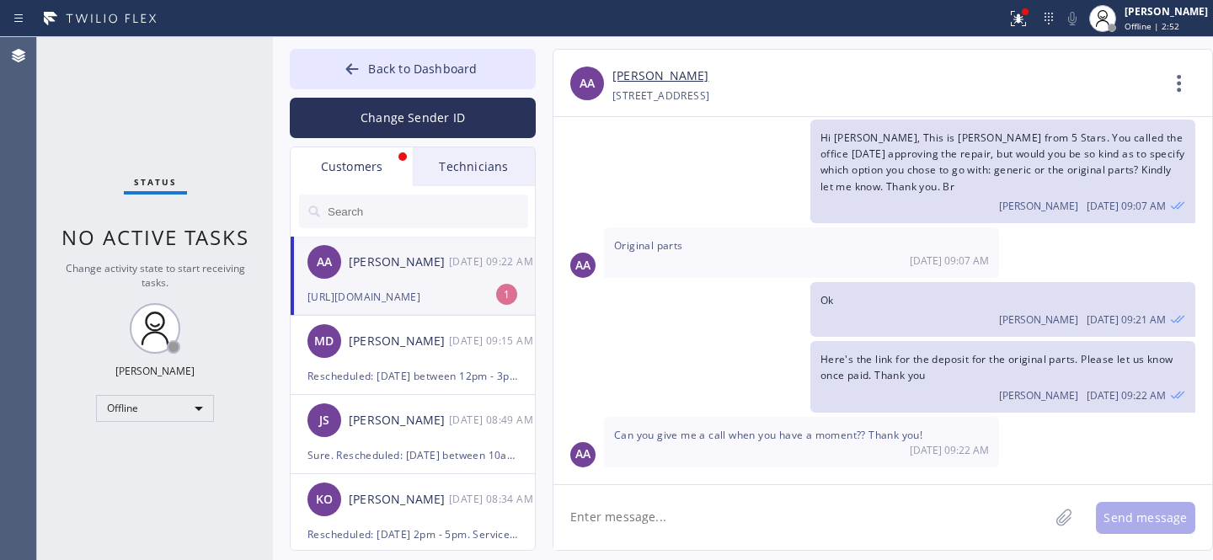
scroll to position [94, 0]
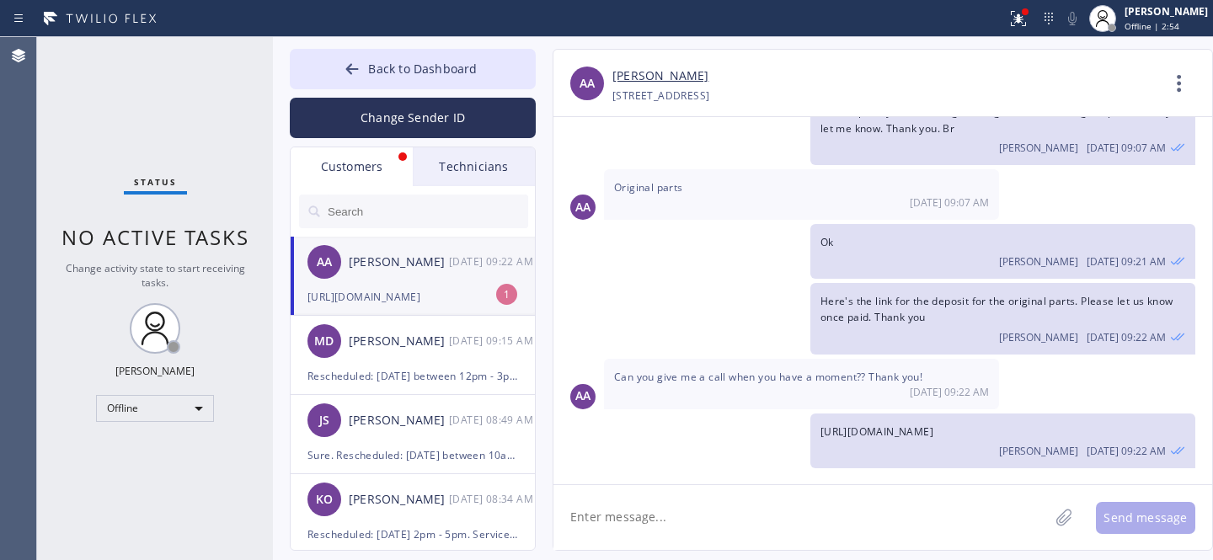
click at [386, 282] on div "AA [PERSON_NAME] [DATE] 09:22 AM" at bounding box center [414, 262] width 246 height 51
click at [676, 522] on textarea at bounding box center [801, 517] width 495 height 65
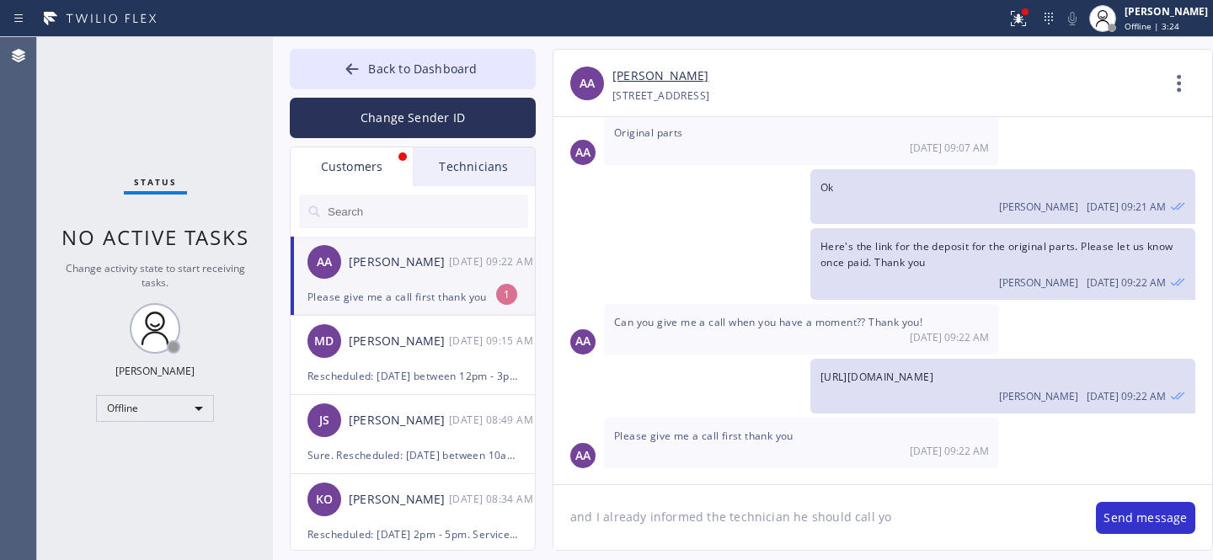
type textarea "and I already informed the technician he should call you"
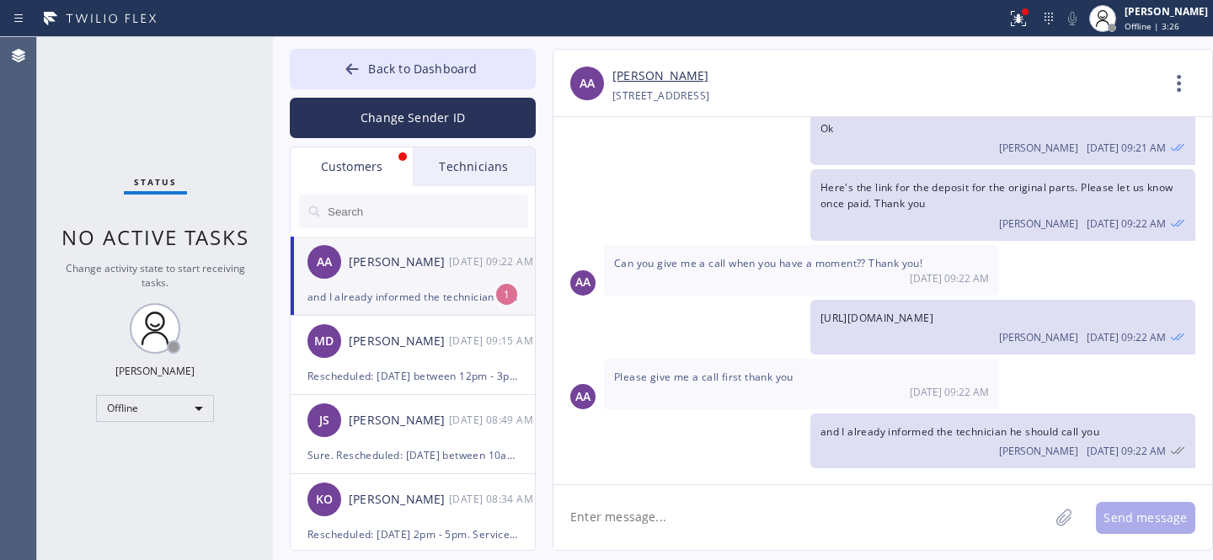
click at [406, 287] on div "and I already informed the technician he should call you" at bounding box center [413, 296] width 211 height 19
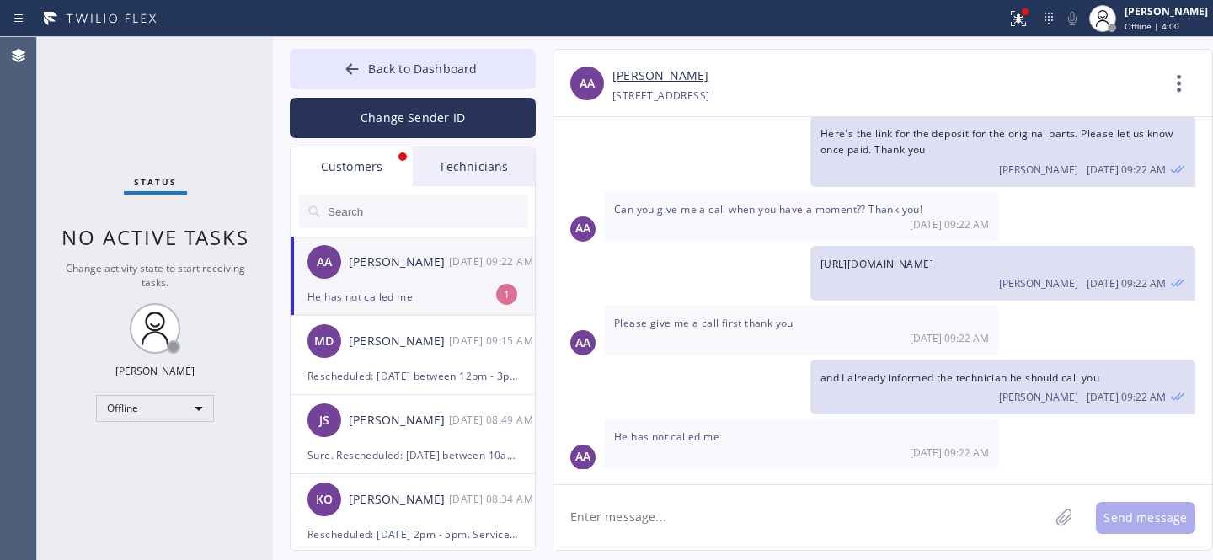
click at [409, 293] on div "He has not called me" at bounding box center [413, 296] width 211 height 19
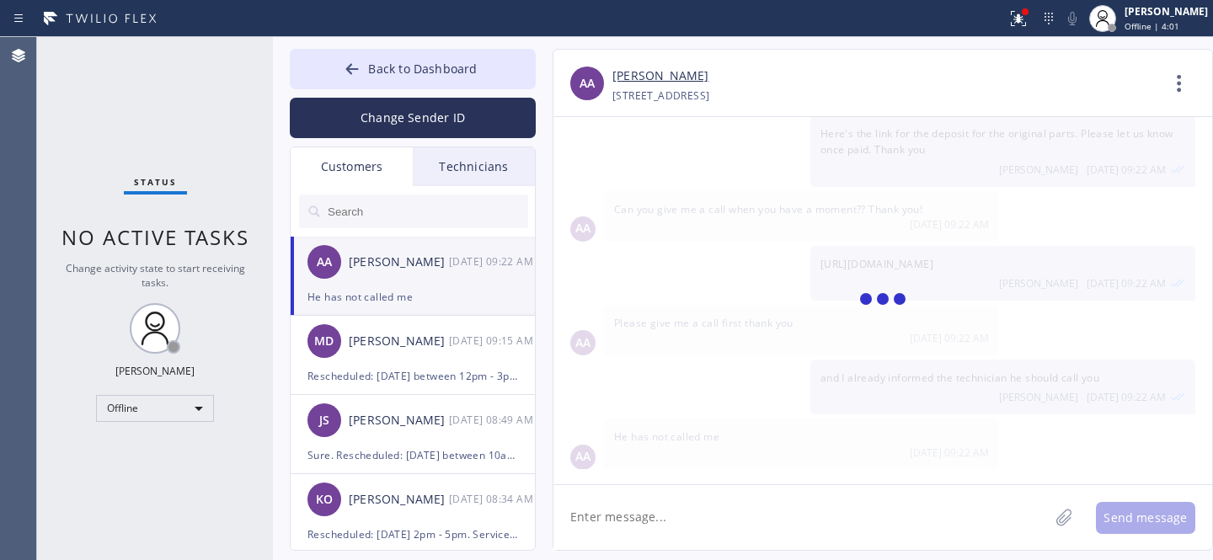
click at [659, 514] on textarea at bounding box center [801, 517] width 495 height 65
click at [682, 524] on textarea at bounding box center [801, 517] width 495 height 65
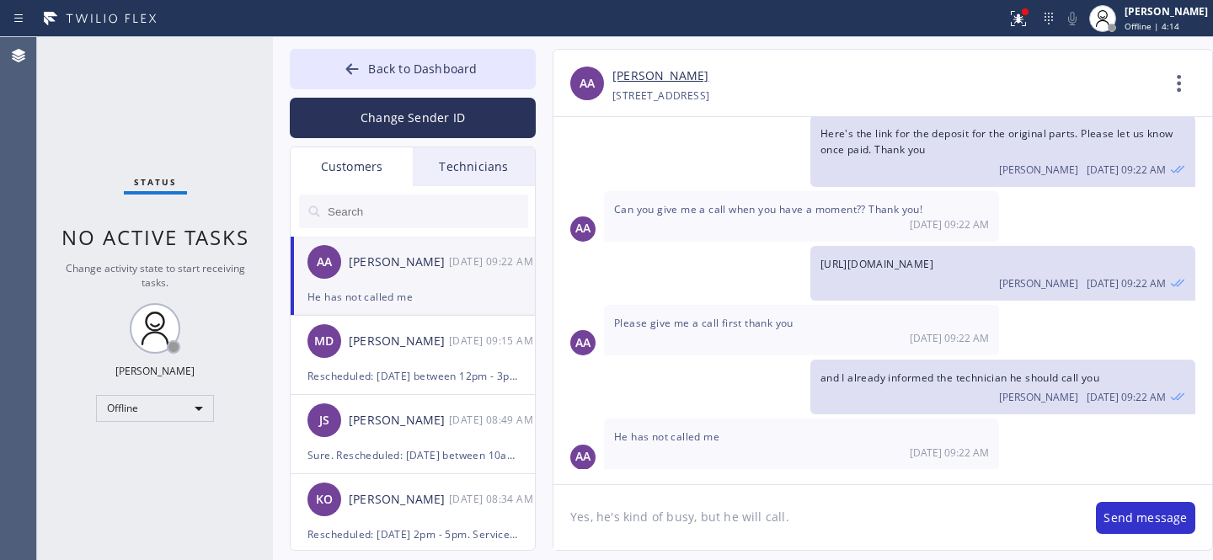
type textarea "Yes, he's kind of busy, but he will call."
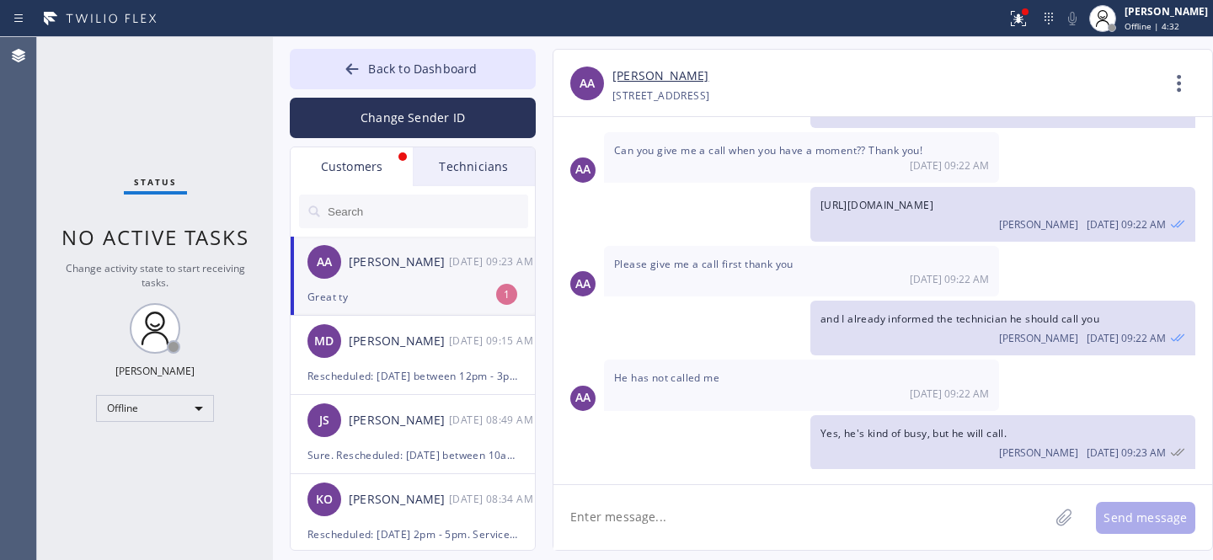
scroll to position [376, 0]
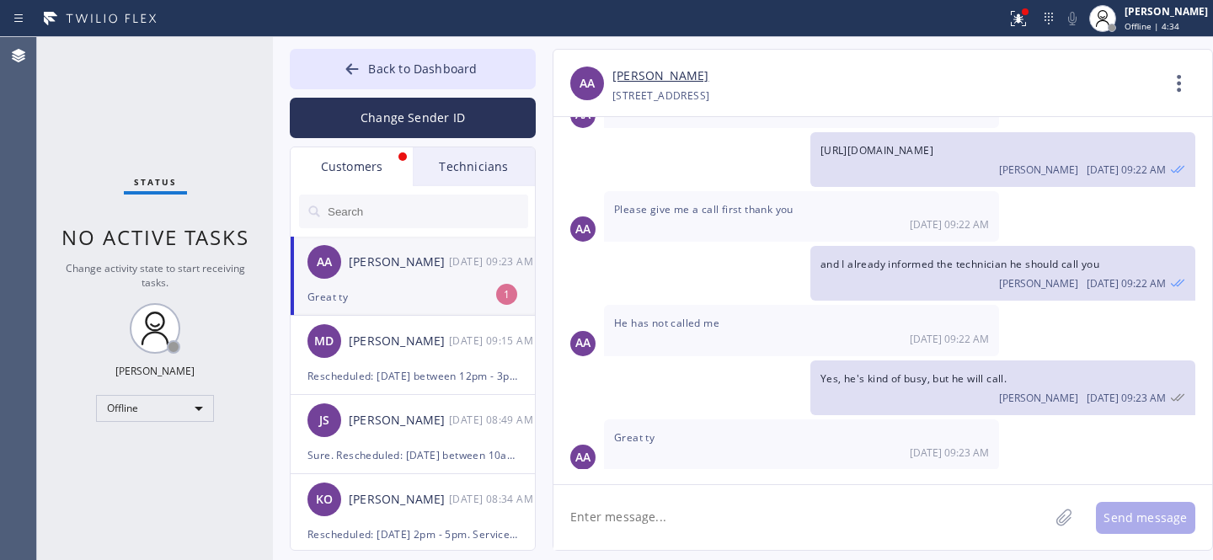
click at [368, 269] on div "[PERSON_NAME]" at bounding box center [399, 262] width 100 height 19
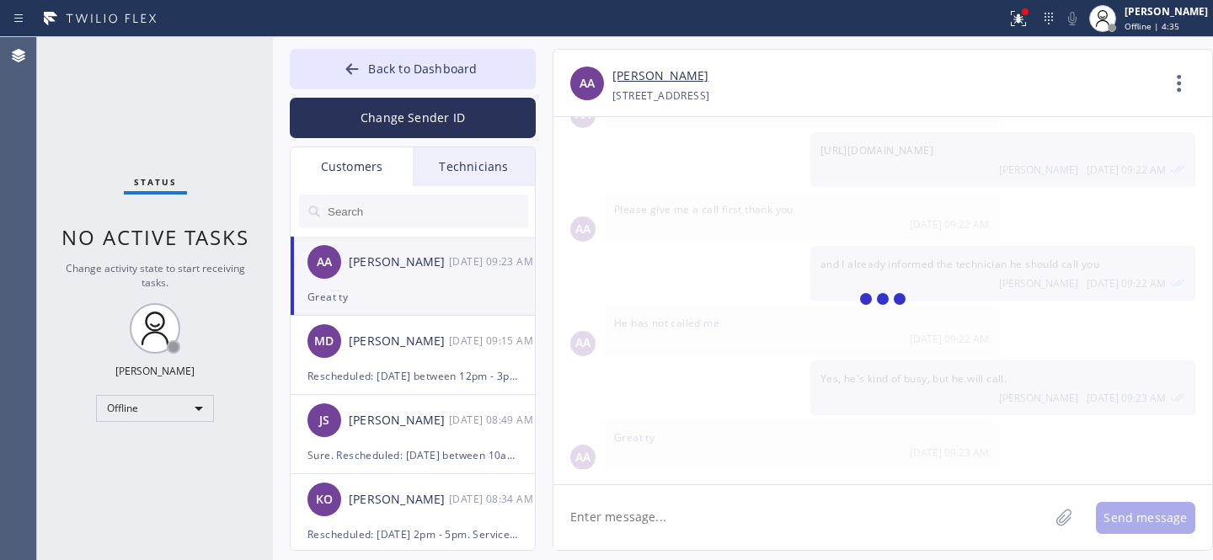
click at [661, 501] on textarea at bounding box center [801, 517] width 495 height 65
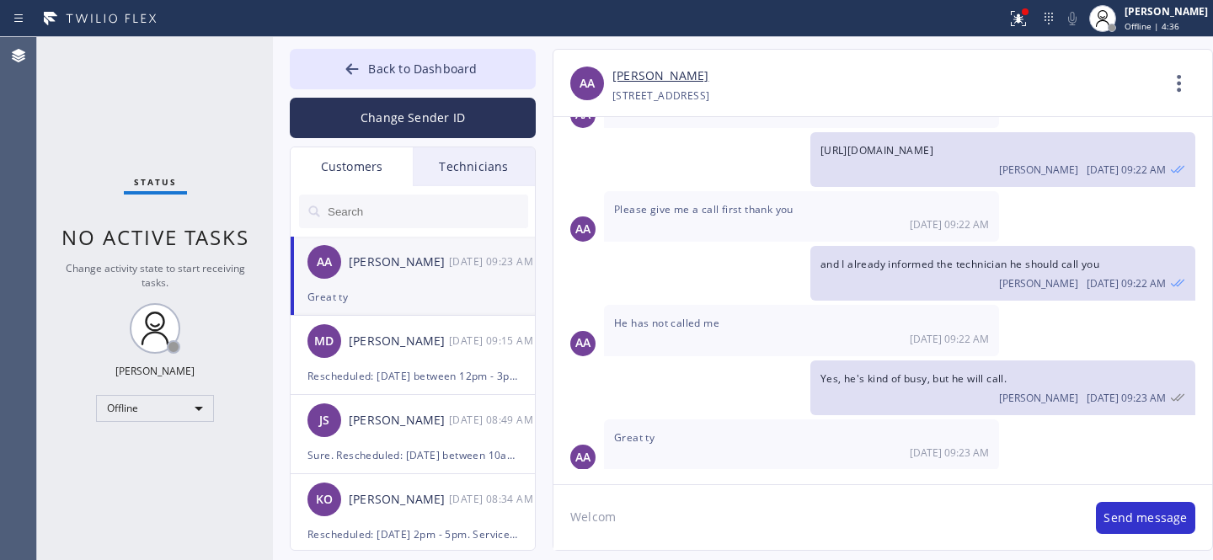
type textarea "Welcome"
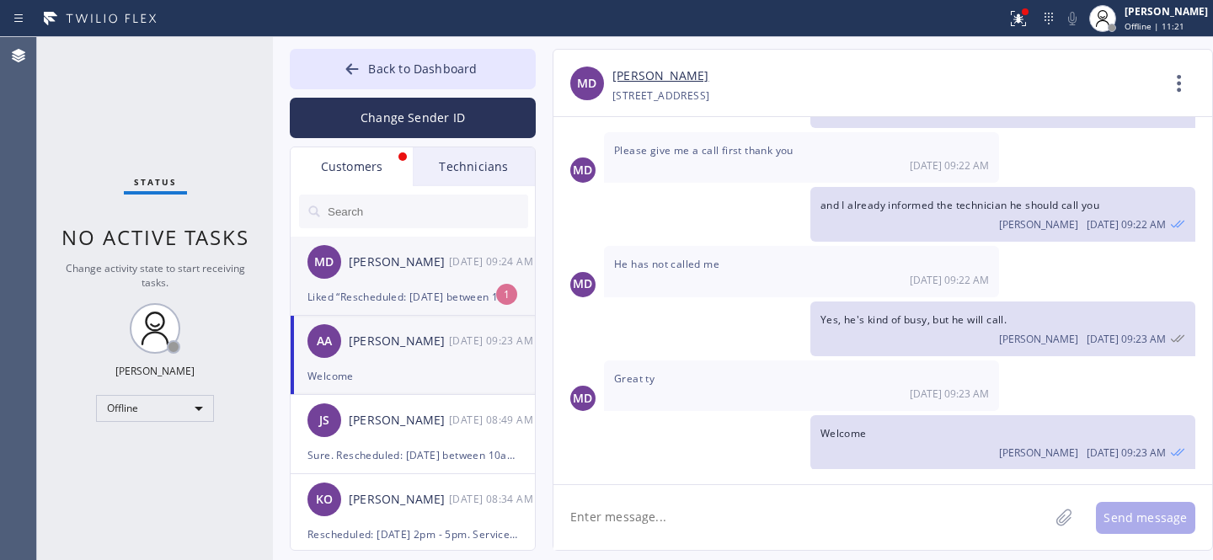
drag, startPoint x: 402, startPoint y: 278, endPoint x: 443, endPoint y: 279, distance: 41.3
click at [402, 277] on div "MD [PERSON_NAME] [DATE] 09:24 AM" at bounding box center [414, 262] width 246 height 51
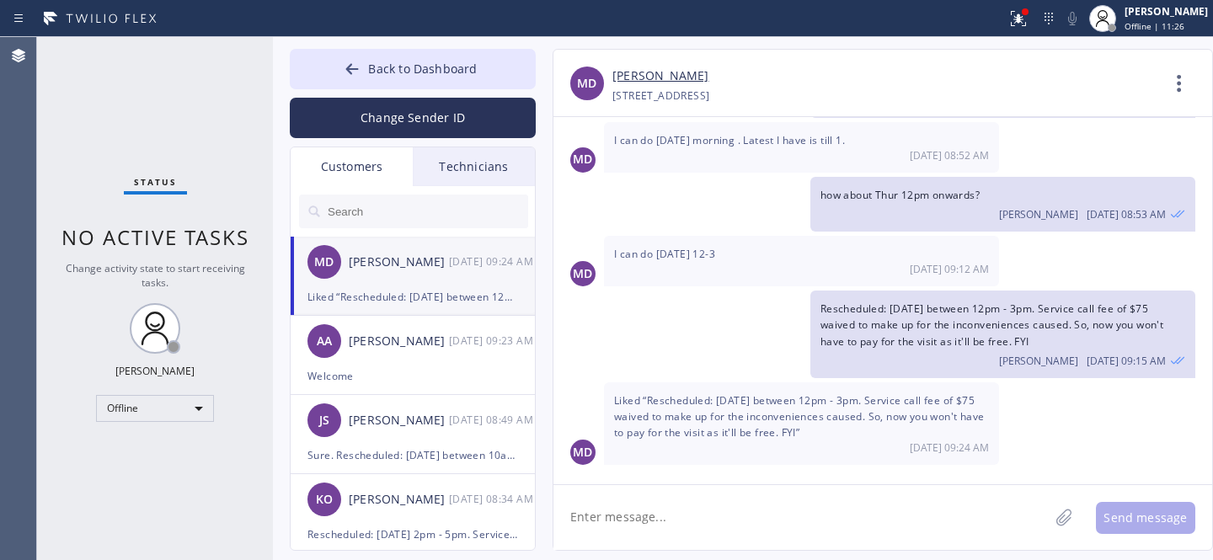
scroll to position [327, 0]
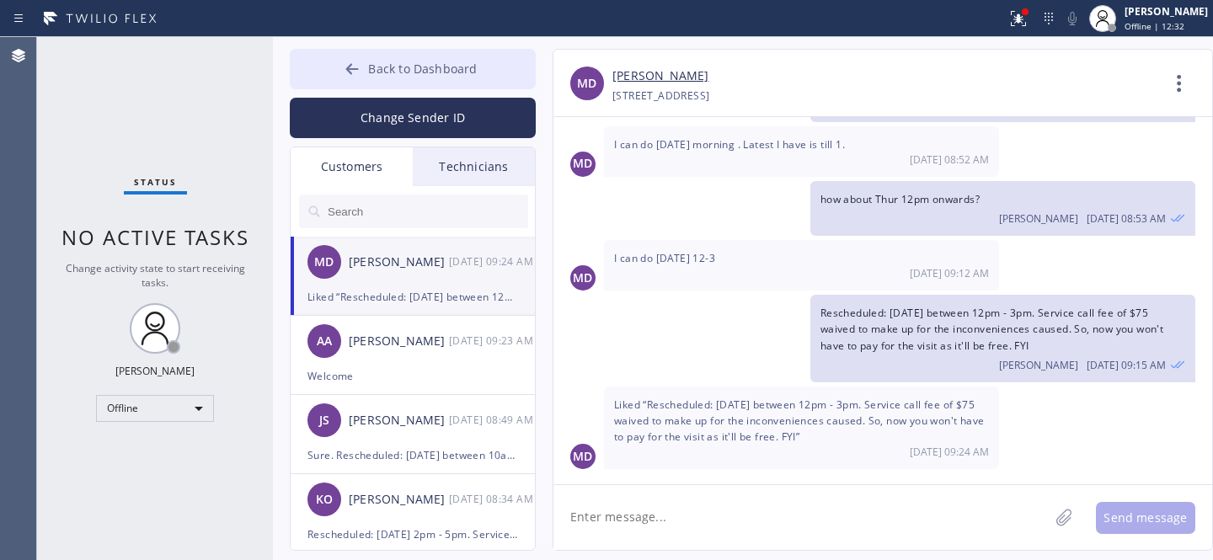
click at [410, 69] on span "Back to Dashboard" at bounding box center [422, 69] width 109 height 16
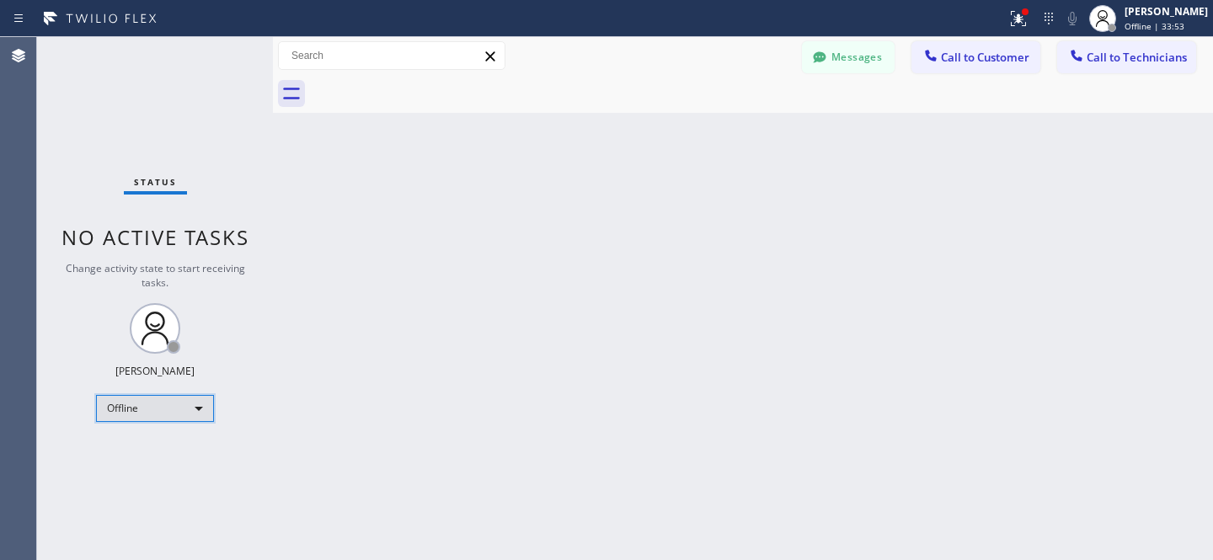
click at [158, 412] on div "Offline" at bounding box center [155, 408] width 118 height 27
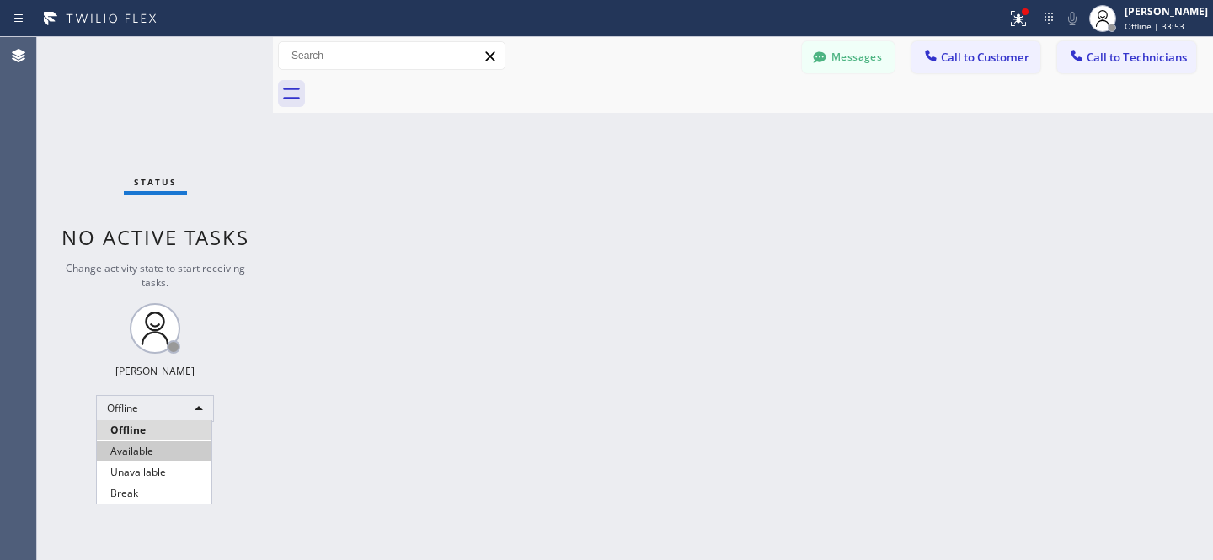
click at [152, 446] on li "Available" at bounding box center [154, 451] width 115 height 20
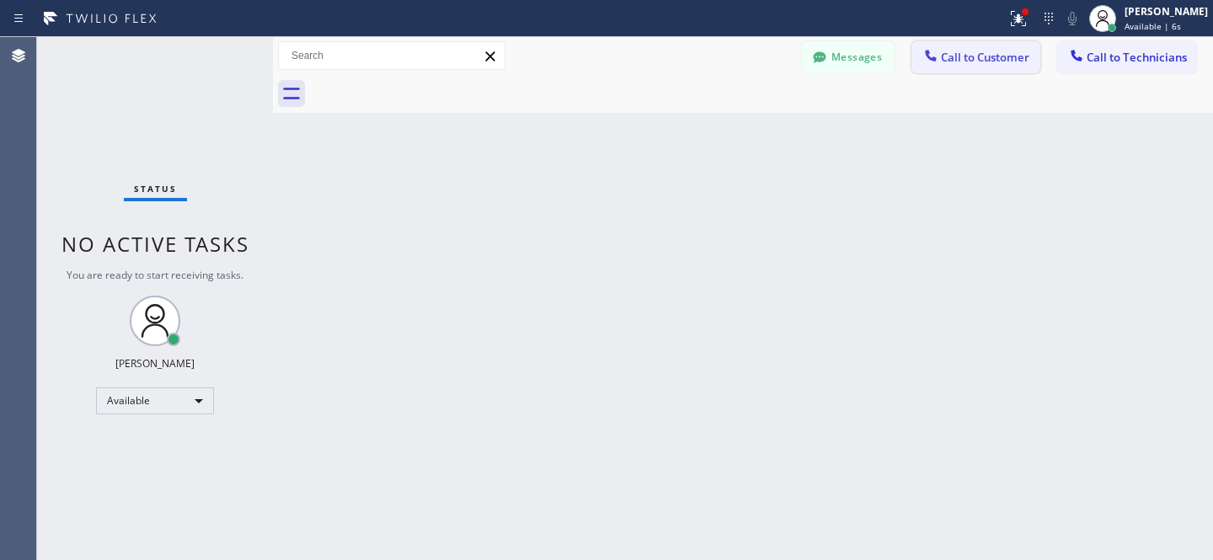
click at [949, 56] on span "Call to Customer" at bounding box center [985, 57] width 88 height 15
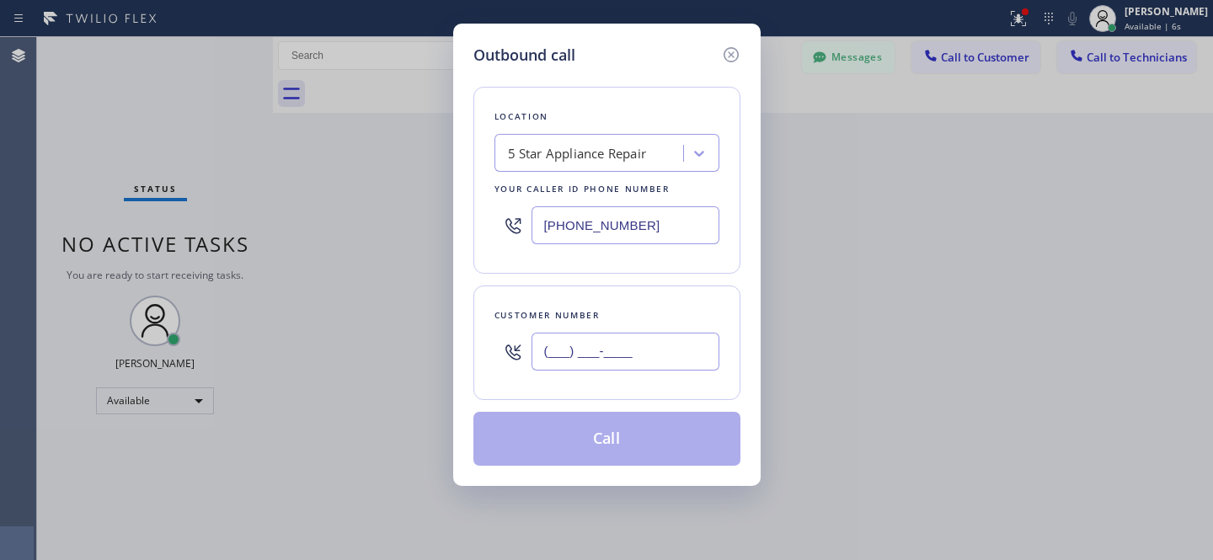
drag, startPoint x: 621, startPoint y: 355, endPoint x: 655, endPoint y: 348, distance: 34.4
click at [622, 355] on input "(___) ___-____" at bounding box center [626, 352] width 188 height 38
paste input "714) 472-5698"
type input "[PHONE_NUMBER]"
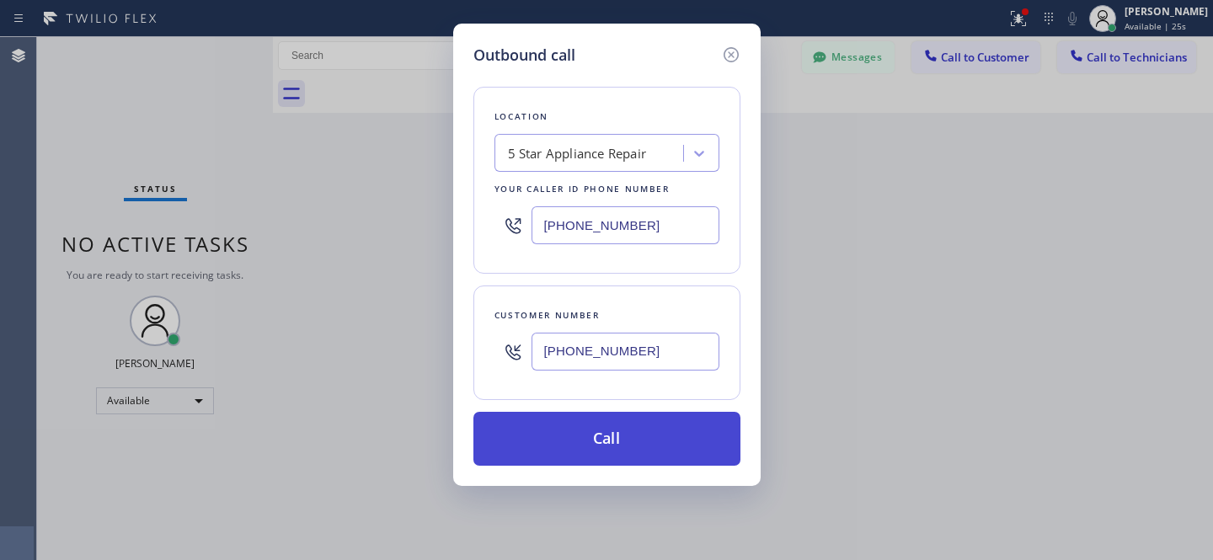
click at [595, 437] on button "Call" at bounding box center [606, 439] width 267 height 54
click at [634, 437] on button "Call" at bounding box center [606, 439] width 267 height 54
click at [633, 444] on button "Call" at bounding box center [606, 439] width 267 height 54
click at [630, 436] on button "Call" at bounding box center [606, 439] width 267 height 54
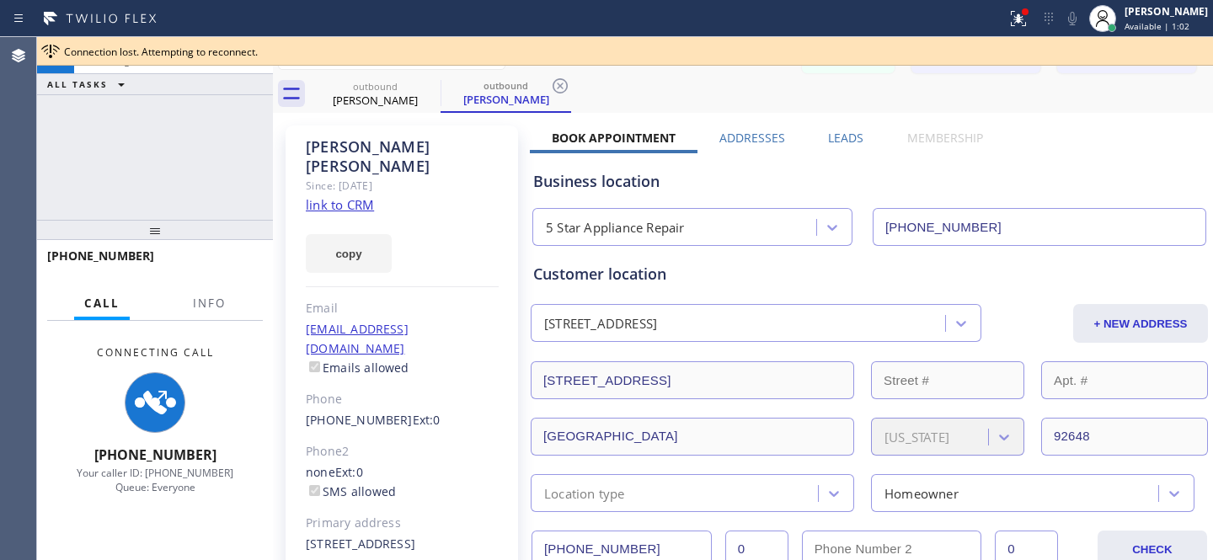
type input "[PHONE_NUMBER]"
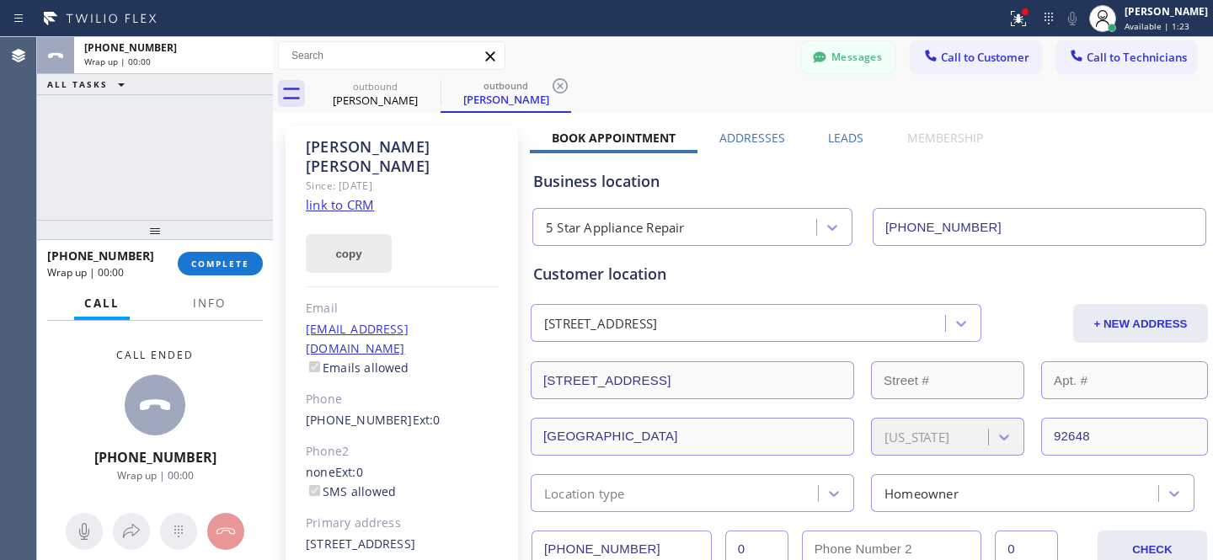
drag, startPoint x: 224, startPoint y: 254, endPoint x: 322, endPoint y: 217, distance: 104.2
click at [225, 254] on button "COMPLETE" at bounding box center [220, 264] width 85 height 24
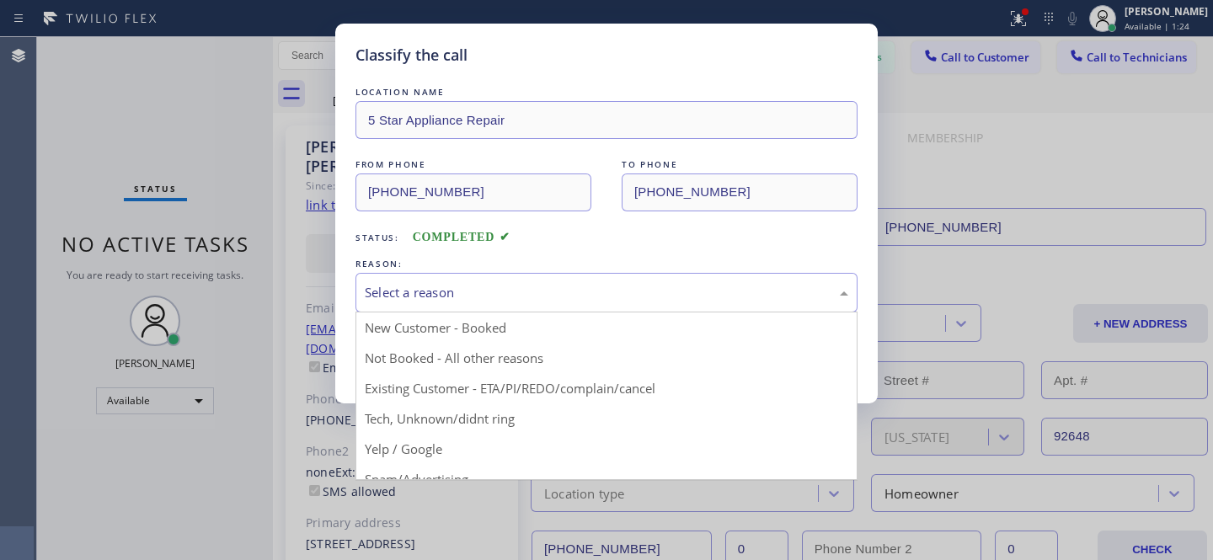
click at [448, 291] on div "Select a reason" at bounding box center [607, 292] width 484 height 19
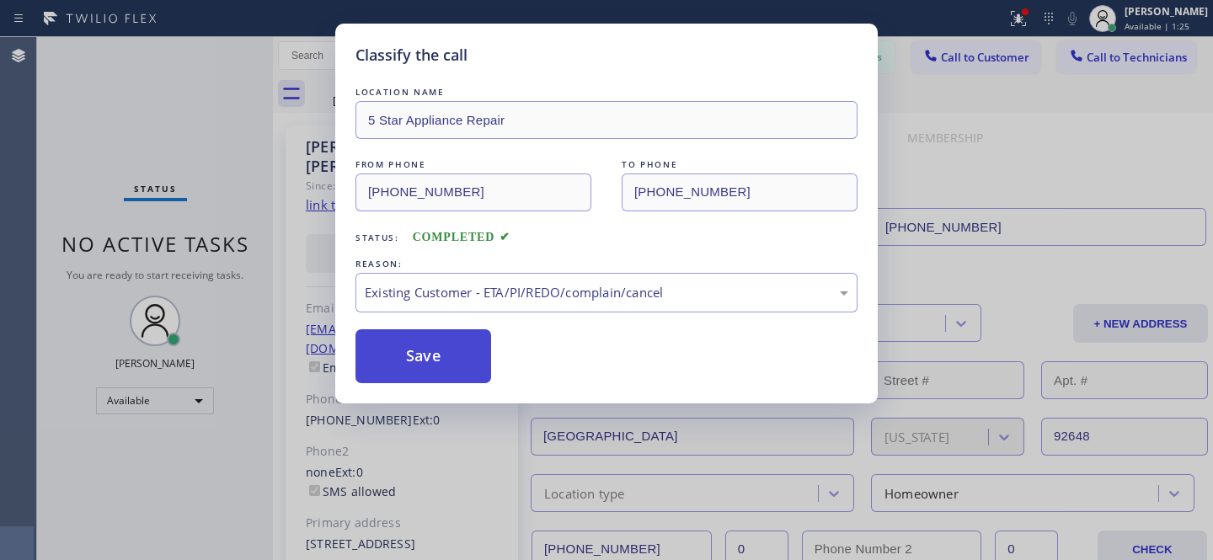
click at [428, 367] on button "Save" at bounding box center [424, 356] width 136 height 54
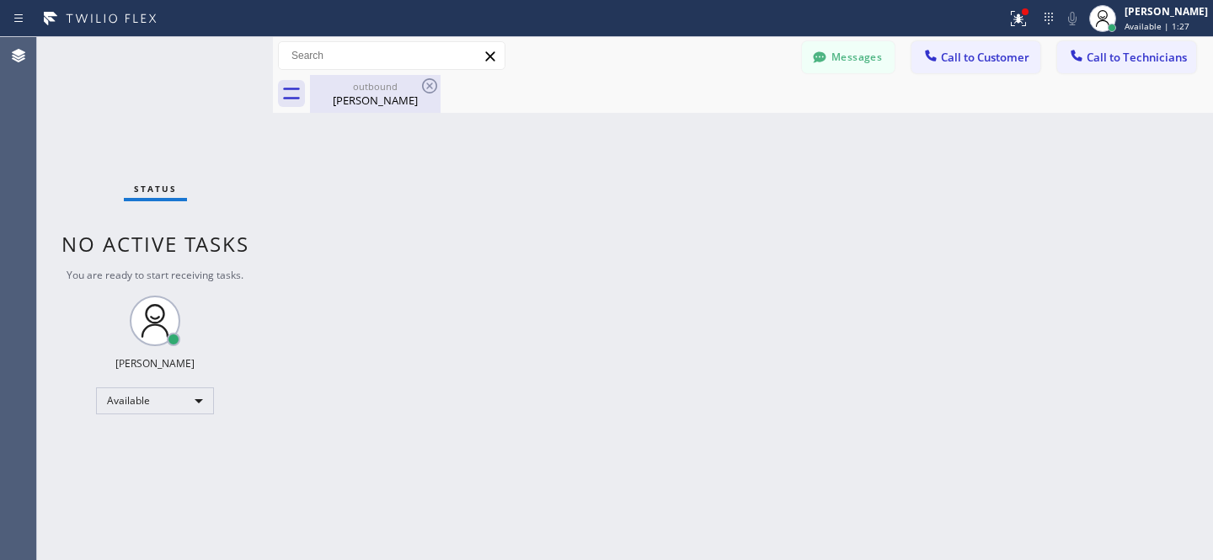
click at [371, 99] on div "[PERSON_NAME]" at bounding box center [375, 100] width 127 height 15
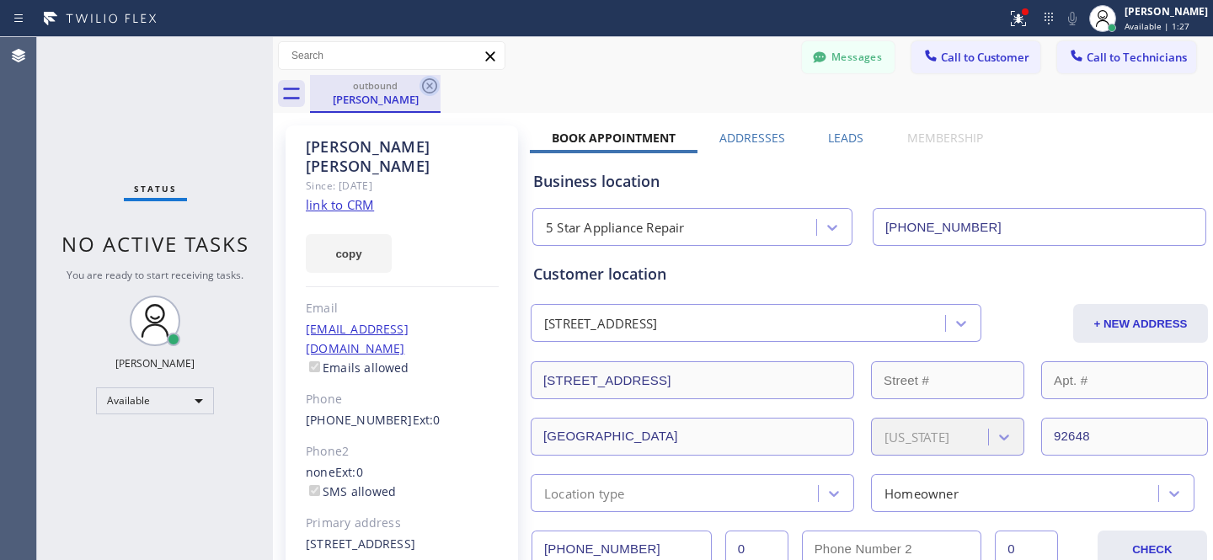
click at [426, 89] on icon at bounding box center [430, 86] width 20 height 20
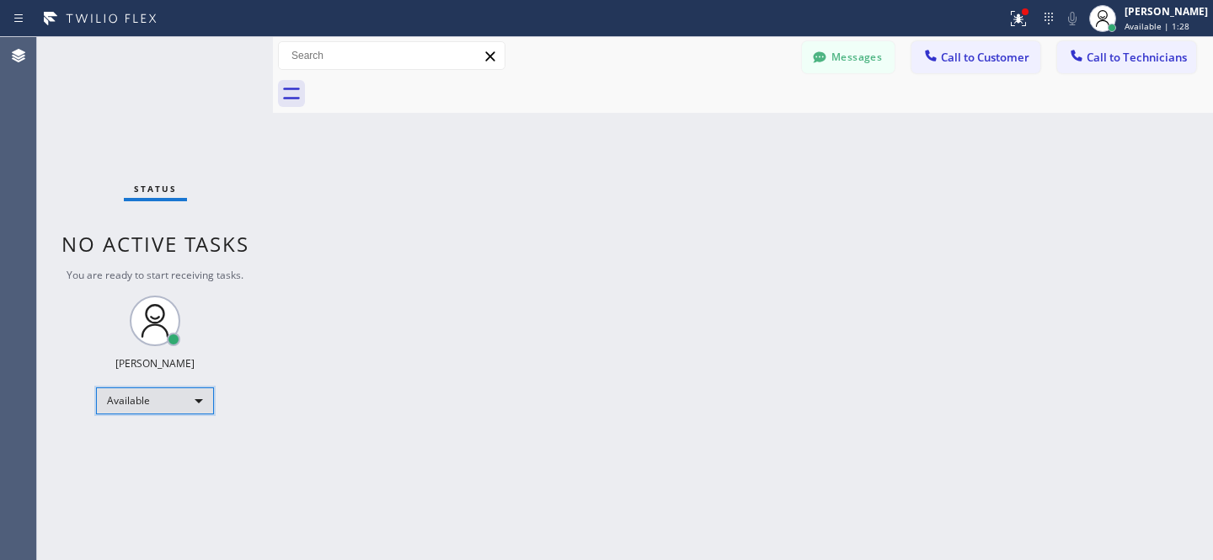
click at [159, 404] on div "Available" at bounding box center [155, 401] width 118 height 27
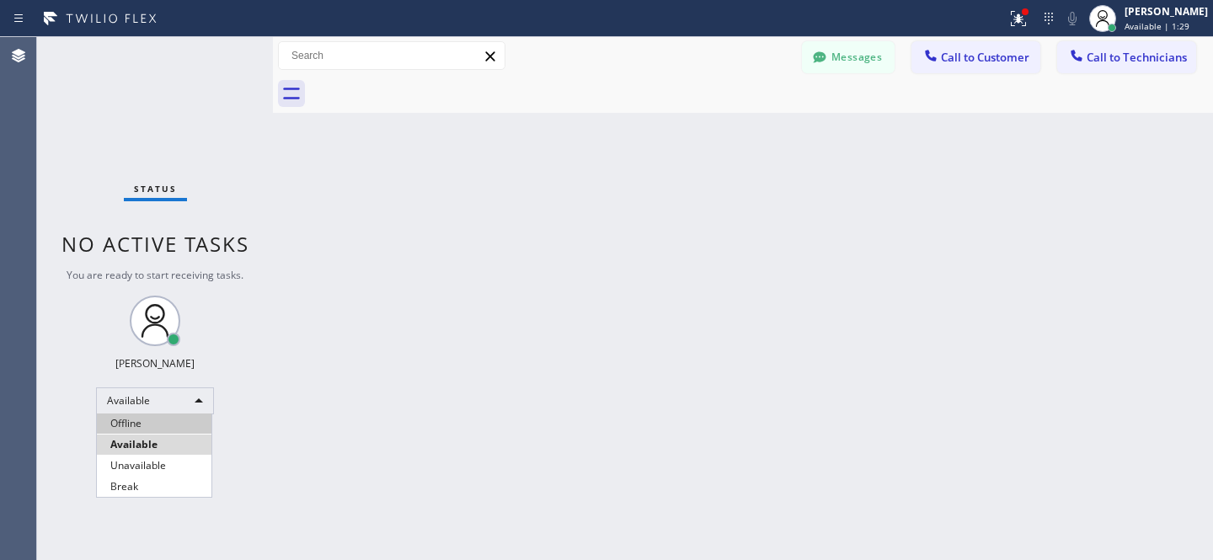
click at [146, 419] on li "Offline" at bounding box center [154, 424] width 115 height 20
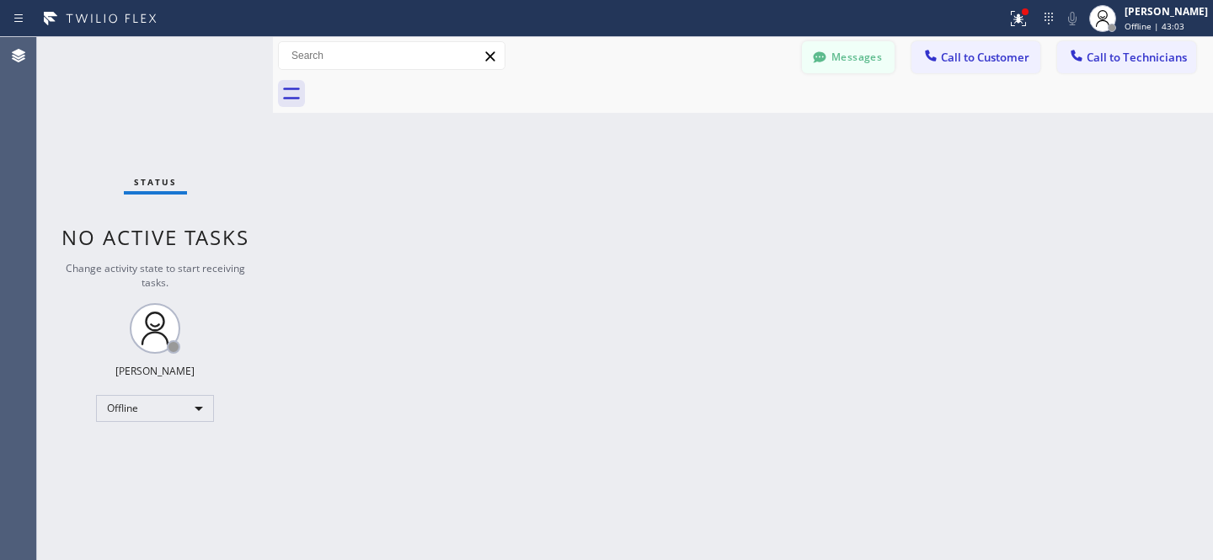
click at [844, 61] on button "Messages" at bounding box center [848, 57] width 93 height 32
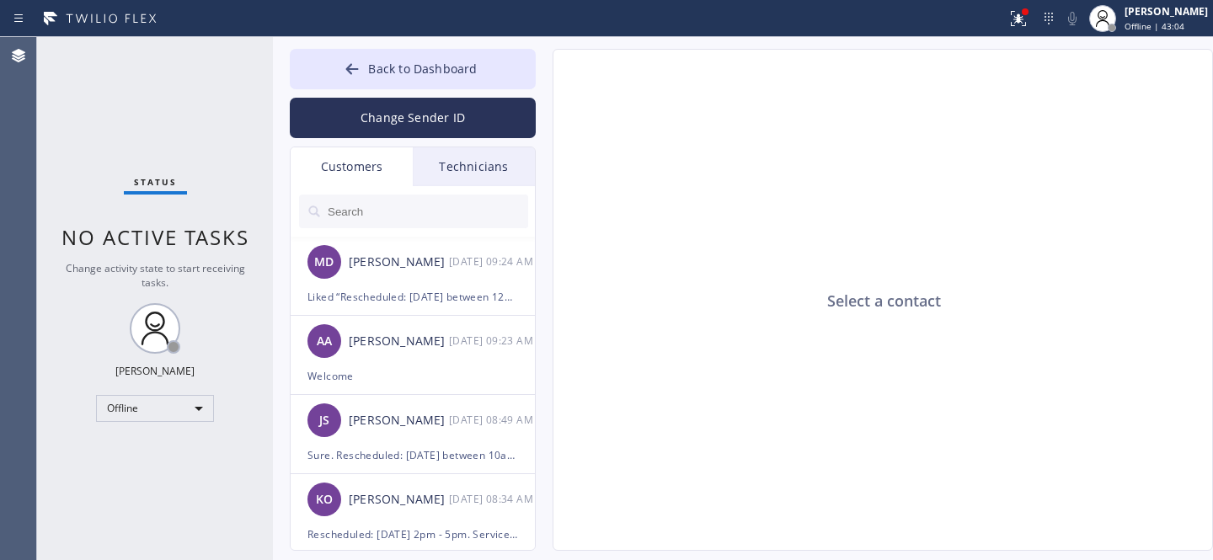
click at [376, 209] on input "text" at bounding box center [427, 212] width 202 height 34
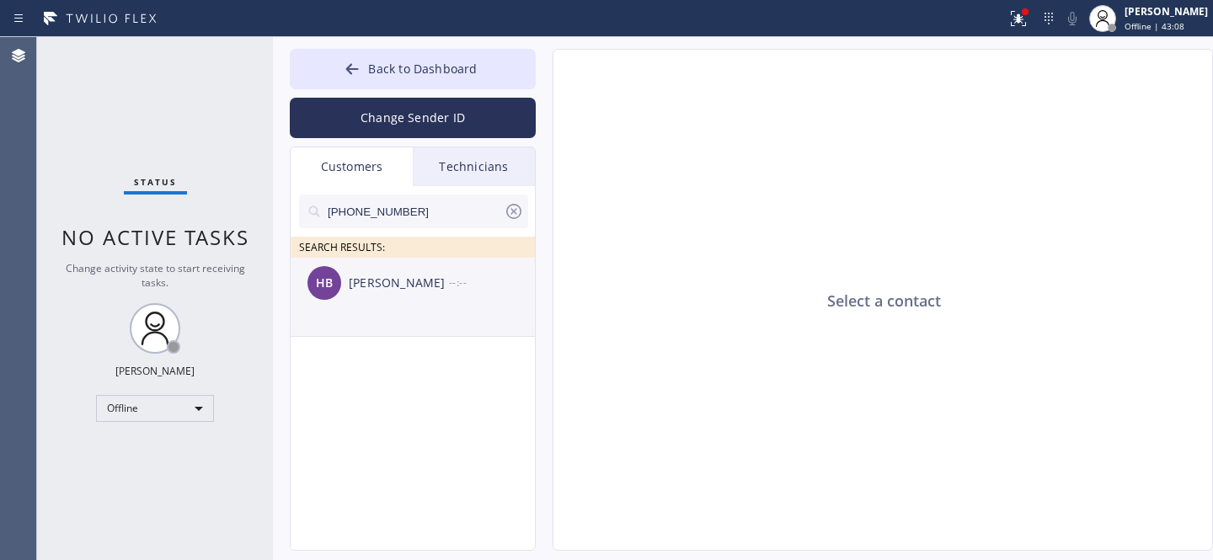
click at [402, 297] on div "HB [PERSON_NAME] --:--" at bounding box center [414, 283] width 246 height 51
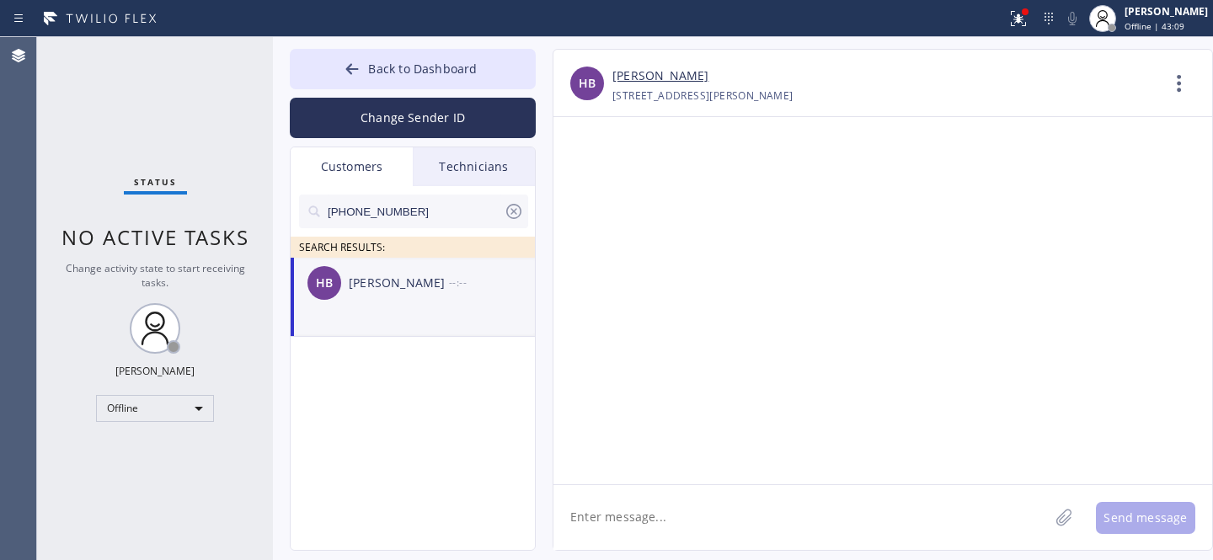
click at [708, 498] on textarea at bounding box center [801, 517] width 495 height 65
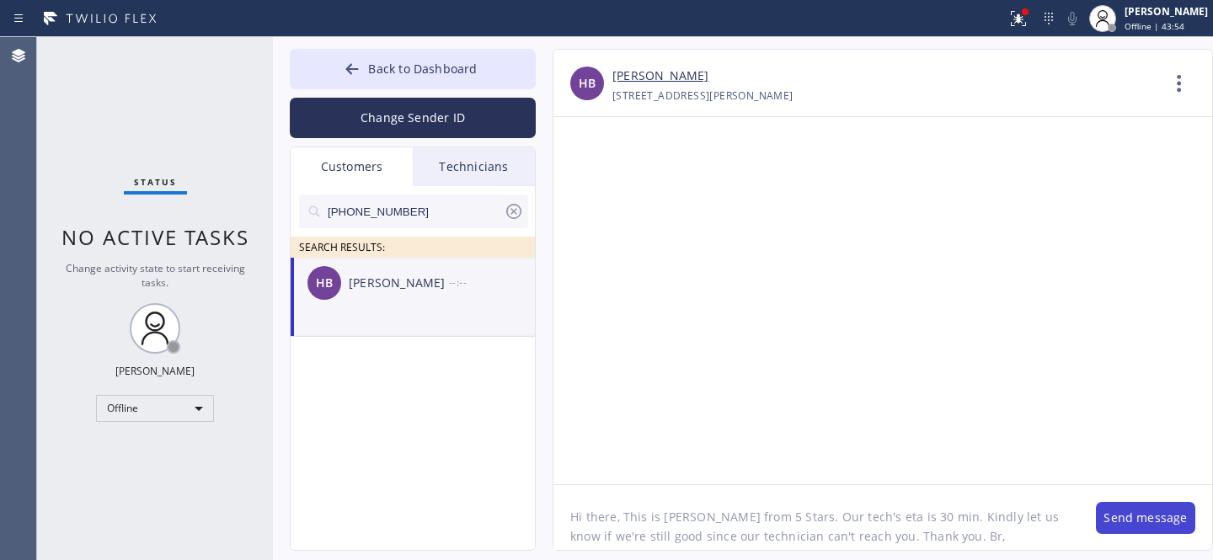
type textarea "Hi there, This is [PERSON_NAME] from 5 Stars. Our tech's eta is 30 min. Kindly …"
click at [1131, 517] on button "Send message" at bounding box center [1145, 518] width 99 height 32
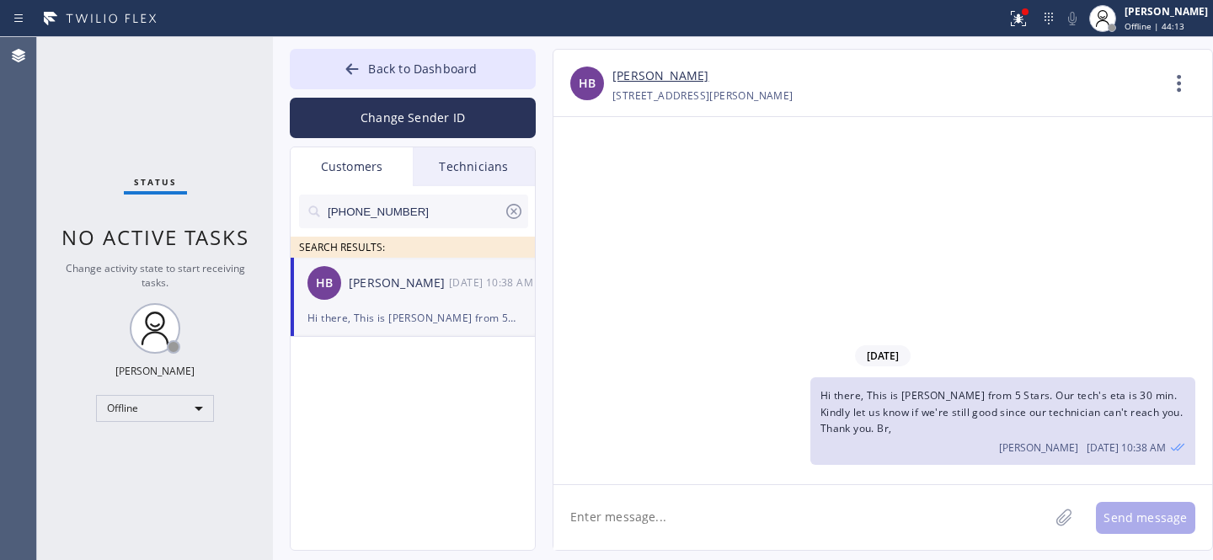
click at [517, 215] on icon at bounding box center [514, 211] width 20 height 20
drag, startPoint x: 398, startPoint y: 72, endPoint x: 397, endPoint y: 51, distance: 21.1
click at [398, 72] on span "Back to Dashboard" at bounding box center [422, 69] width 109 height 16
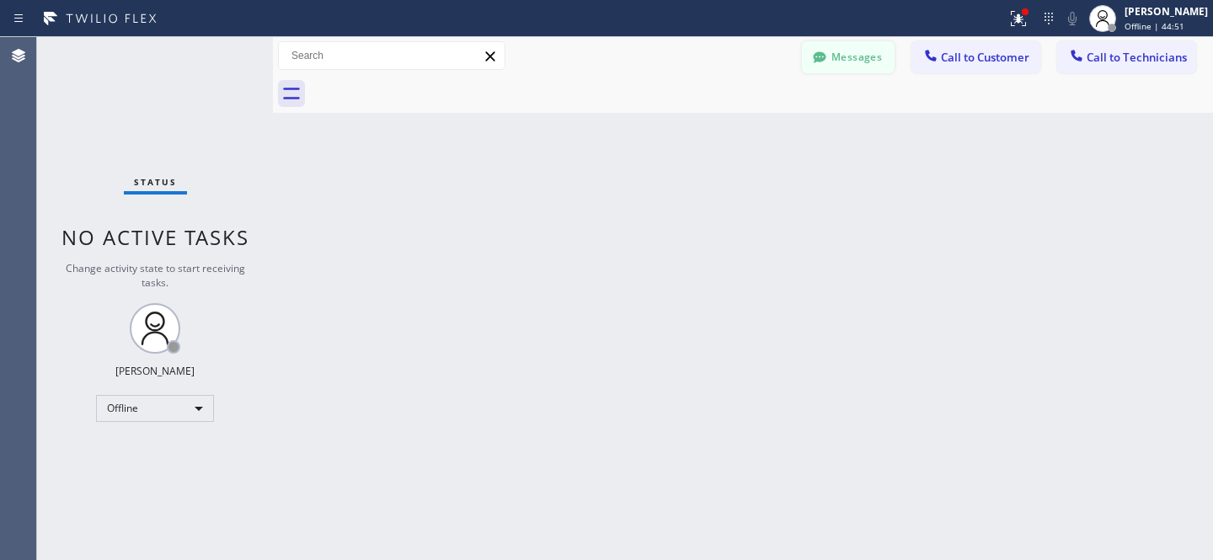
click at [844, 65] on button "Messages" at bounding box center [848, 57] width 93 height 32
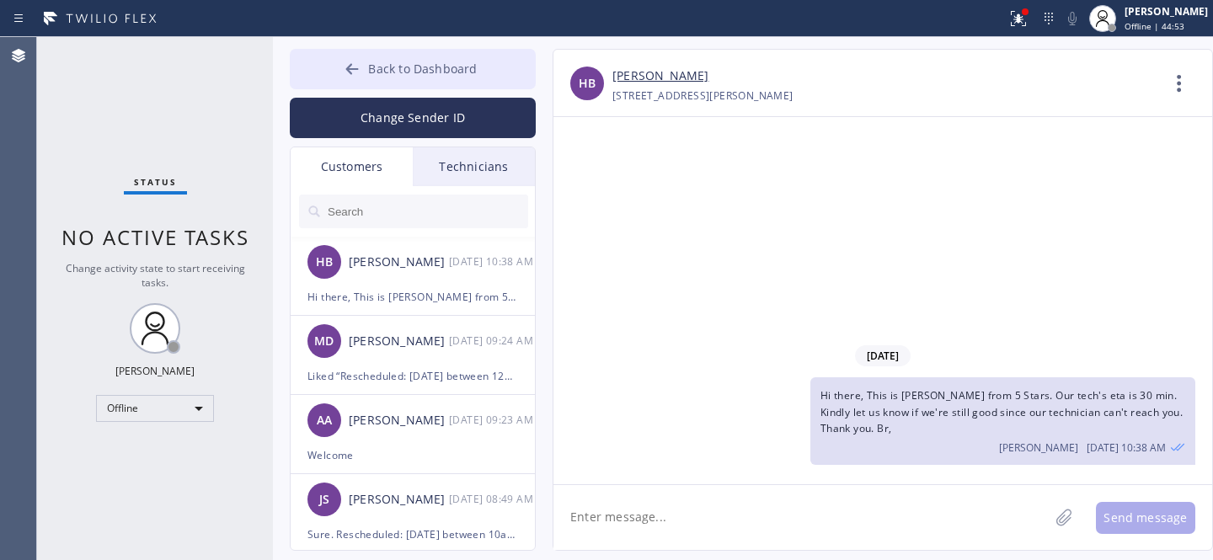
click at [377, 62] on span "Back to Dashboard" at bounding box center [422, 69] width 109 height 16
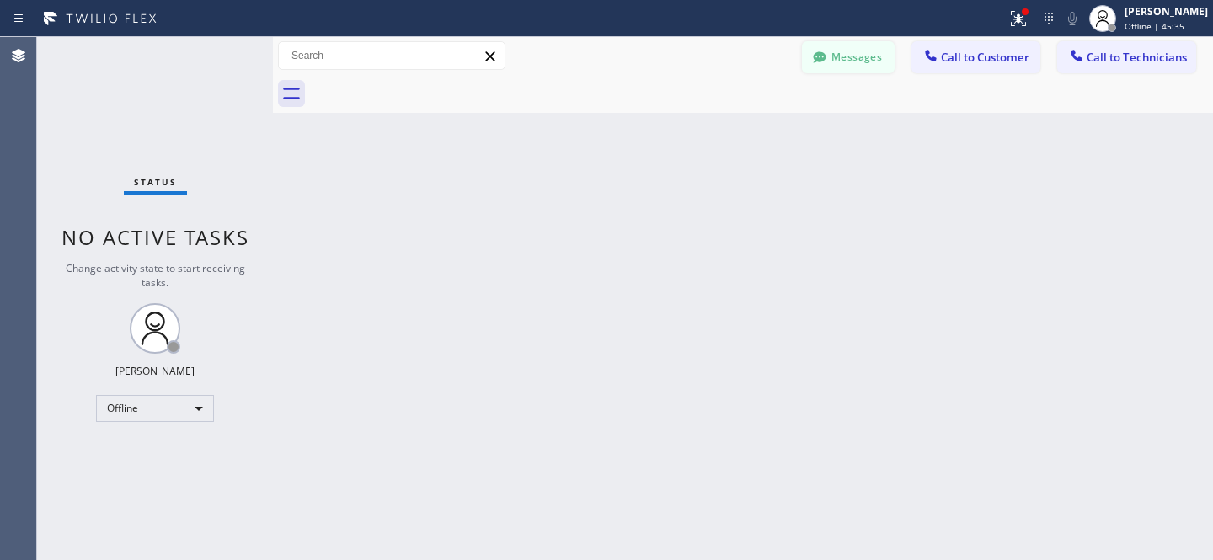
click at [859, 59] on button "Messages" at bounding box center [848, 57] width 93 height 32
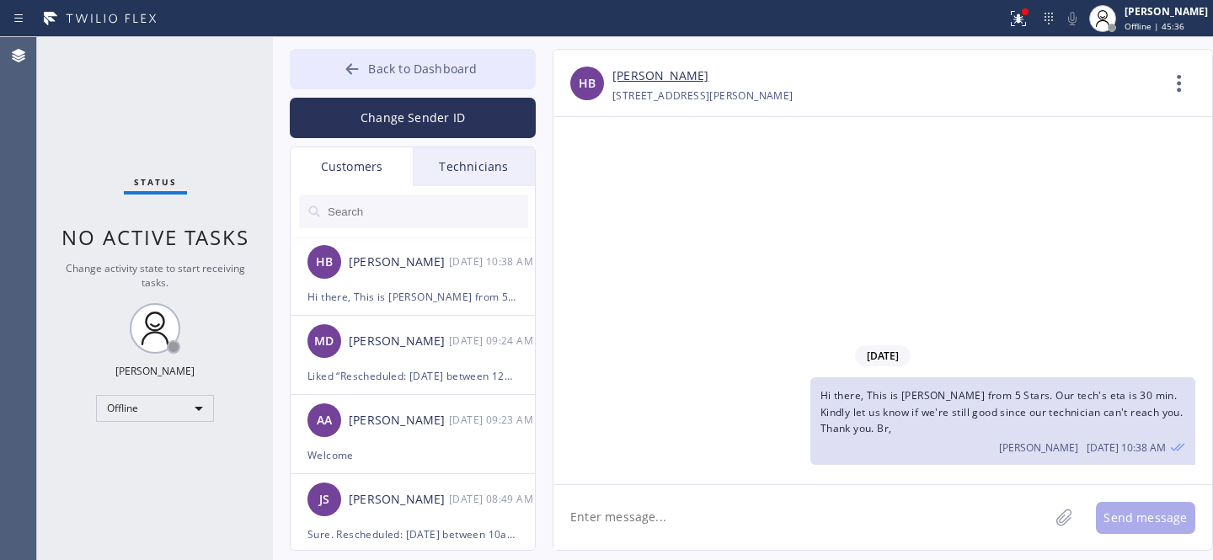
click at [381, 67] on span "Back to Dashboard" at bounding box center [422, 69] width 109 height 16
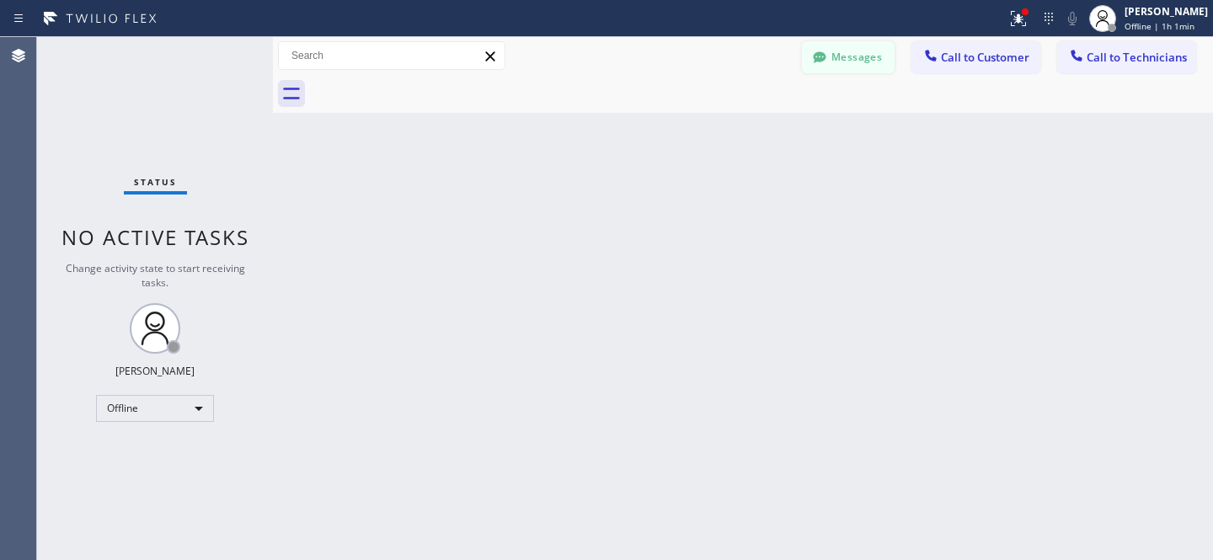
click at [854, 64] on button "Messages" at bounding box center [848, 57] width 93 height 32
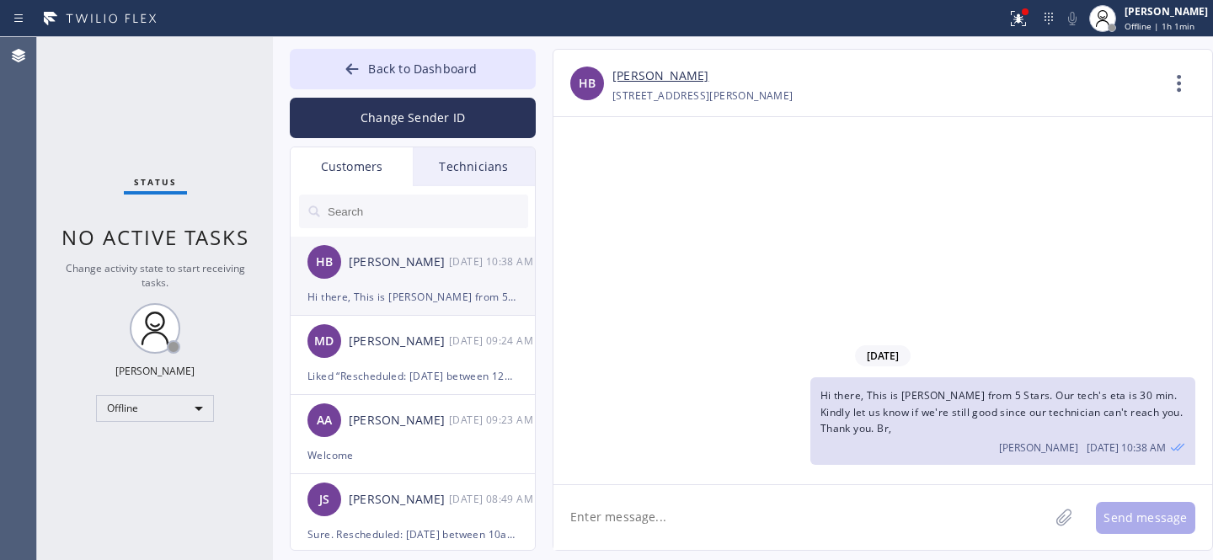
click at [404, 278] on div "HB [PERSON_NAME] [DATE] 10:38 AM" at bounding box center [414, 262] width 246 height 51
click at [387, 65] on span "Back to Dashboard" at bounding box center [422, 69] width 109 height 16
